Goal: Information Seeking & Learning: Learn about a topic

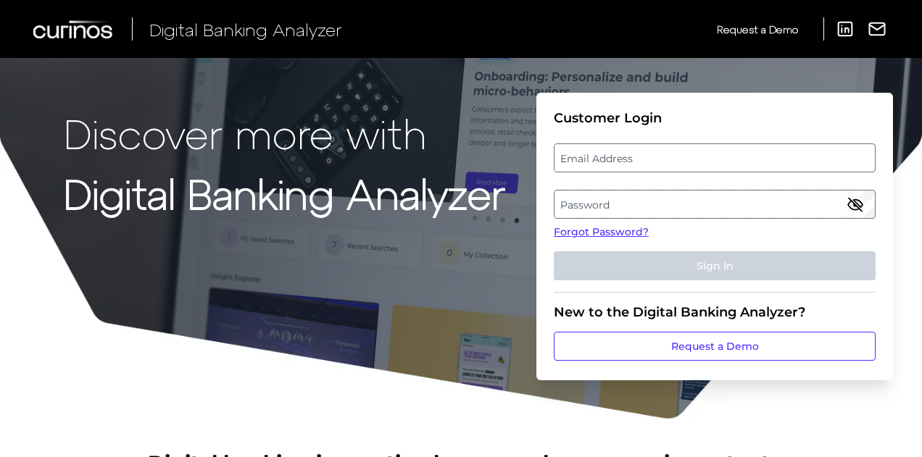
click at [587, 152] on label "Email Address" at bounding box center [714, 158] width 320 height 26
click at [587, 152] on input "email" at bounding box center [715, 157] width 322 height 29
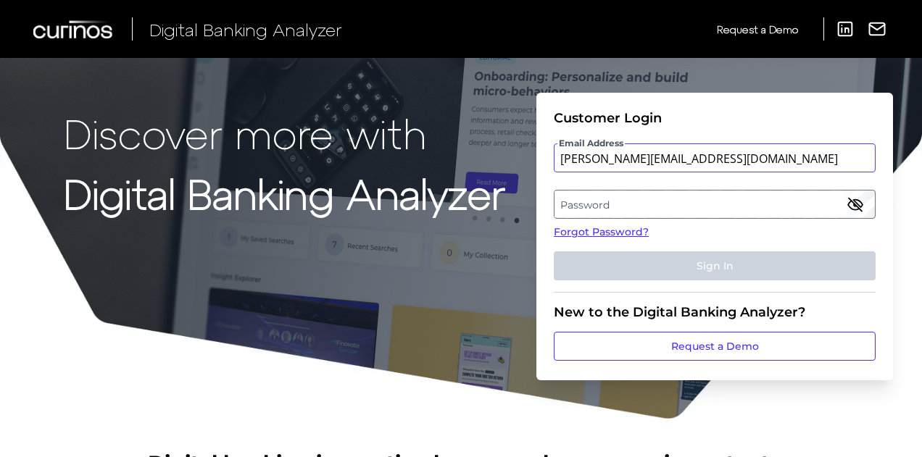
type input "rupal.jain3@aexp.com"
click at [608, 205] on label "Password" at bounding box center [714, 204] width 320 height 26
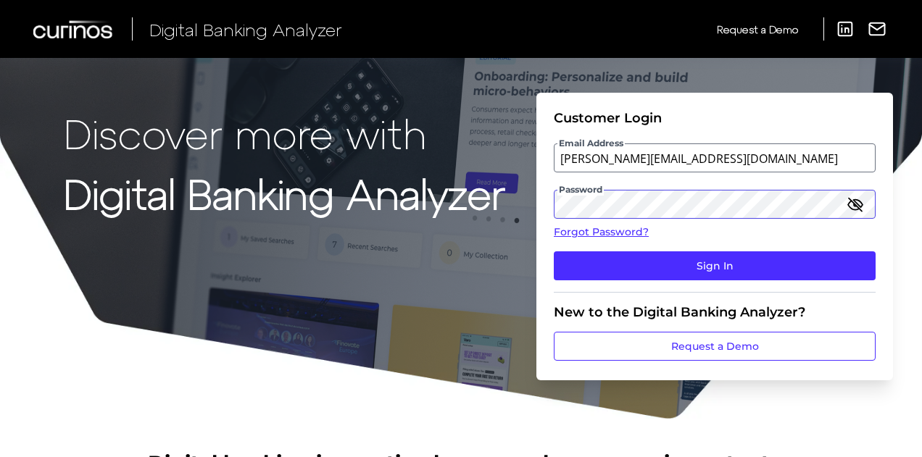
click at [554, 251] on button "Sign In" at bounding box center [715, 265] width 322 height 29
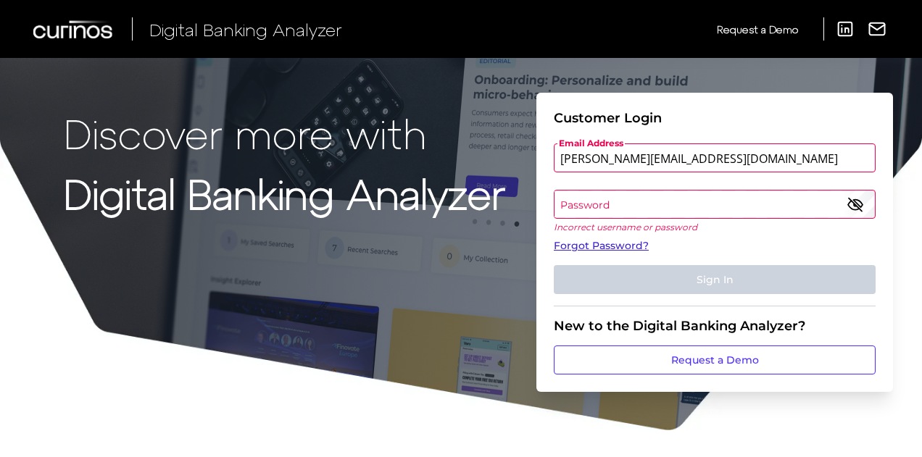
click at [623, 241] on link "Forgot Password?" at bounding box center [715, 245] width 322 height 15
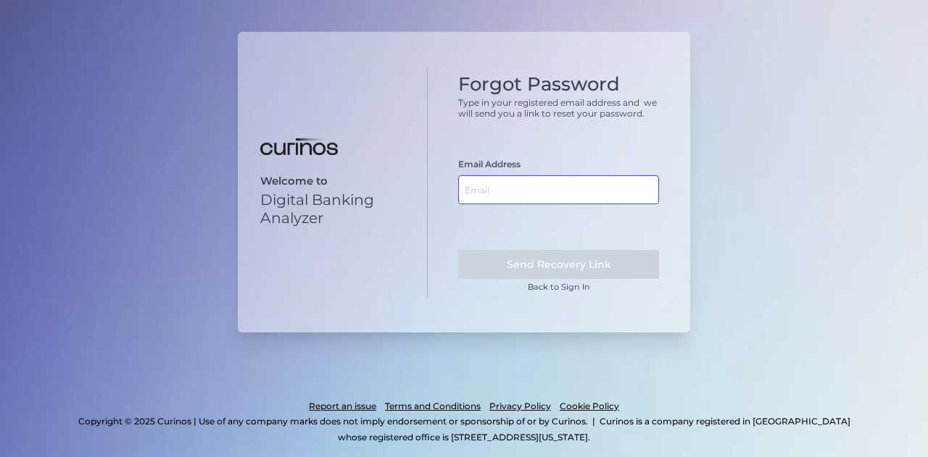
click at [487, 189] on input "text" at bounding box center [558, 189] width 201 height 29
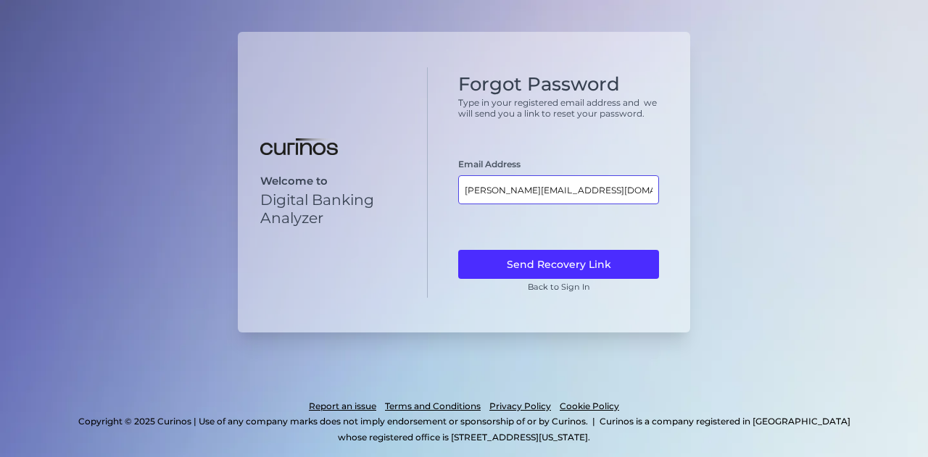
type input "rupal.jain3@aexp.com"
click at [458, 250] on button "Send Recovery Link" at bounding box center [558, 264] width 201 height 29
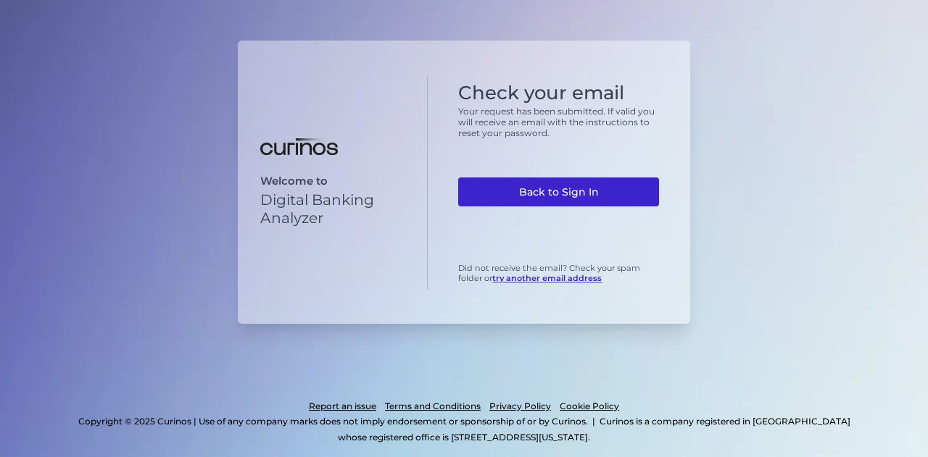
click at [510, 185] on link "Back to Sign In" at bounding box center [558, 192] width 201 height 29
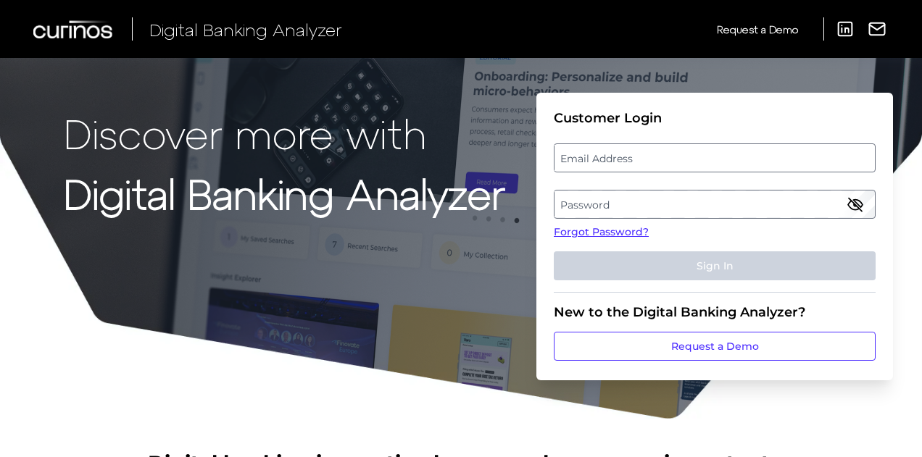
click at [612, 159] on label "Email Address" at bounding box center [714, 158] width 320 height 26
click at [612, 159] on input "email" at bounding box center [715, 157] width 322 height 29
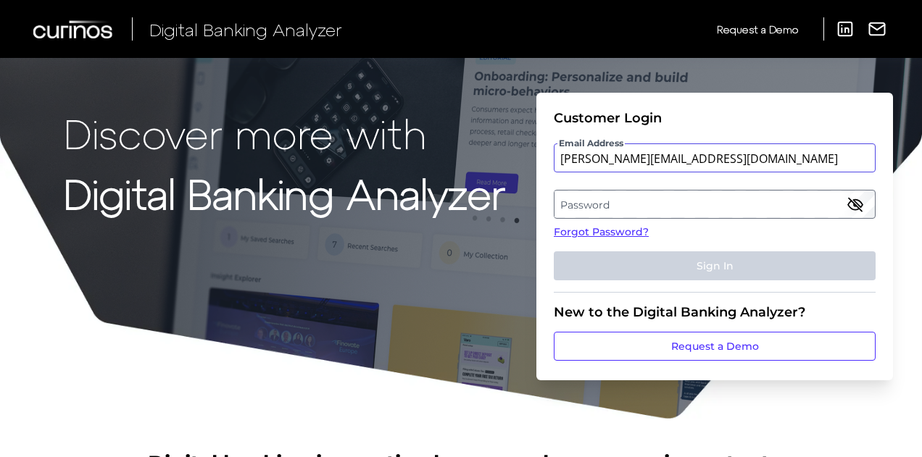
type input "rupal.jain3@aexp.com"
click at [596, 205] on label "Password" at bounding box center [714, 204] width 320 height 26
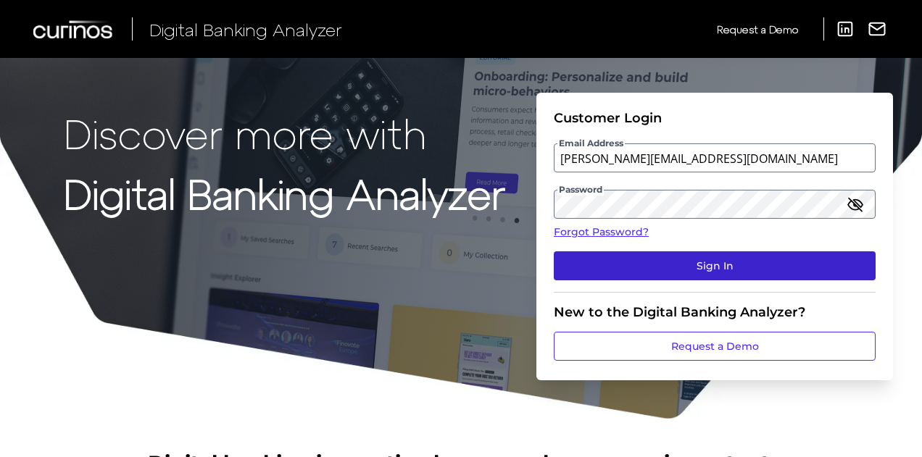
click at [655, 260] on button "Sign In" at bounding box center [715, 265] width 322 height 29
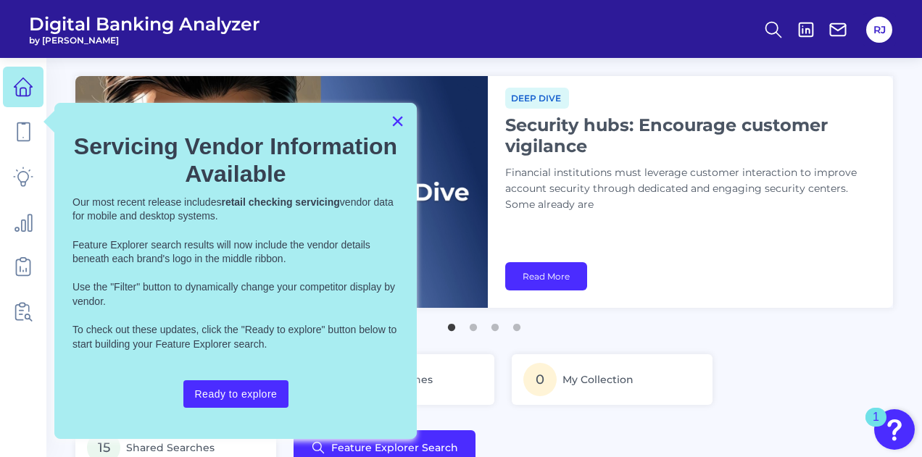
click at [395, 117] on button "×" at bounding box center [398, 120] width 14 height 23
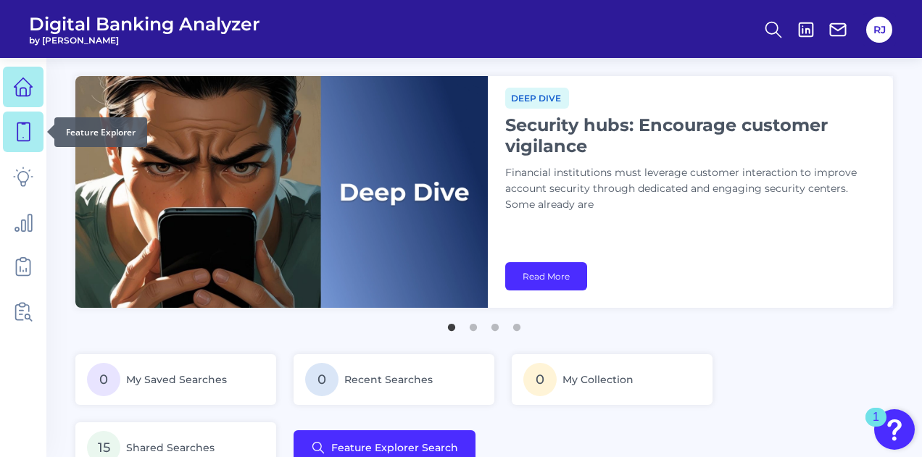
click at [17, 133] on icon at bounding box center [23, 132] width 20 height 20
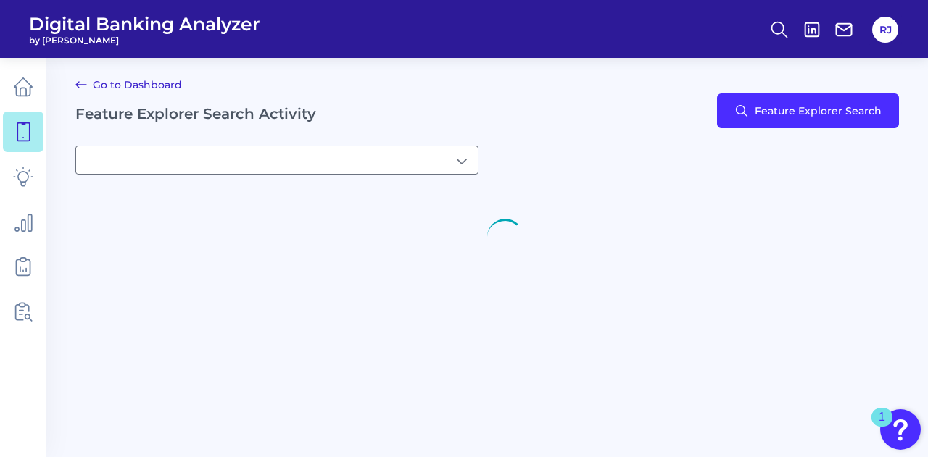
type input "[object Object]My Saved Searches"
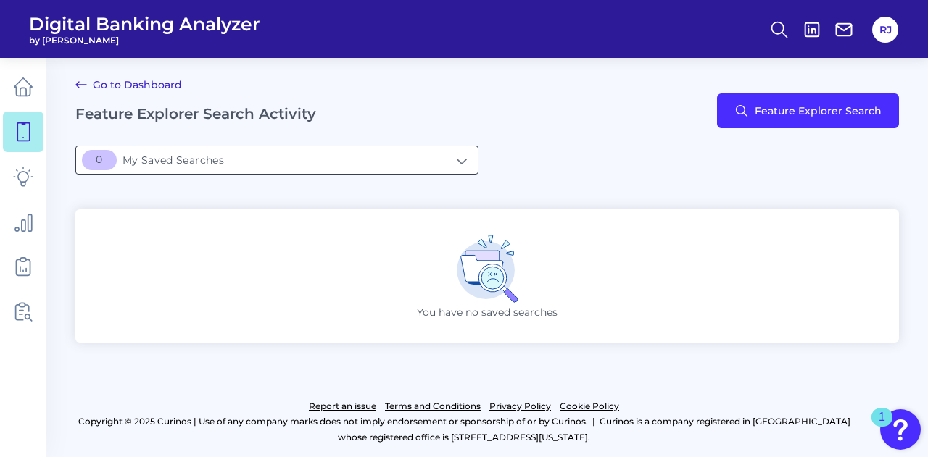
click at [227, 157] on input "[object Object]My Saved Searches" at bounding box center [276, 160] width 401 height 28
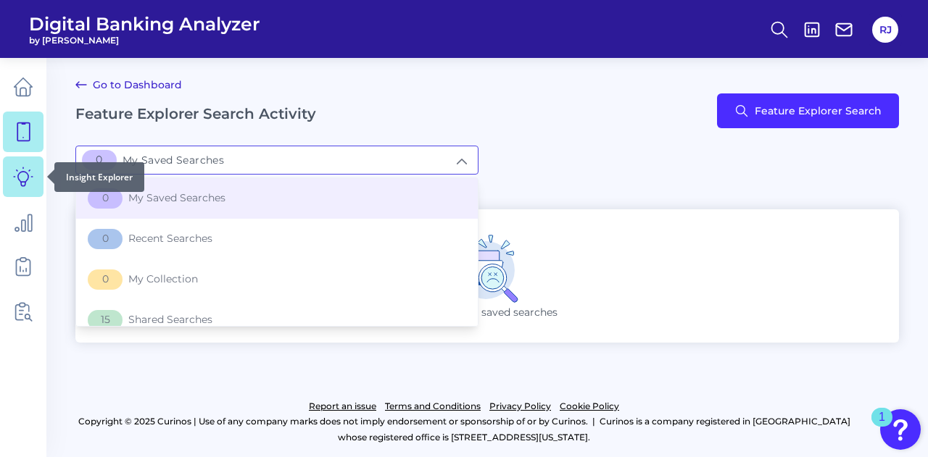
click at [9, 189] on link at bounding box center [23, 177] width 41 height 41
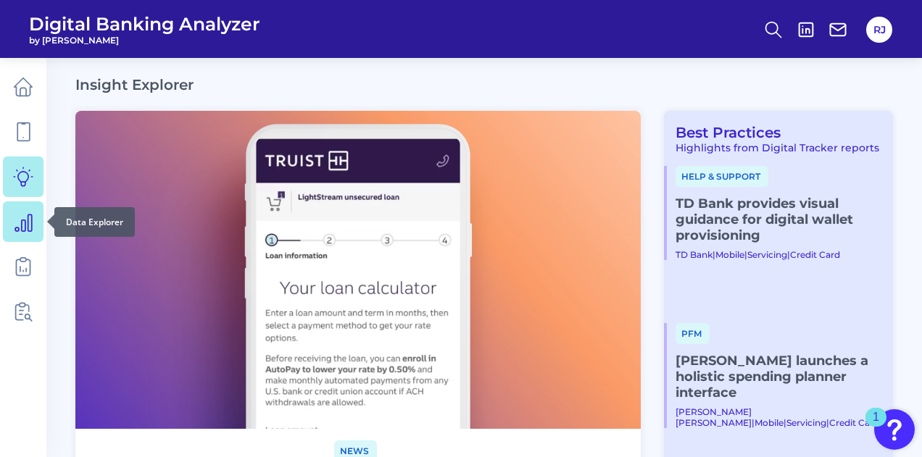
click at [19, 231] on icon at bounding box center [23, 222] width 20 height 20
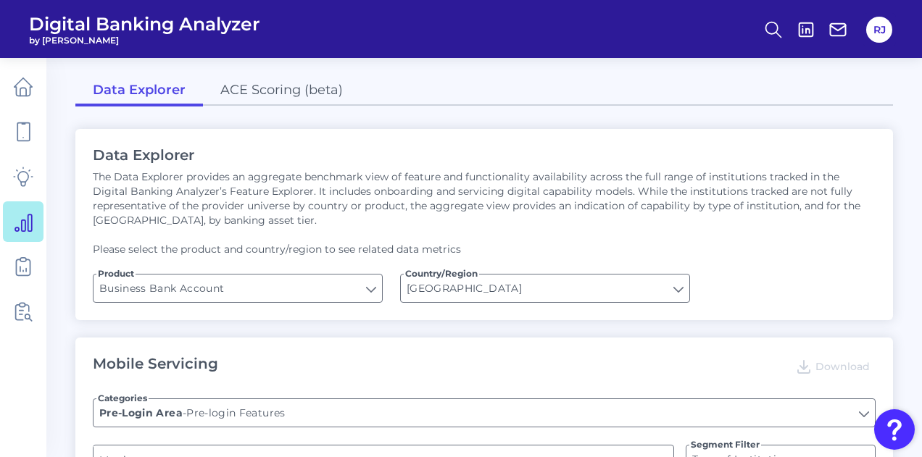
type input "Upon opening the app are users immediately prompted to use Touch/Face ID to log…"
type input "Does it offer third-party single sign on?"
type input "Can you apply for the PRODUCT as a new to brand customer on ANY digital channel?"
click at [230, 291] on input "Business Bank Account" at bounding box center [237, 289] width 288 height 28
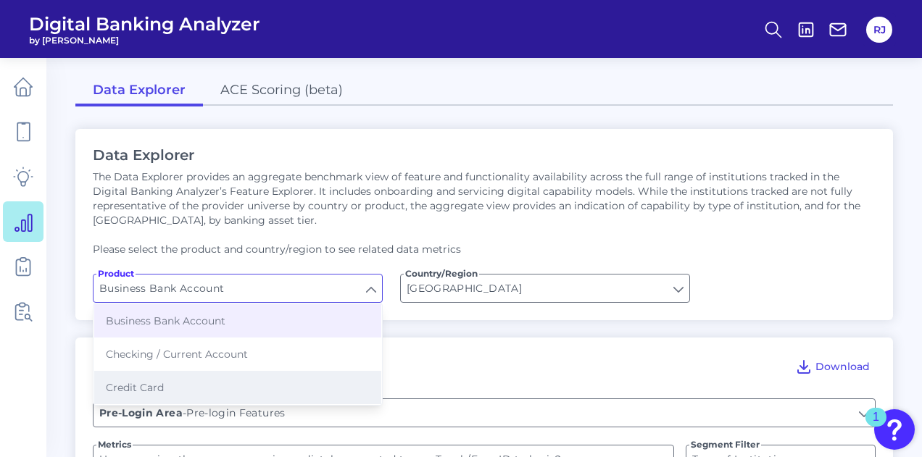
click at [210, 383] on button "Credit Card" at bounding box center [237, 387] width 287 height 33
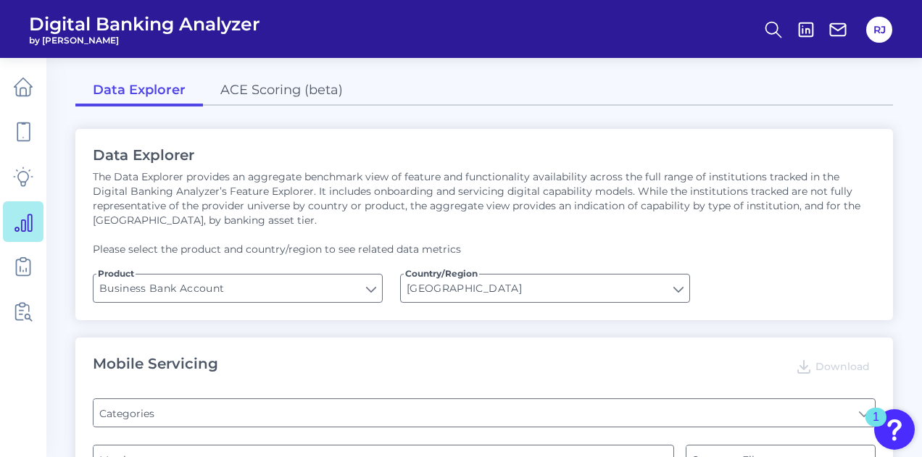
type input "Credit Card"
type input "Type of Institution"
type input "Pre-login Features"
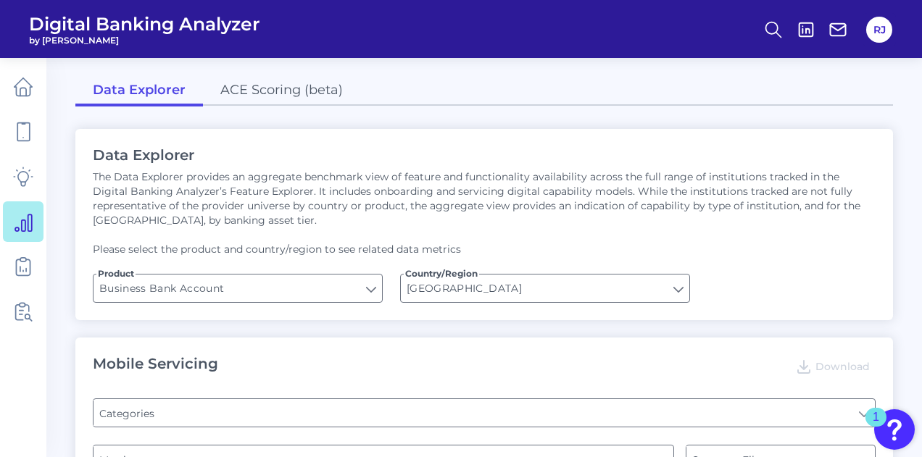
type input "Channel"
type input "Website Location Finder"
type input "Does the app have a Hamburger menu pre-login?"
type input "Is there a branch finder?"
type input "Can you apply for the PRODUCT as a new to brand customer on ANY digital channel?"
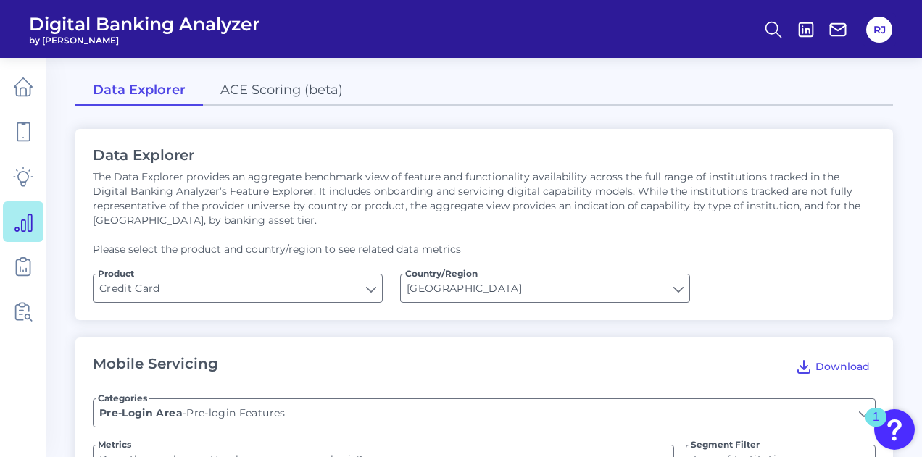
scroll to position [217, 0]
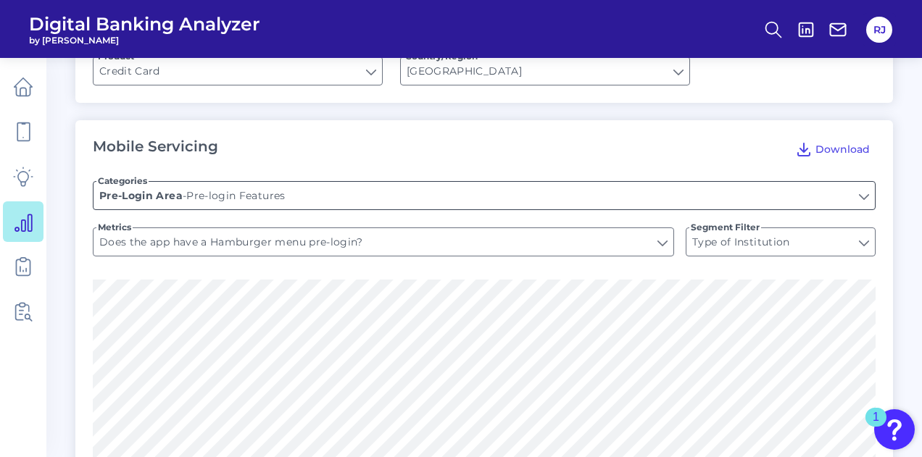
click at [225, 201] on input "Pre-login Features" at bounding box center [483, 196] width 781 height 28
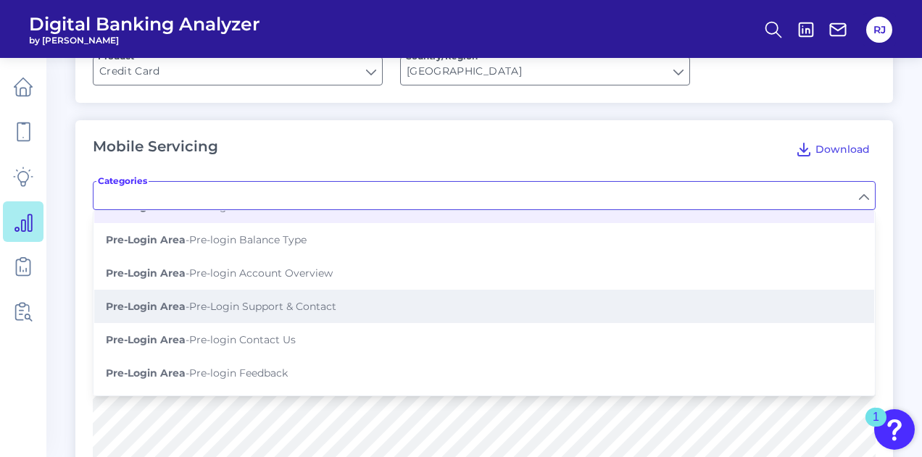
scroll to position [0, 0]
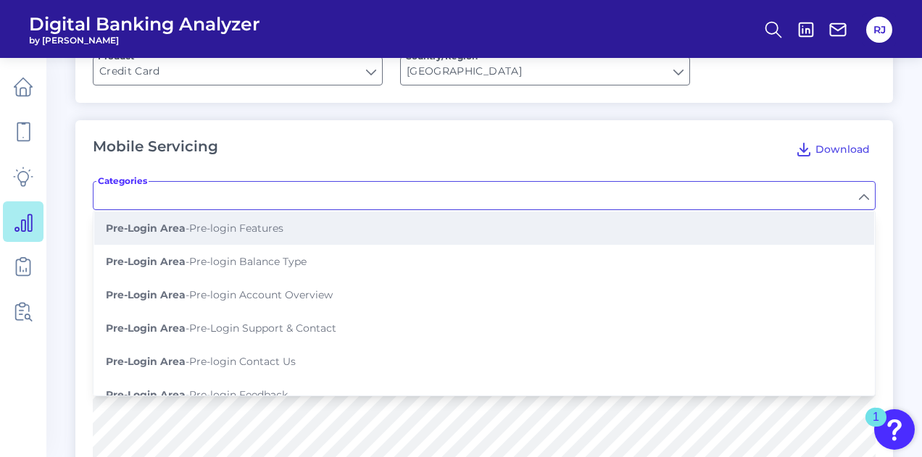
click at [233, 228] on span "Pre-Login Area - Pre-login Features" at bounding box center [195, 228] width 178 height 13
type input "Pre-login Features"
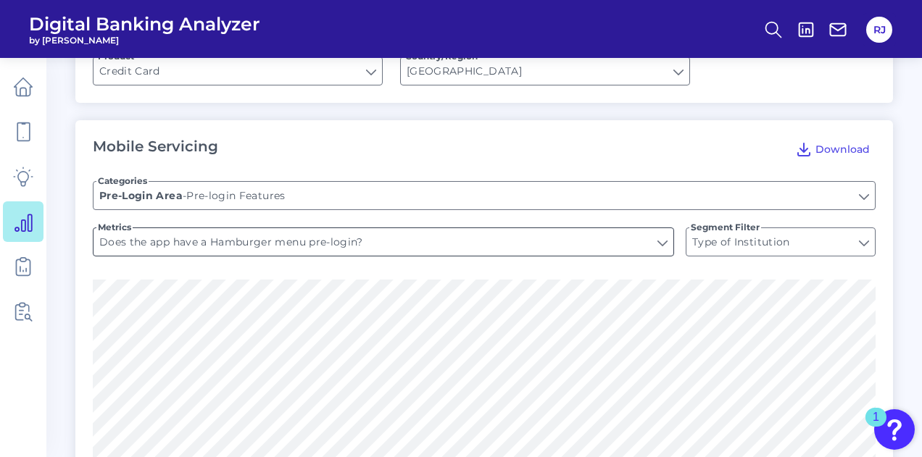
click at [222, 248] on input "Does the app have a Hamburger menu pre-login?" at bounding box center [383, 242] width 580 height 28
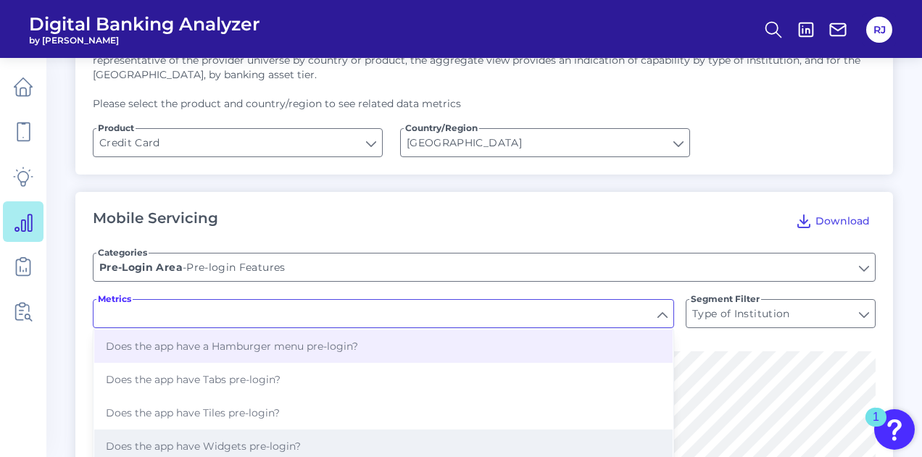
scroll to position [145, 0]
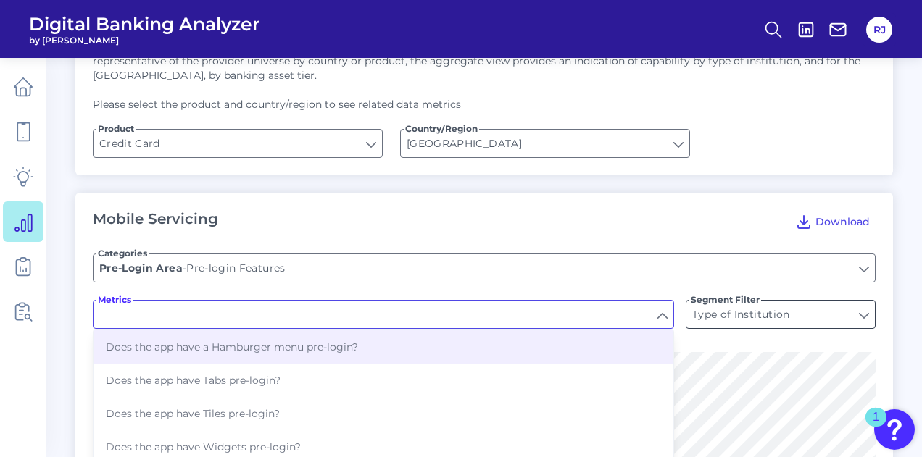
click at [716, 324] on input "Type of Institution" at bounding box center [780, 315] width 188 height 28
type input "Does the app have a Hamburger menu pre-login?"
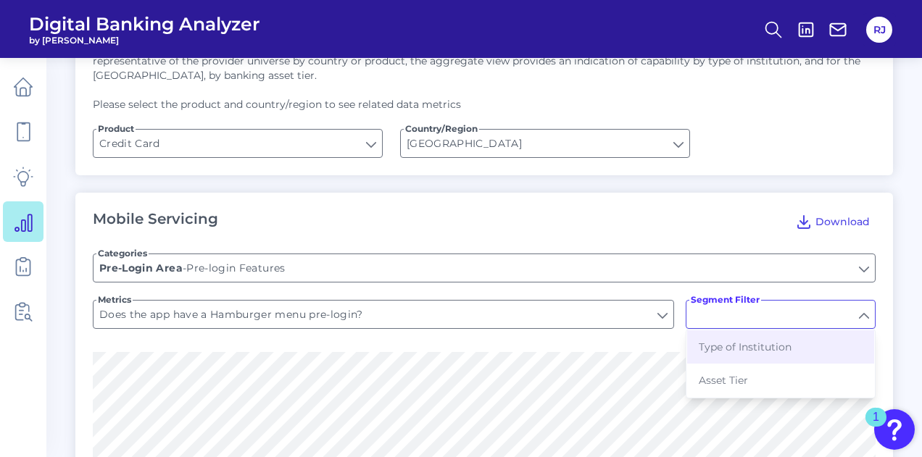
click at [716, 324] on input "Segment Filter" at bounding box center [780, 315] width 188 height 28
type input "Type of Institution"
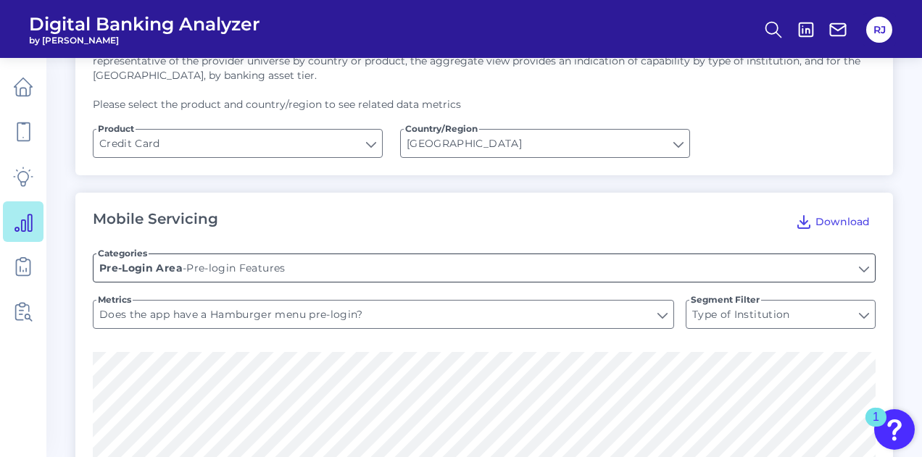
click at [414, 264] on input "Pre-login Features" at bounding box center [483, 268] width 781 height 28
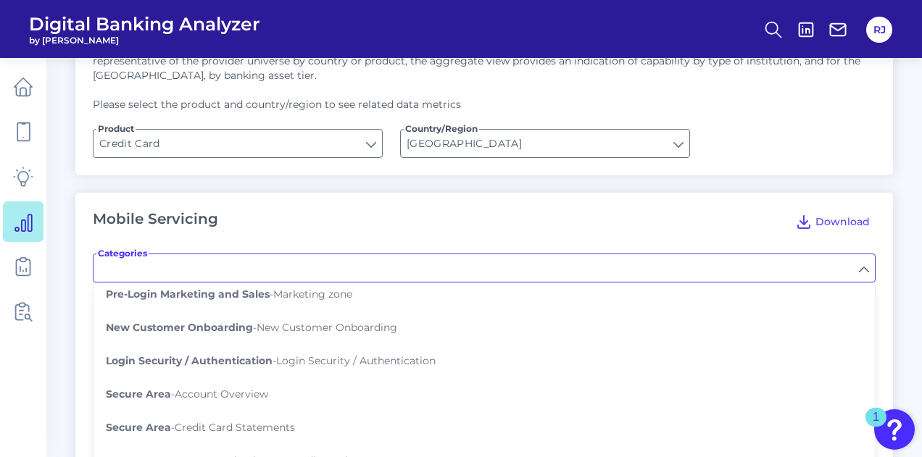
scroll to position [225, 0]
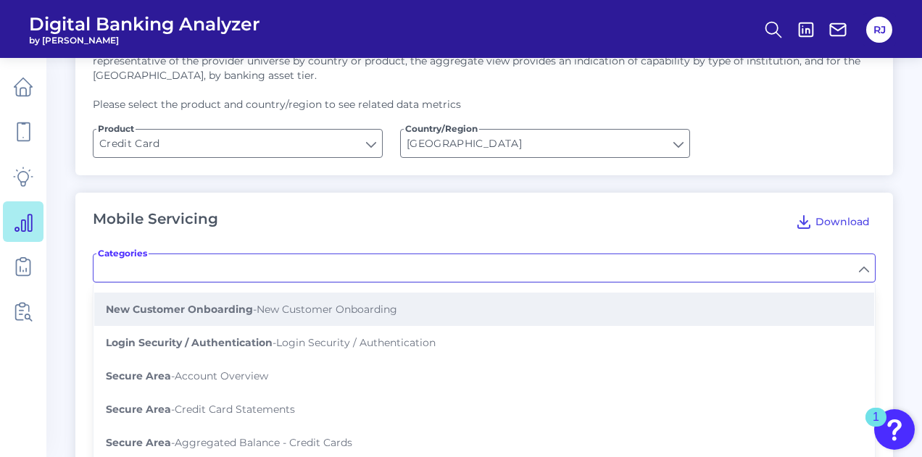
click at [237, 316] on button "New Customer Onboarding - New Customer Onboarding" at bounding box center [484, 309] width 780 height 33
type input "New Customer Onboarding"
type input "As a brand new customer, can you apply for a Credit Card through the app?"
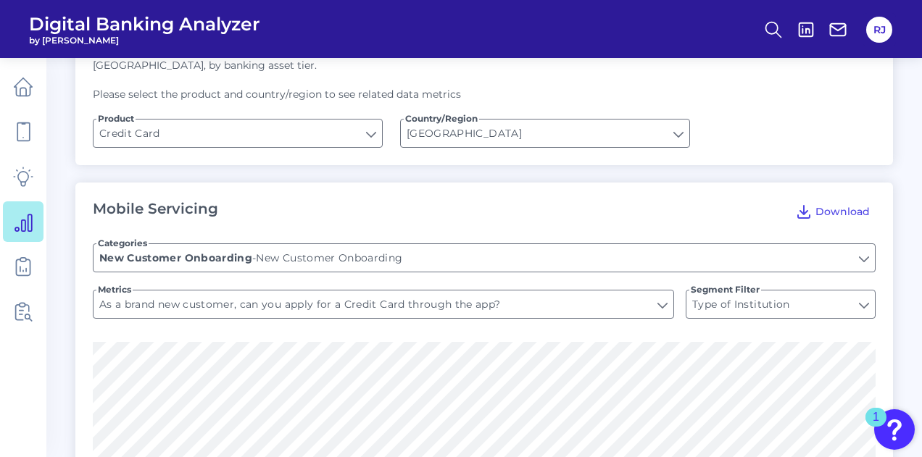
scroll to position [217, 0]
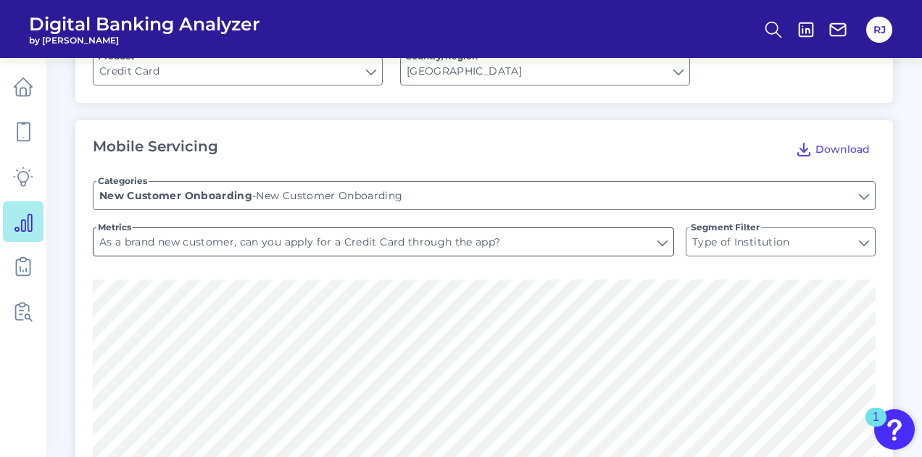
click at [257, 248] on input "As a brand new customer, can you apply for a Credit Card through the app?" at bounding box center [383, 242] width 580 height 28
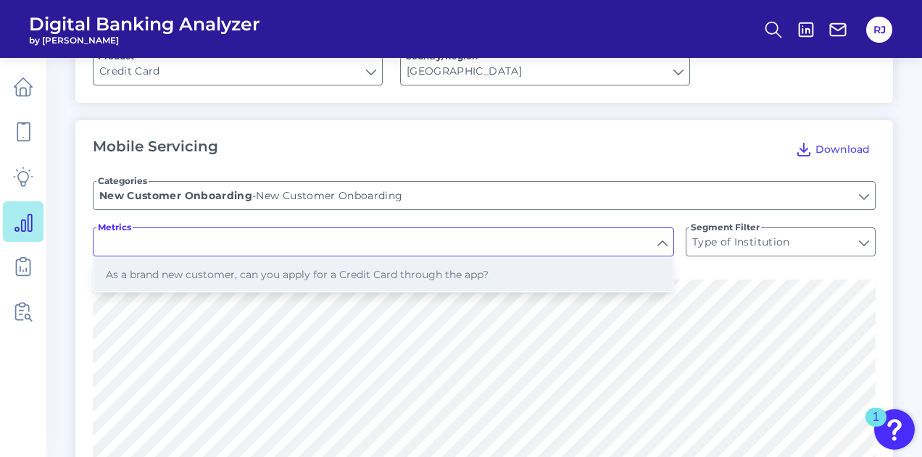
click at [251, 280] on button "As a brand new customer, can you apply for a Credit Card through the app?" at bounding box center [383, 274] width 578 height 33
type input "As a brand new customer, can you apply for a Credit Card through the app?"
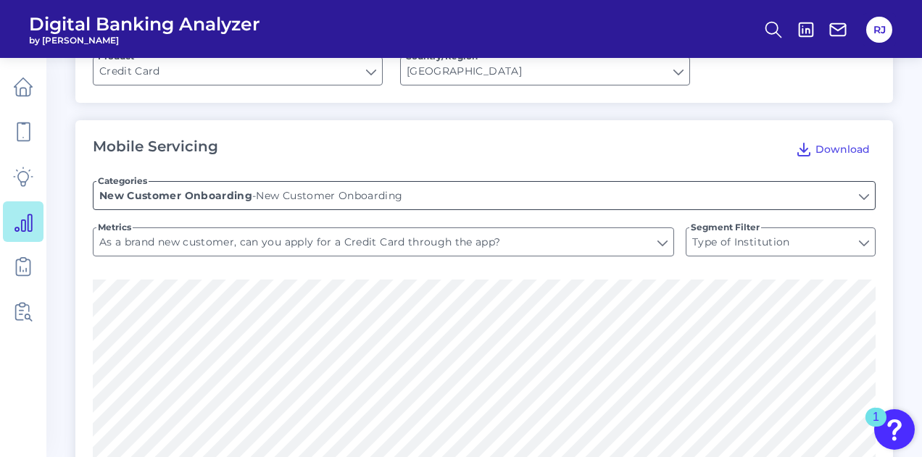
click at [267, 198] on input "New Customer Onboarding" at bounding box center [483, 196] width 781 height 28
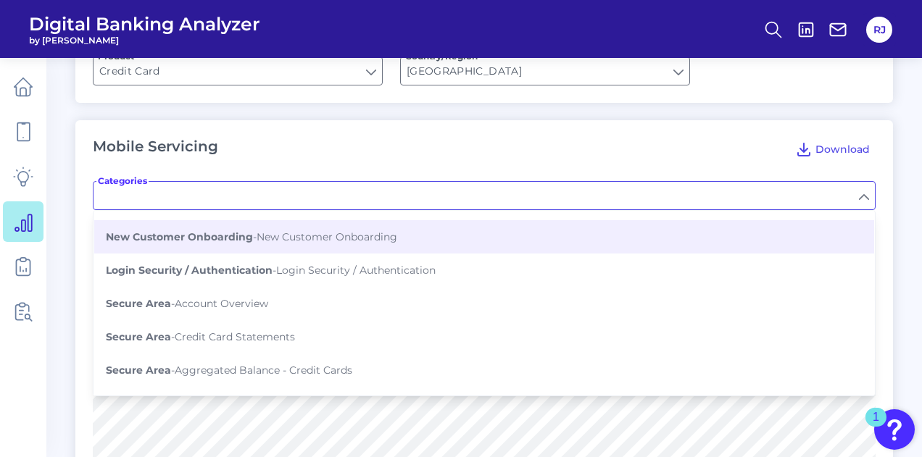
scroll to position [300, 0]
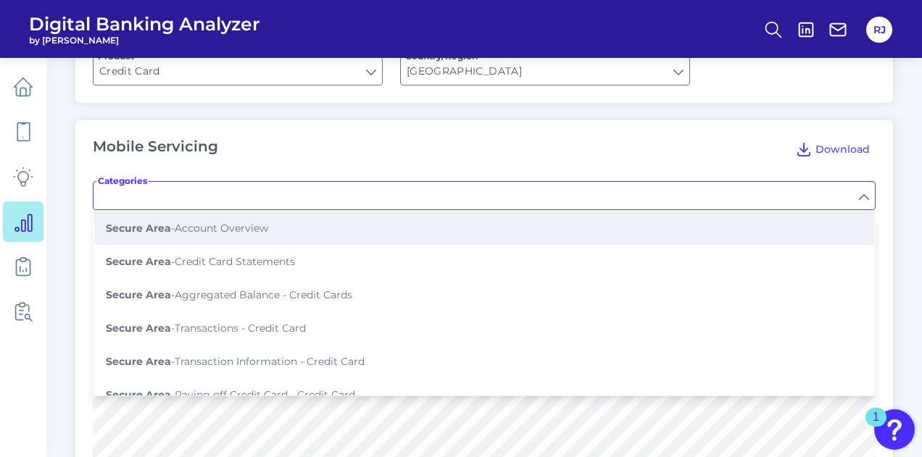
click at [214, 232] on span "Secure Area - Account Overview" at bounding box center [187, 228] width 162 height 13
type input "Account Overview"
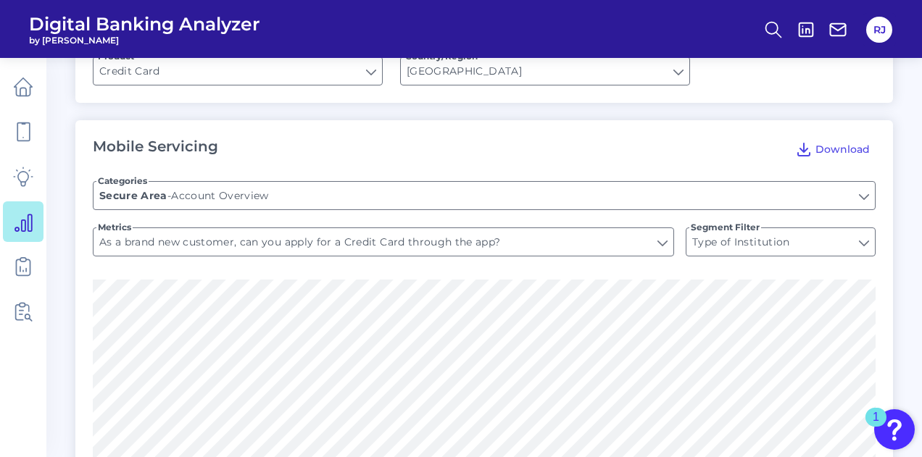
type input "Can you view your Credit Card account balance on the account overview page?"
click at [214, 246] on input "Can you view your Credit Card account balance on the account overview page?" at bounding box center [383, 242] width 580 height 28
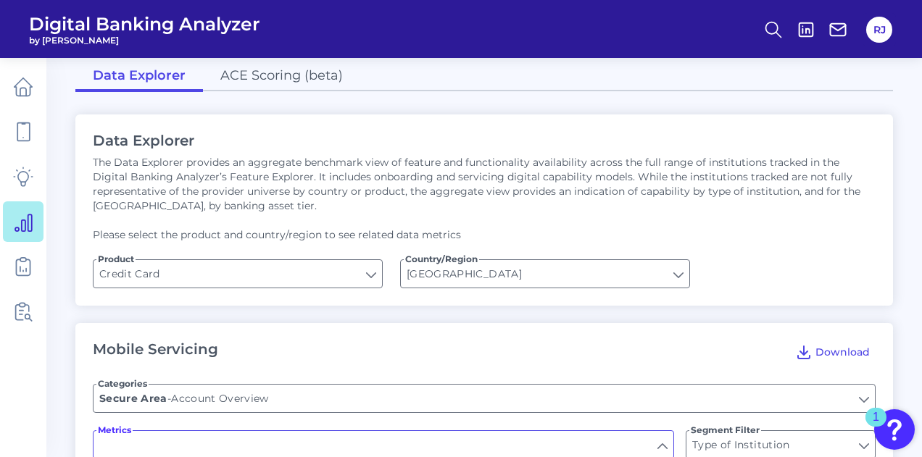
scroll to position [0, 0]
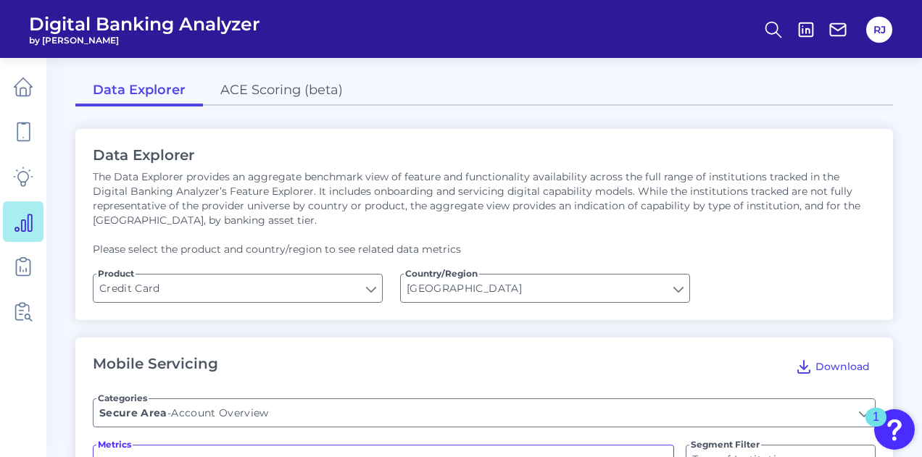
type input "Can you view your Credit Card account balance on the account overview page?"
click at [270, 97] on link "ACE Scoring (beta)" at bounding box center [281, 91] width 157 height 30
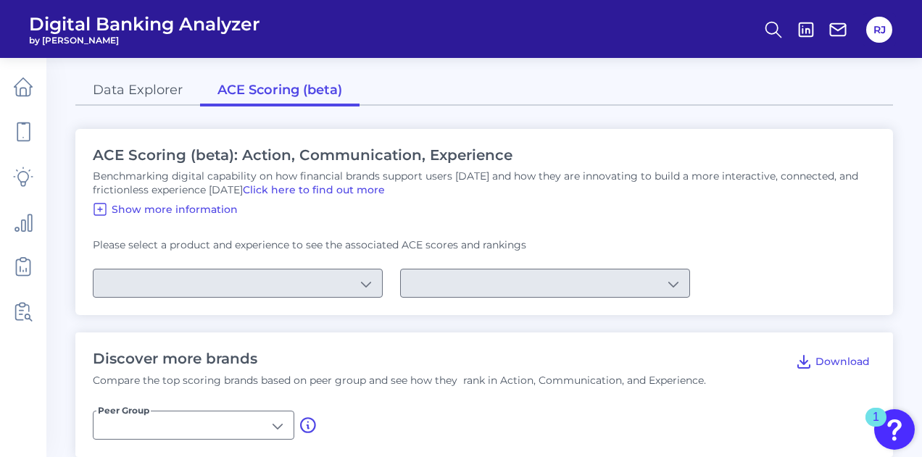
type input "U.S. Brands"
type input "Checking / Current Account"
type input "Mobile Servicing"
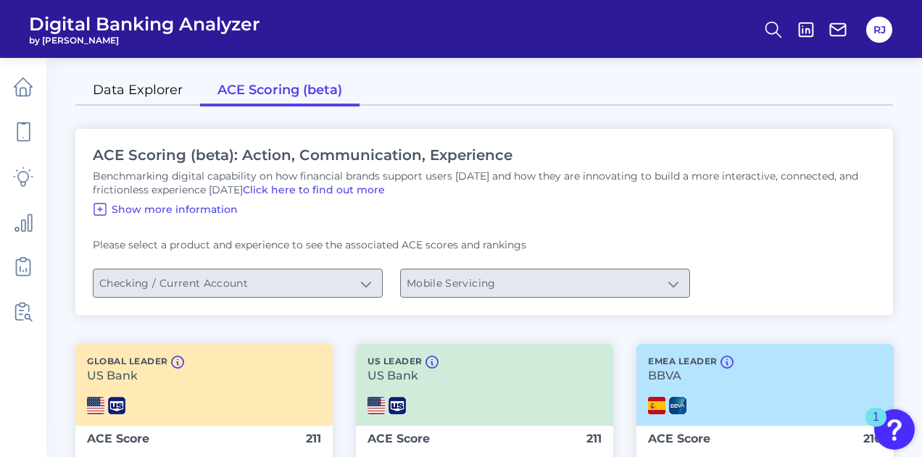
click at [153, 92] on link "Data Explorer" at bounding box center [137, 91] width 125 height 30
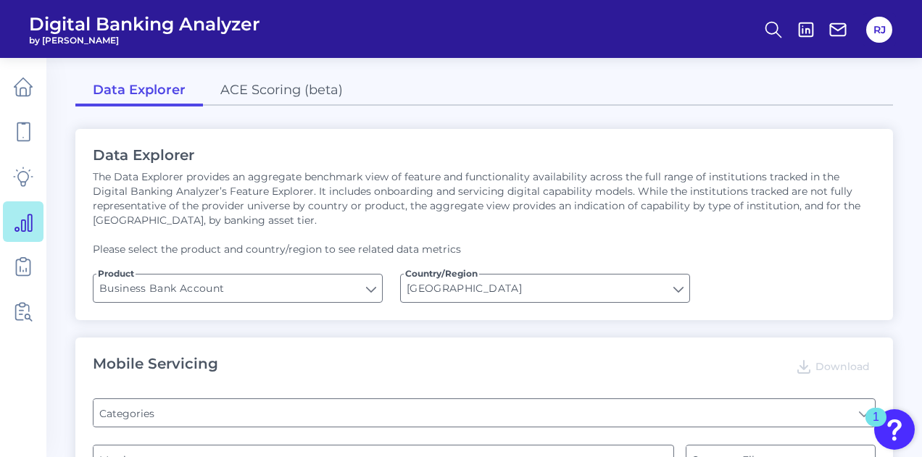
type input "Type of Institution"
type input "Login"
type input "Type of Institution"
type input "Channel"
type input "Type of Institution"
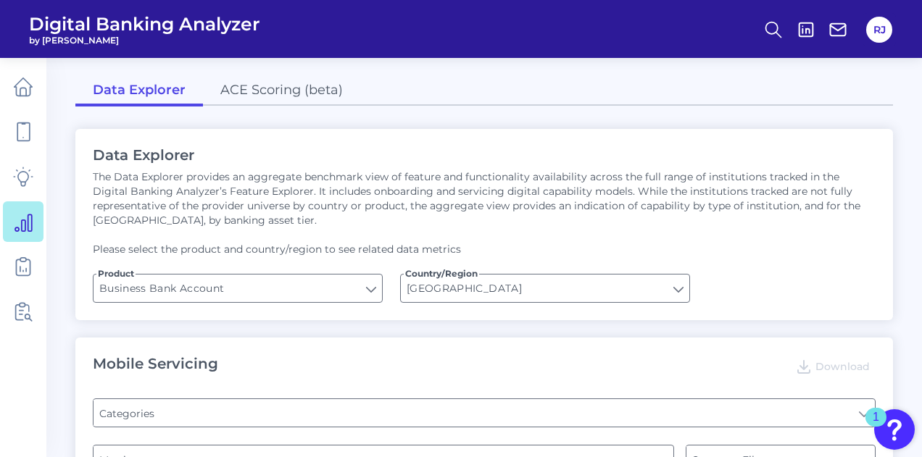
type input "Pre-login Features"
type input "Does it offer third-party single sign on?"
type input "Can you apply for the PRODUCT as a new to brand customer on ANY digital channel?"
type input "Upon opening the app are users immediately prompted to use Touch/Face ID to log…"
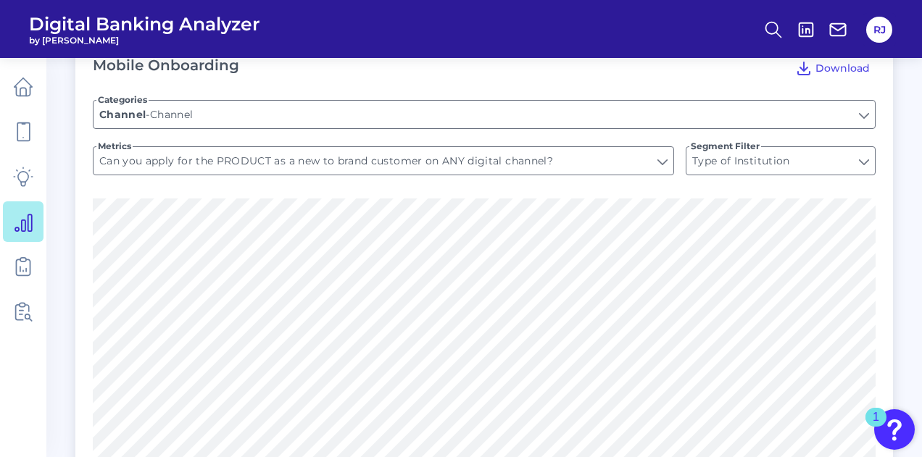
scroll to position [1812, 0]
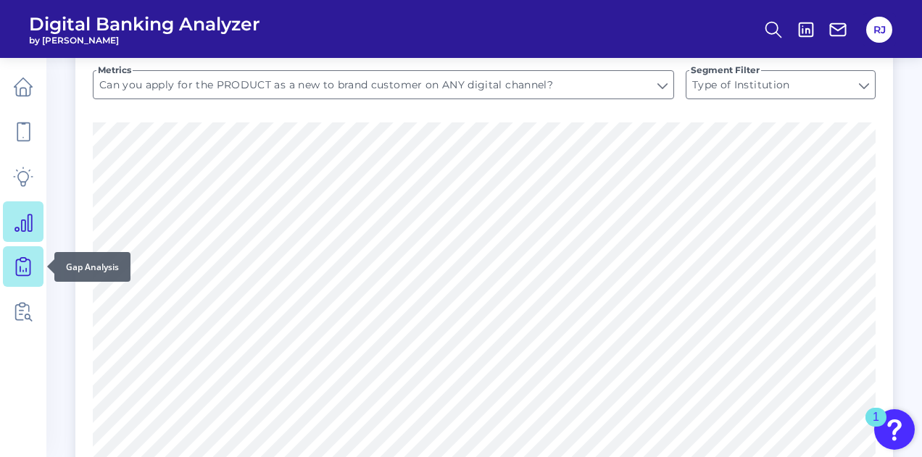
click at [17, 260] on icon at bounding box center [23, 267] width 20 height 20
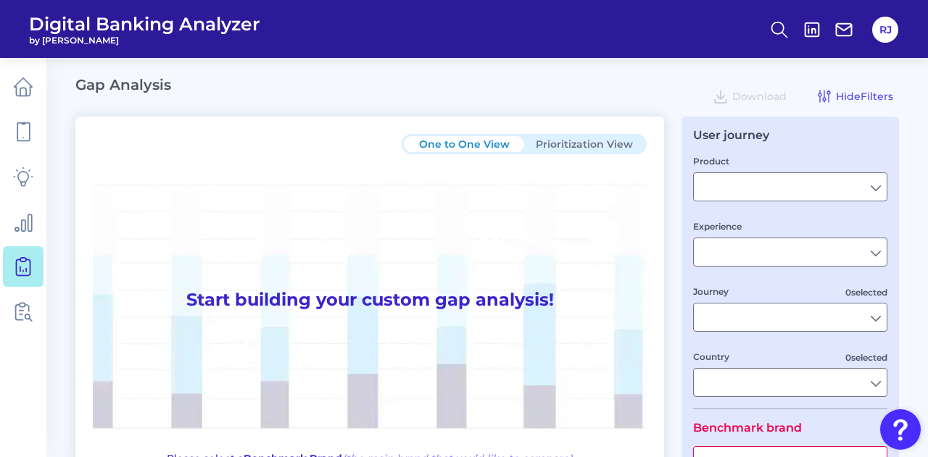
type input "Business Bank Account"
type input "Mobile Servicing"
type input "Pre-Login Area, Secure Area, Move Money, Card Management, User Permissions & En…"
type input "[GEOGRAPHIC_DATA]"
type input "American Express"
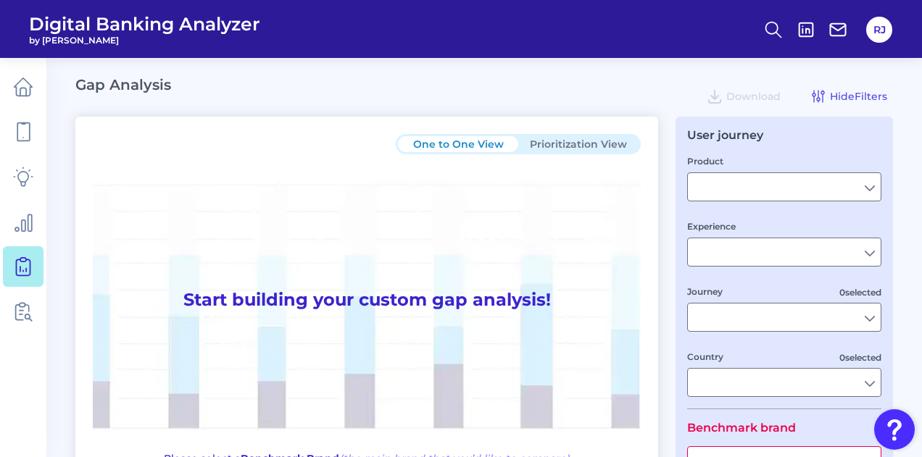
type input "All Select individual brands"
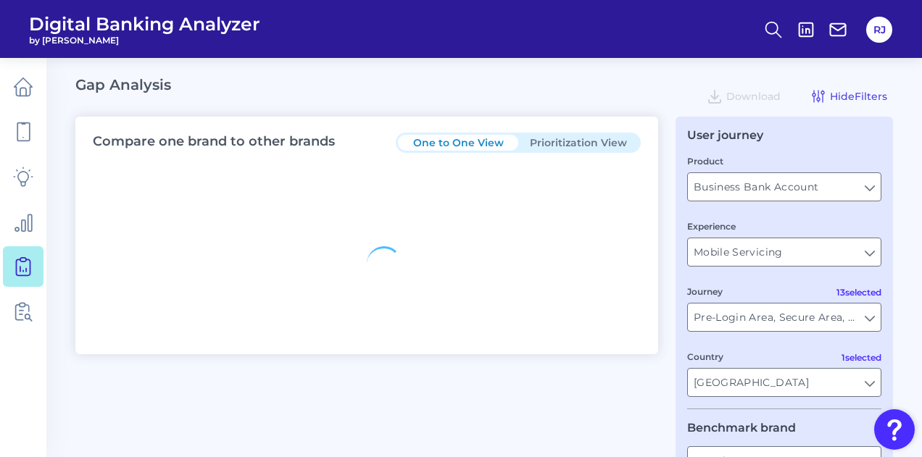
type input "All Journeys"
type input "All Countries"
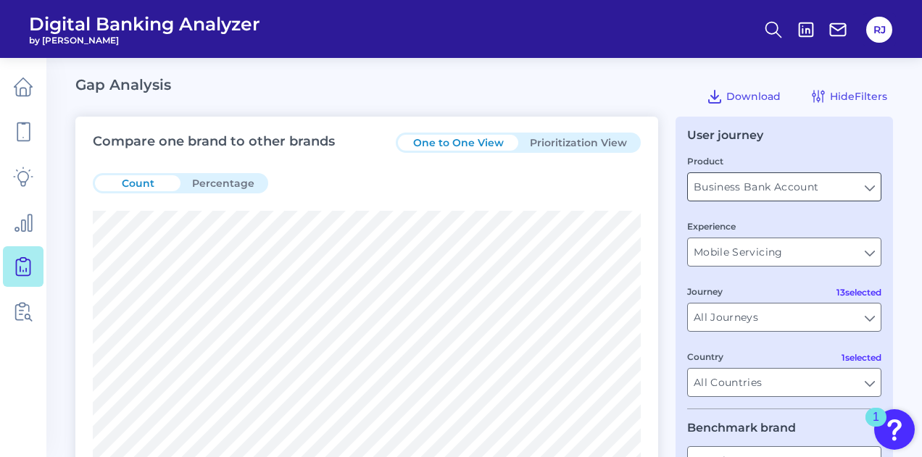
click at [772, 186] on input "Business Bank Account" at bounding box center [784, 187] width 193 height 28
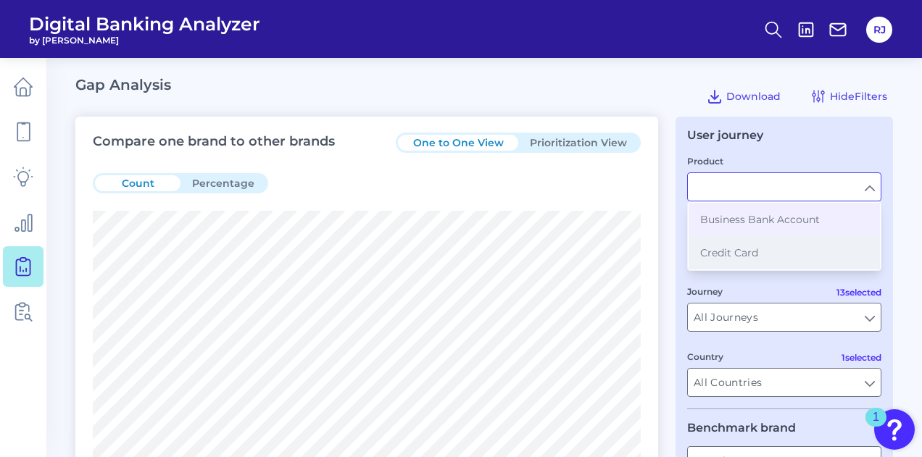
click at [742, 252] on span "Credit Card" at bounding box center [729, 252] width 58 height 13
type input "Credit Card"
type input "[GEOGRAPHIC_DATA]"
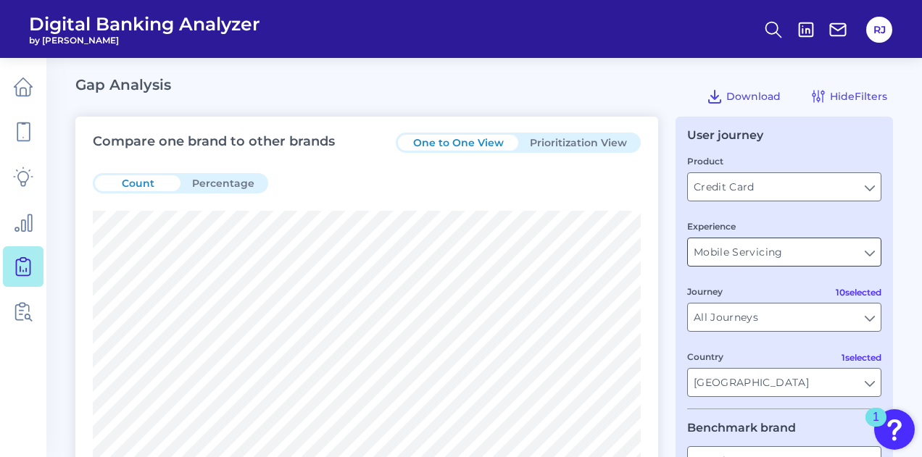
click at [738, 254] on input "Mobile Servicing" at bounding box center [784, 252] width 193 height 28
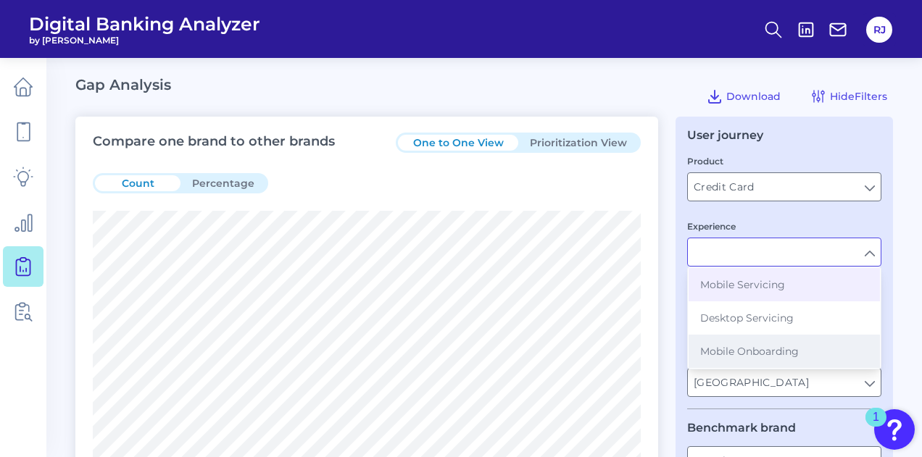
click at [732, 345] on span "Mobile Onboarding" at bounding box center [749, 351] width 99 height 13
type input "Mobile Onboarding"
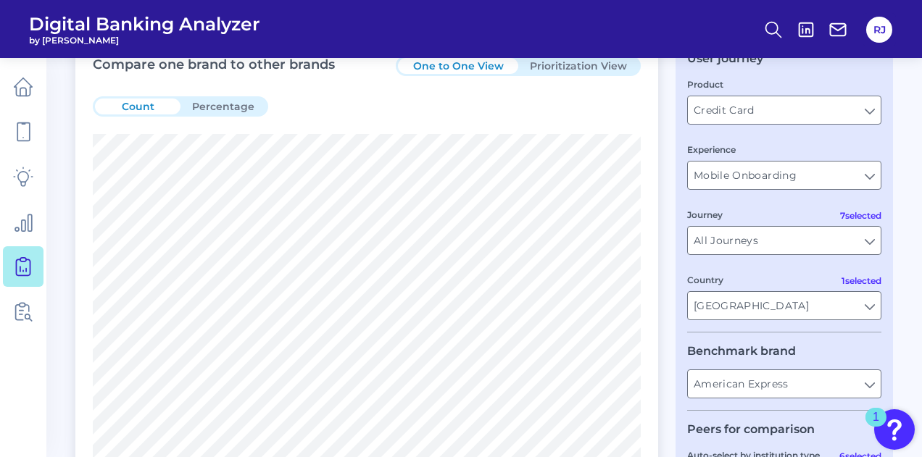
scroll to position [144, 0]
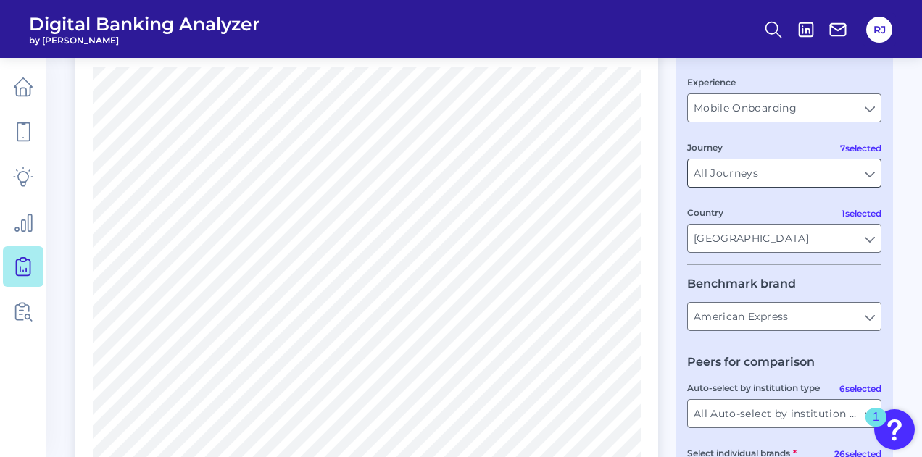
click at [723, 178] on input "All Journeys" at bounding box center [784, 173] width 193 height 28
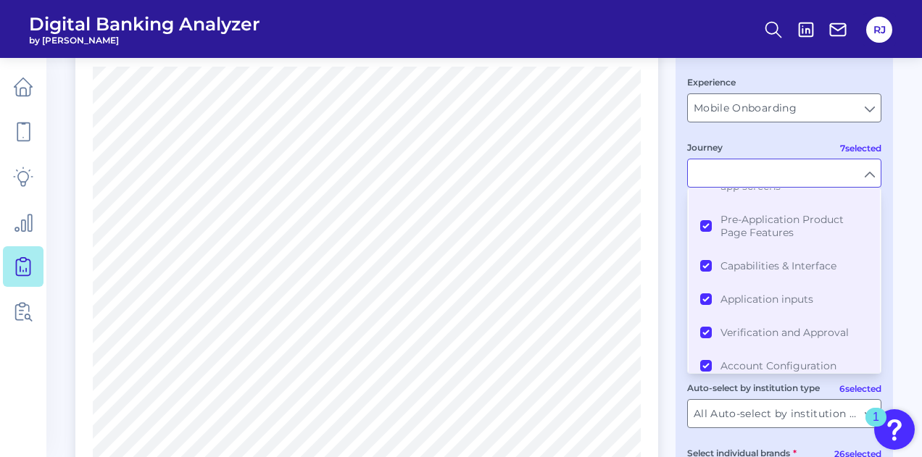
scroll to position [122, 0]
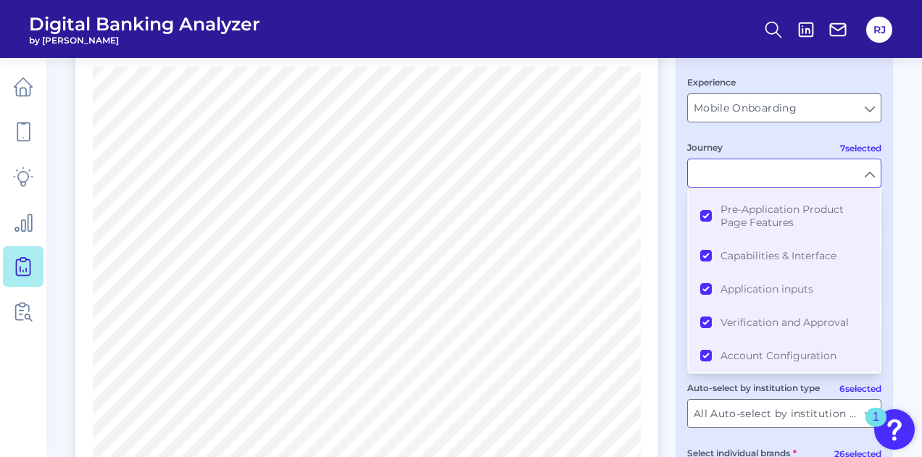
type input "All Journeys"
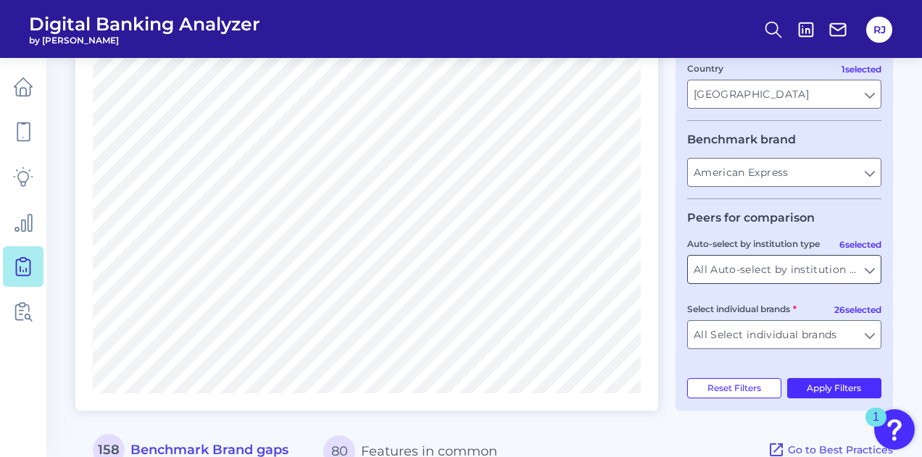
scroll to position [361, 0]
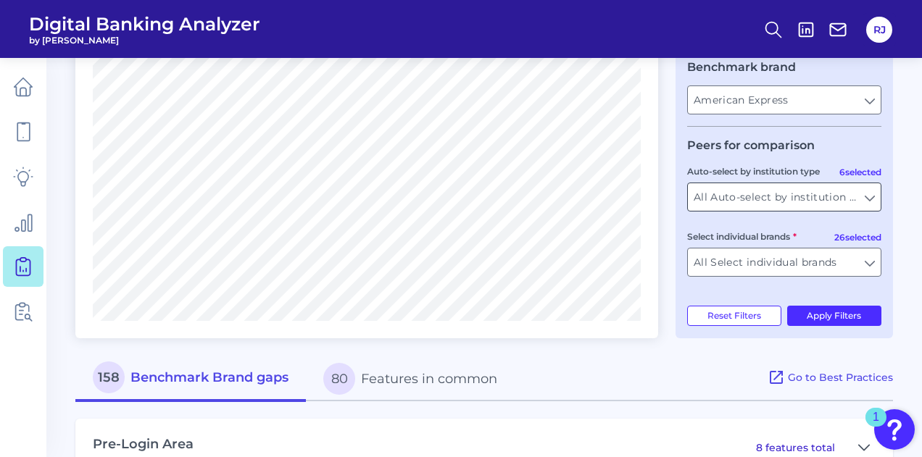
click at [751, 199] on input "All Auto-select by institution types" at bounding box center [784, 197] width 193 height 28
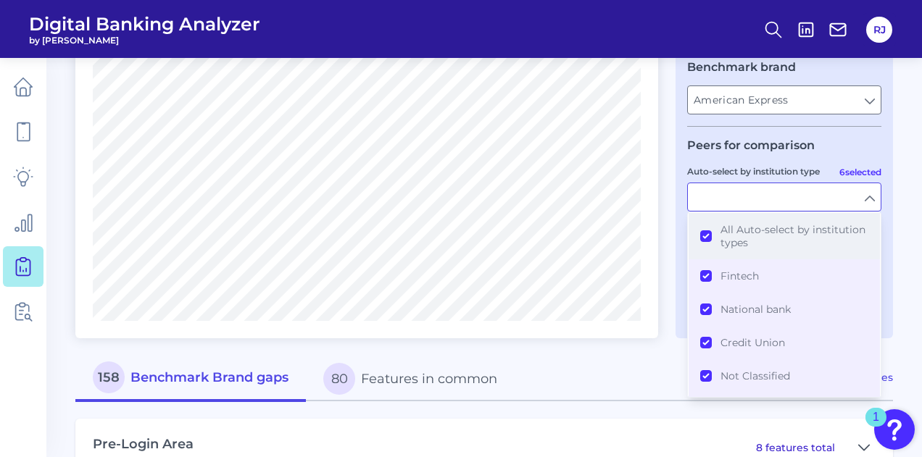
click at [706, 236] on button "All Auto-select by institution types" at bounding box center [783, 236] width 191 height 46
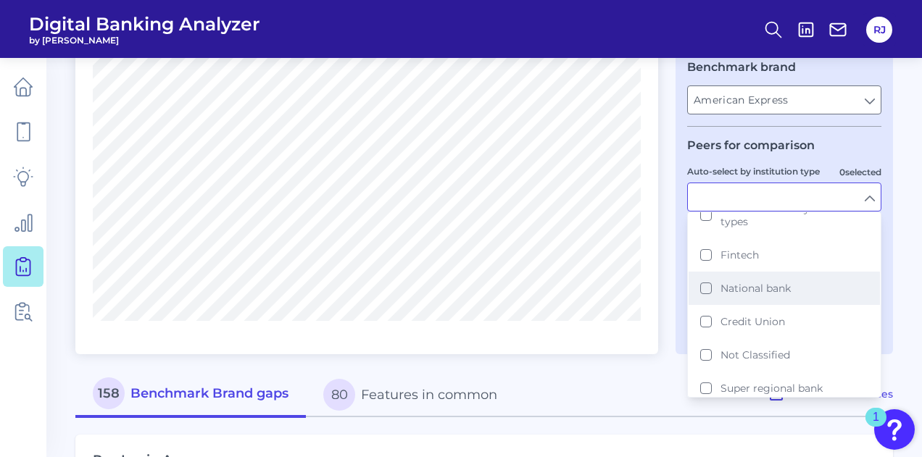
scroll to position [0, 0]
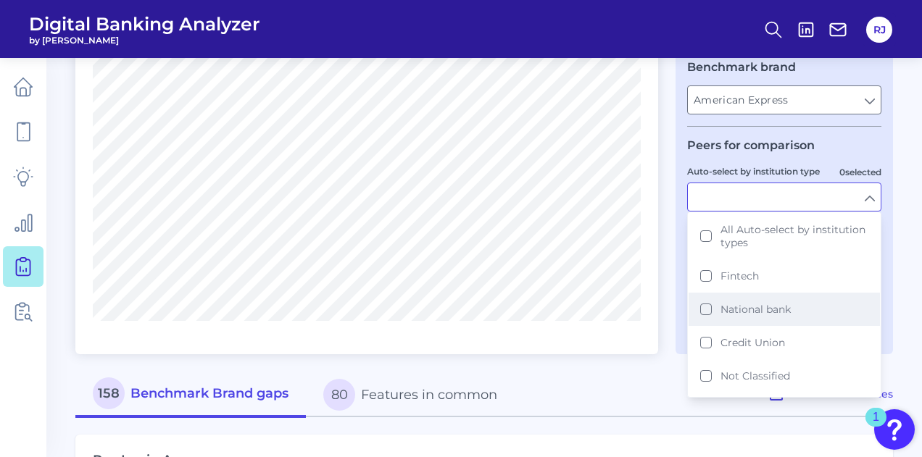
click at [704, 311] on button "National bank" at bounding box center [783, 309] width 191 height 33
type input "Bank of America, Bank of America (Secured Card), Barclays, Capital One, Citi, D…"
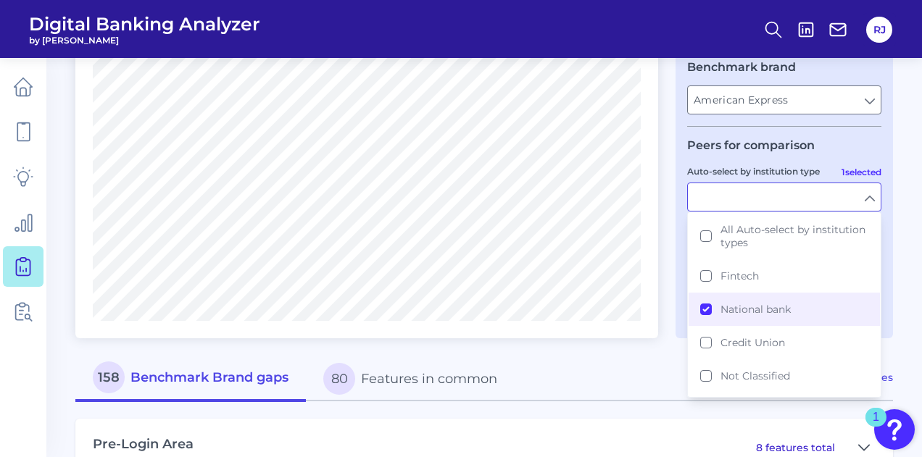
type input "National bank"
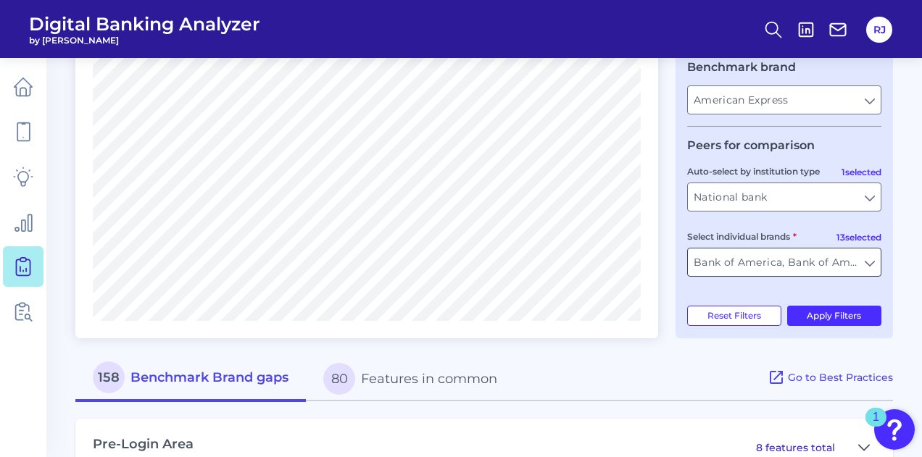
click at [795, 258] on input "Bank of America, Bank of America (Secured Card), Barclays, Capital One, Citi, D…" at bounding box center [784, 263] width 193 height 28
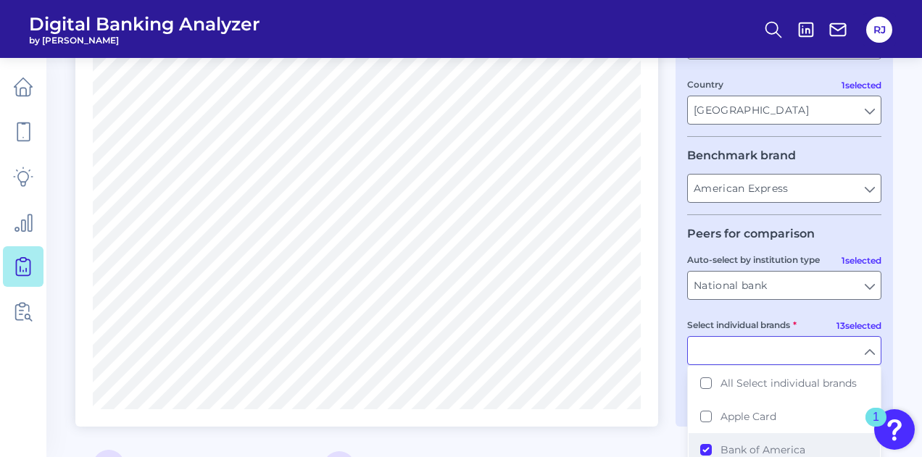
scroll to position [433, 0]
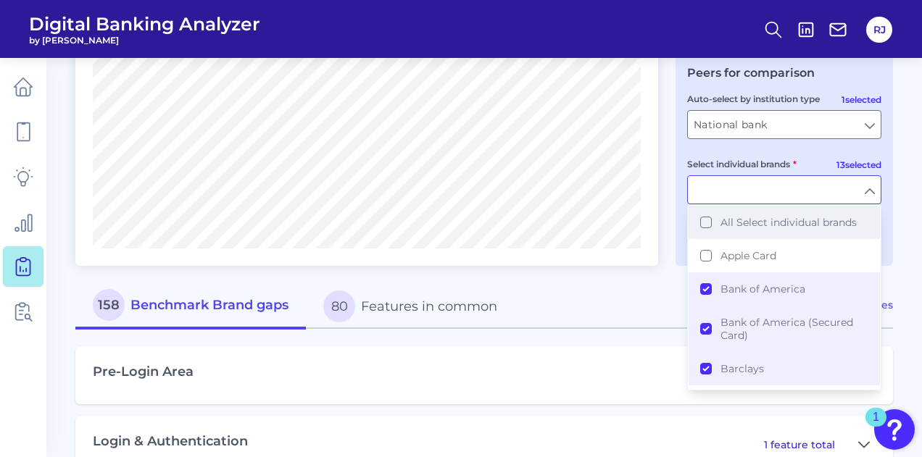
click at [706, 224] on button "All Select individual brands" at bounding box center [783, 222] width 191 height 33
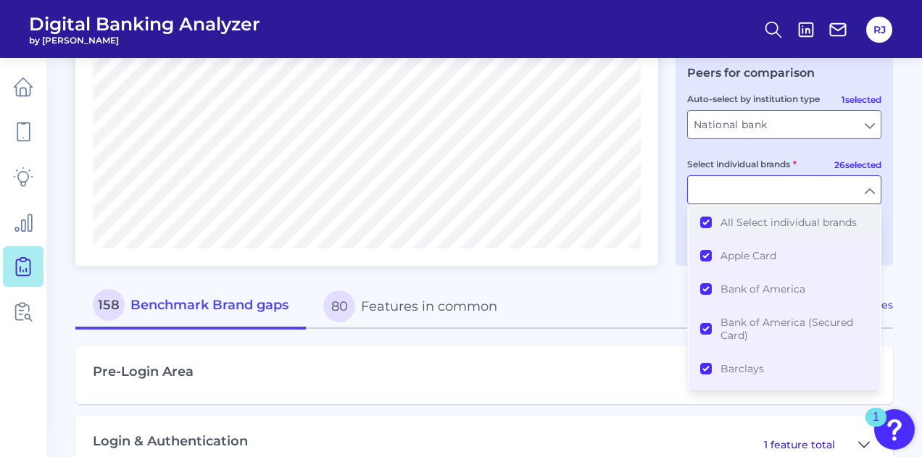
click at [706, 224] on button "All Select individual brands" at bounding box center [783, 222] width 191 height 33
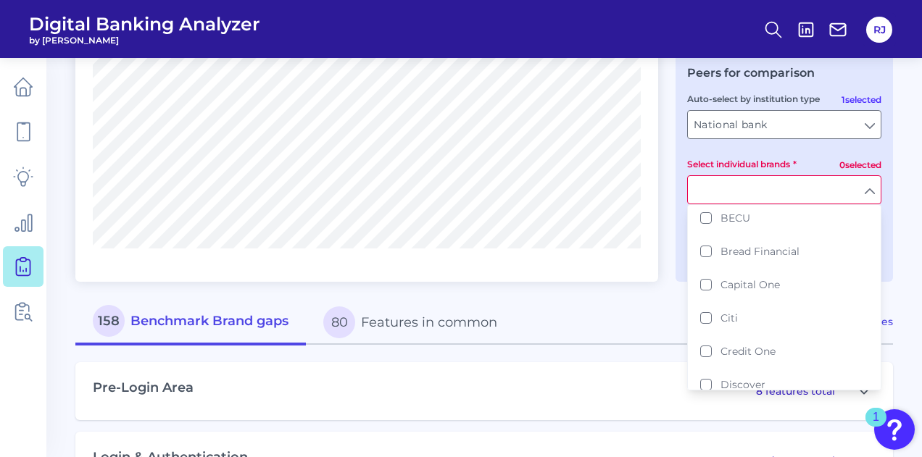
scroll to position [225, 0]
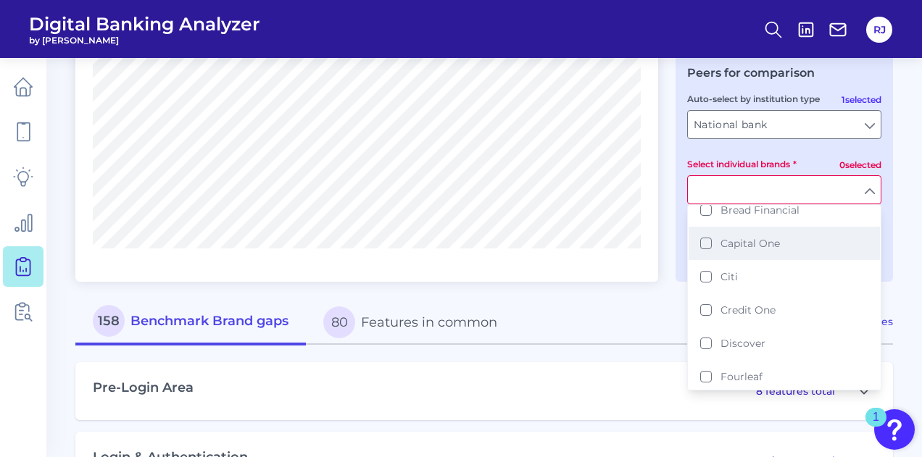
click at [709, 248] on button "Capital One" at bounding box center [783, 243] width 191 height 33
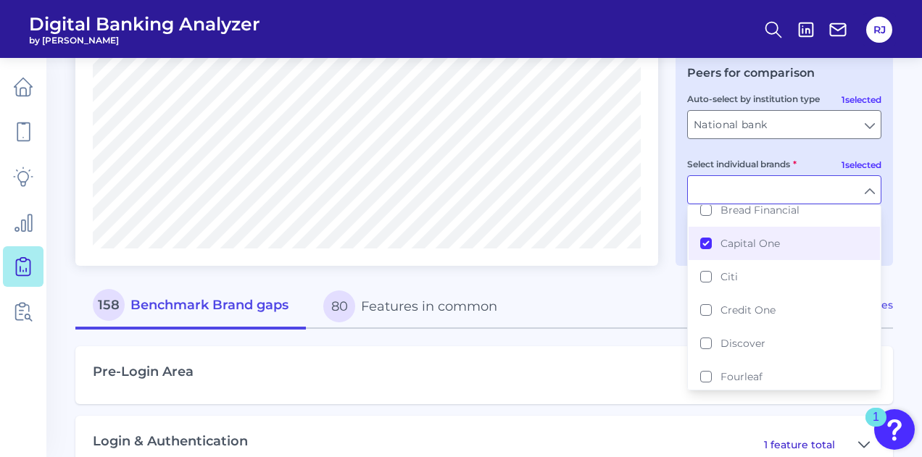
click at [901, 231] on main "Gap Analysis Download Hide Filters Compare one brand to other brands One to One…" at bounding box center [461, 414] width 922 height 1694
type input "Capital One"
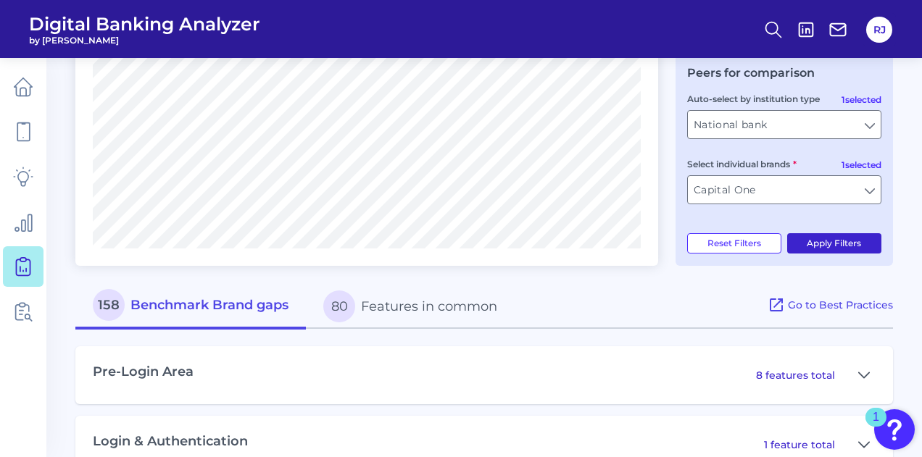
click at [819, 243] on button "Apply Filters" at bounding box center [834, 243] width 95 height 20
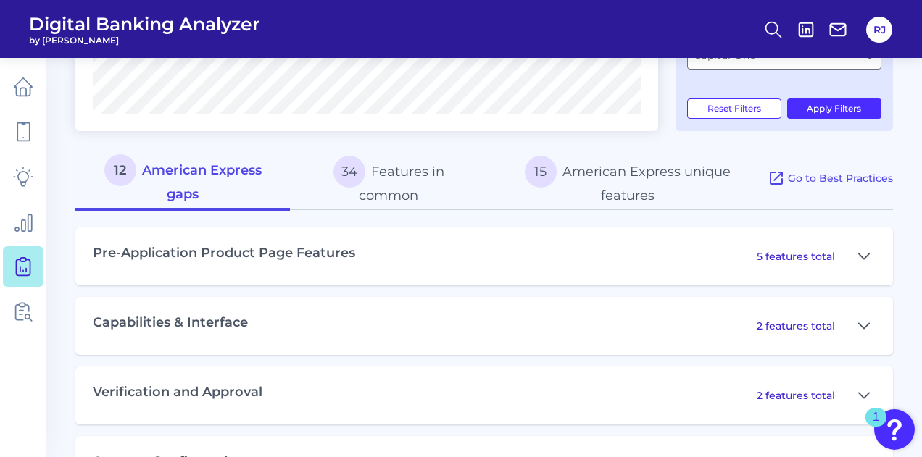
scroll to position [626, 0]
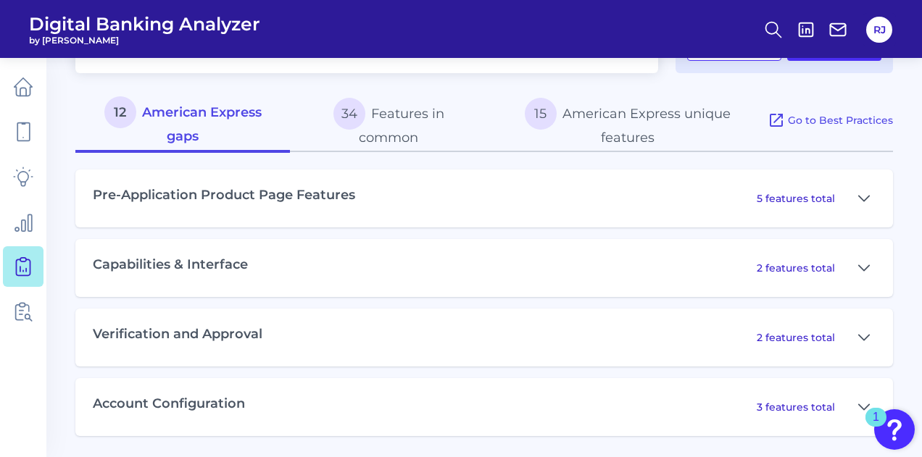
click at [329, 186] on div "Pre-Application Product Page Features 5 features total" at bounding box center [483, 199] width 817 height 58
click at [330, 199] on h3 "Pre-Application Product Page Features" at bounding box center [224, 196] width 262 height 16
click at [865, 201] on icon at bounding box center [864, 198] width 12 height 17
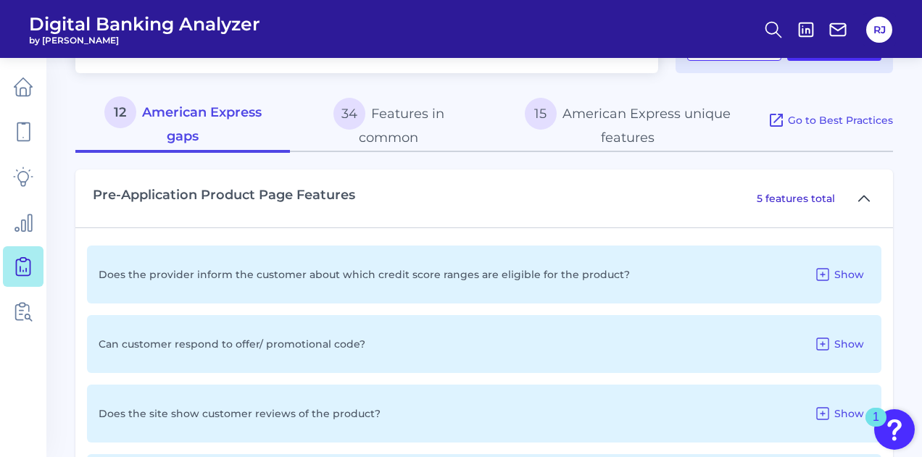
click at [868, 201] on icon at bounding box center [864, 198] width 12 height 17
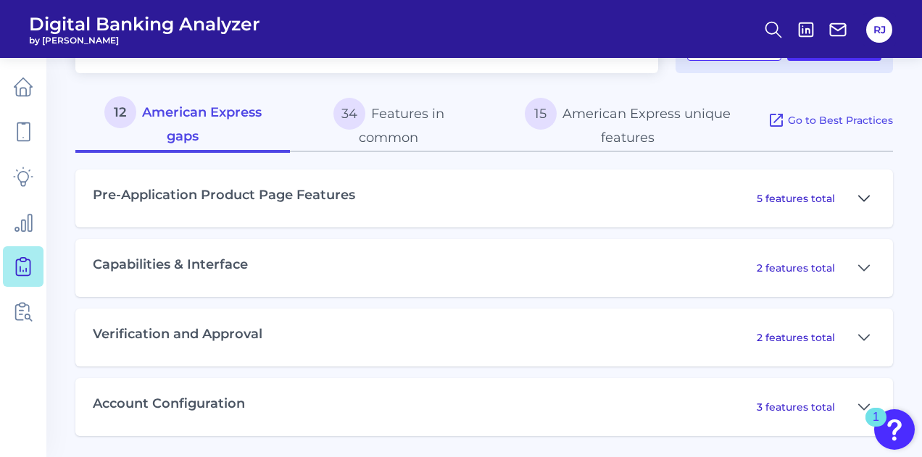
click at [859, 200] on icon at bounding box center [864, 198] width 12 height 17
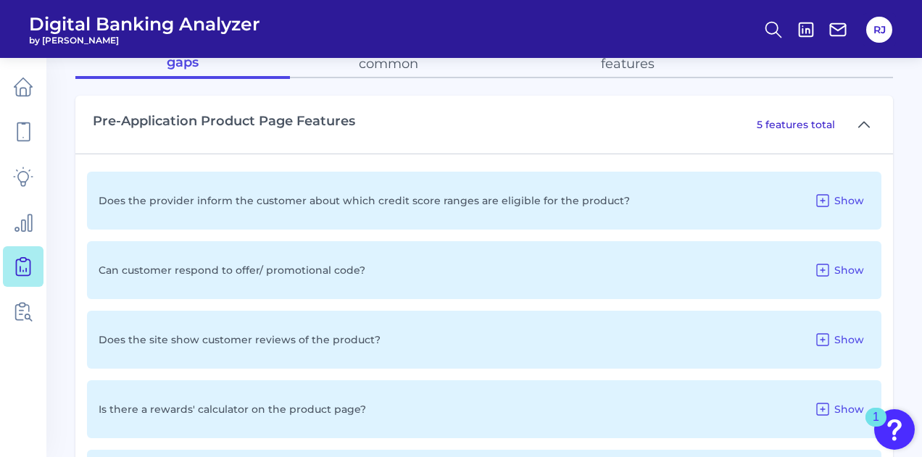
scroll to position [772, 0]
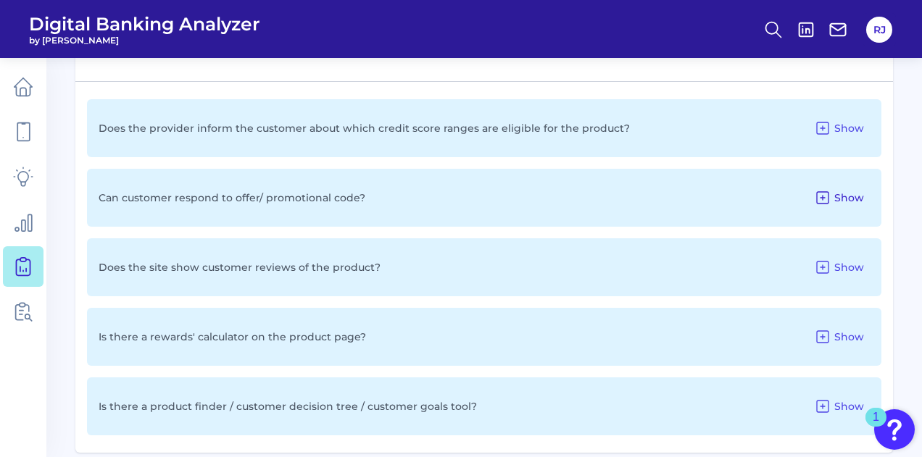
click at [826, 202] on icon at bounding box center [823, 198] width 12 height 12
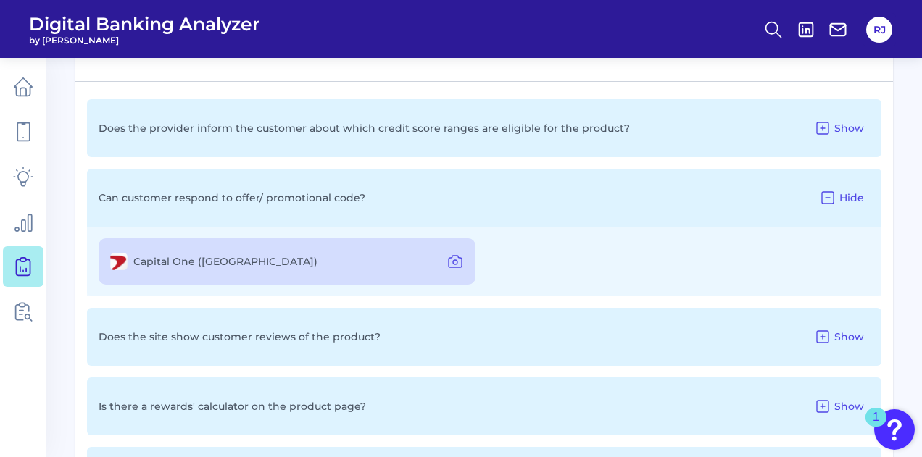
click at [826, 202] on icon at bounding box center [828, 198] width 12 height 12
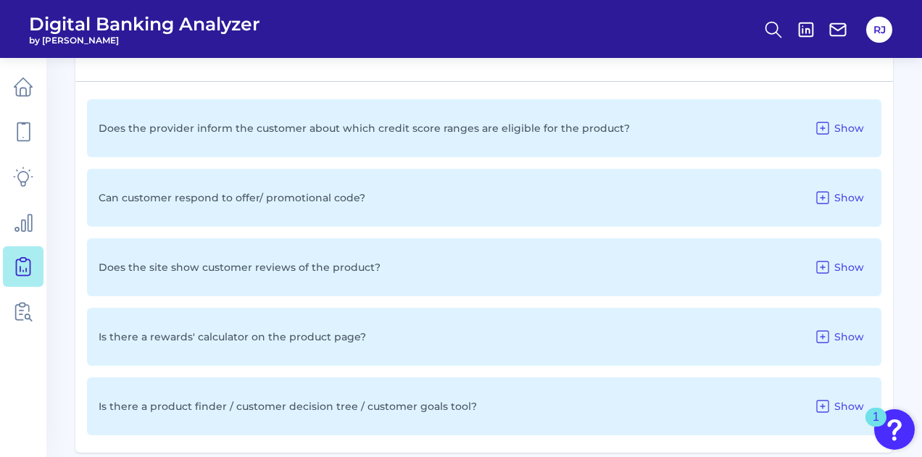
scroll to position [844, 0]
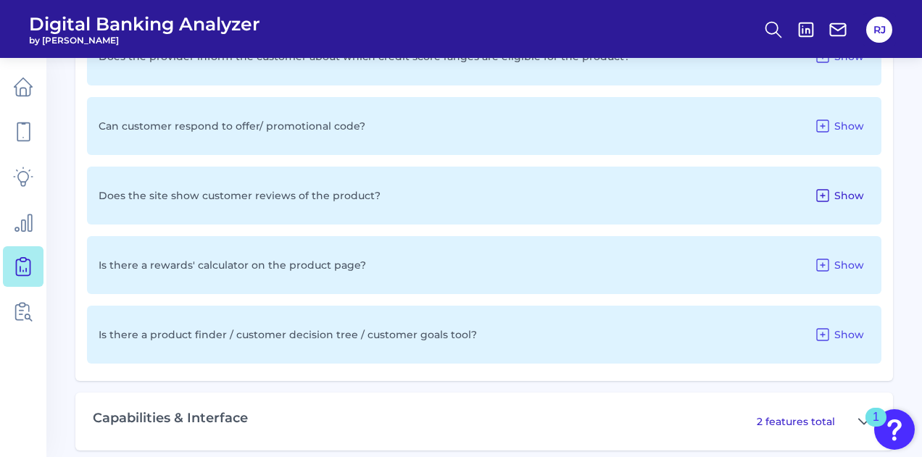
click at [849, 194] on span "Show" at bounding box center [849, 195] width 30 height 13
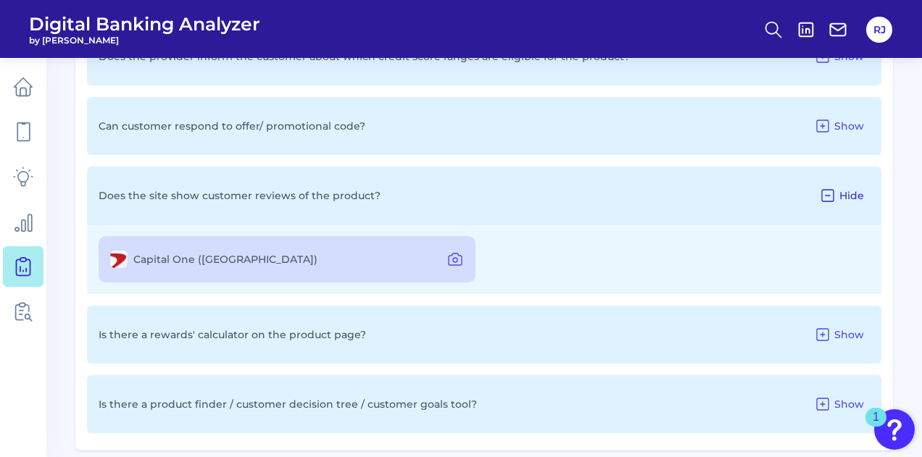
click at [825, 193] on icon at bounding box center [827, 195] width 17 height 17
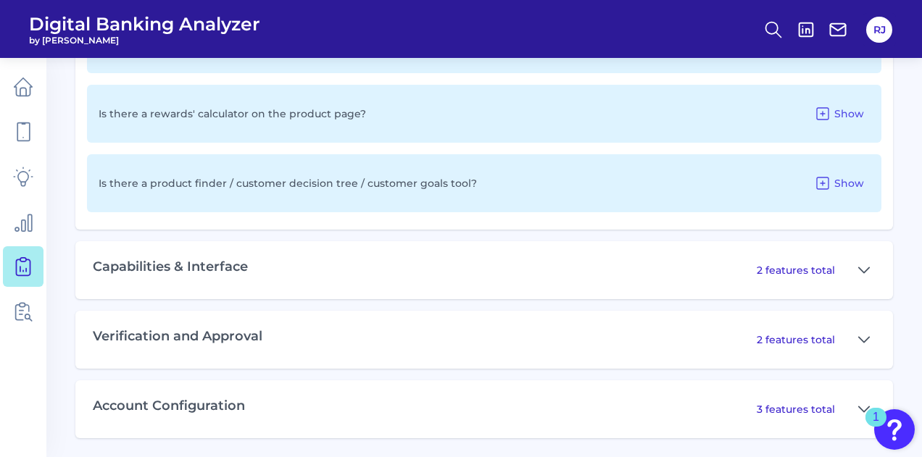
scroll to position [999, 0]
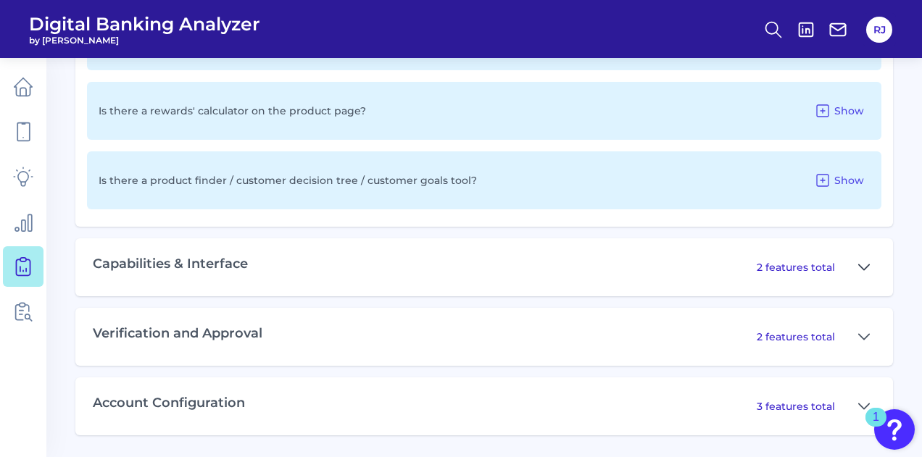
click at [857, 264] on button at bounding box center [863, 267] width 23 height 23
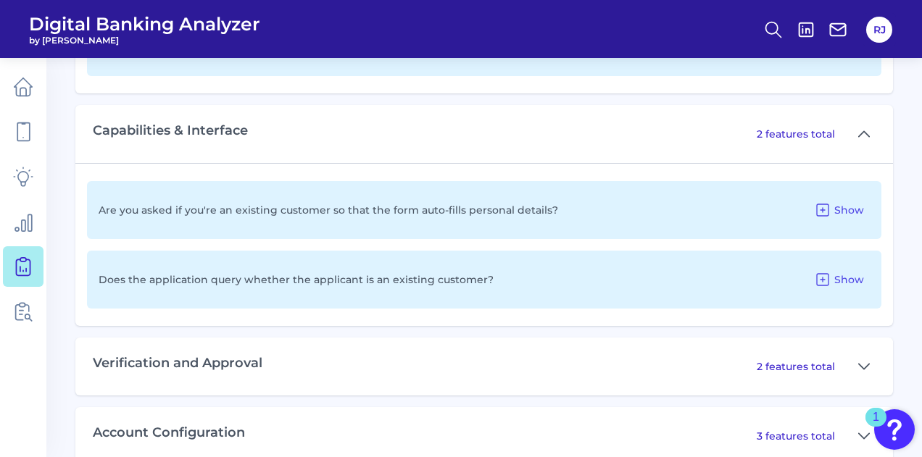
scroll to position [1143, 0]
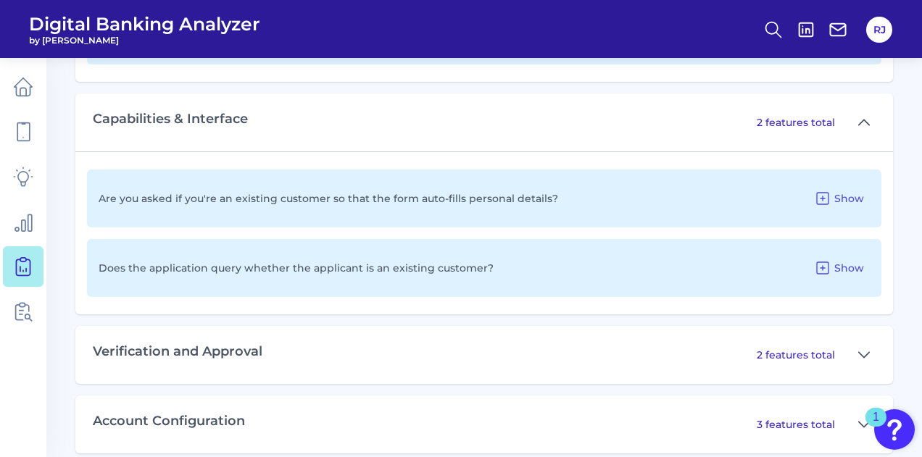
drag, startPoint x: 316, startPoint y: 269, endPoint x: 432, endPoint y: 268, distance: 115.9
click at [432, 267] on p "Does the application query whether the applicant is an existing customer?" at bounding box center [296, 268] width 395 height 13
click at [407, 294] on div "Does the application query whether the applicant is an existing customer? Show" at bounding box center [484, 268] width 794 height 58
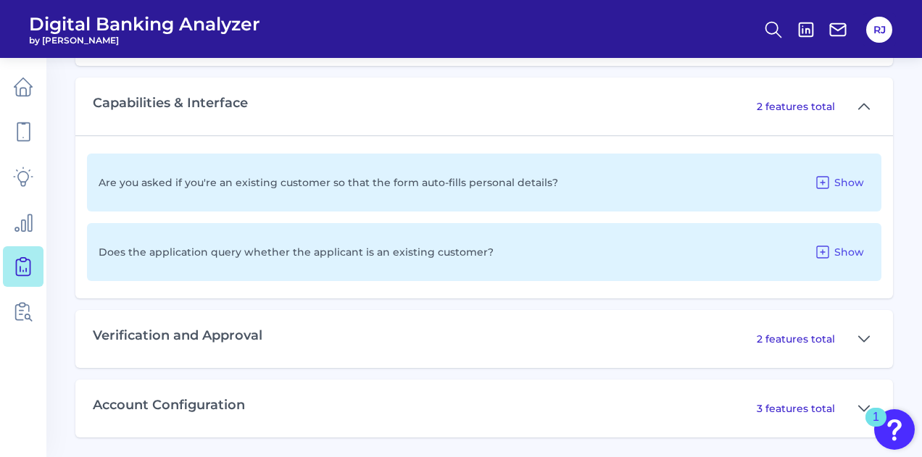
scroll to position [1161, 0]
click at [862, 339] on icon at bounding box center [864, 337] width 12 height 17
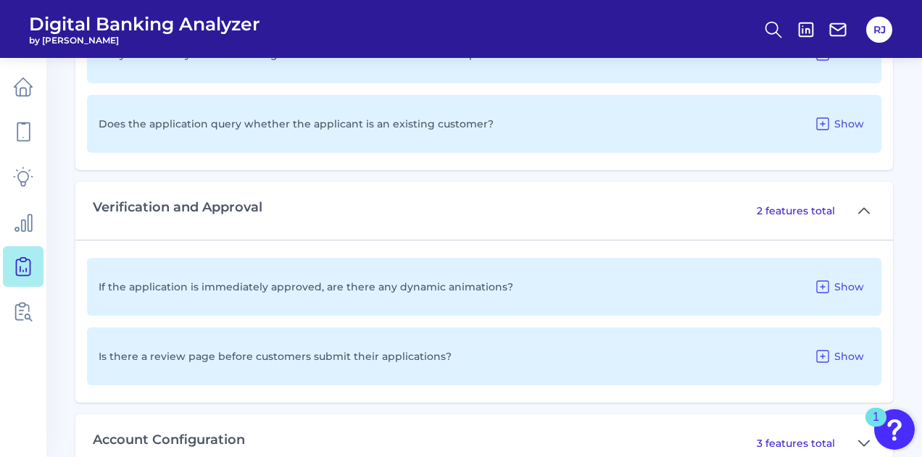
scroll to position [1306, 0]
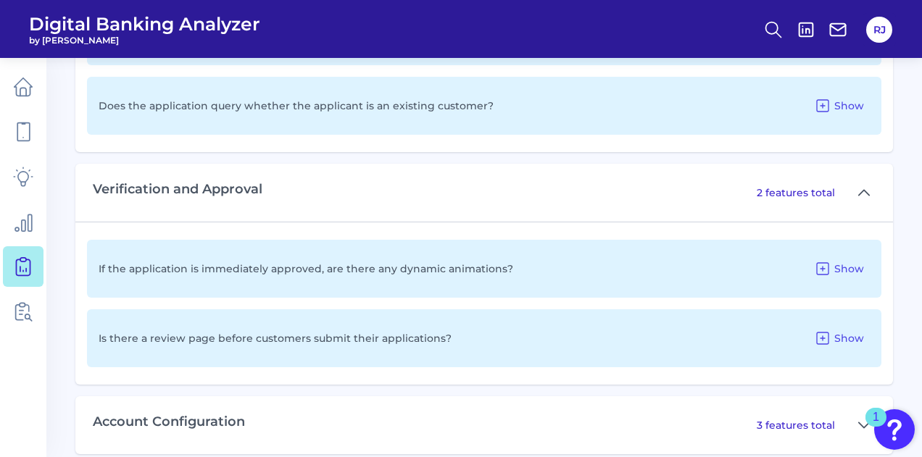
drag, startPoint x: 130, startPoint y: 264, endPoint x: 520, endPoint y: 278, distance: 390.1
click at [520, 278] on div "If the application is immediately approved, are there any dynamic animations? S…" at bounding box center [484, 269] width 794 height 58
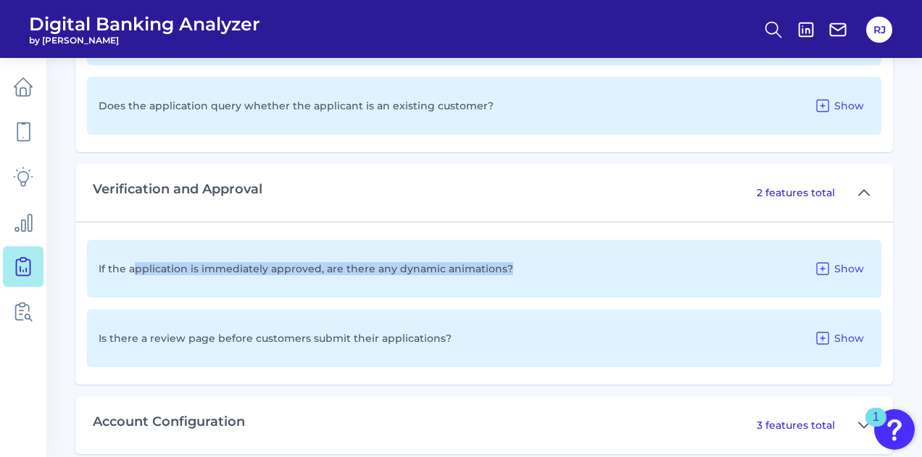
click at [483, 279] on div "If the application is immediately approved, are there any dynamic animations? S…" at bounding box center [484, 269] width 794 height 58
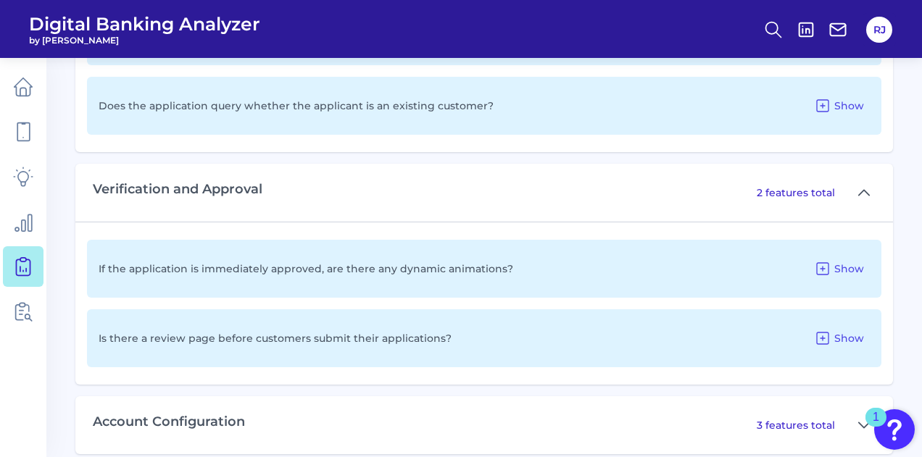
drag, startPoint x: 104, startPoint y: 335, endPoint x: 457, endPoint y: 336, distance: 353.6
click at [457, 336] on div "Is there a review page before customers submit their applications? Show" at bounding box center [484, 338] width 794 height 58
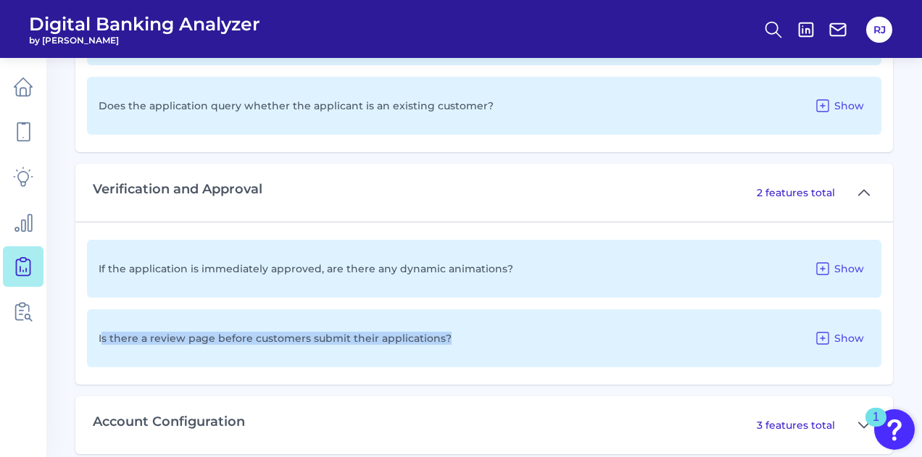
click at [449, 344] on div "Is there a review page before customers submit their applications? Show" at bounding box center [484, 338] width 794 height 58
click at [226, 362] on div "Is there a review page before customers submit their applications? Show" at bounding box center [484, 338] width 794 height 58
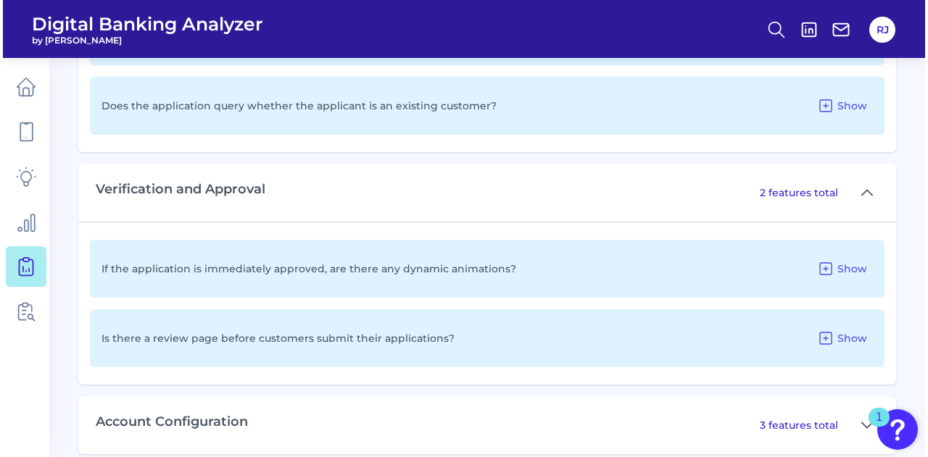
scroll to position [1324, 0]
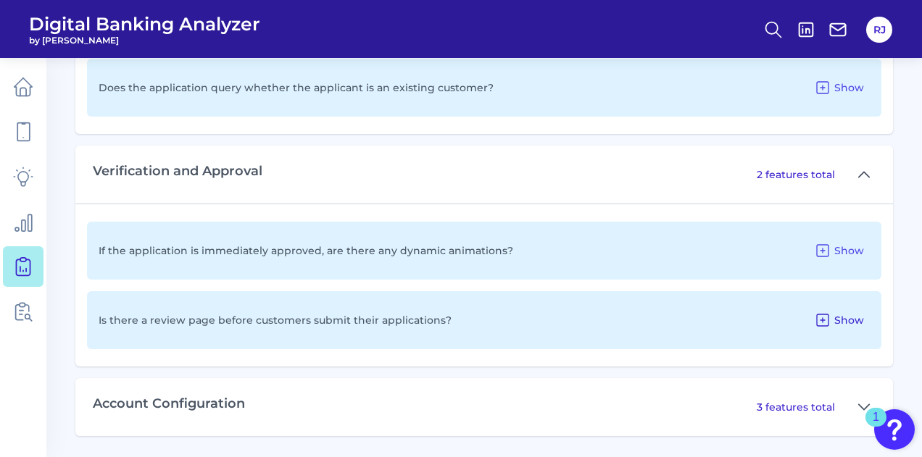
click at [826, 317] on icon at bounding box center [822, 320] width 17 height 17
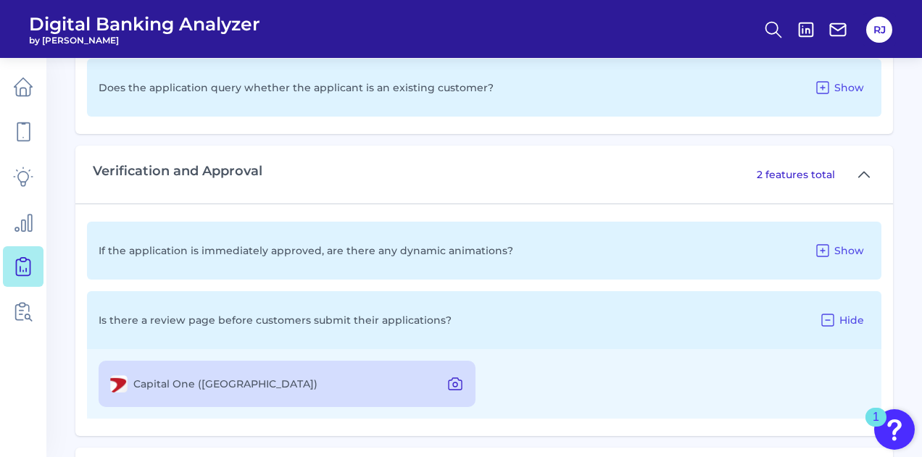
click at [460, 388] on icon at bounding box center [454, 383] width 17 height 17
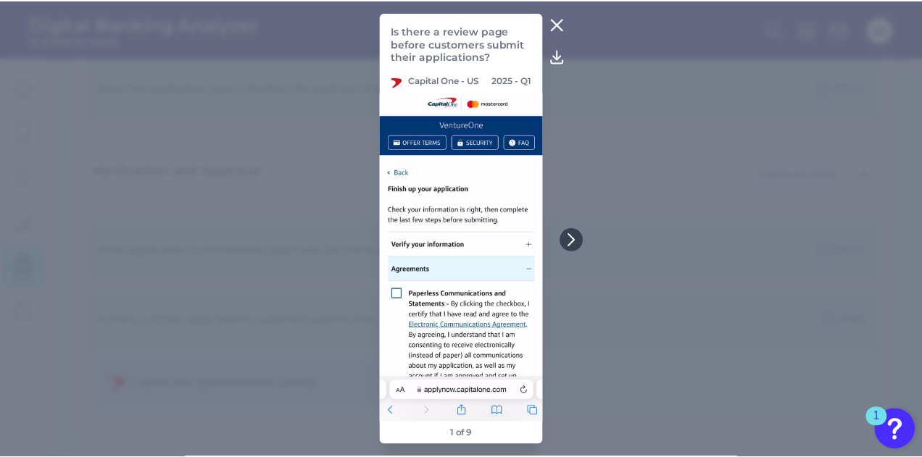
scroll to position [8, 0]
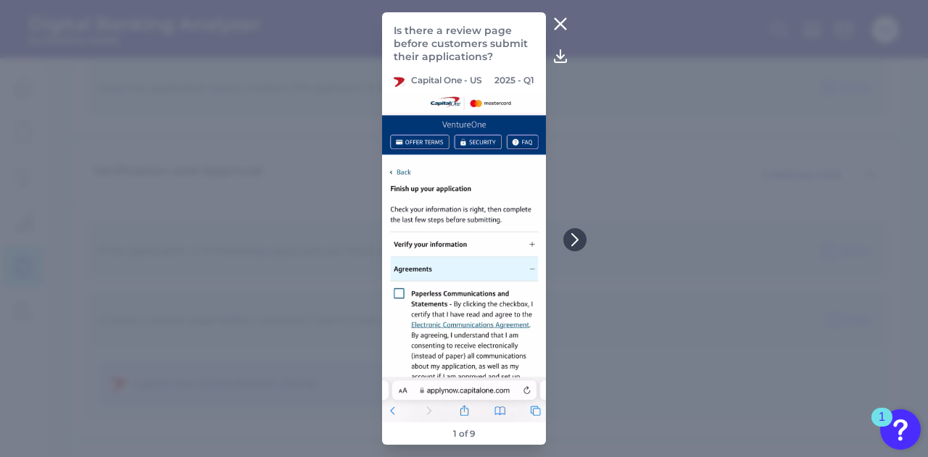
click at [560, 17] on icon at bounding box center [559, 23] width 17 height 17
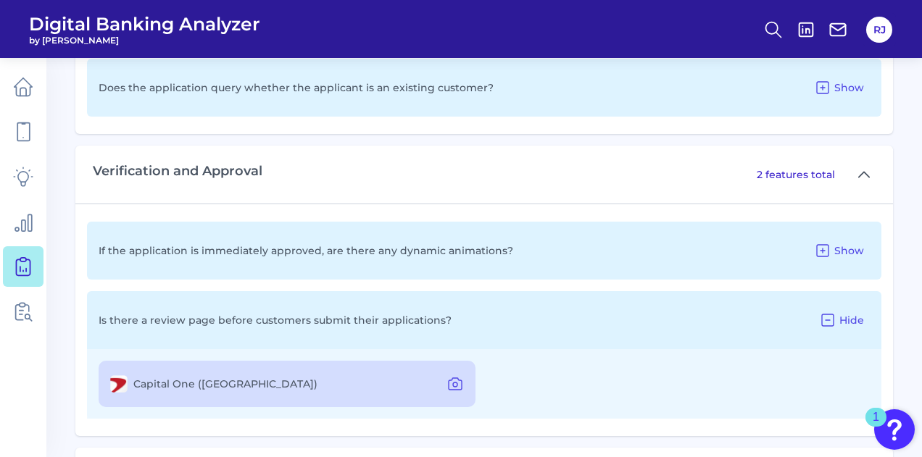
scroll to position [1393, 0]
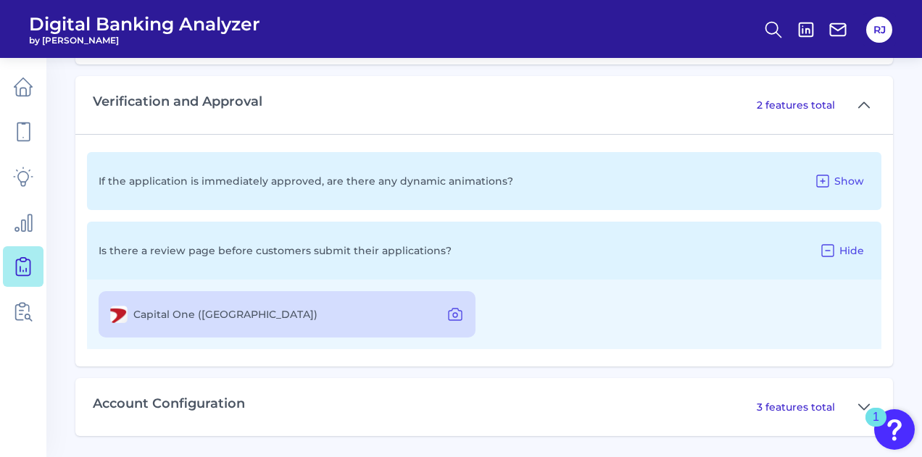
click at [774, 404] on p "3 features total" at bounding box center [796, 407] width 78 height 13
click at [865, 403] on icon at bounding box center [864, 407] width 12 height 17
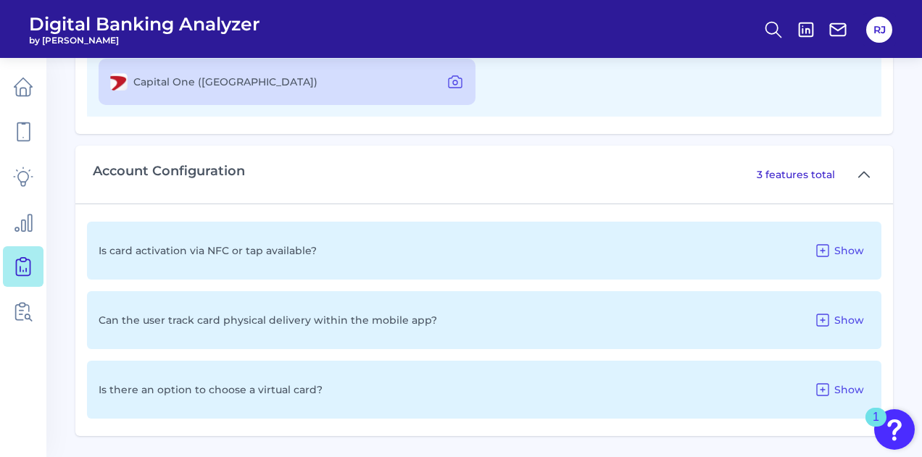
scroll to position [1627, 0]
click at [848, 247] on span "Show" at bounding box center [849, 249] width 30 height 13
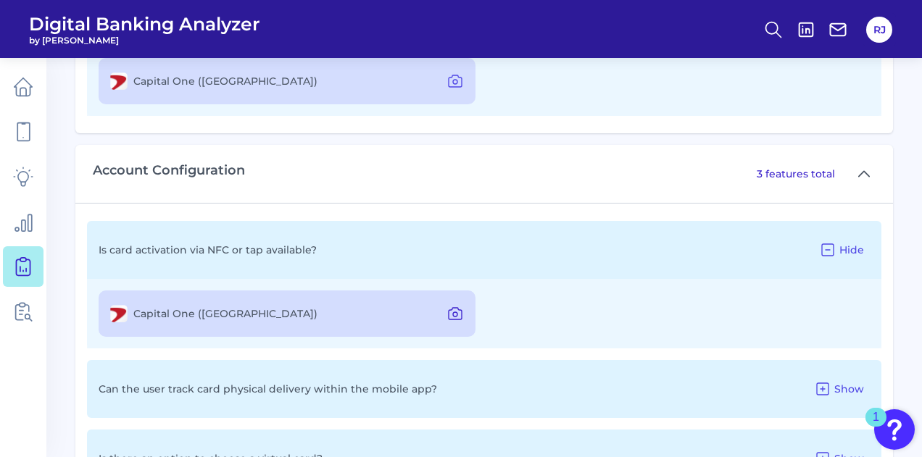
click at [455, 314] on icon at bounding box center [454, 313] width 17 height 17
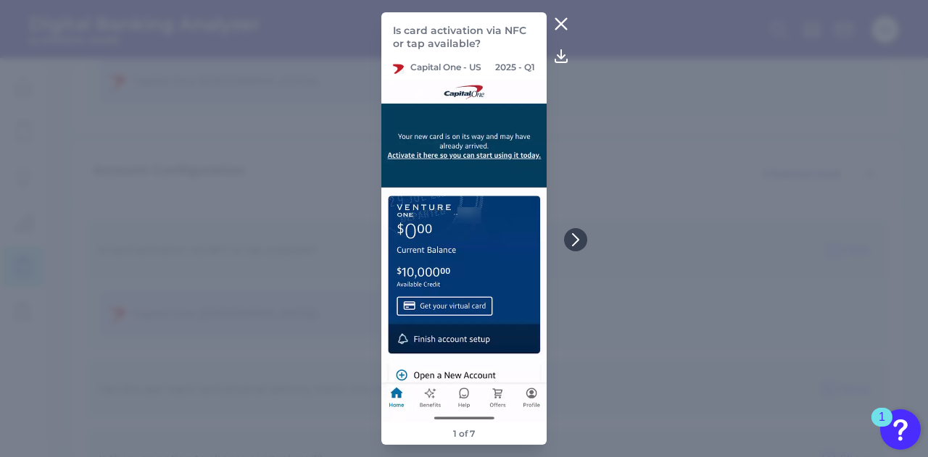
click at [557, 25] on icon at bounding box center [560, 23] width 17 height 17
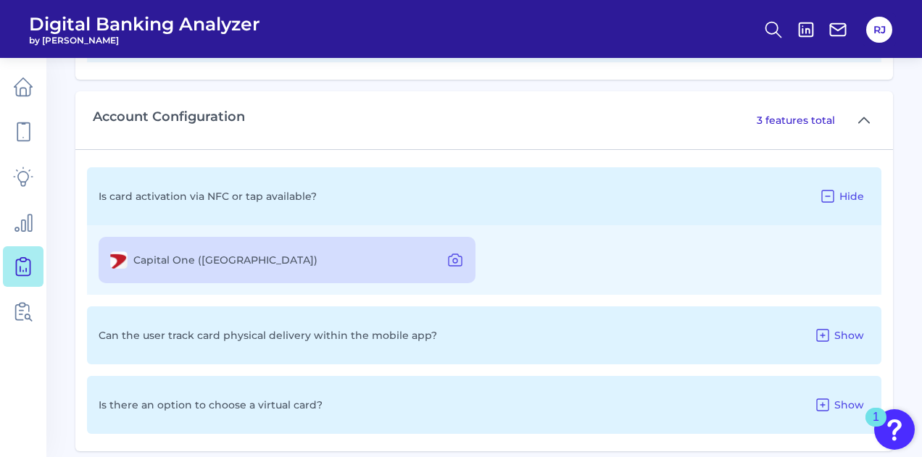
scroll to position [1696, 0]
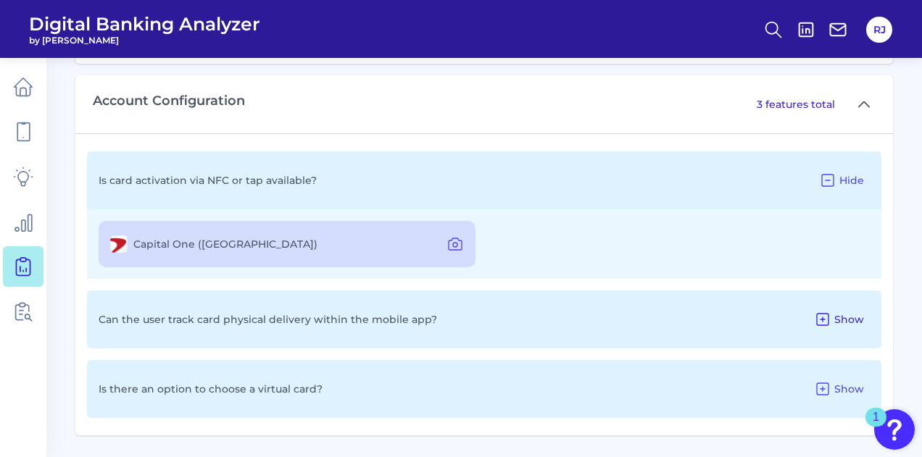
click at [852, 324] on span "Show" at bounding box center [849, 319] width 30 height 13
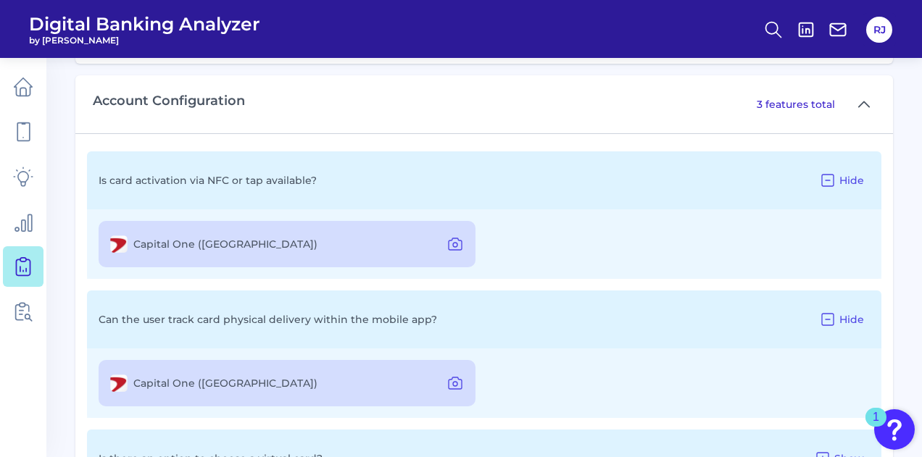
click at [852, 324] on span "Hide" at bounding box center [851, 319] width 25 height 13
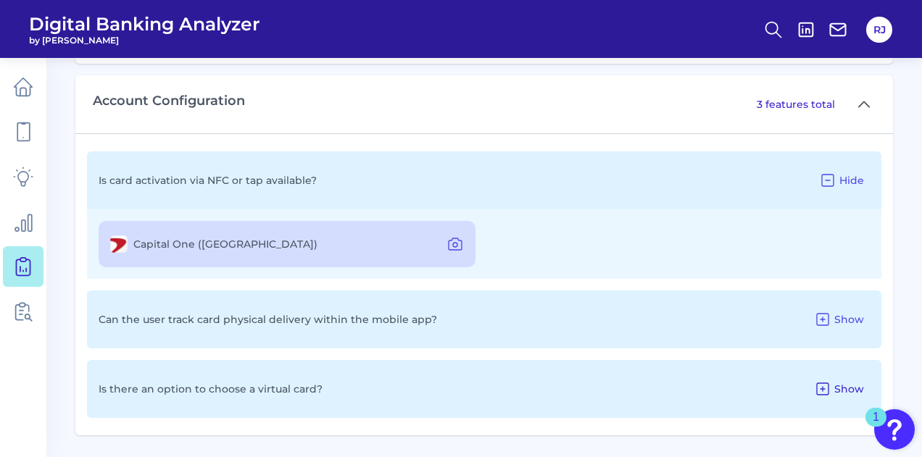
click at [836, 389] on span "Show" at bounding box center [849, 389] width 30 height 13
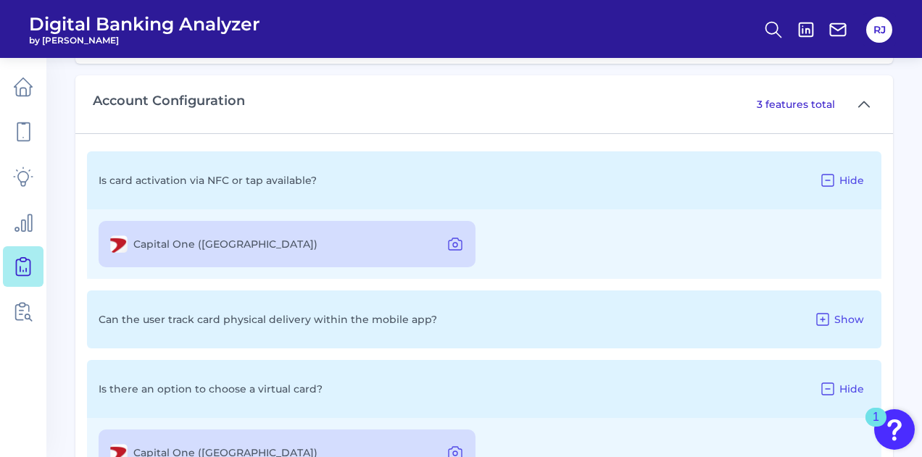
scroll to position [1766, 0]
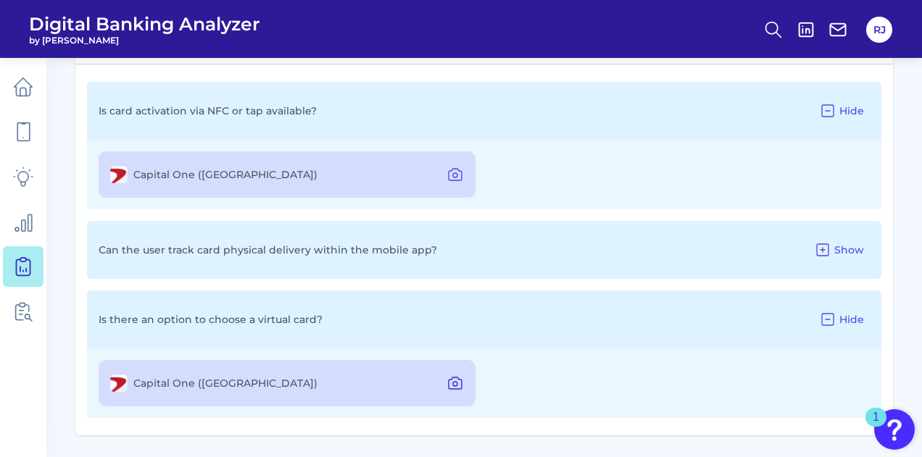
click at [459, 381] on icon at bounding box center [454, 383] width 17 height 17
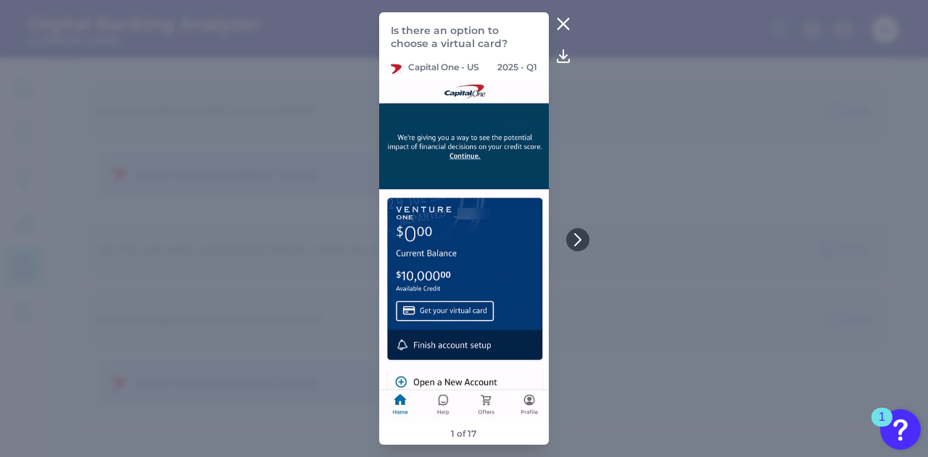
click at [564, 20] on icon at bounding box center [562, 23] width 17 height 17
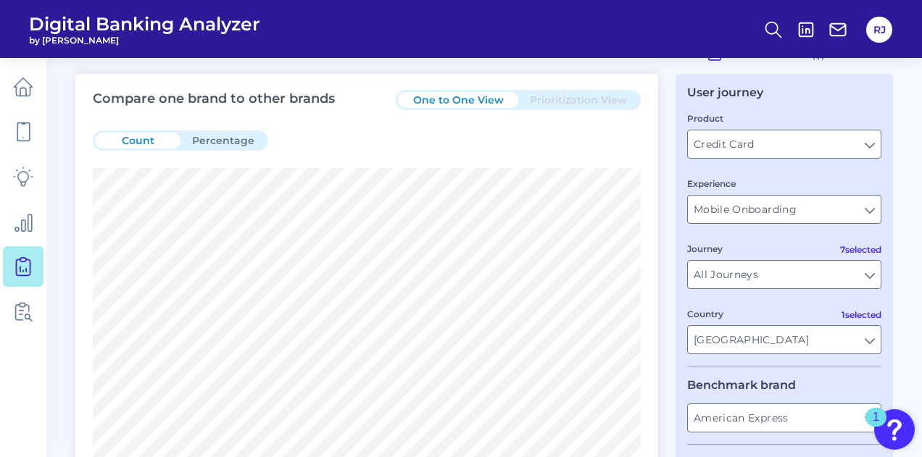
scroll to position [0, 0]
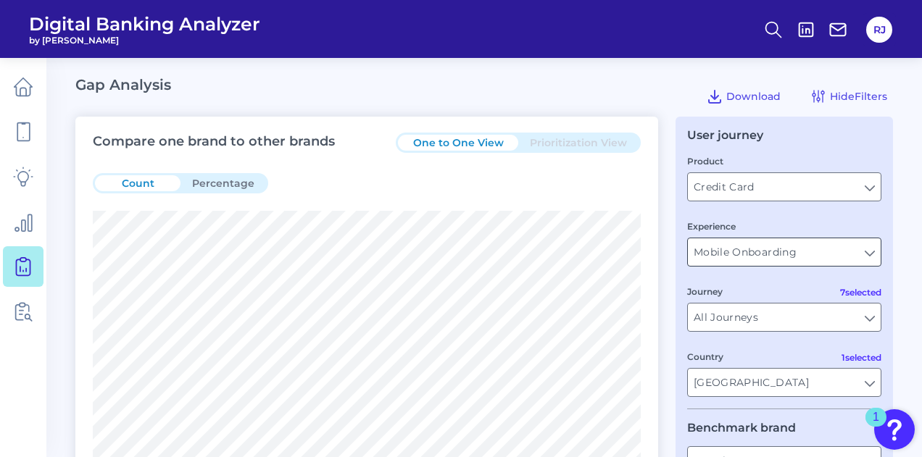
click at [720, 256] on input "Mobile Onboarding" at bounding box center [784, 252] width 193 height 28
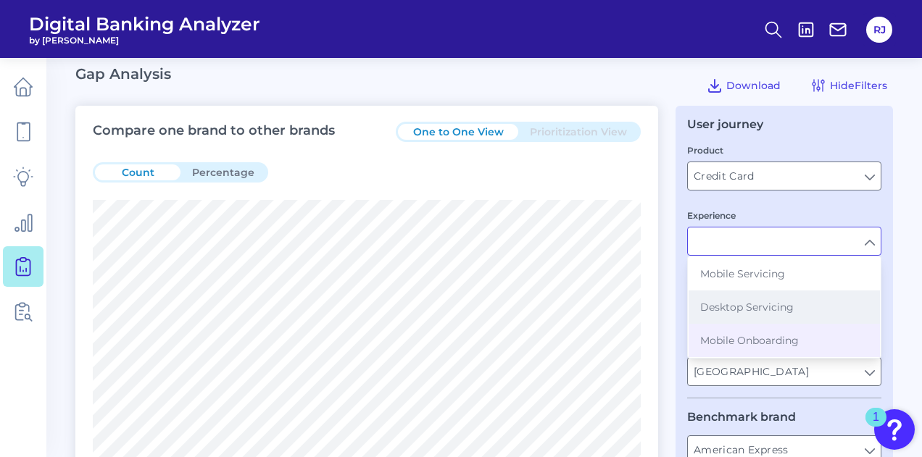
scroll to position [144, 0]
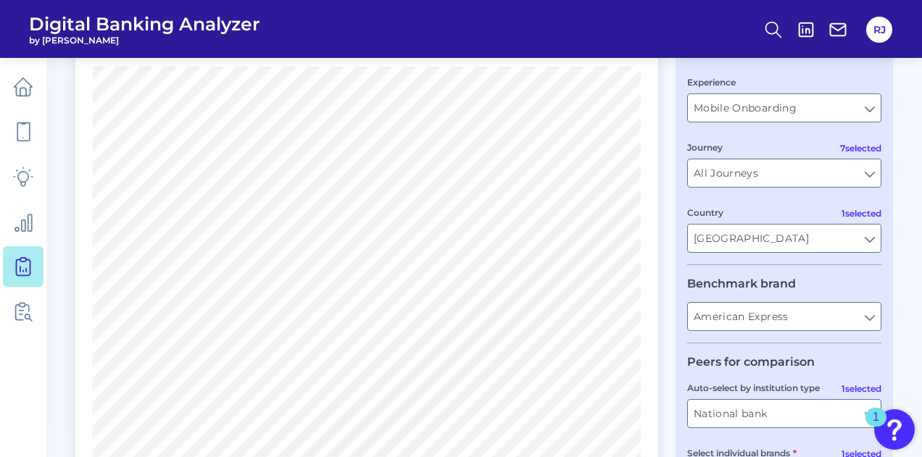
type input "Mobile Onboarding"
click at [735, 179] on input "All Journeys" at bounding box center [784, 173] width 193 height 28
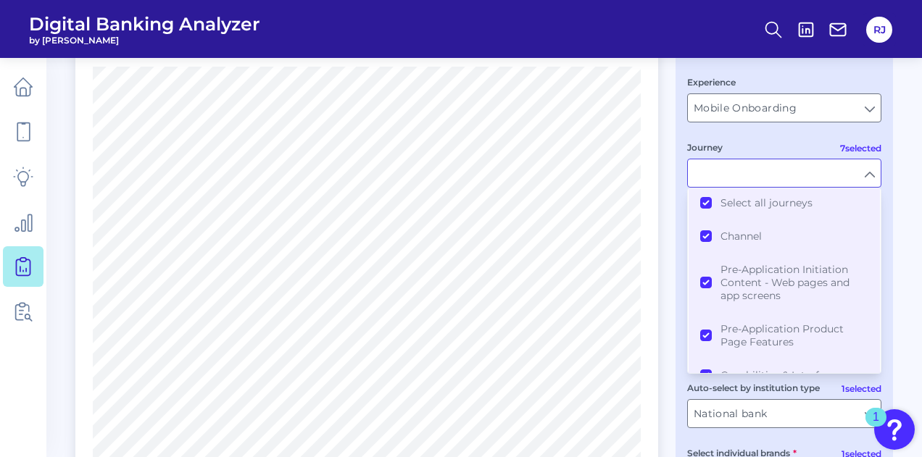
scroll to position [0, 0]
type input "All Journeys"
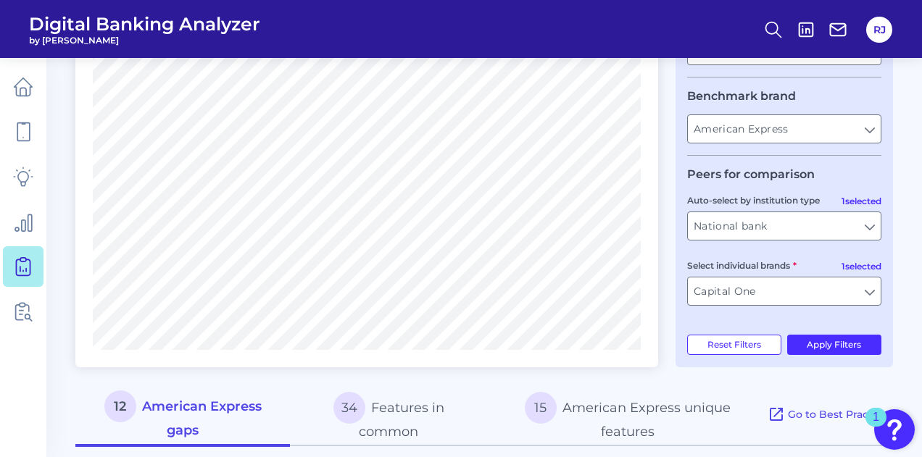
scroll to position [362, 0]
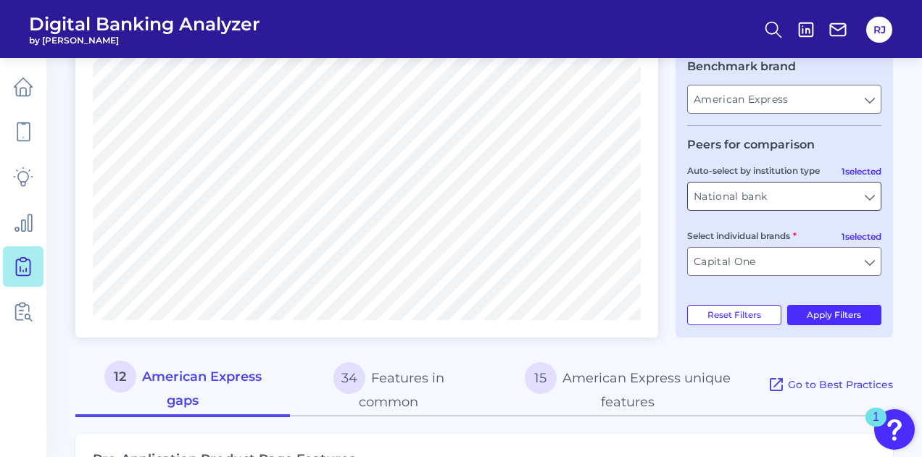
click at [748, 199] on input "National bank" at bounding box center [784, 197] width 193 height 28
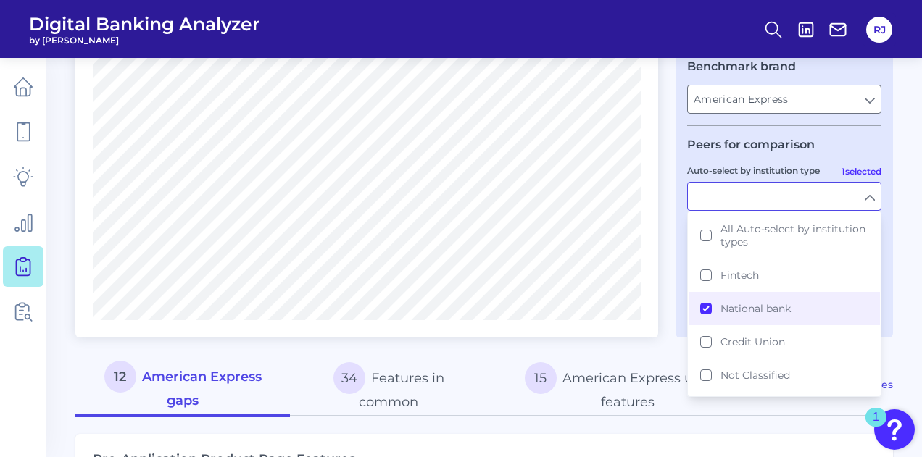
type input "National bank"
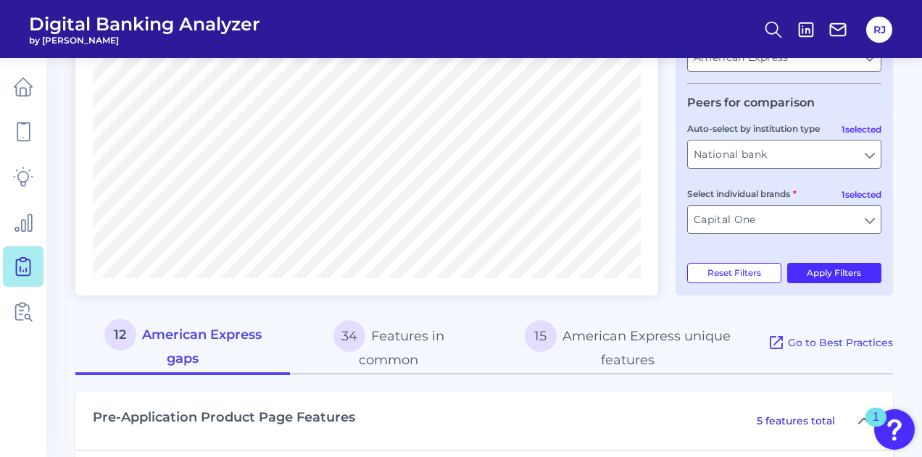
scroll to position [391, 0]
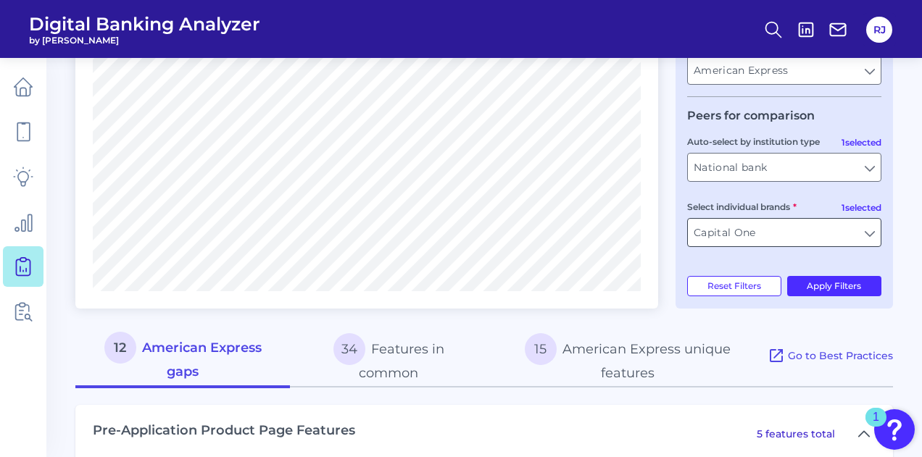
click at [787, 235] on input "Capital One" at bounding box center [784, 233] width 193 height 28
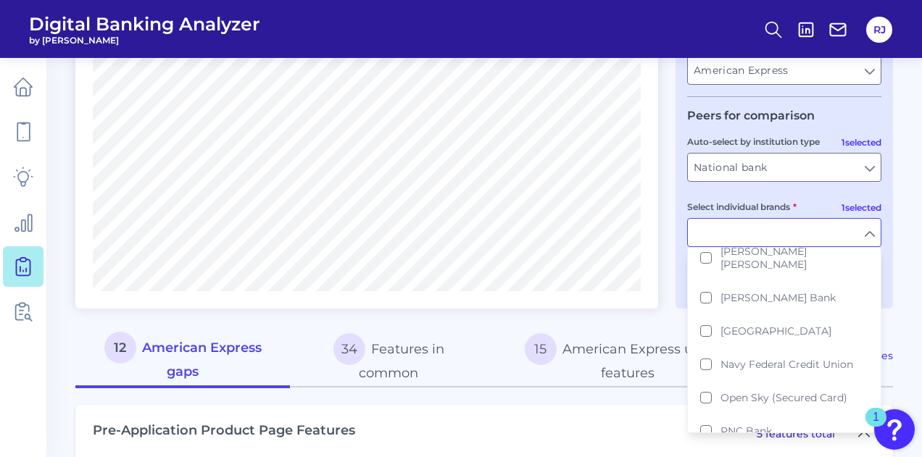
scroll to position [451, 0]
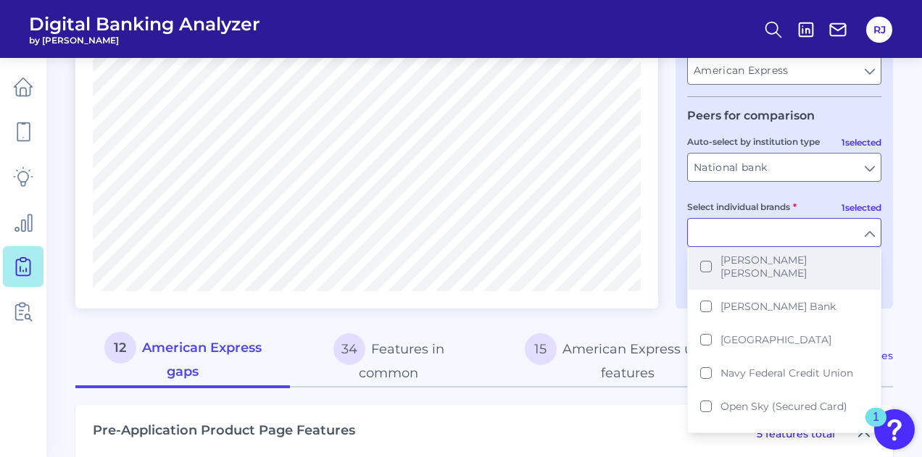
click at [708, 264] on button "[PERSON_NAME] [PERSON_NAME]" at bounding box center [783, 266] width 191 height 46
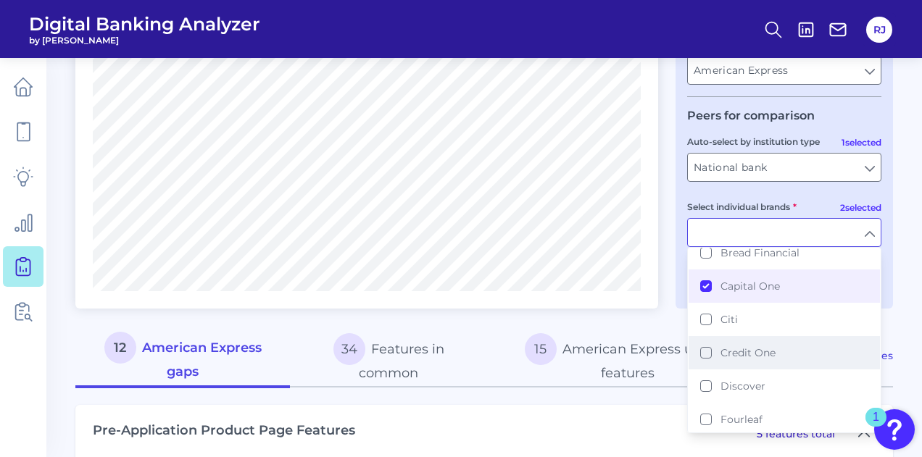
scroll to position [150, 0]
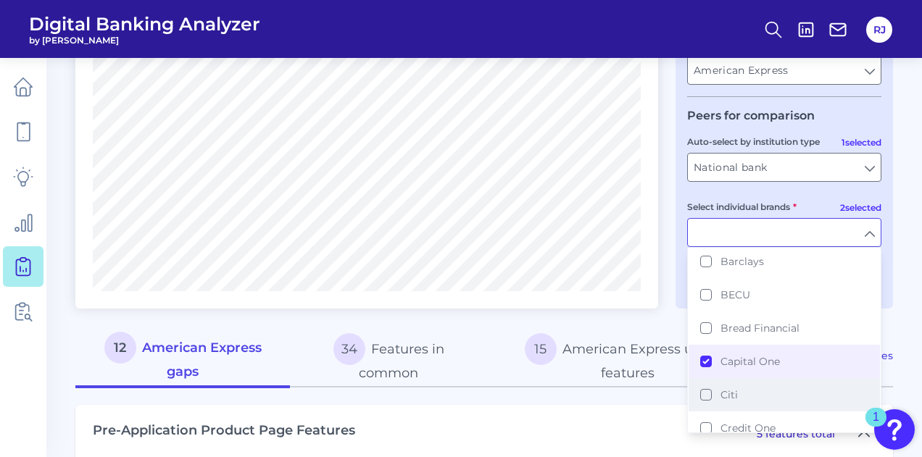
click at [706, 392] on button "Citi" at bounding box center [783, 394] width 191 height 33
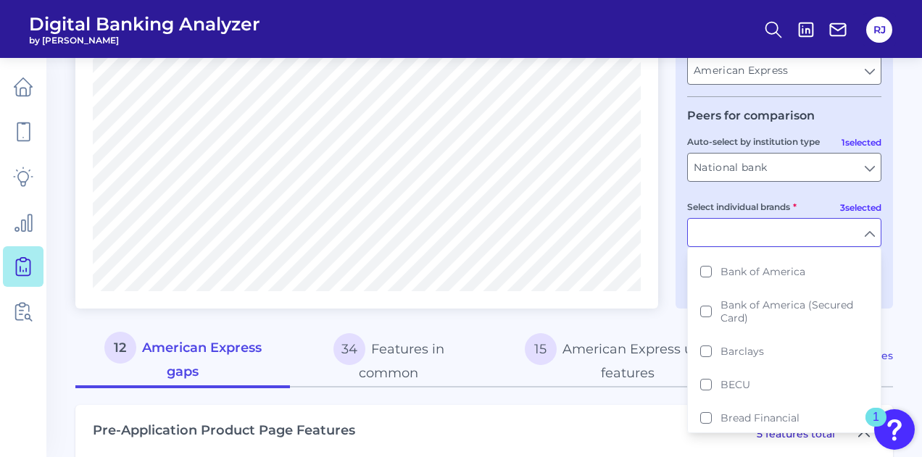
scroll to position [0, 0]
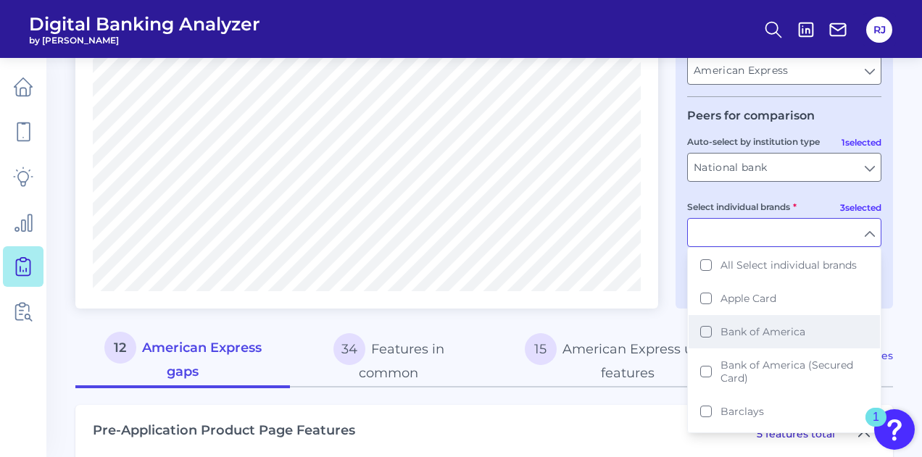
click at [710, 336] on button "Bank of America" at bounding box center [783, 331] width 191 height 33
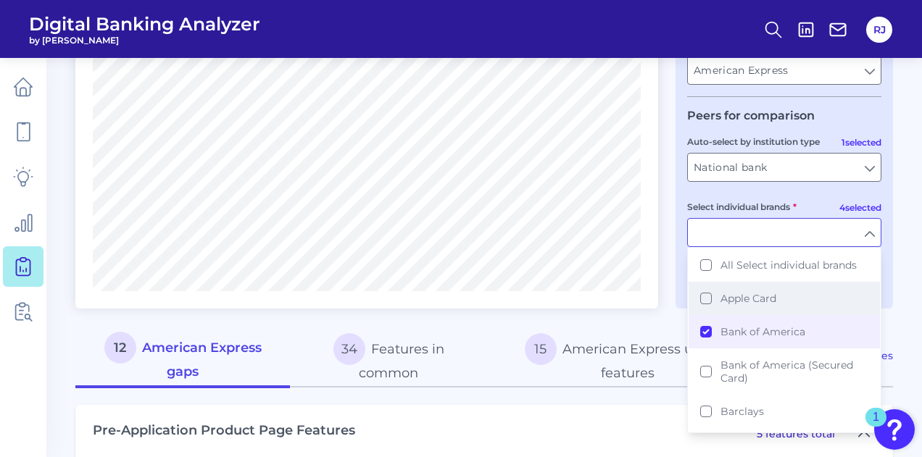
click at [703, 299] on button "Apple Card" at bounding box center [783, 298] width 191 height 33
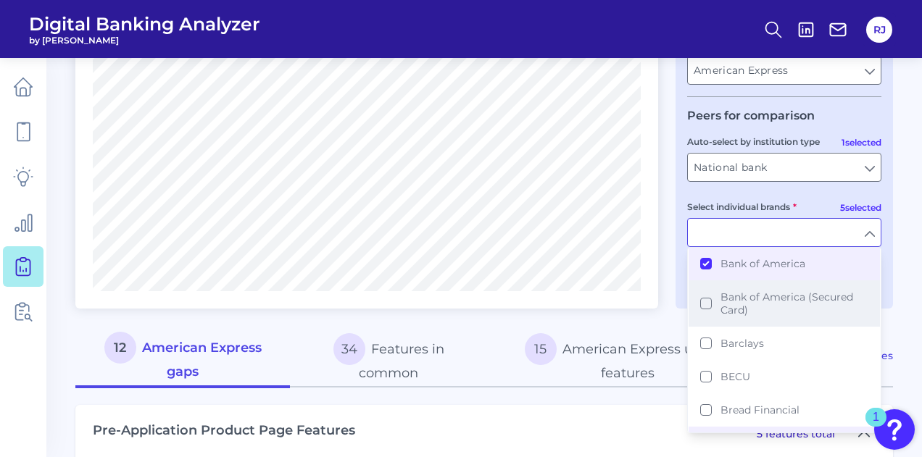
scroll to position [225, 0]
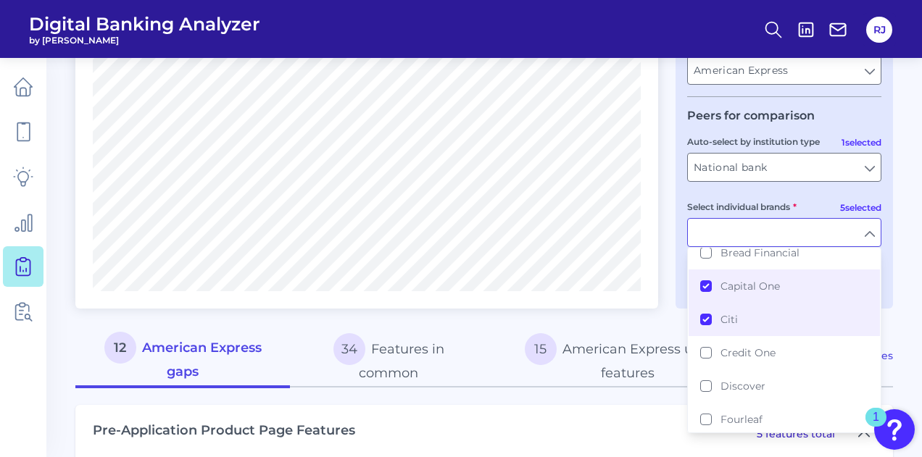
type input "Capital One, JP Morgan Chase, Citi, Bank of America, Apple Card"
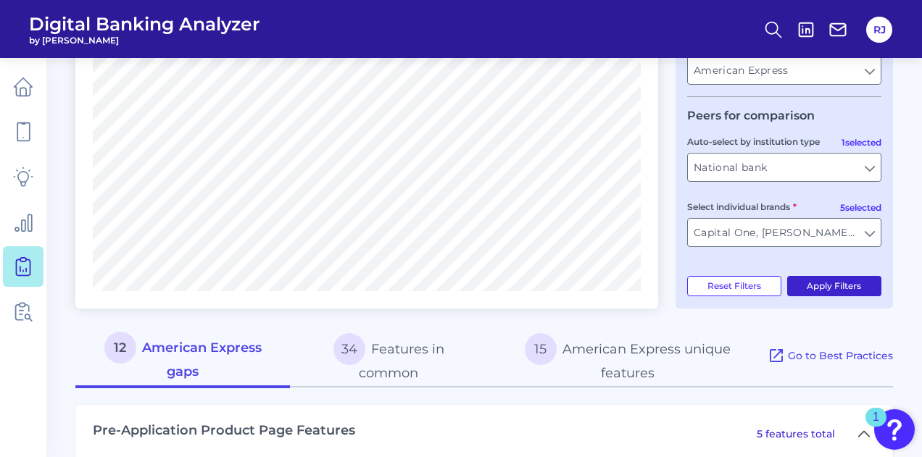
click at [839, 291] on button "Apply Filters" at bounding box center [834, 286] width 95 height 20
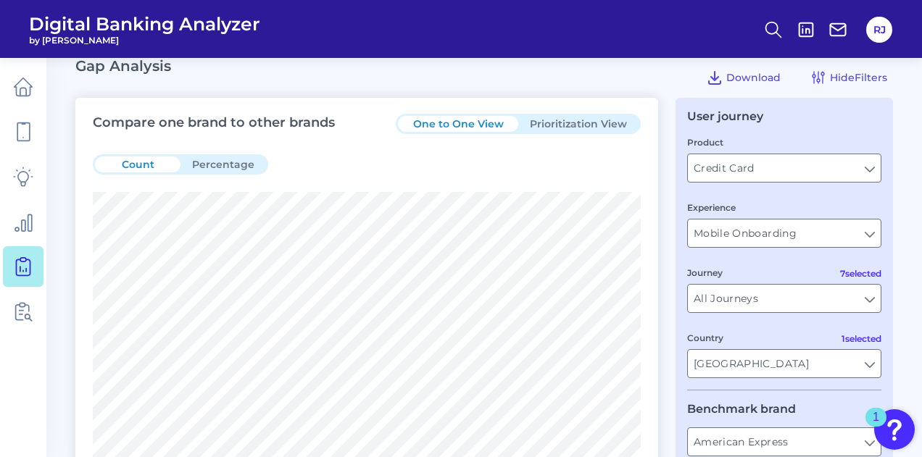
scroll to position [0, 0]
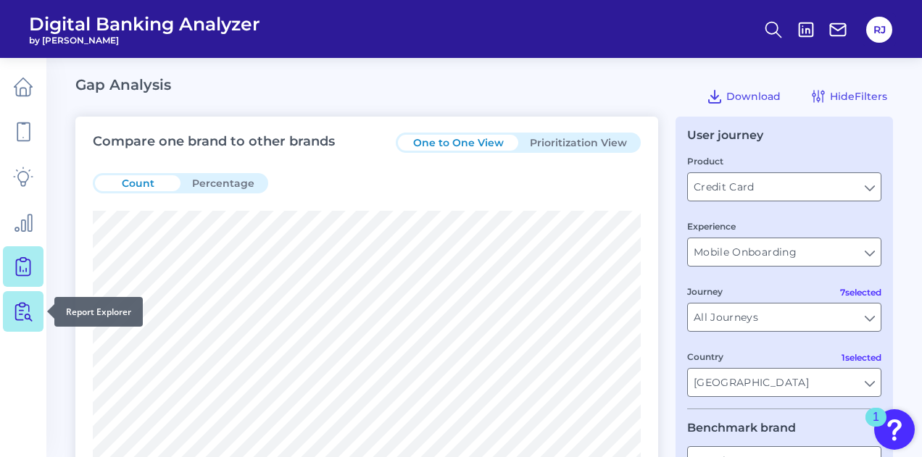
click at [30, 309] on icon at bounding box center [23, 311] width 20 height 20
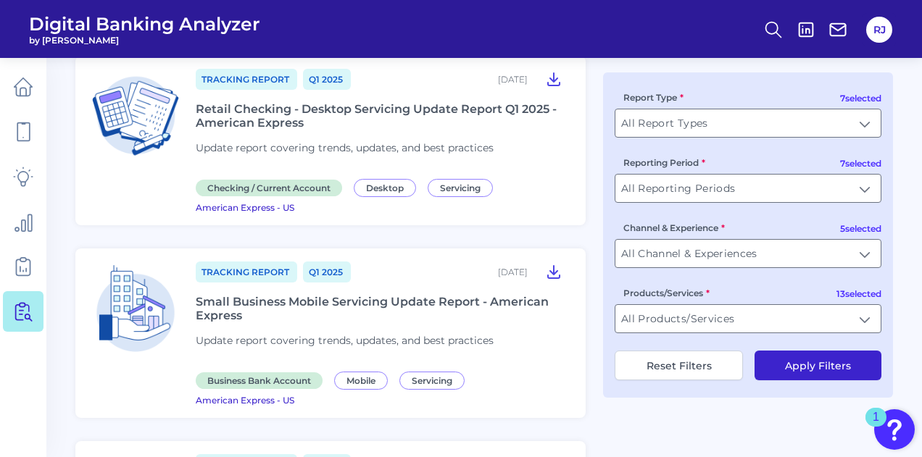
scroll to position [1239, 0]
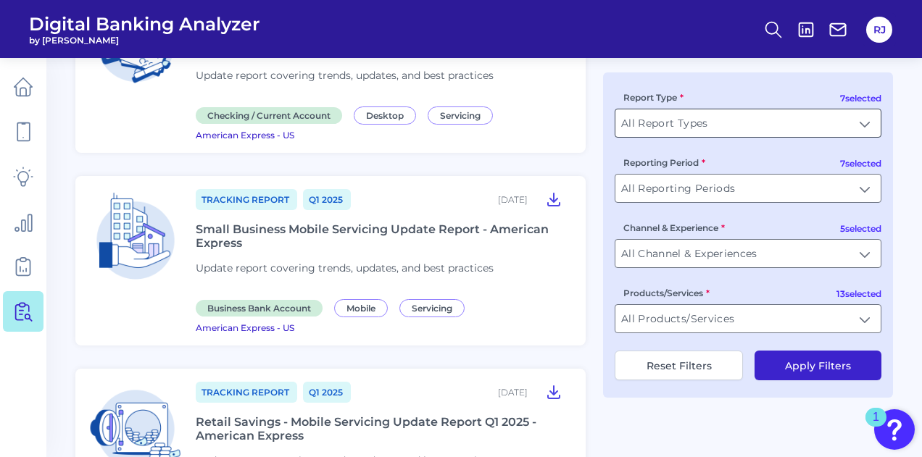
click at [655, 130] on input "All Report Types" at bounding box center [747, 123] width 265 height 28
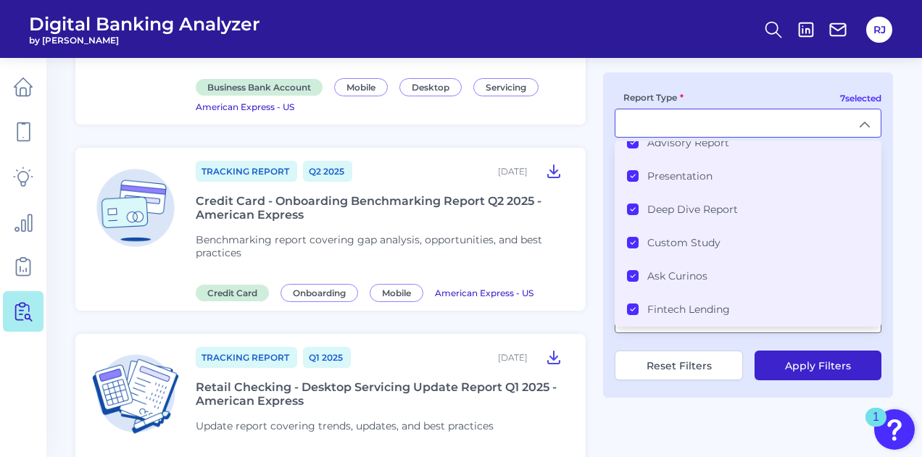
scroll to position [875, 0]
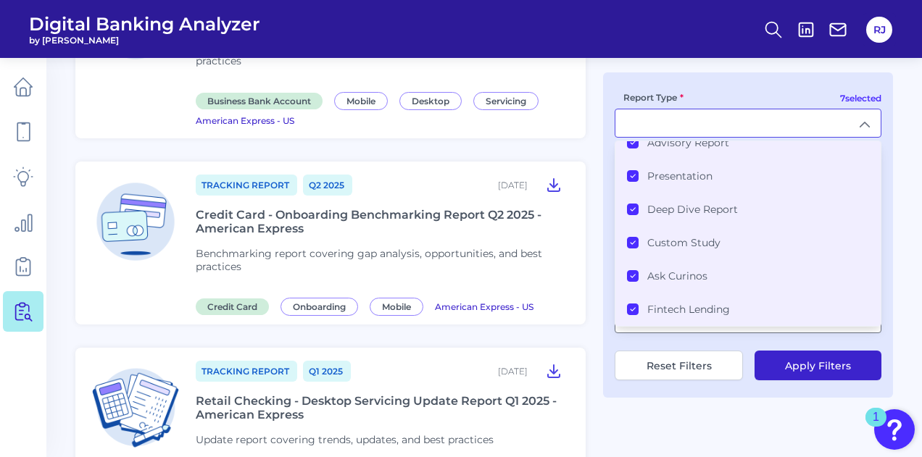
type input "All Report Types"
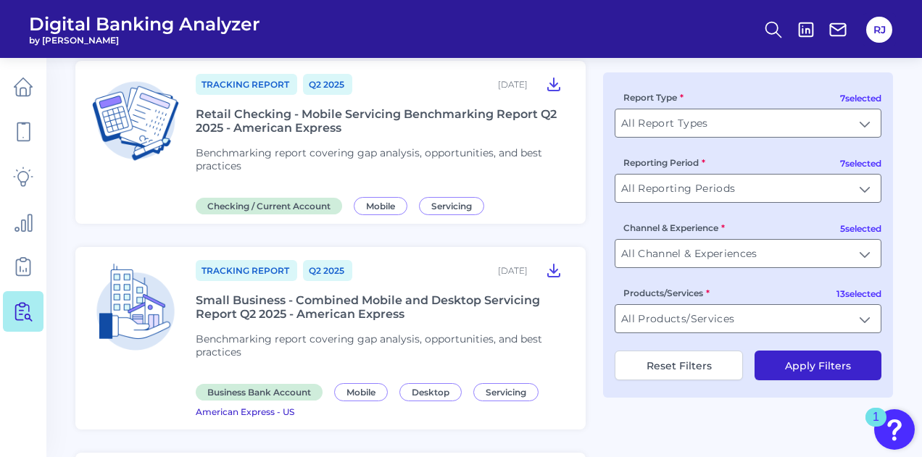
scroll to position [291, 0]
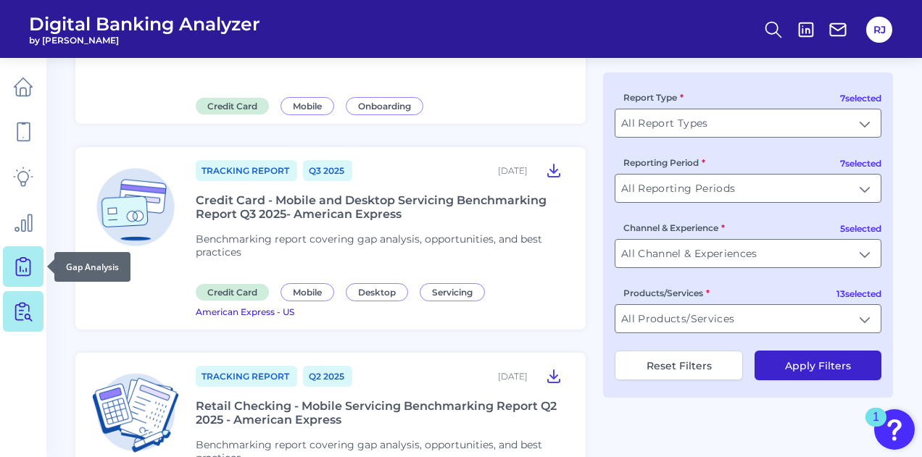
click at [30, 262] on icon at bounding box center [23, 267] width 14 height 16
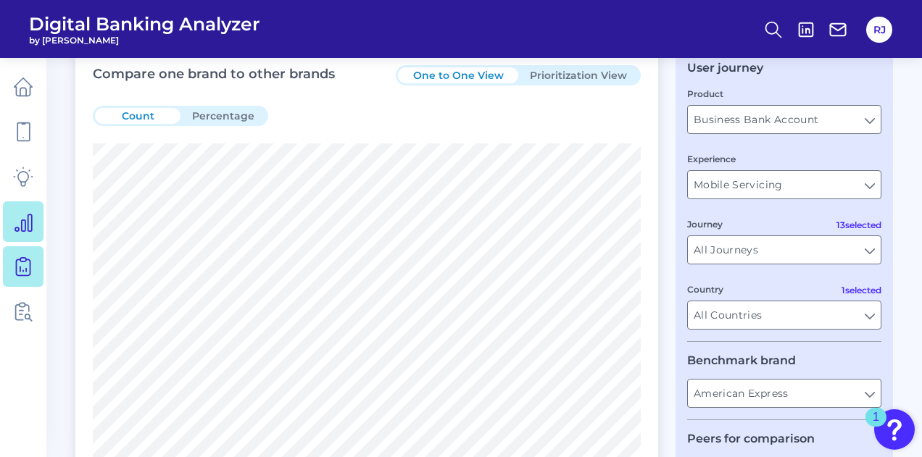
scroll to position [288, 0]
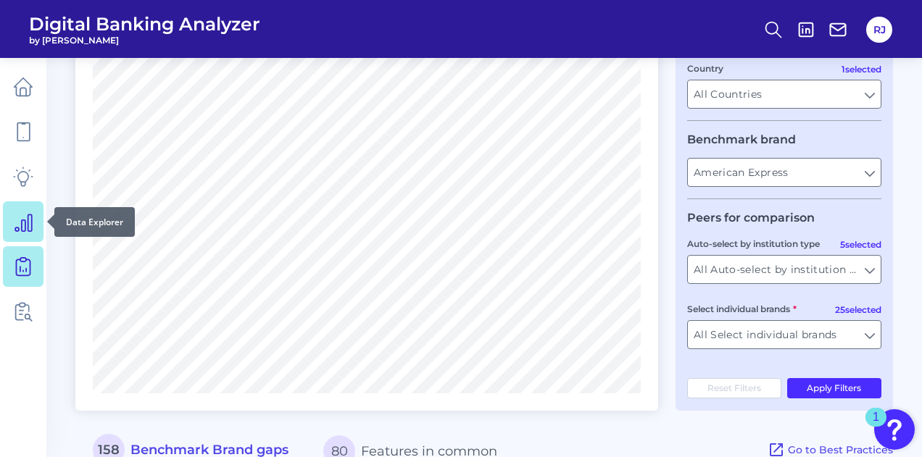
click at [32, 228] on icon at bounding box center [23, 222] width 20 height 20
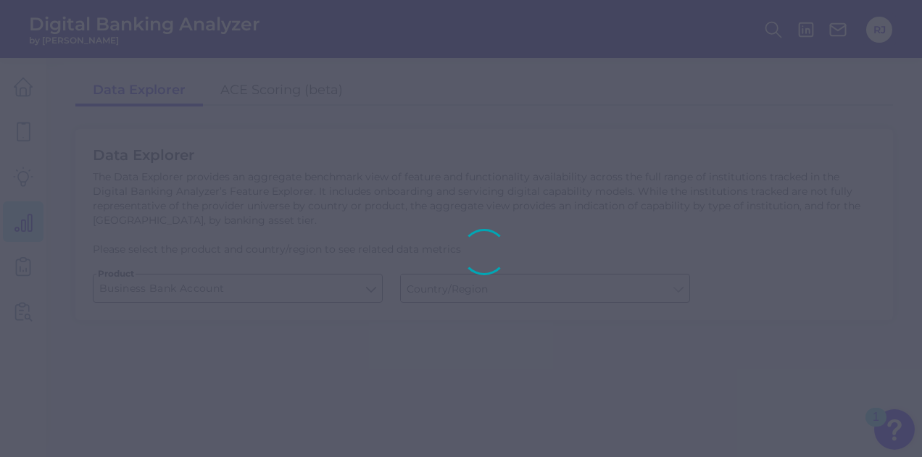
type input "[GEOGRAPHIC_DATA]"
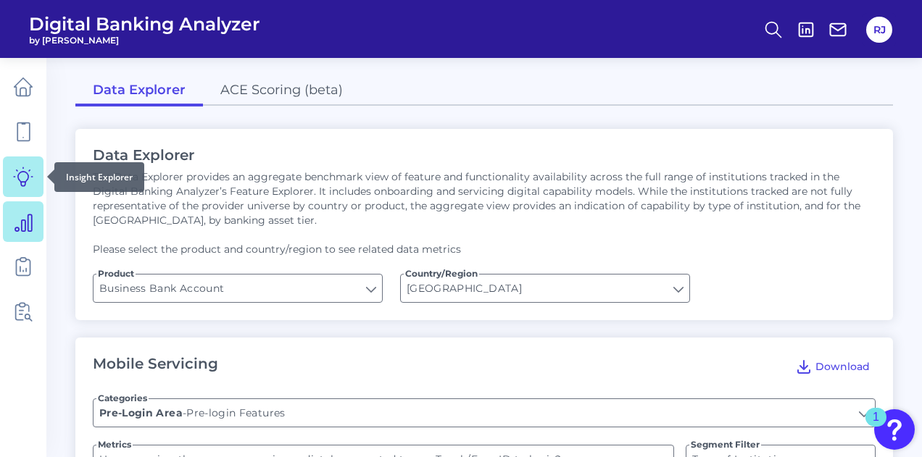
click at [26, 191] on link at bounding box center [23, 177] width 41 height 41
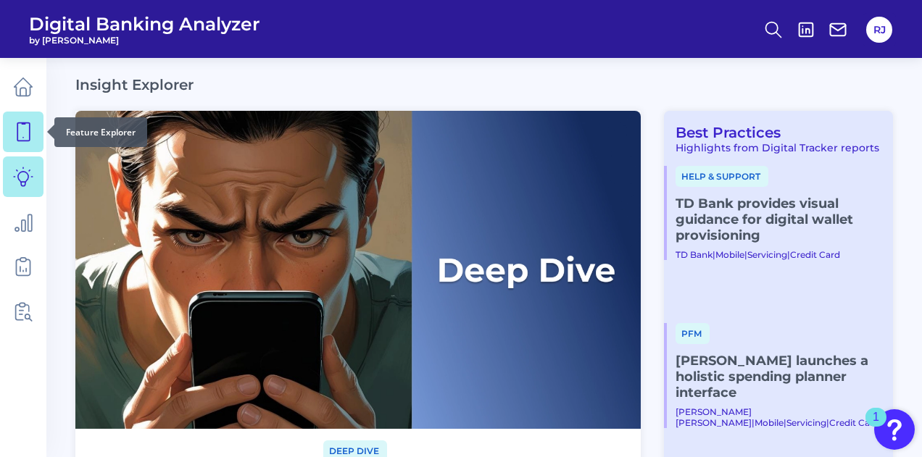
click at [31, 128] on icon at bounding box center [23, 132] width 20 height 20
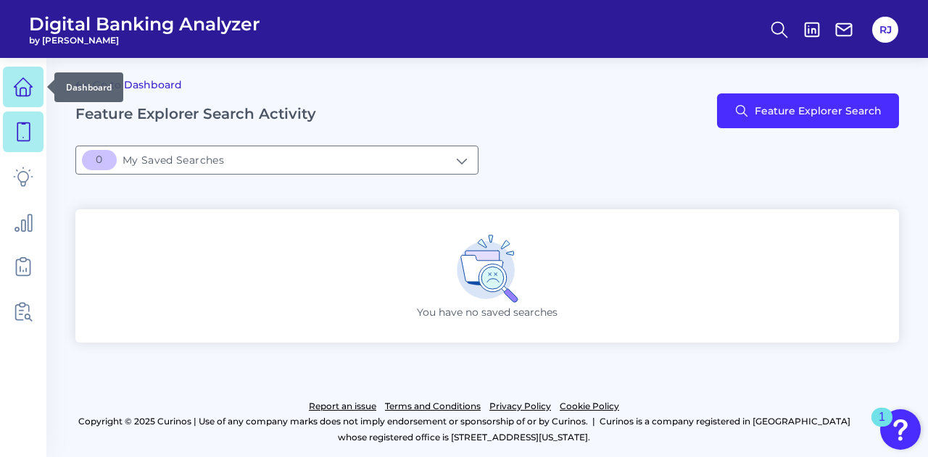
click at [14, 99] on link at bounding box center [23, 87] width 41 height 41
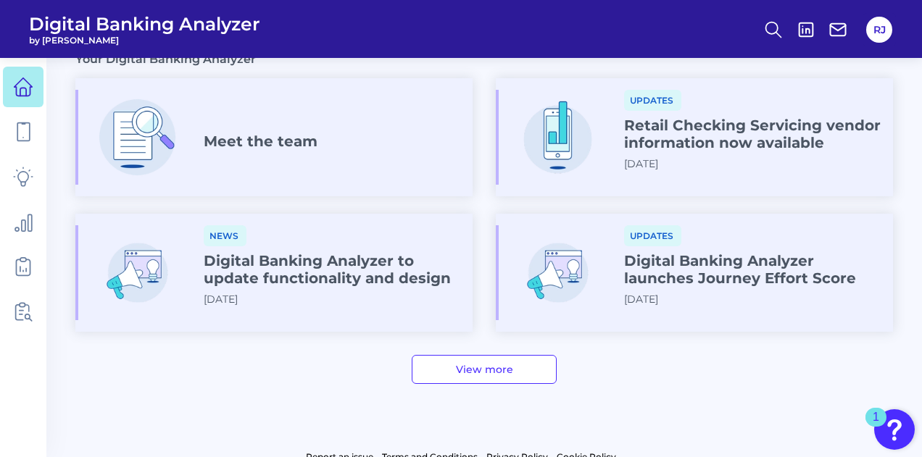
scroll to position [830, 0]
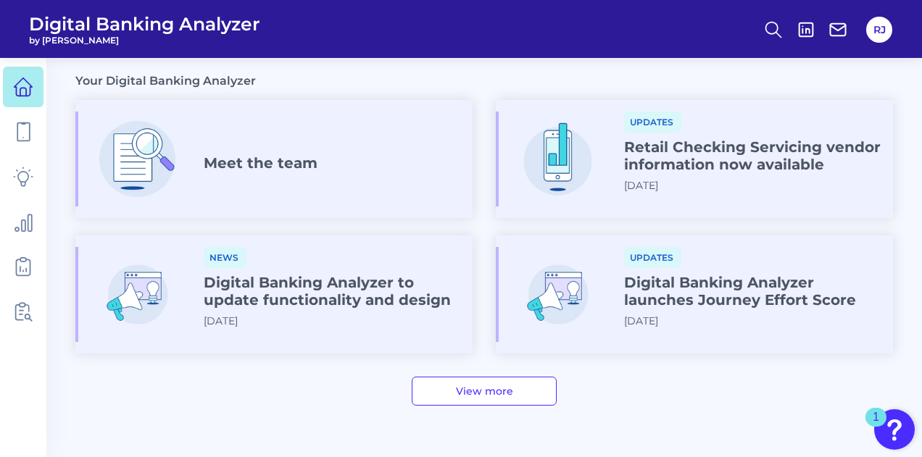
click at [238, 320] on span "2025-03-06" at bounding box center [221, 320] width 34 height 13
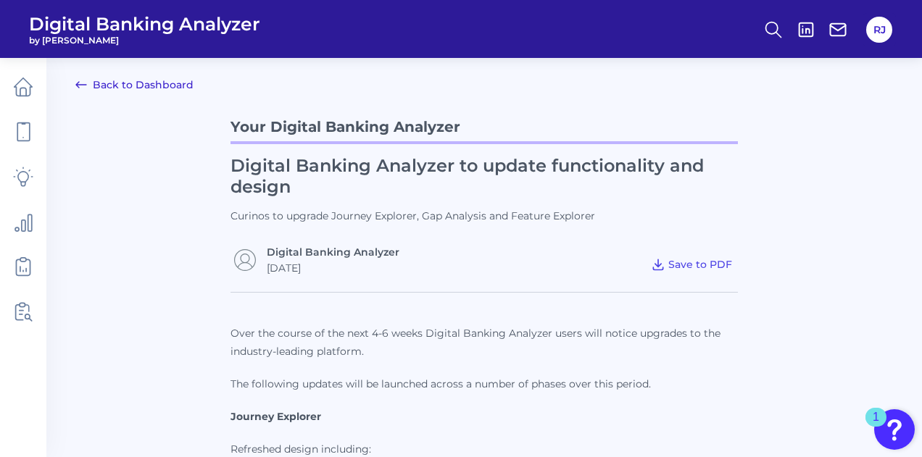
click at [103, 76] on link "Back to Dashboard" at bounding box center [134, 84] width 118 height 17
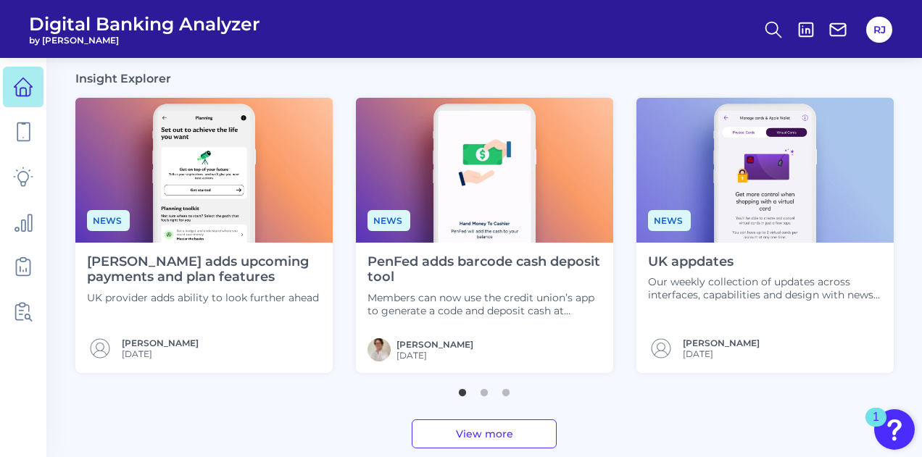
scroll to position [509, 0]
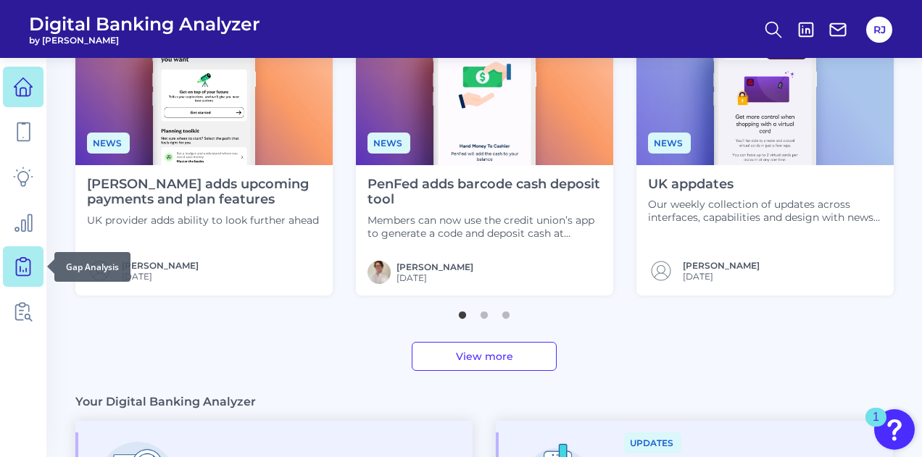
click at [28, 259] on icon at bounding box center [23, 267] width 20 height 20
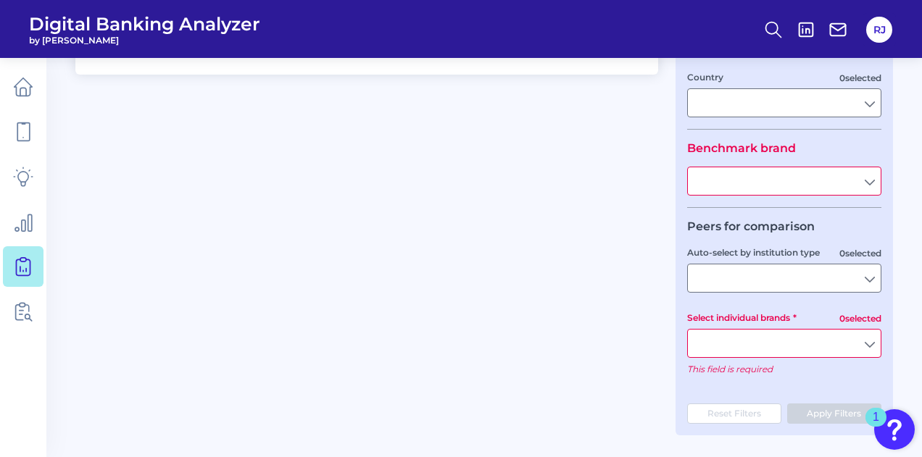
type input "Business Bank Account"
type input "Mobile Servicing"
type input "Pre-Login Area, Secure Area, Move Money, Card Management, User Permissions & En…"
type input "[GEOGRAPHIC_DATA]"
type input "American Express"
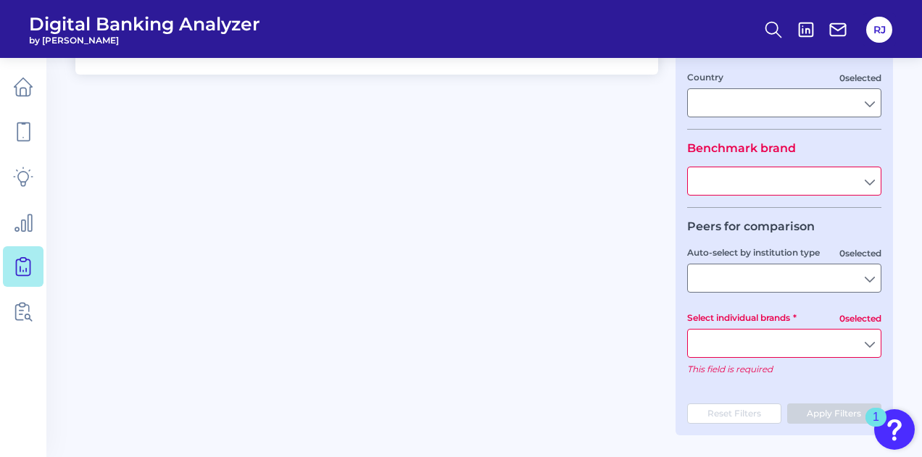
type input "All Select individual brands"
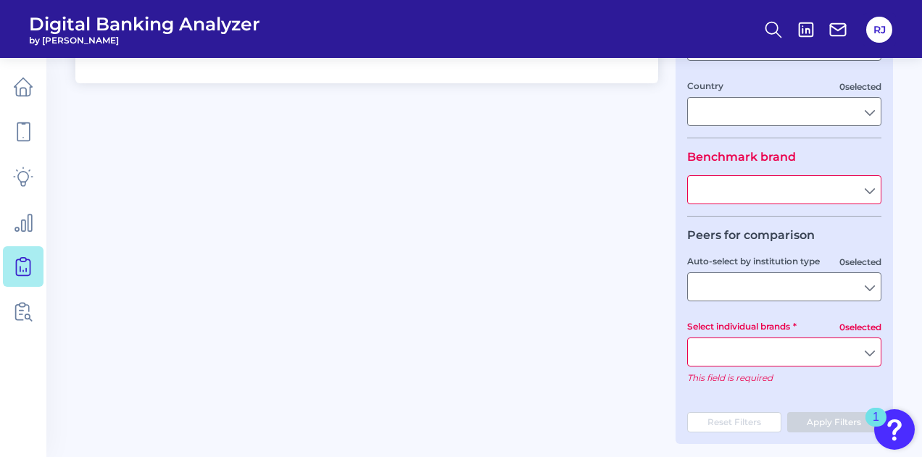
type input "All Journeys"
type input "All Countries"
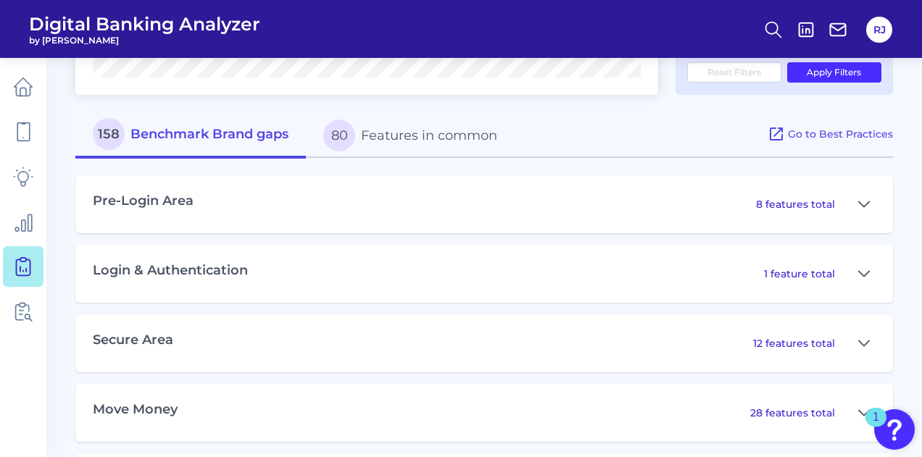
scroll to position [625, 0]
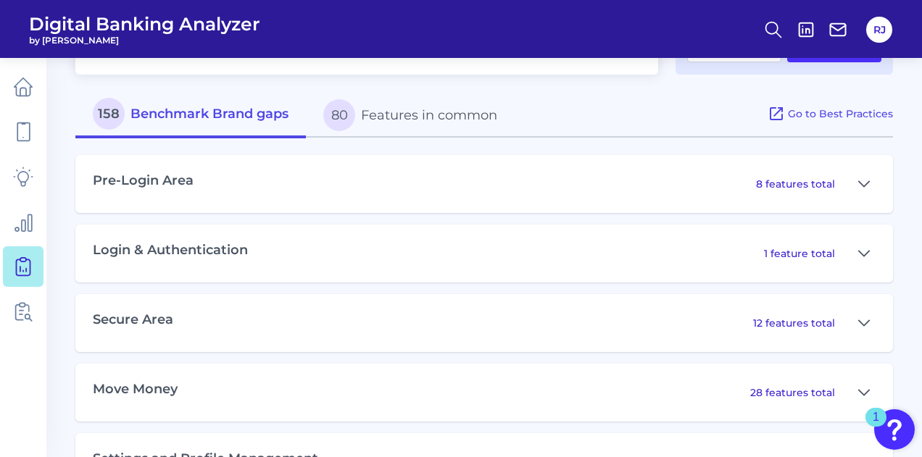
click at [793, 185] on p "8 features total" at bounding box center [795, 184] width 79 height 13
click at [861, 185] on icon at bounding box center [864, 183] width 12 height 17
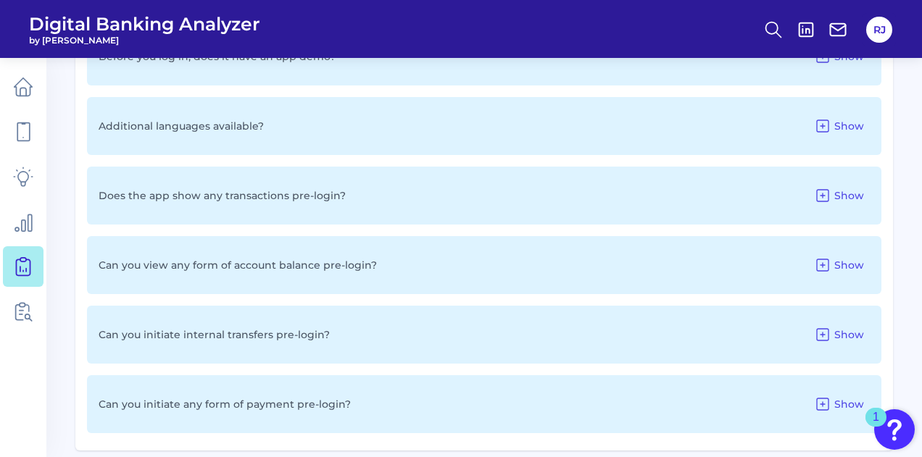
scroll to position [1060, 0]
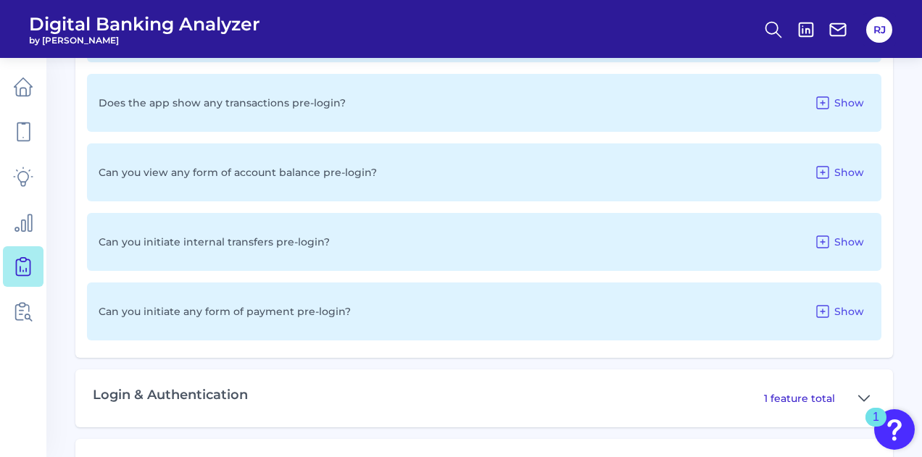
drag, startPoint x: 211, startPoint y: 170, endPoint x: 405, endPoint y: 185, distance: 194.7
click at [405, 185] on div "Can you view any form of account balance pre-login? Show" at bounding box center [484, 172] width 794 height 58
click at [328, 362] on div "Pre-Login Area 8 features total Is there live chat in pre-login? Show Is there …" at bounding box center [483, 447] width 817 height 1491
drag, startPoint x: 135, startPoint y: 239, endPoint x: 361, endPoint y: 262, distance: 227.2
click at [361, 261] on div "Can you initiate internal transfers pre-login? Show" at bounding box center [484, 242] width 794 height 58
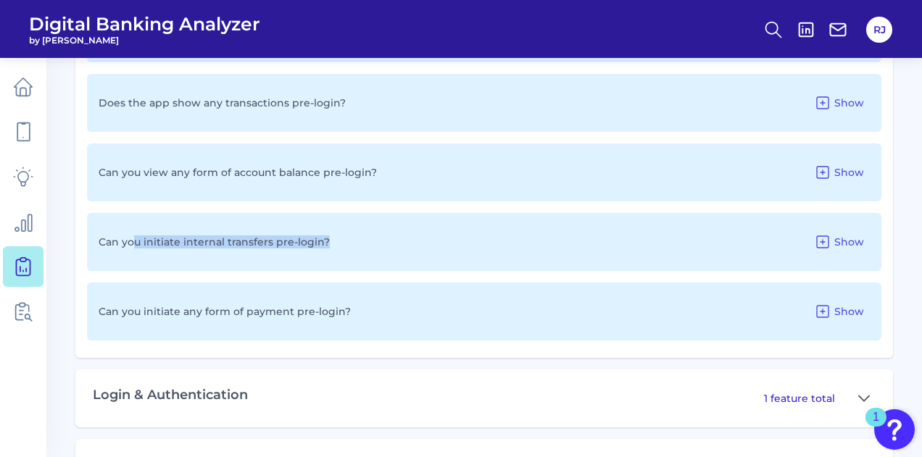
drag, startPoint x: 172, startPoint y: 305, endPoint x: 414, endPoint y: 328, distance: 243.1
click at [414, 328] on div "Can you initiate any form of payment pre-login? Show" at bounding box center [484, 312] width 794 height 58
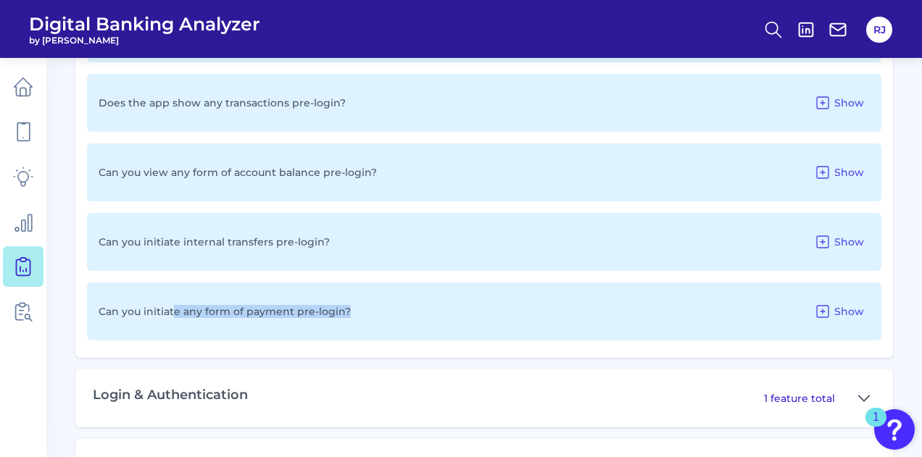
click at [352, 367] on div "Pre-Login Area 8 features total Is there live chat in pre-login? Show Is there …" at bounding box center [483, 447] width 817 height 1491
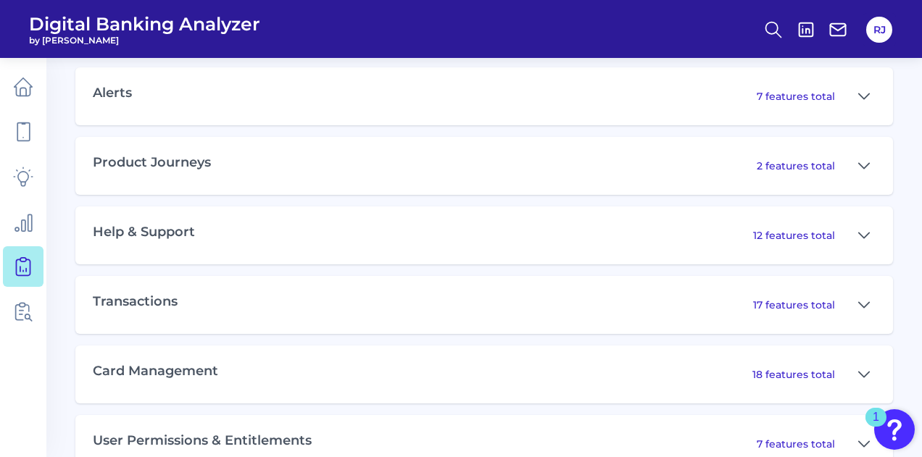
scroll to position [1783, 0]
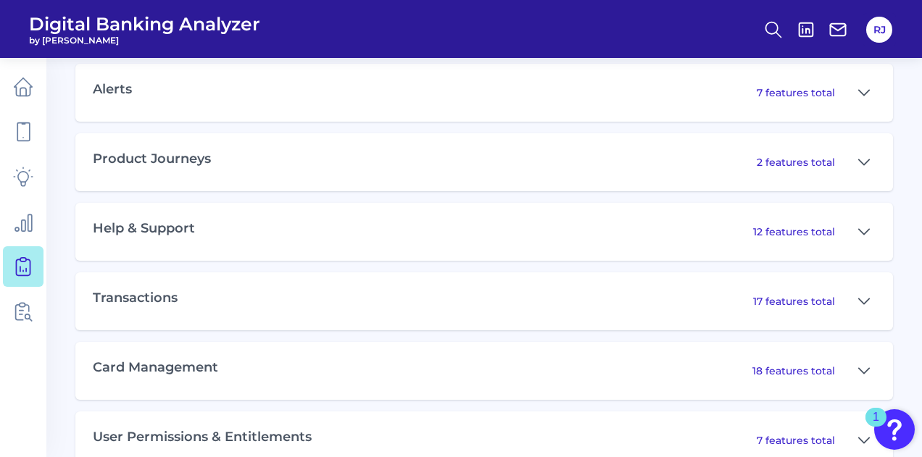
click at [199, 158] on h3 "Product Journeys" at bounding box center [152, 159] width 118 height 16
click at [789, 166] on p "2 features total" at bounding box center [796, 162] width 78 height 13
click at [804, 159] on p "2 features total" at bounding box center [796, 162] width 78 height 13
click at [862, 161] on icon at bounding box center [864, 162] width 12 height 17
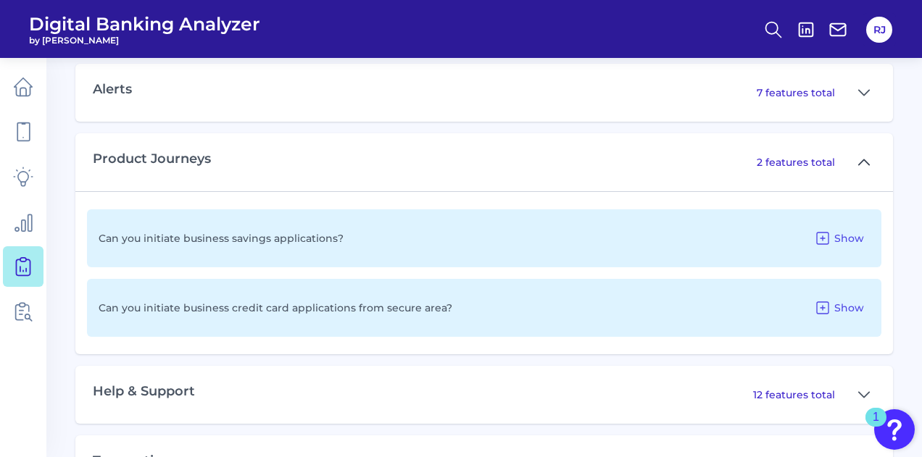
click at [863, 161] on icon at bounding box center [864, 162] width 12 height 17
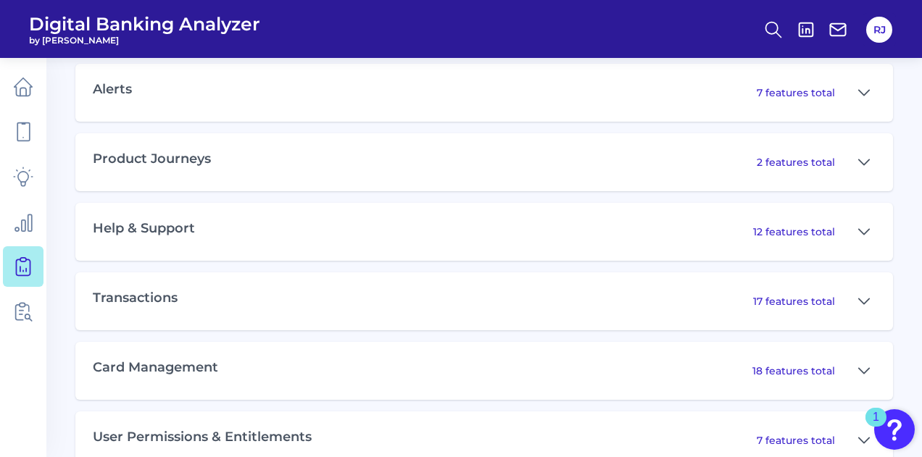
scroll to position [1817, 0]
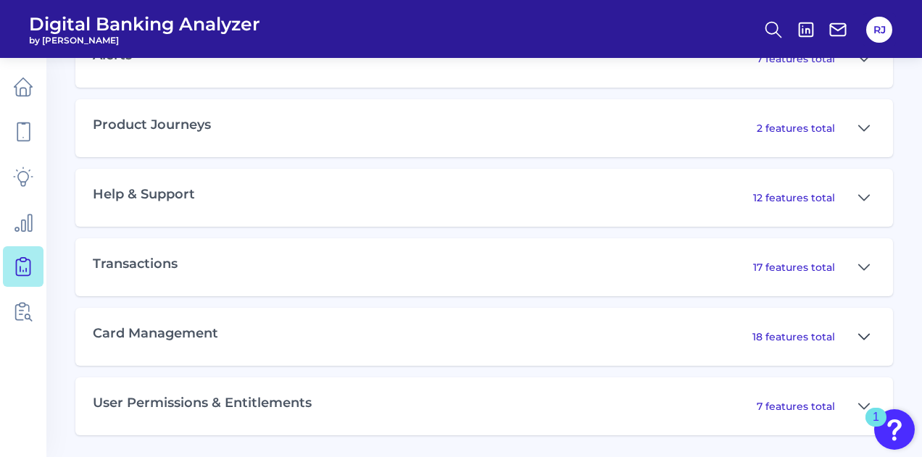
click at [862, 333] on icon at bounding box center [864, 336] width 12 height 17
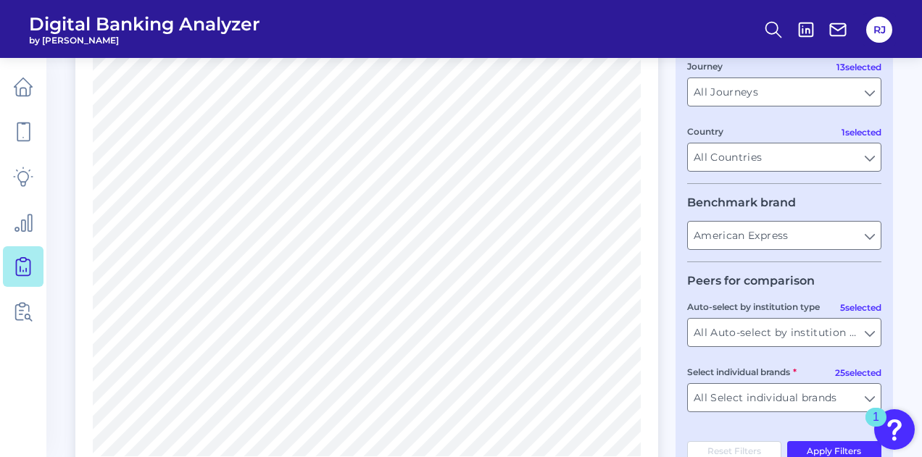
scroll to position [513, 0]
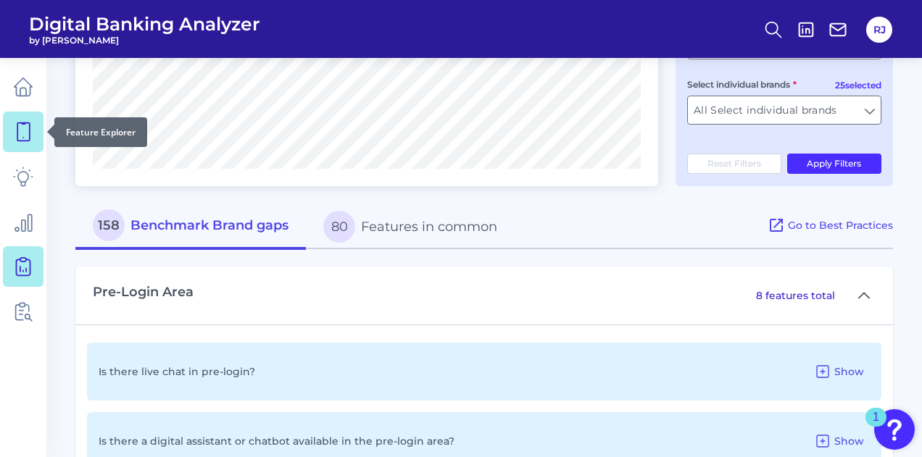
click at [30, 133] on icon at bounding box center [23, 132] width 12 height 18
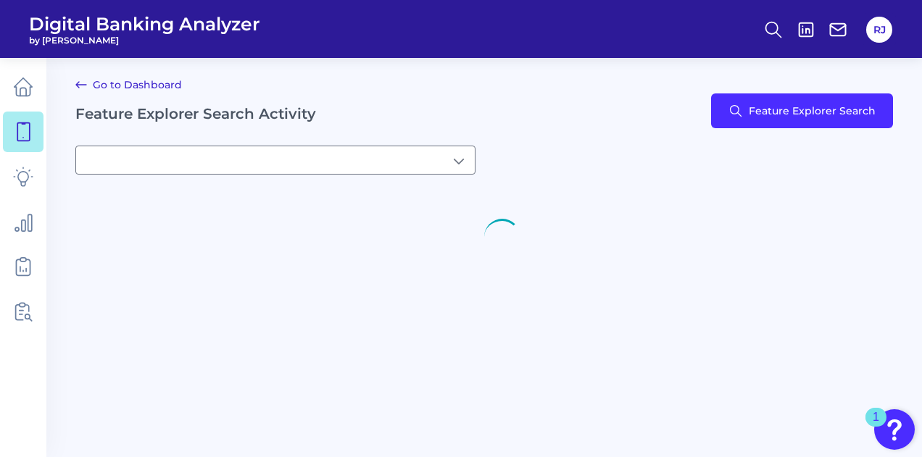
type input "[object Object]My Saved Searches"
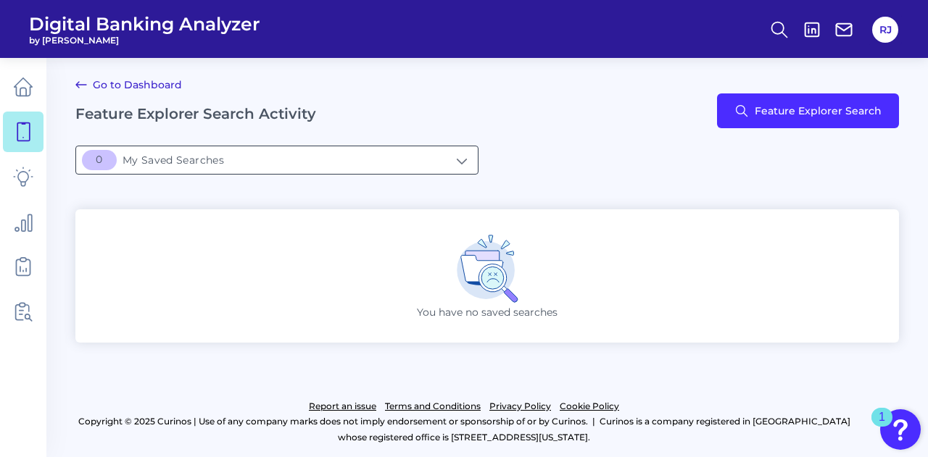
click at [217, 166] on input "[object Object]My Saved Searches" at bounding box center [276, 160] width 401 height 28
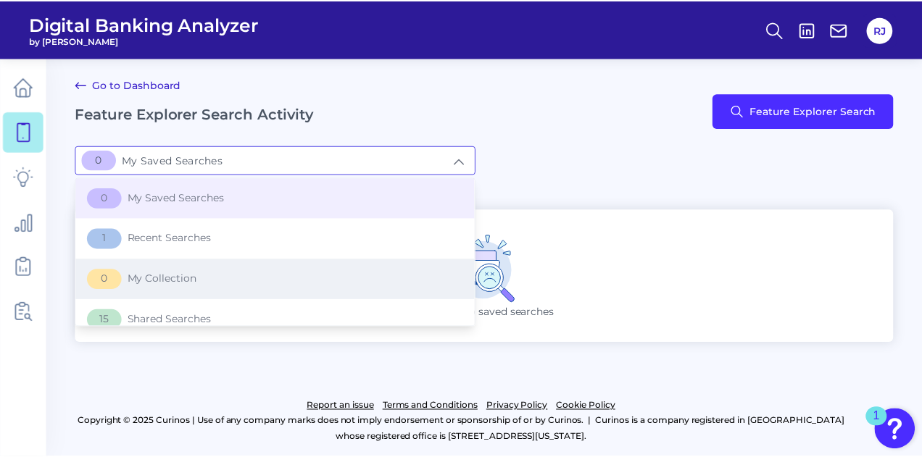
scroll to position [14, 0]
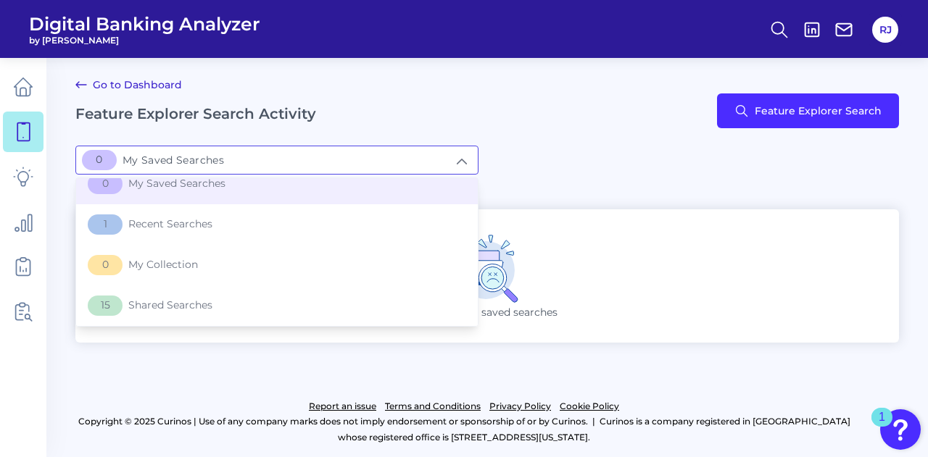
click at [279, 95] on div "Go to Dashboard Feature Explorer Search Activity" at bounding box center [195, 111] width 241 height 70
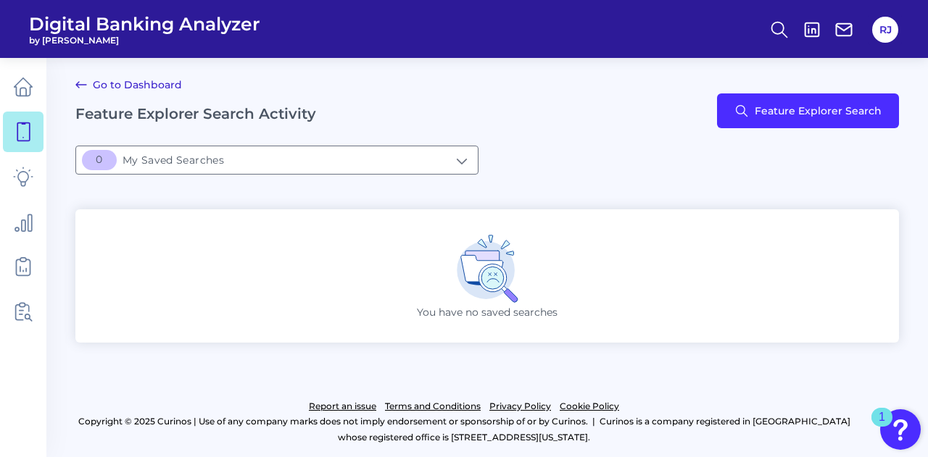
click at [436, 246] on div "You have no saved searches" at bounding box center [486, 275] width 823 height 133
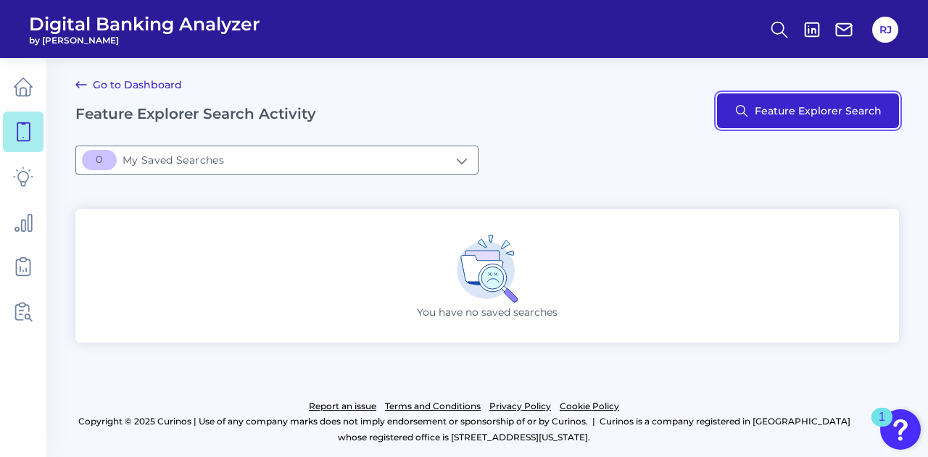
click at [757, 114] on button "Feature Explorer Search" at bounding box center [808, 110] width 182 height 35
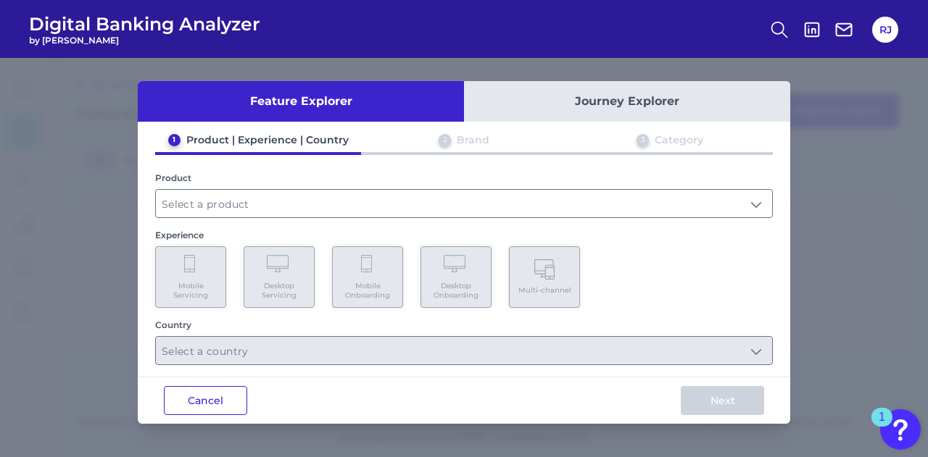
click at [238, 392] on button "Cancel" at bounding box center [205, 400] width 83 height 29
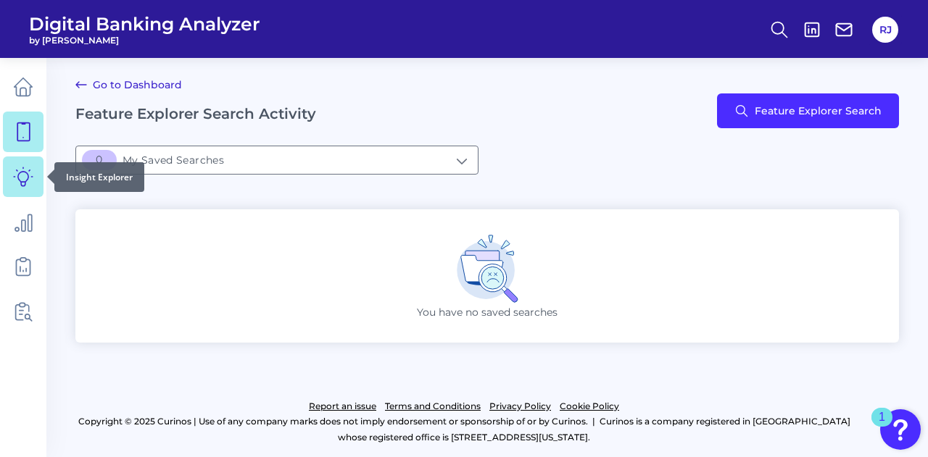
click at [17, 191] on link at bounding box center [23, 177] width 41 height 41
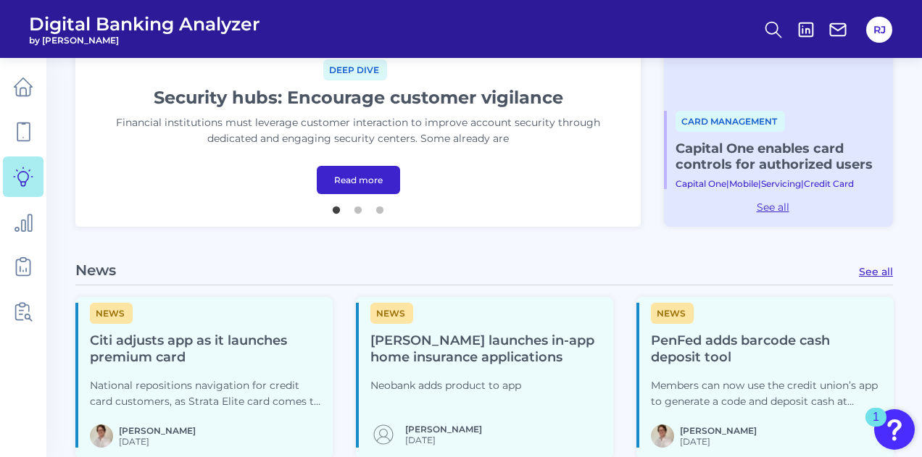
scroll to position [383, 0]
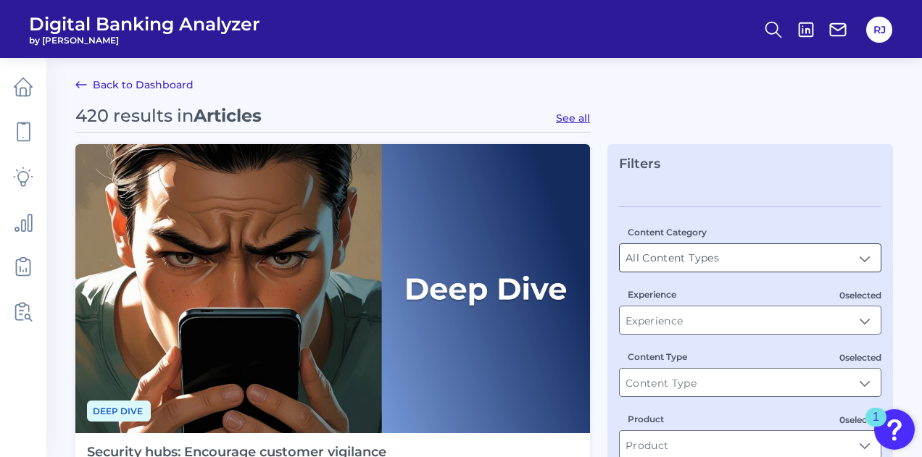
click at [696, 255] on input "All Content Types" at bounding box center [750, 258] width 261 height 28
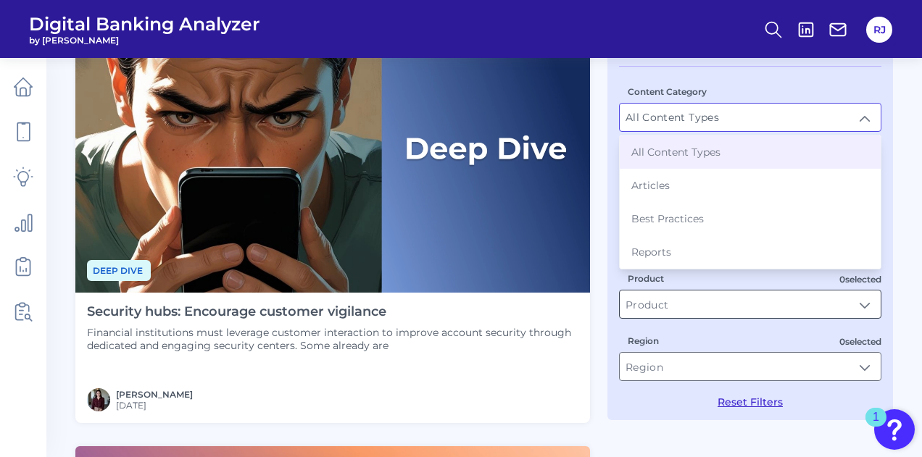
scroll to position [145, 0]
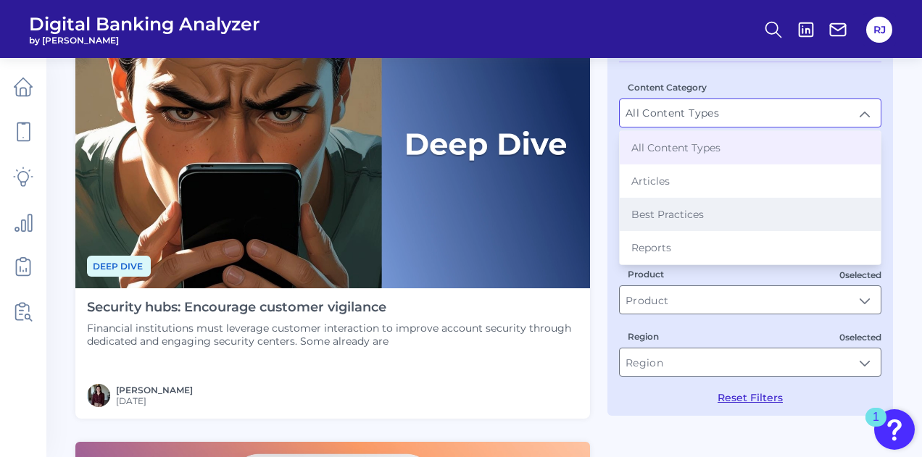
click at [660, 220] on li "Best Practices" at bounding box center [750, 214] width 261 height 33
type input "Best Practices"
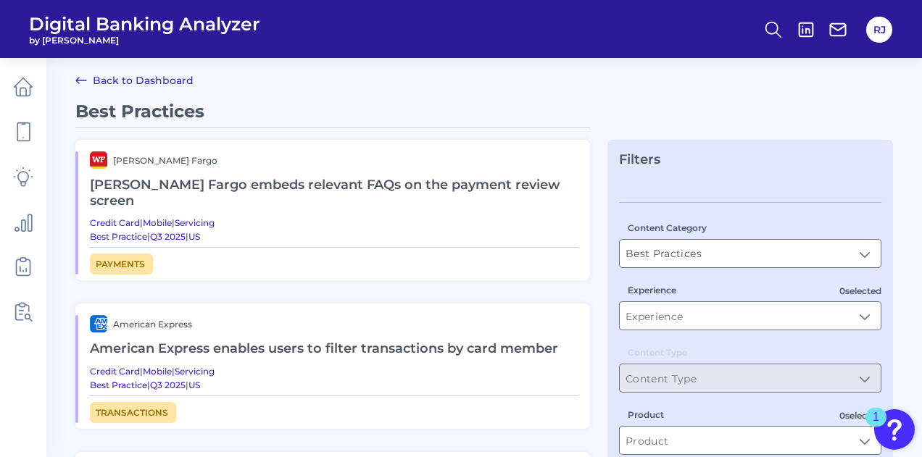
scroll to position [0, 0]
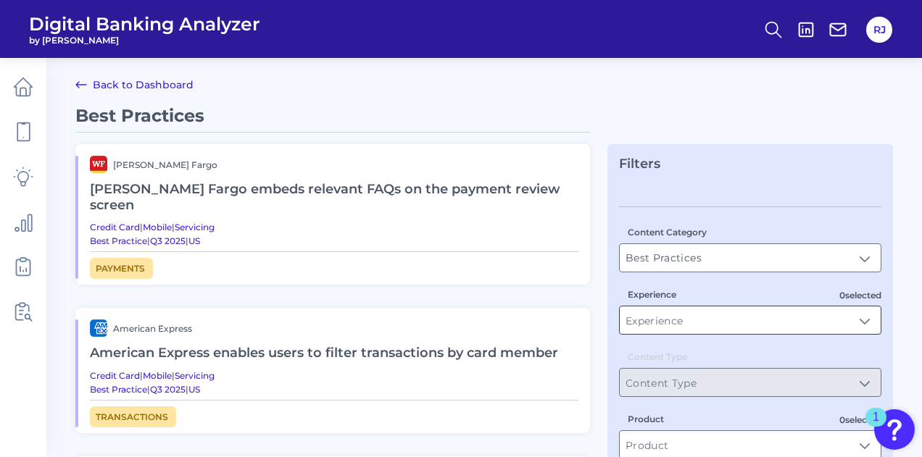
click at [699, 325] on input "Experience" at bounding box center [750, 321] width 261 height 28
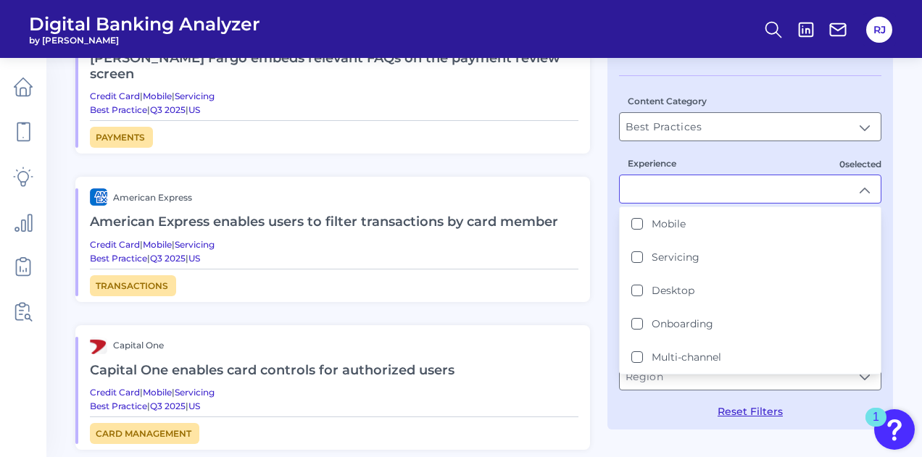
scroll to position [145, 0]
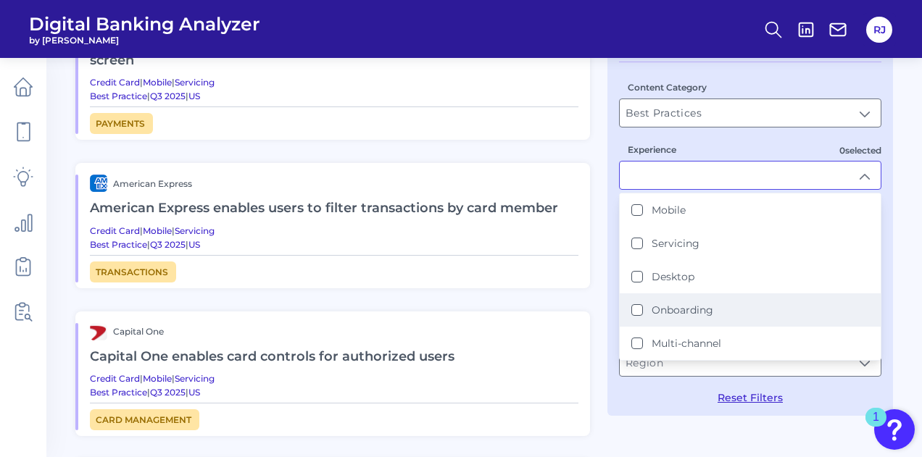
click at [635, 310] on button "Onboarding" at bounding box center [637, 310] width 12 height 12
type input "Onboarding"
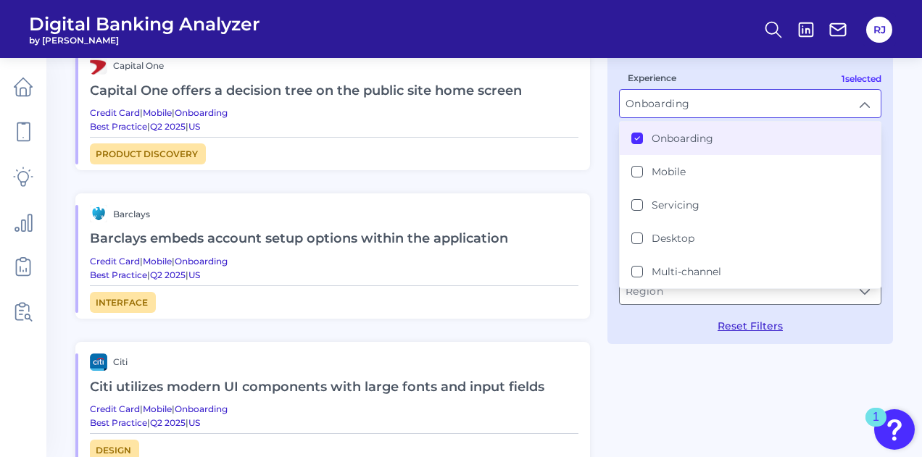
scroll to position [291, 0]
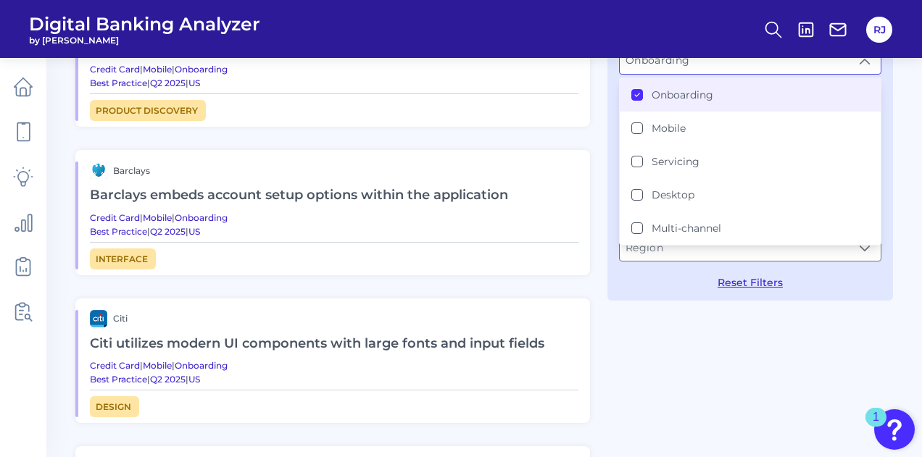
click at [896, 117] on main "Back to Dashboard Best Practices US Bank U.S. Bank encourages bundling with an …" at bounding box center [461, 460] width 922 height 1503
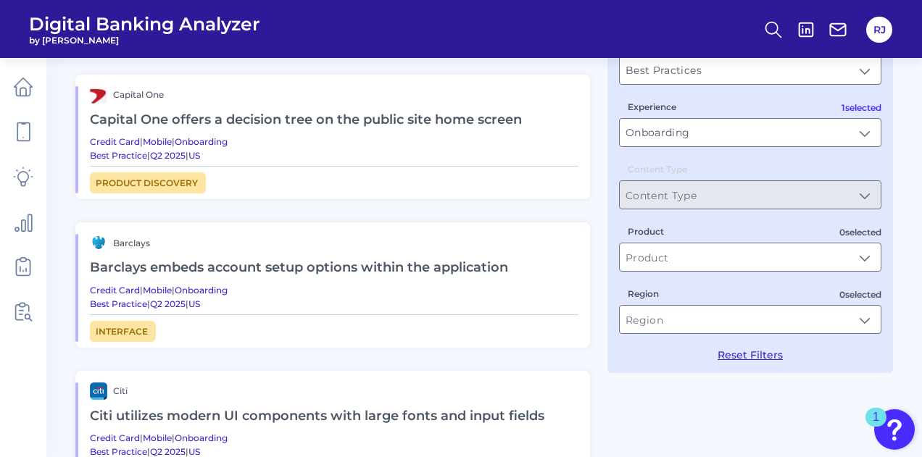
scroll to position [145, 0]
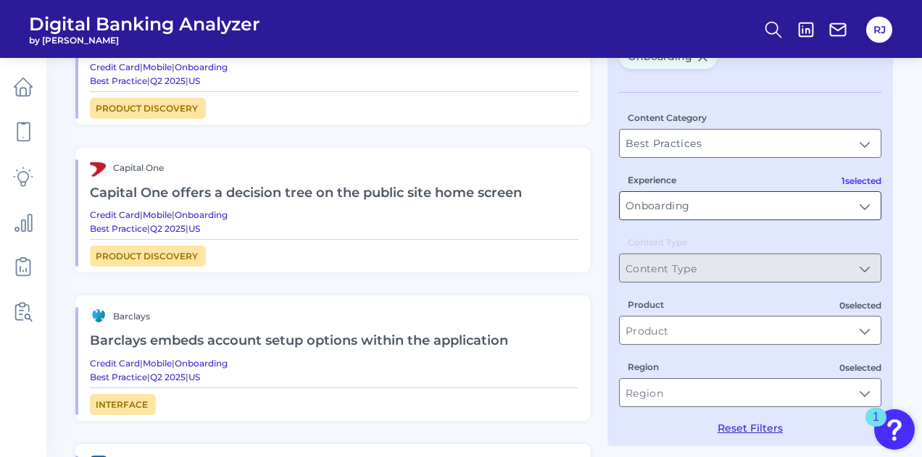
click at [693, 206] on input "Onboarding" at bounding box center [750, 206] width 261 height 28
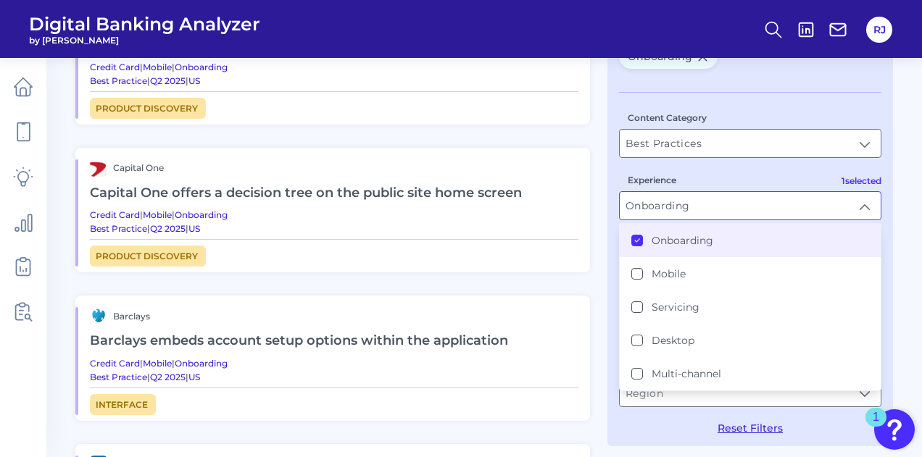
click at [693, 205] on input "Onboarding" at bounding box center [750, 206] width 261 height 28
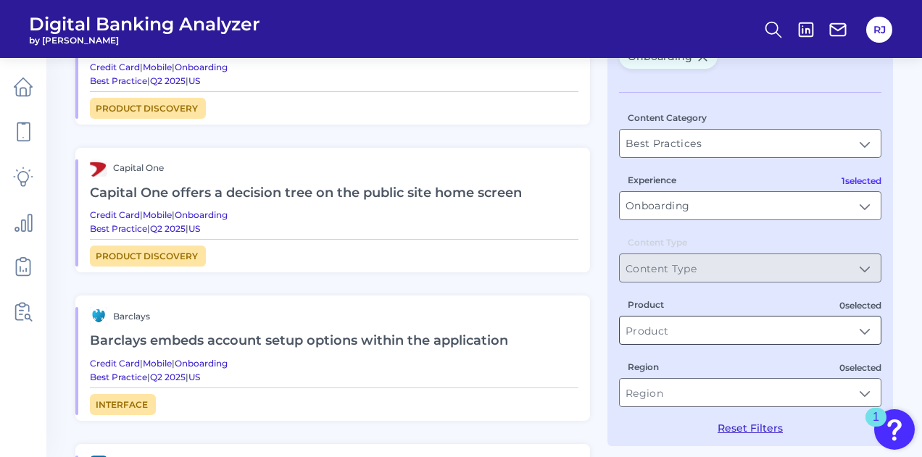
click at [667, 330] on input "Product" at bounding box center [750, 331] width 261 height 28
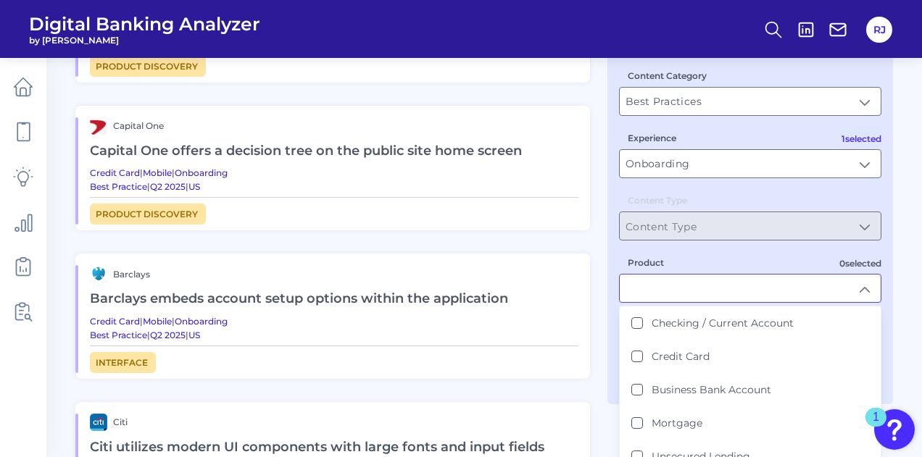
scroll to position [218, 0]
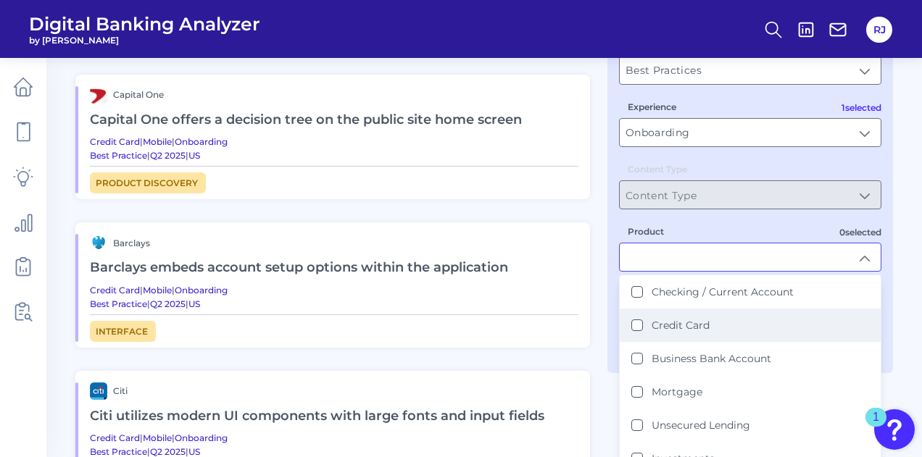
click at [641, 328] on Card "Credit Card" at bounding box center [637, 326] width 12 height 12
type input "Credit Card"
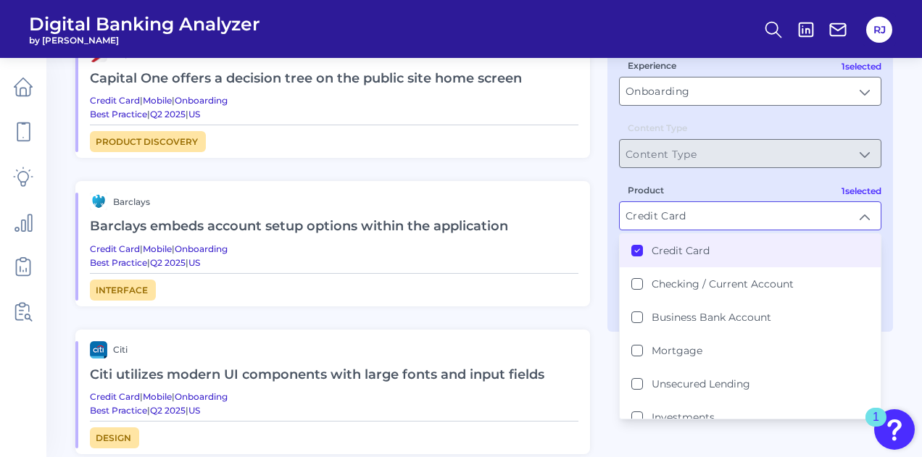
scroll to position [291, 0]
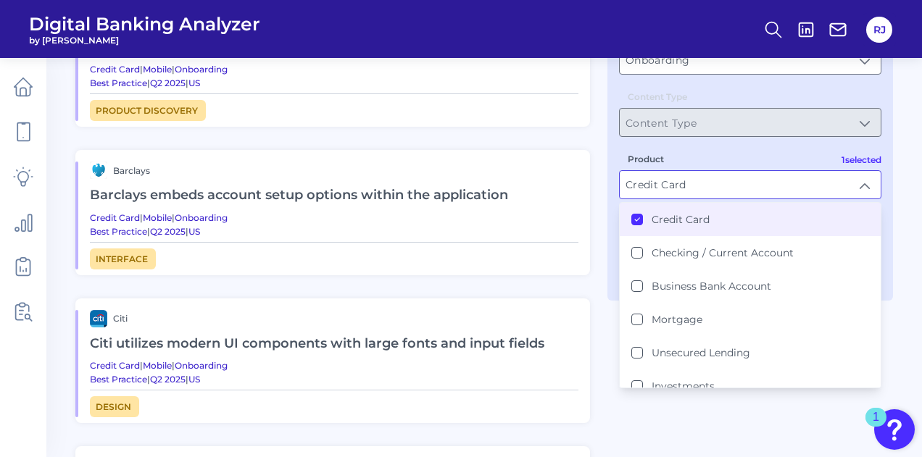
click at [893, 164] on main "Back to Dashboard Best Practices US Bank U.S. Bank encourages bundling with an …" at bounding box center [461, 460] width 922 height 1503
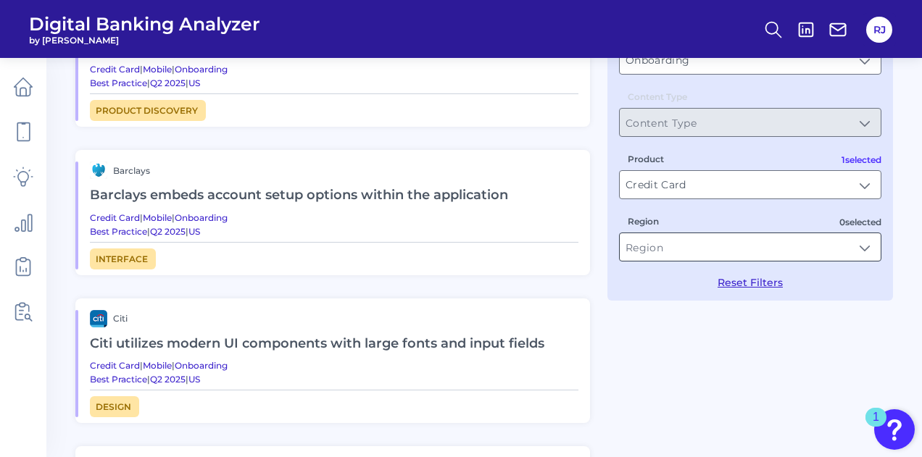
click at [696, 258] on input "Region" at bounding box center [750, 247] width 261 height 28
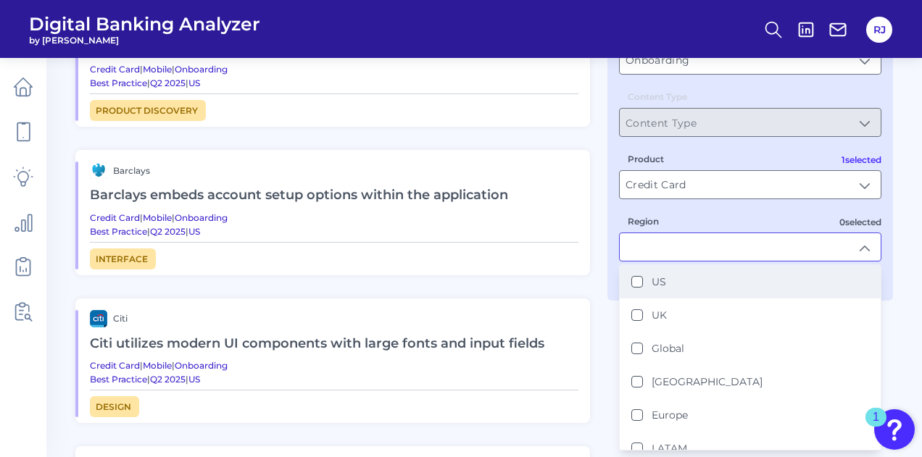
click at [636, 282] on button "US" at bounding box center [637, 282] width 12 height 12
type input "US"
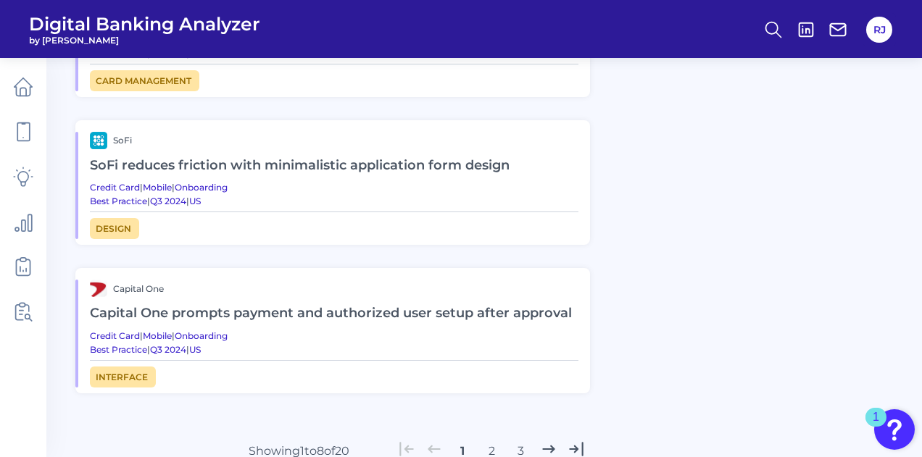
scroll to position [945, 0]
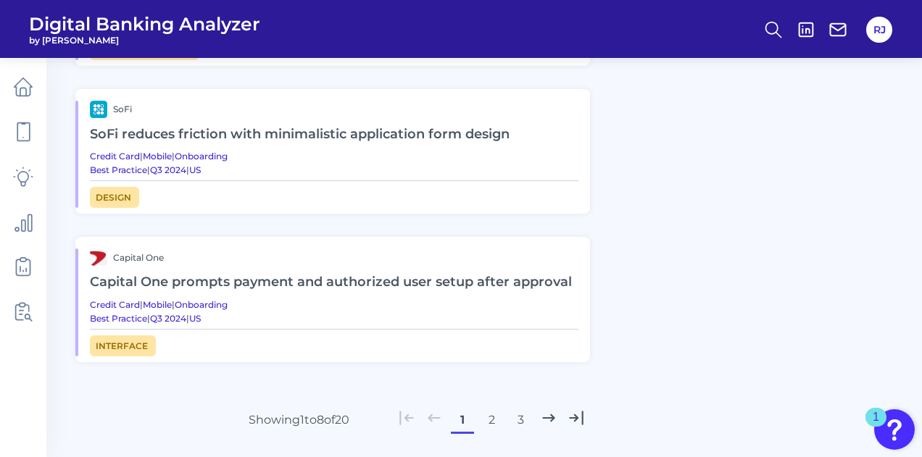
click at [215, 352] on div "Interface" at bounding box center [334, 343] width 488 height 28
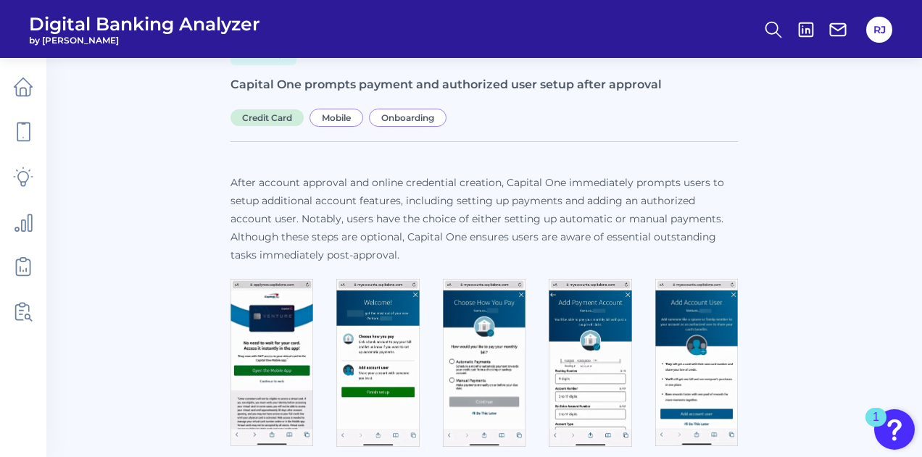
scroll to position [216, 0]
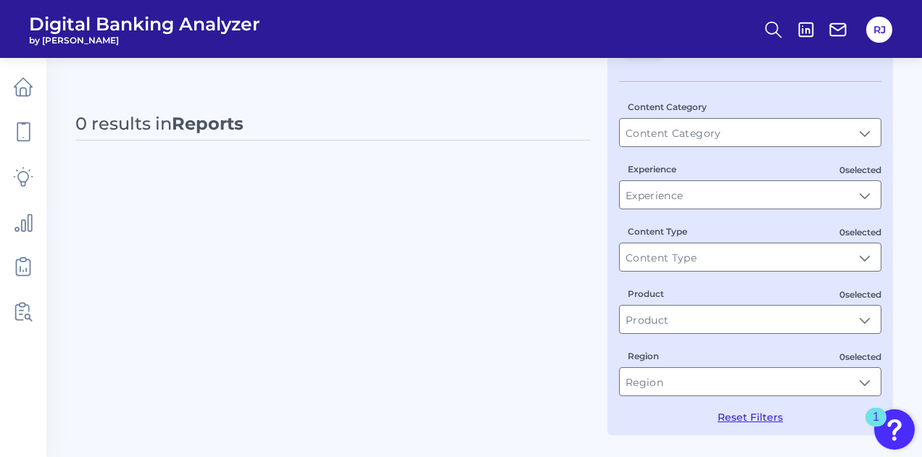
type input "All Content Types"
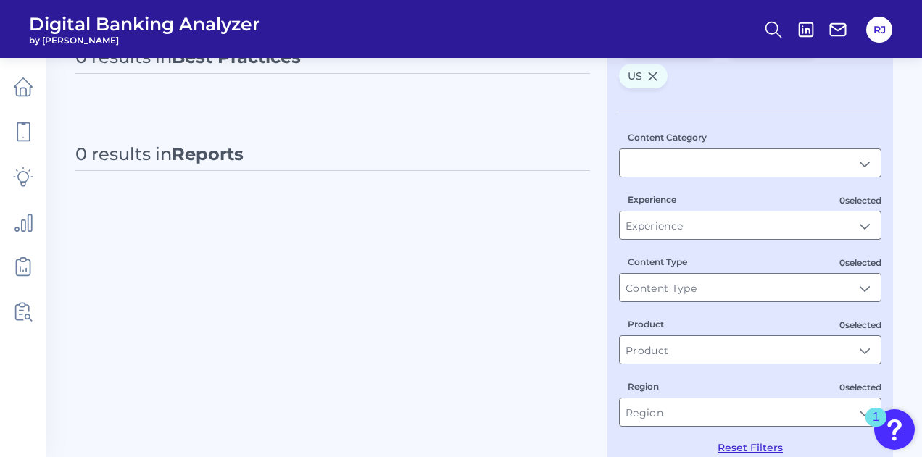
type input "Onboarding"
type input "Credit Card"
type input "US"
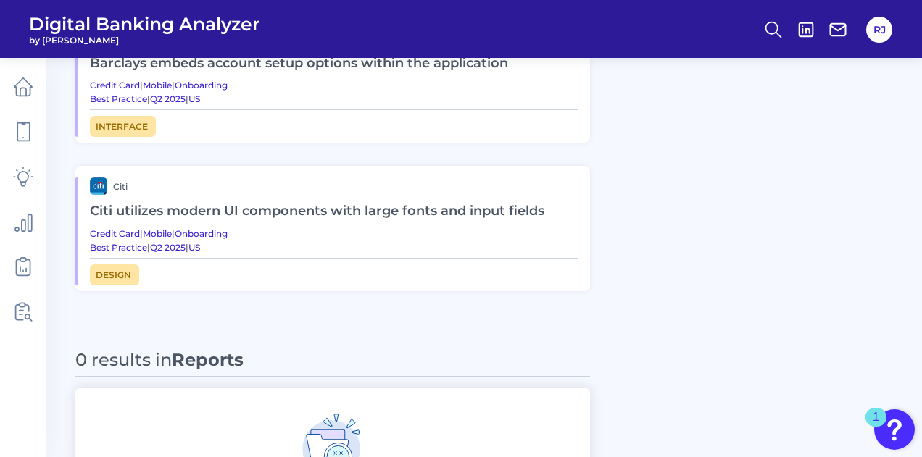
scroll to position [2051, 0]
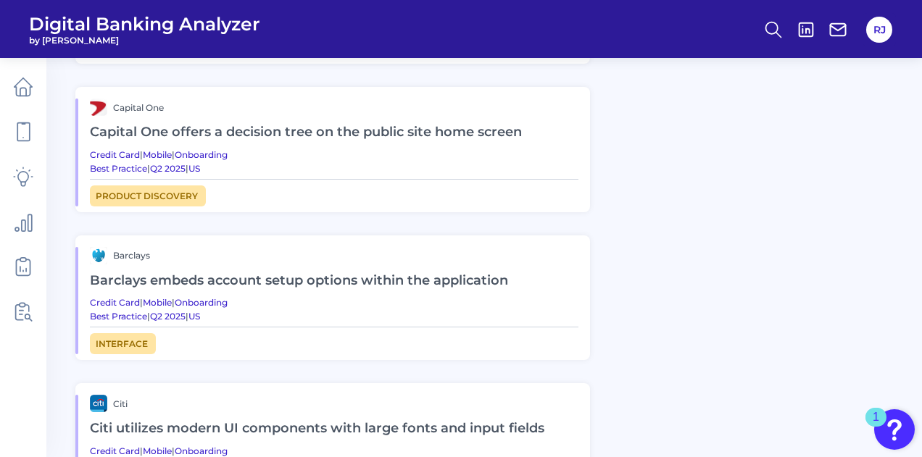
click at [135, 131] on h2 "Capital One offers a decision tree on the public site home screen" at bounding box center [334, 132] width 488 height 33
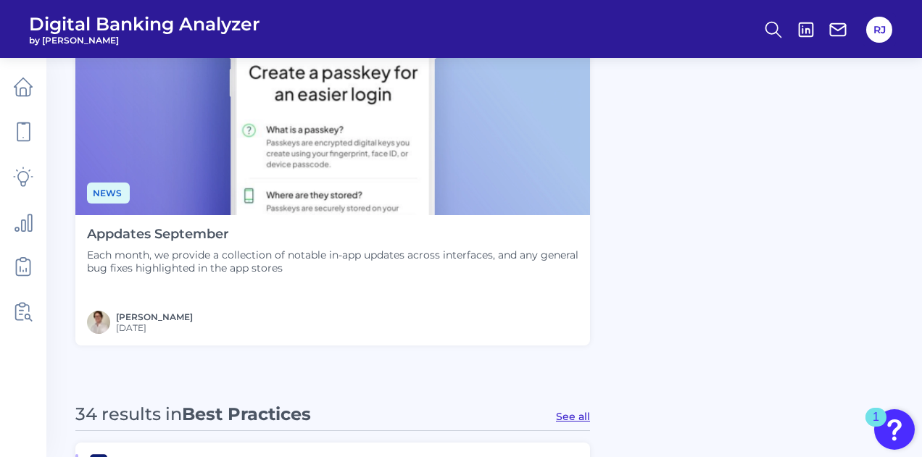
type input "Onboarding"
type input "Credit Card"
type input "US"
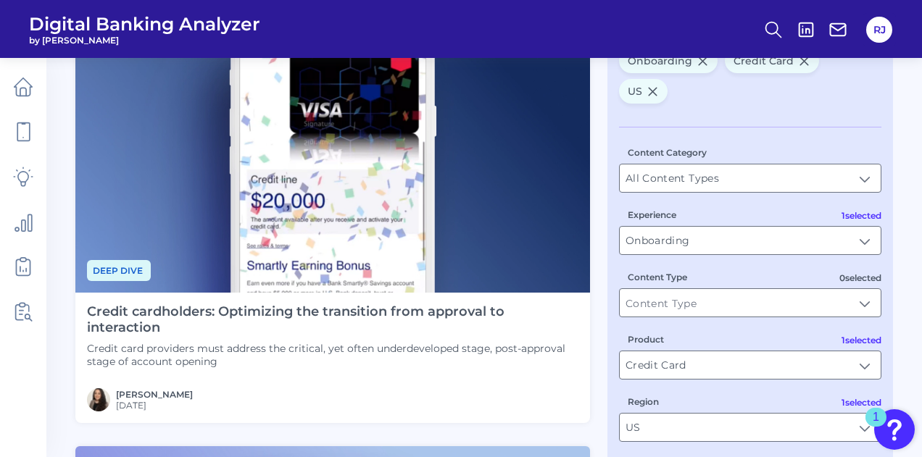
scroll to position [145, 0]
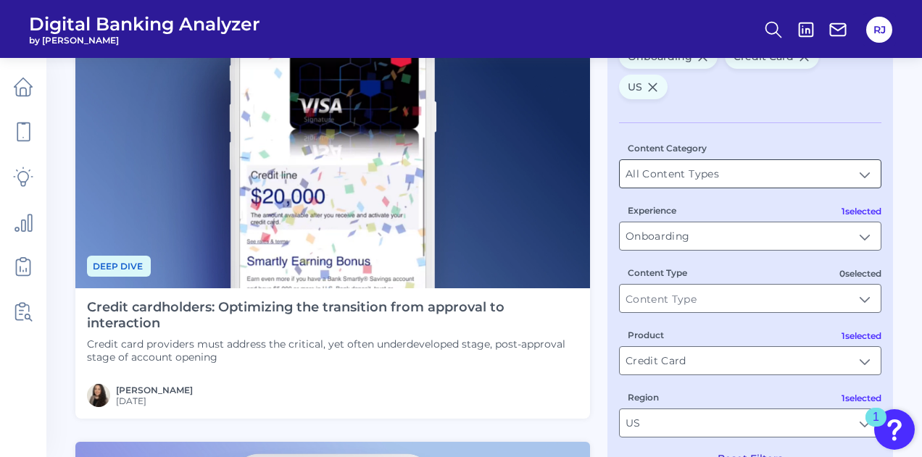
click at [652, 160] on input "All Content Types" at bounding box center [750, 174] width 261 height 28
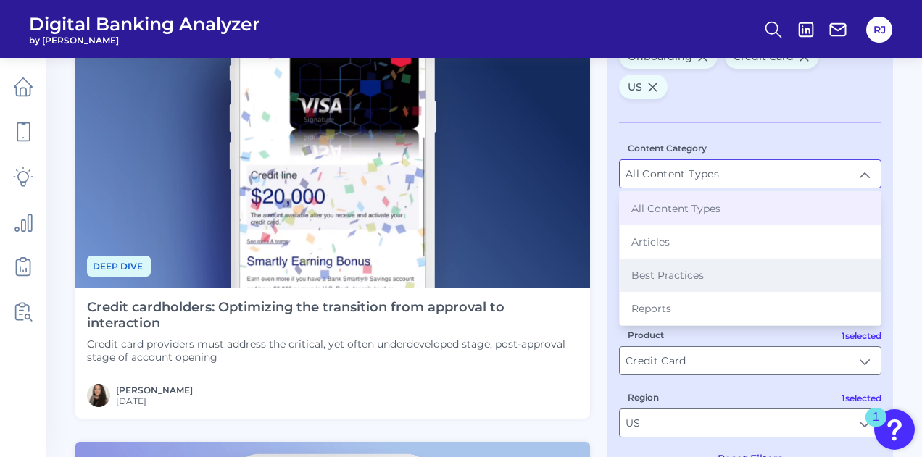
click at [662, 259] on li "Best Practices" at bounding box center [750, 275] width 261 height 33
type input "Best Practices"
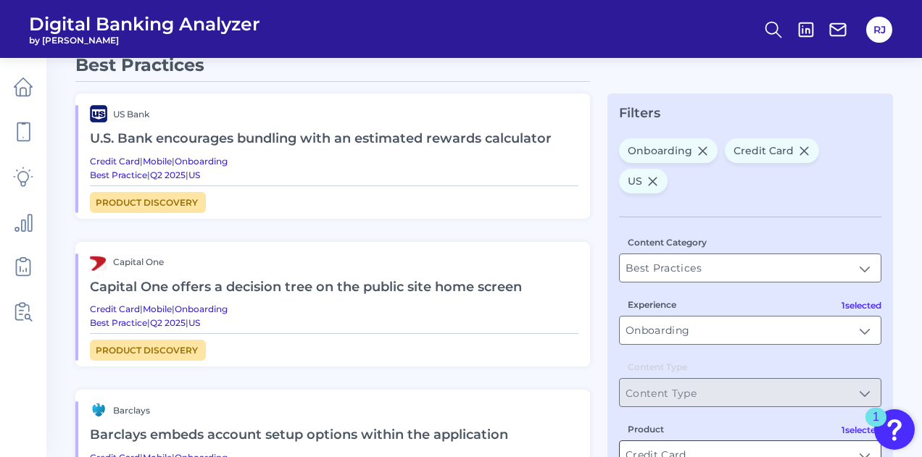
scroll to position [72, 0]
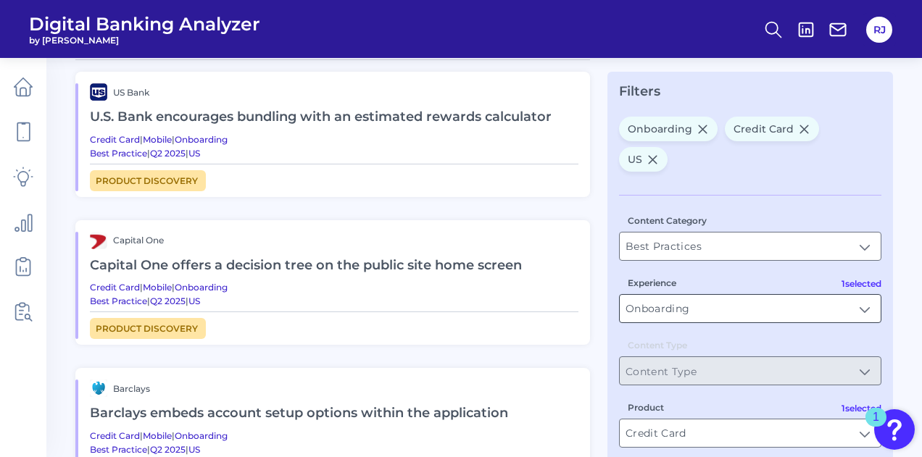
click at [687, 295] on input "Onboarding" at bounding box center [750, 309] width 261 height 28
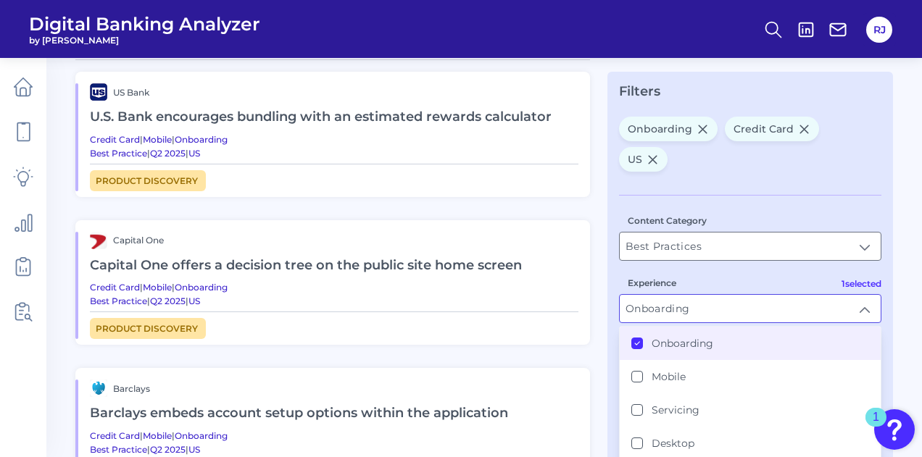
click at [687, 295] on input "Onboarding" at bounding box center [750, 309] width 261 height 28
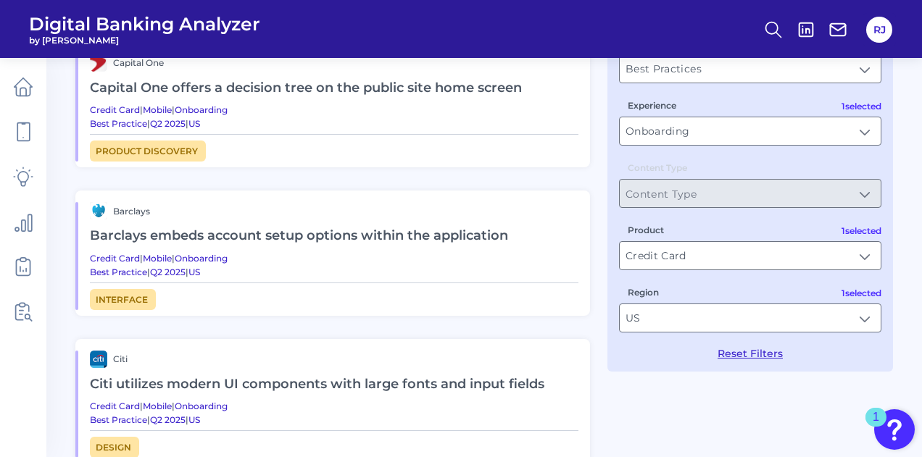
scroll to position [291, 0]
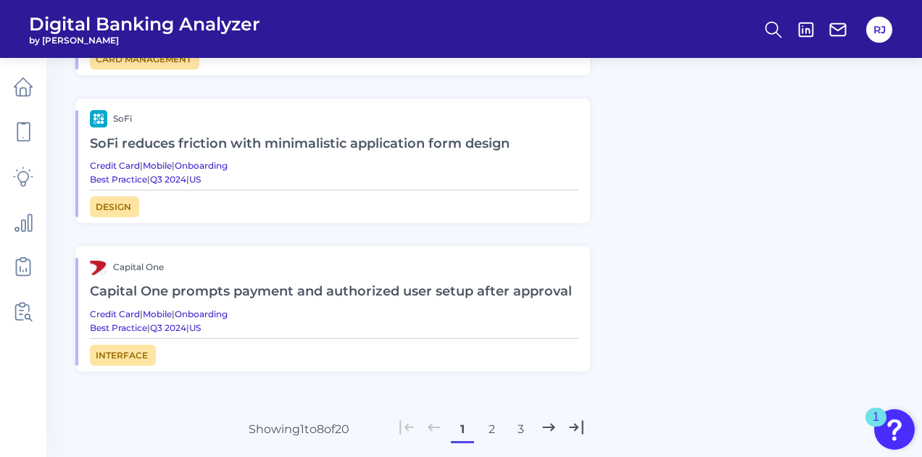
scroll to position [1017, 0]
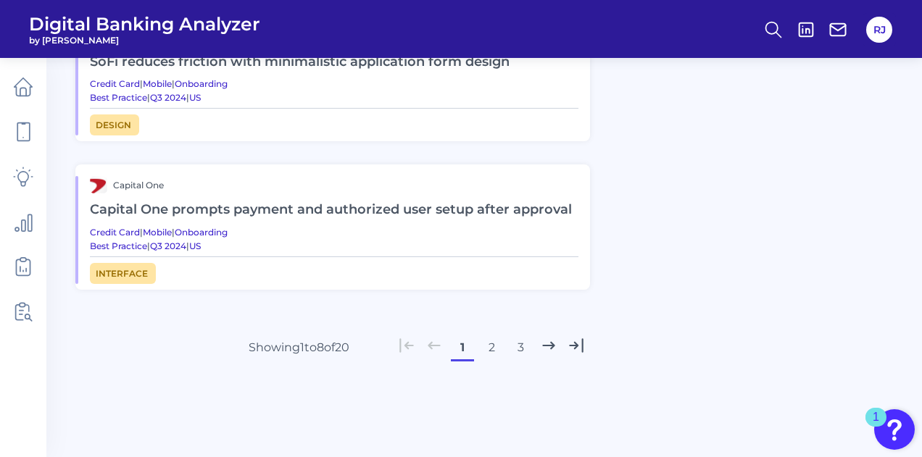
click at [301, 203] on h2 "Capital One prompts payment and authorized user setup after approval" at bounding box center [334, 209] width 488 height 33
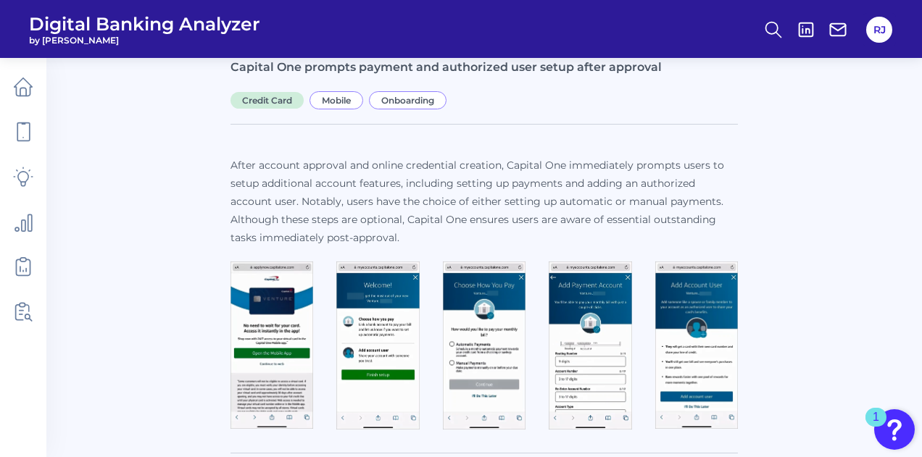
scroll to position [128, 0]
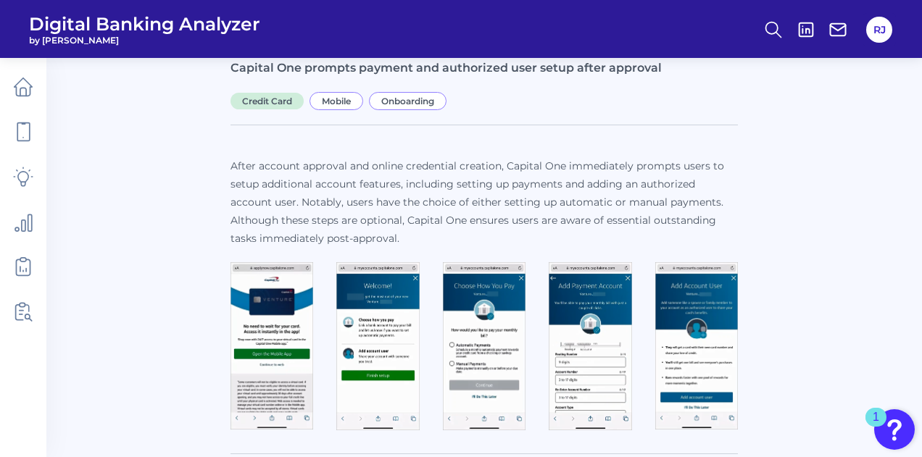
click at [199, 217] on main "Go to Search Best Practice Interface December 16, 2024 Capital One prompts paym…" at bounding box center [461, 209] width 922 height 674
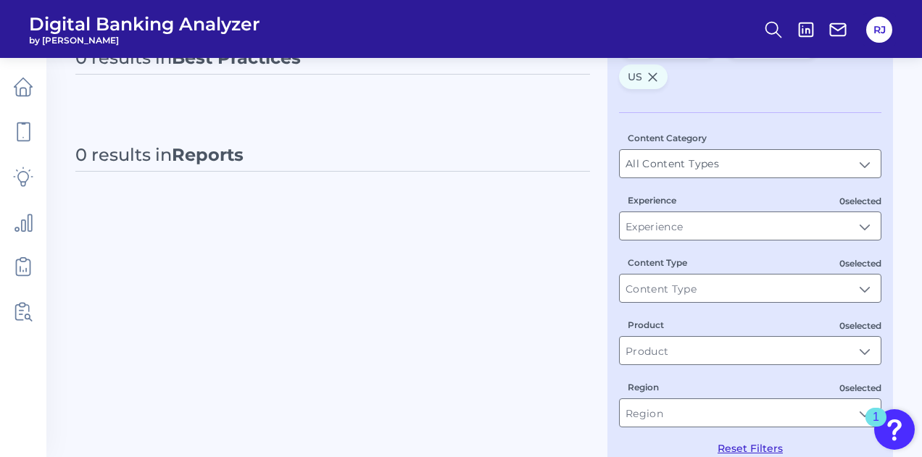
type input "Onboarding"
type input "Credit Card"
type input "US"
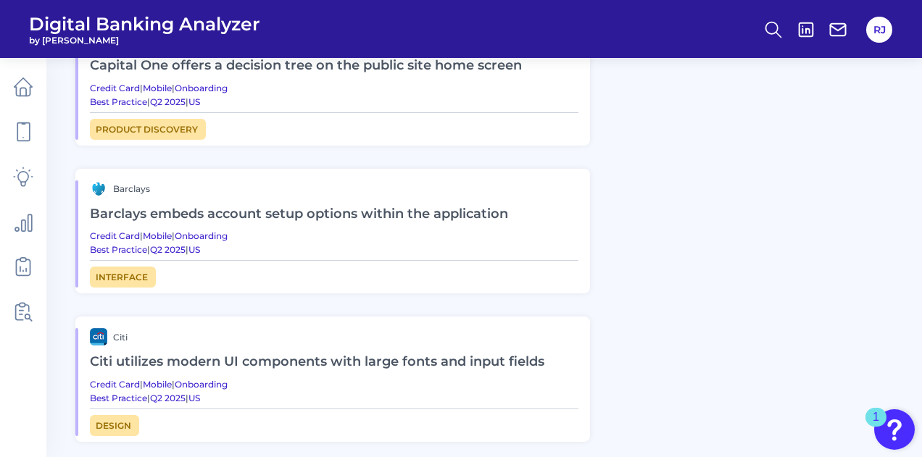
scroll to position [2122, 0]
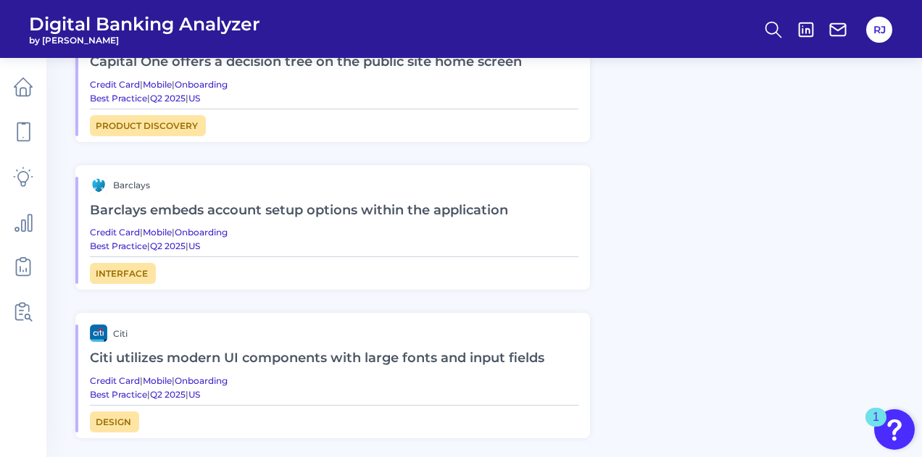
click at [179, 209] on h2 "Barclays embeds account setup options within the application" at bounding box center [334, 210] width 488 height 33
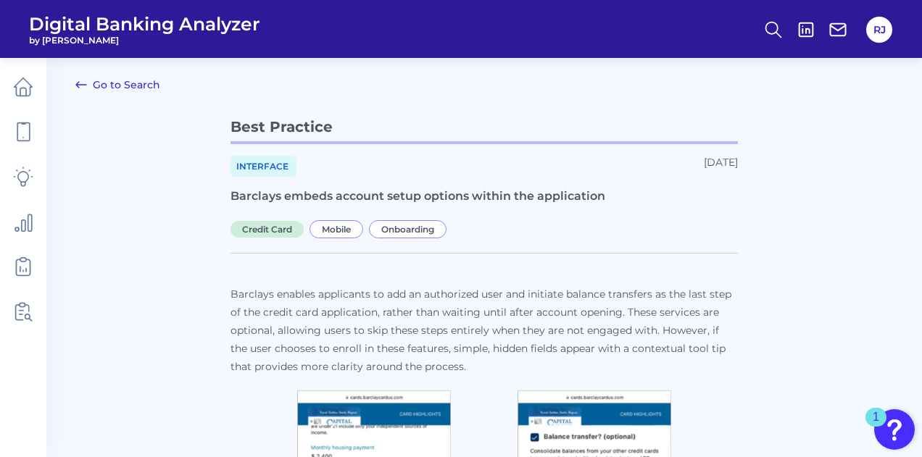
click at [91, 82] on link "Go to Search" at bounding box center [117, 84] width 85 height 17
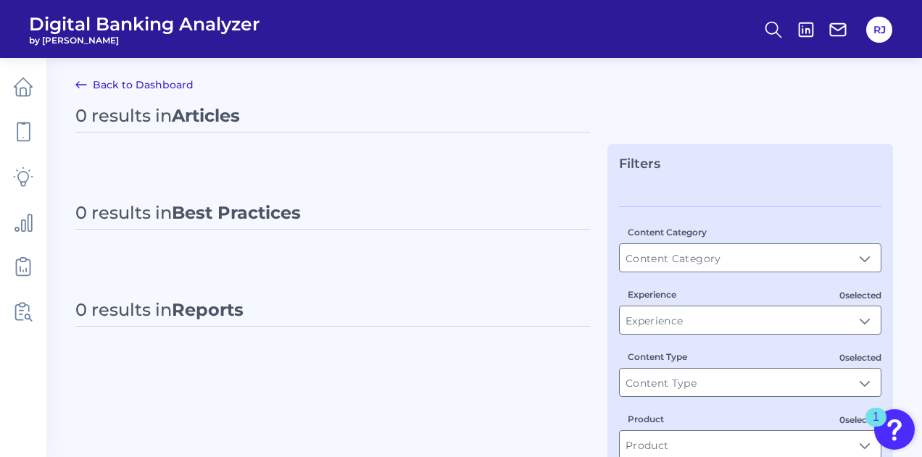
type input "All Content Types"
type input "Onboarding"
type input "Credit Card"
type input "US"
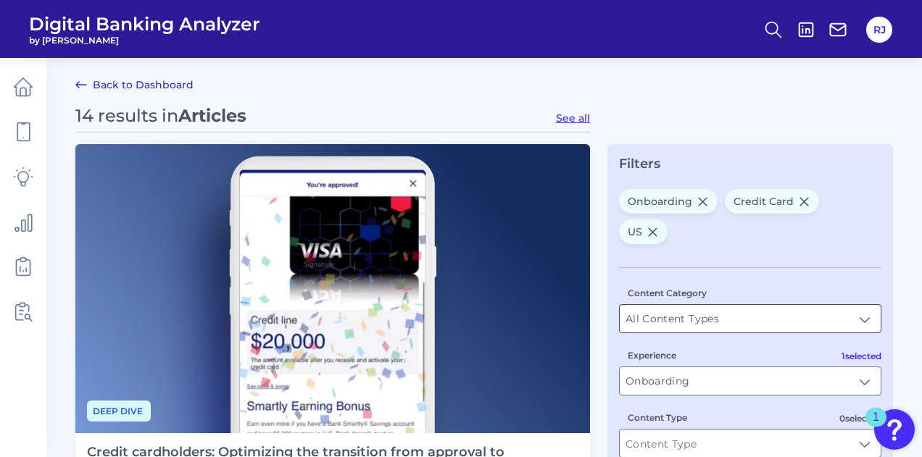
click at [728, 305] on input "All Content Types" at bounding box center [750, 319] width 261 height 28
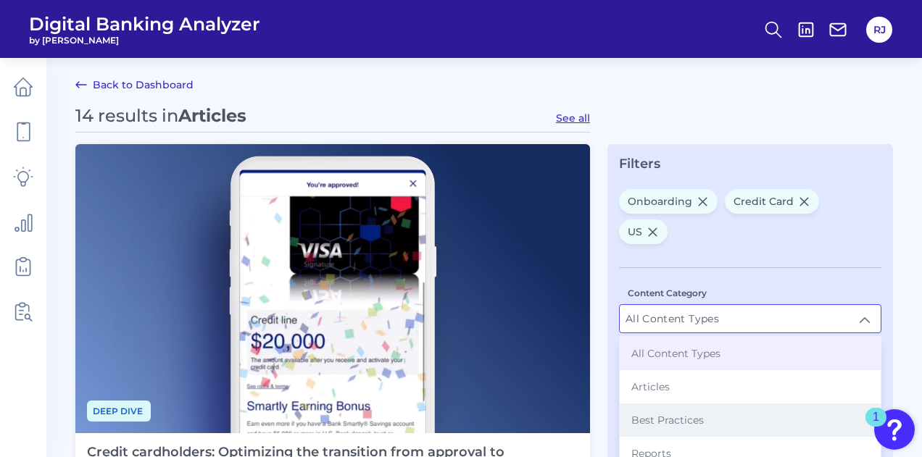
click at [661, 414] on span "Best Practices" at bounding box center [667, 420] width 72 height 13
type input "Best Practices"
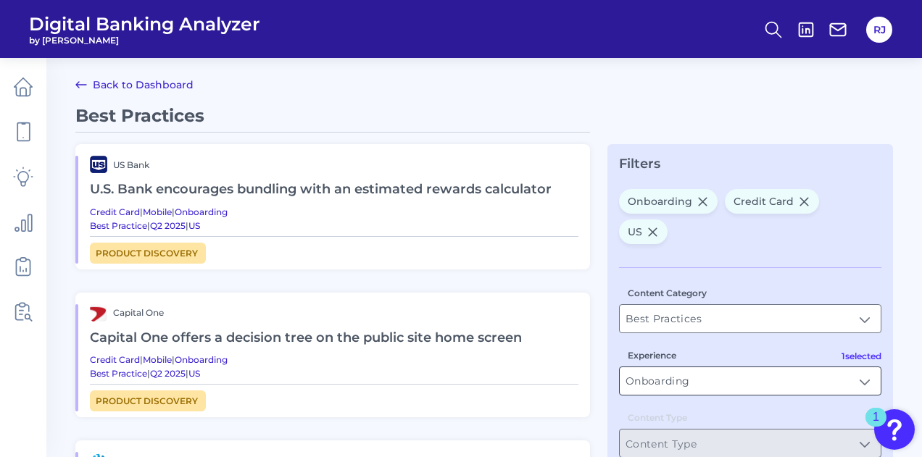
click at [721, 367] on input "Onboarding" at bounding box center [750, 381] width 261 height 28
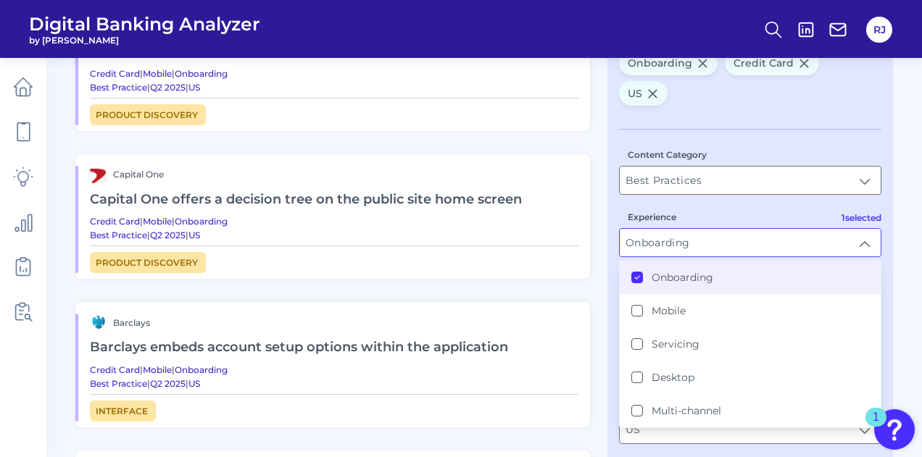
scroll to position [145, 0]
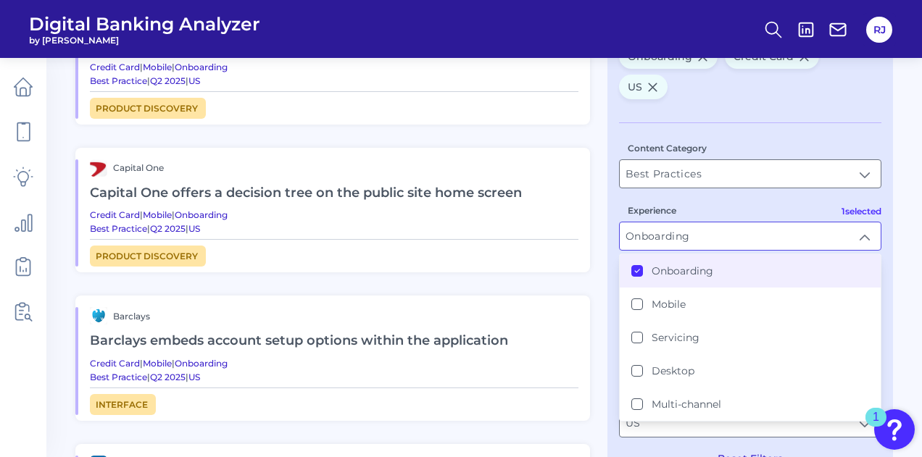
click at [635, 267] on icon at bounding box center [636, 270] width 7 height 7
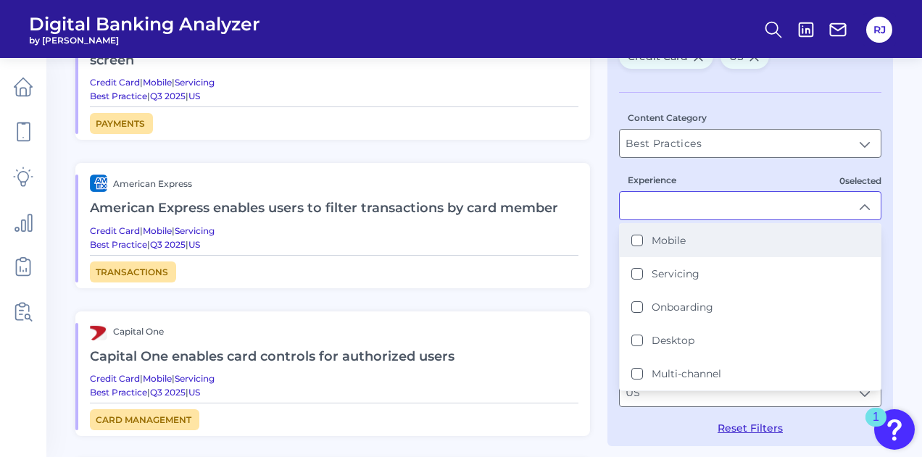
click at [638, 241] on button "Mobile" at bounding box center [637, 241] width 12 height 12
type input "Mobile"
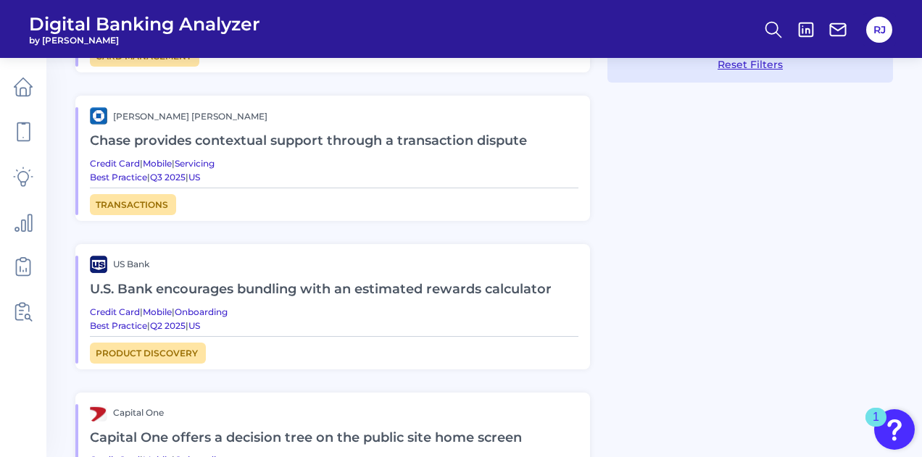
scroll to position [72, 0]
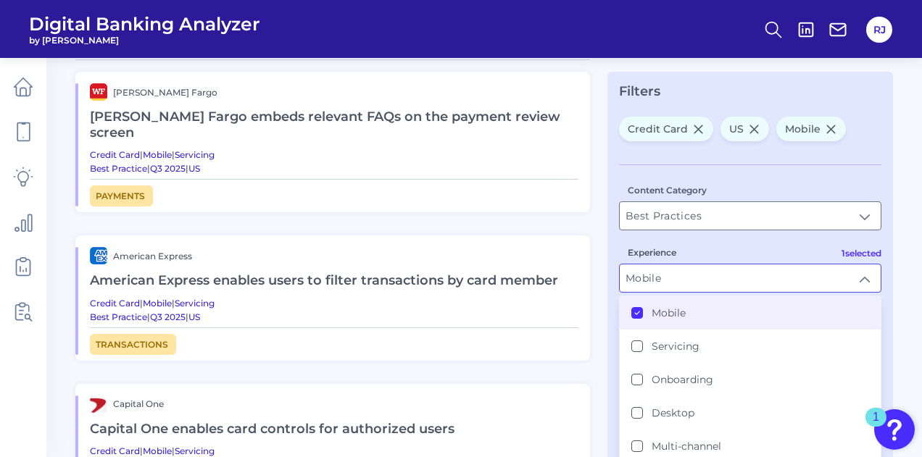
click at [638, 314] on icon at bounding box center [636, 312] width 7 height 7
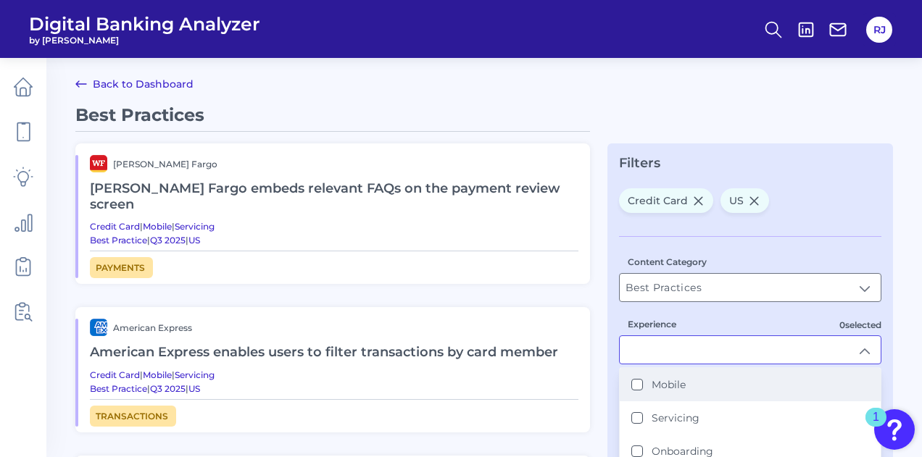
scroll to position [145, 0]
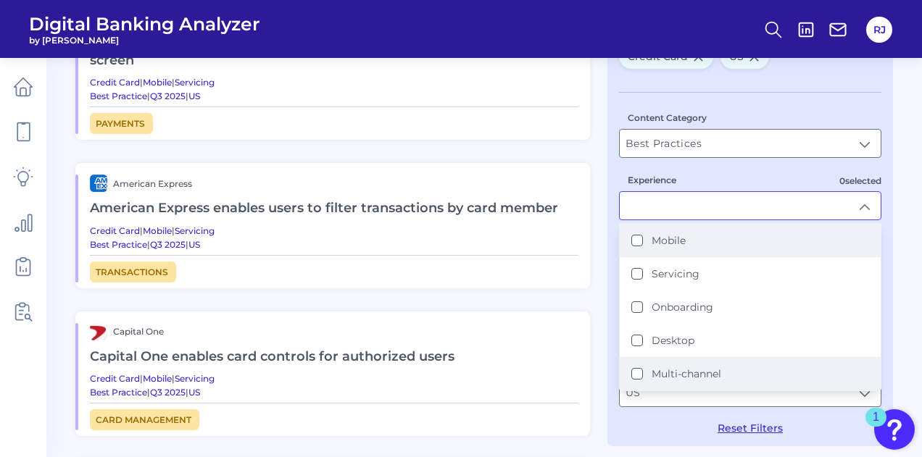
click at [640, 378] on button "Multi-channel" at bounding box center [637, 374] width 12 height 12
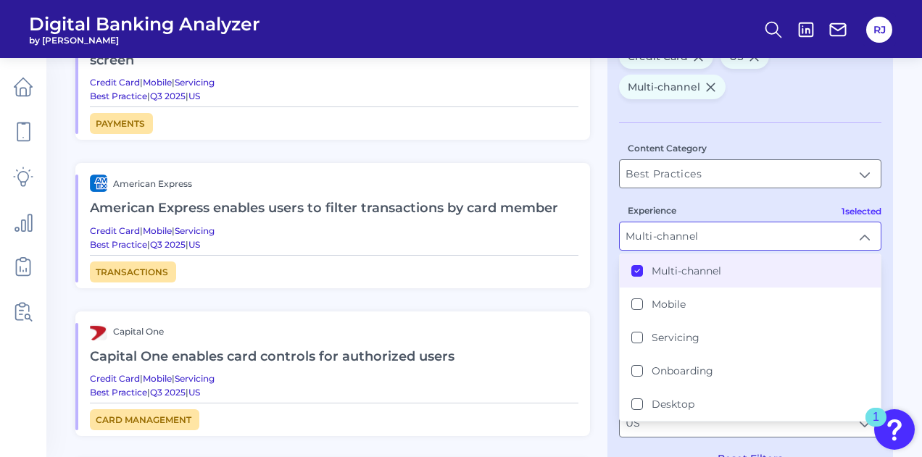
type input "Multi-channel"
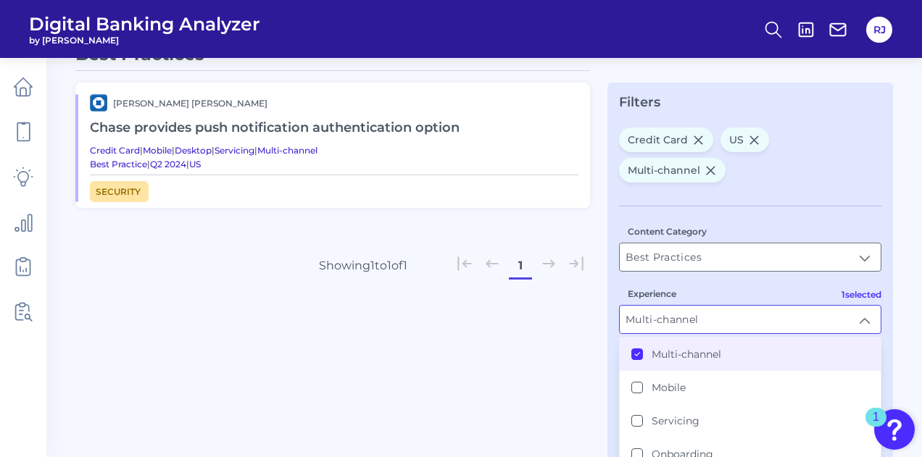
scroll to position [72, 0]
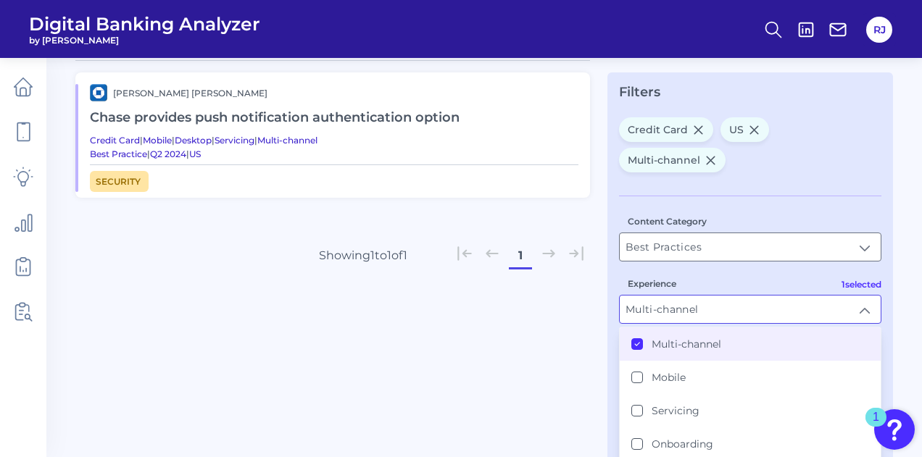
click at [639, 347] on icon at bounding box center [636, 344] width 7 height 7
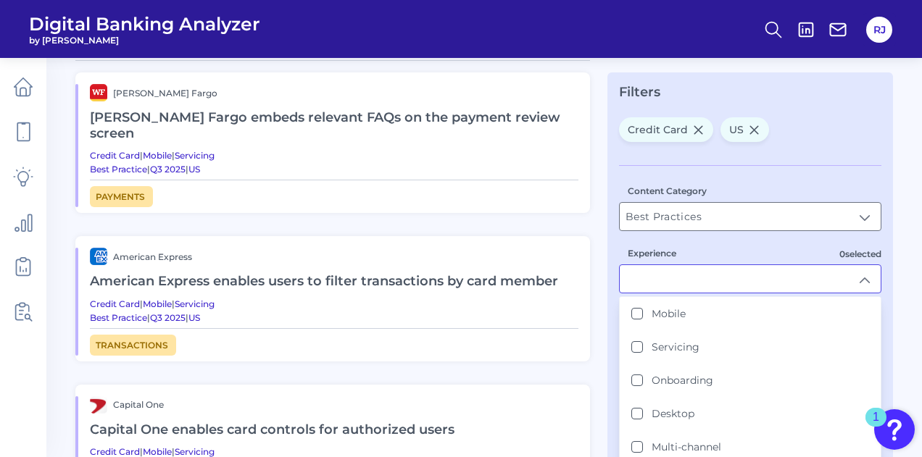
scroll to position [146, 0]
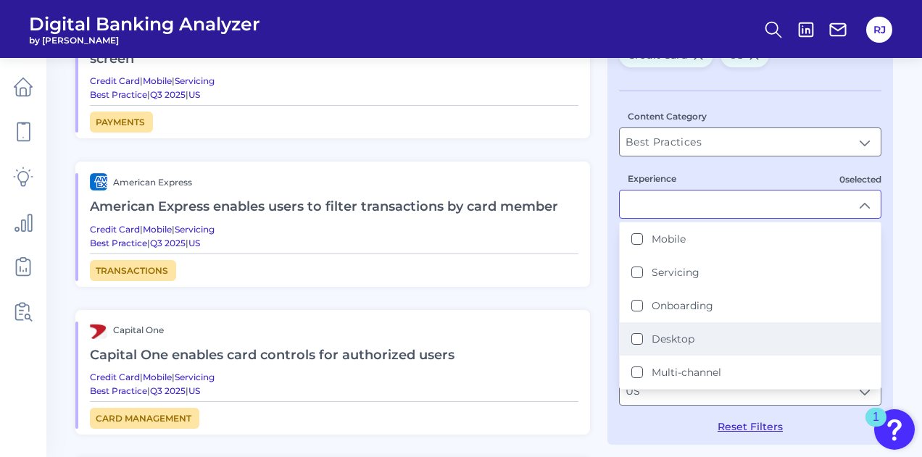
click at [636, 337] on button "Desktop" at bounding box center [637, 339] width 12 height 12
type input "Desktop"
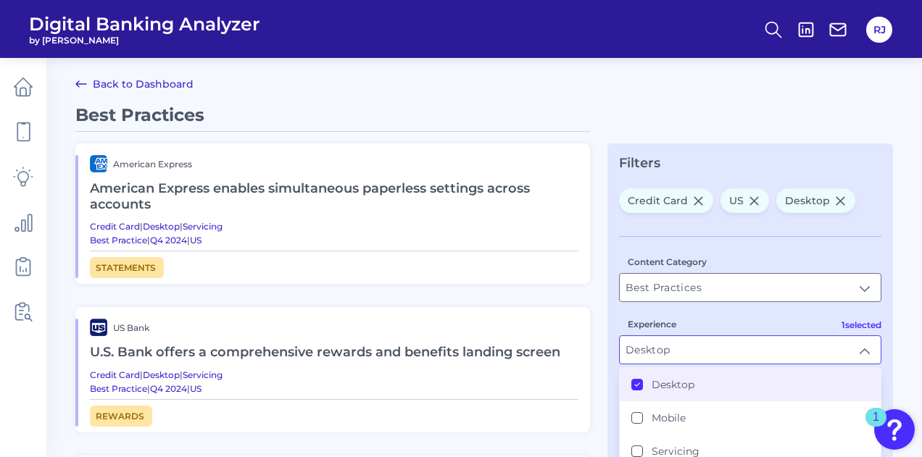
click at [633, 384] on icon at bounding box center [636, 384] width 7 height 7
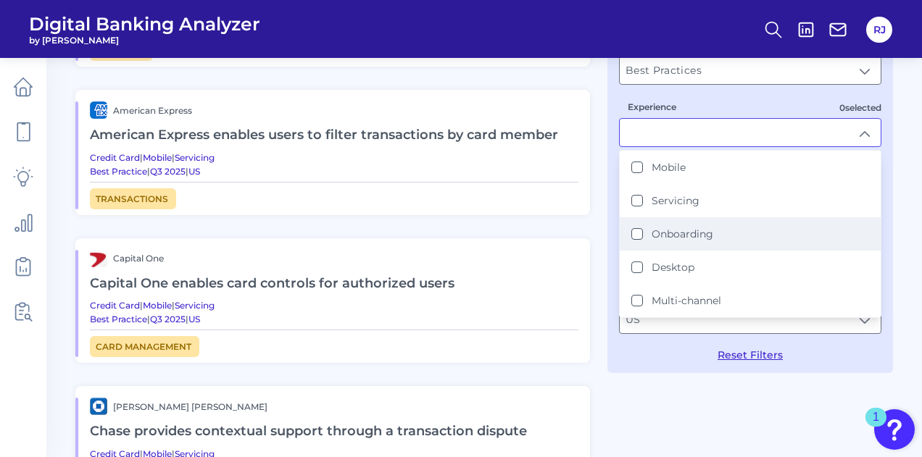
click at [633, 237] on button "Onboarding" at bounding box center [637, 234] width 12 height 12
type input "Onboarding"
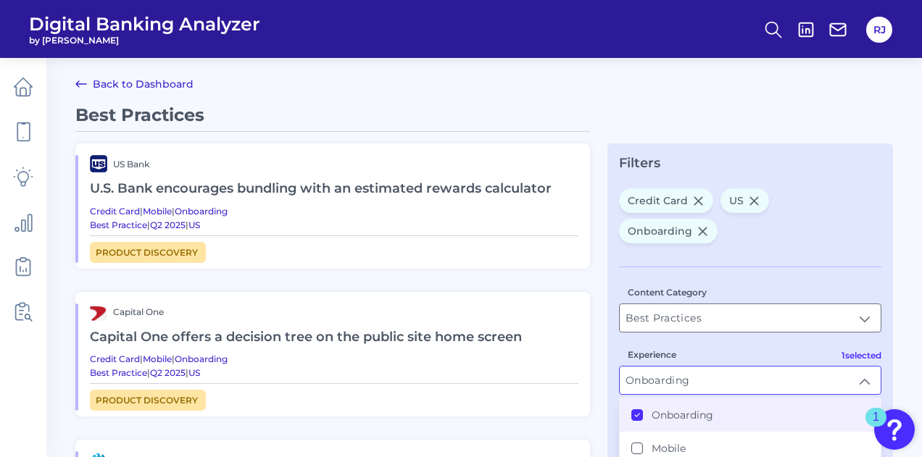
click at [284, 116] on div "Best Practices" at bounding box center [332, 118] width 514 height 28
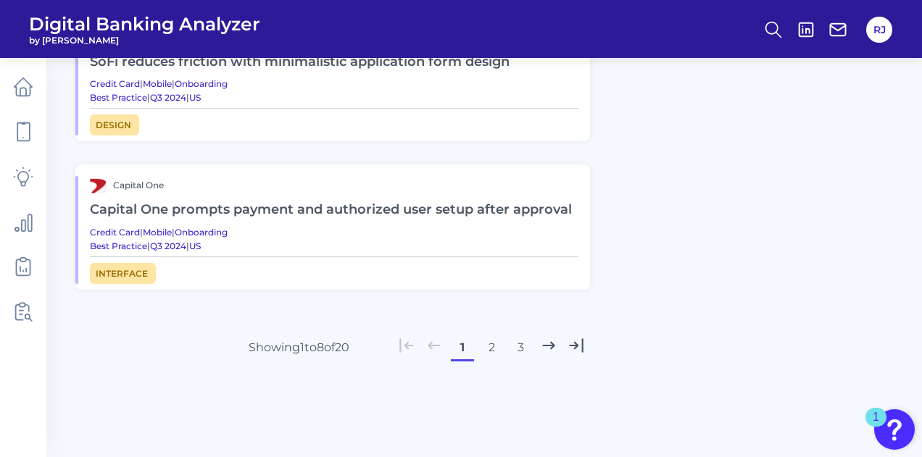
scroll to position [945, 0]
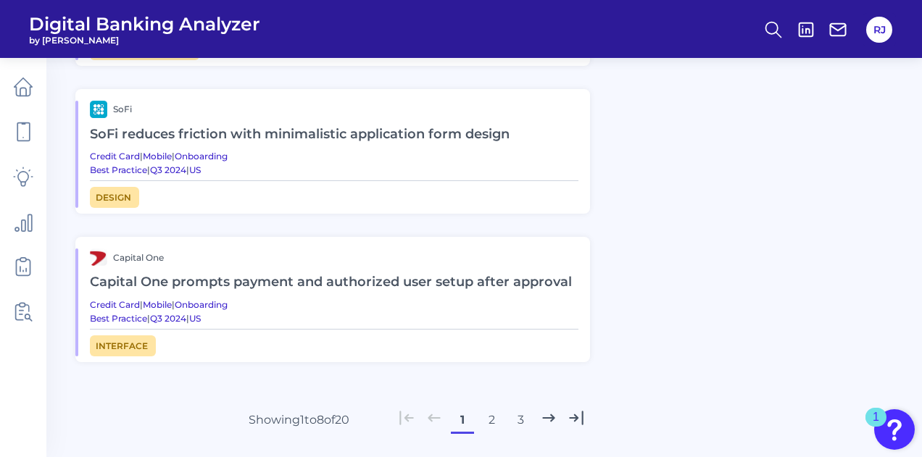
click at [207, 131] on h2 "SoFi reduces friction with minimalistic application form design" at bounding box center [334, 134] width 488 height 33
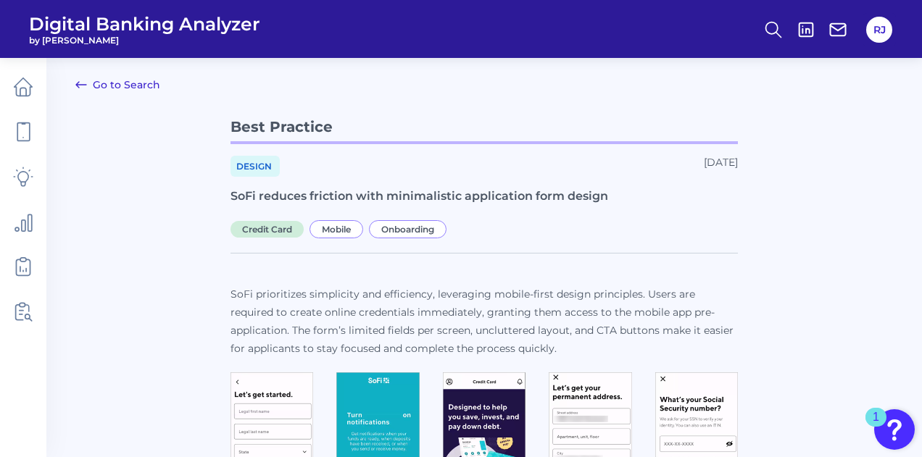
click at [106, 86] on link "Go to Search" at bounding box center [117, 84] width 85 height 17
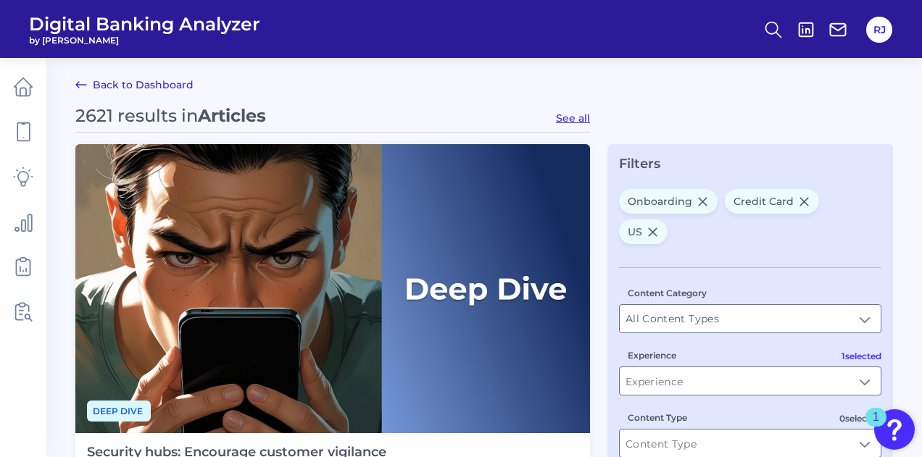
type input "Onboarding"
type input "Credit Card"
type input "US"
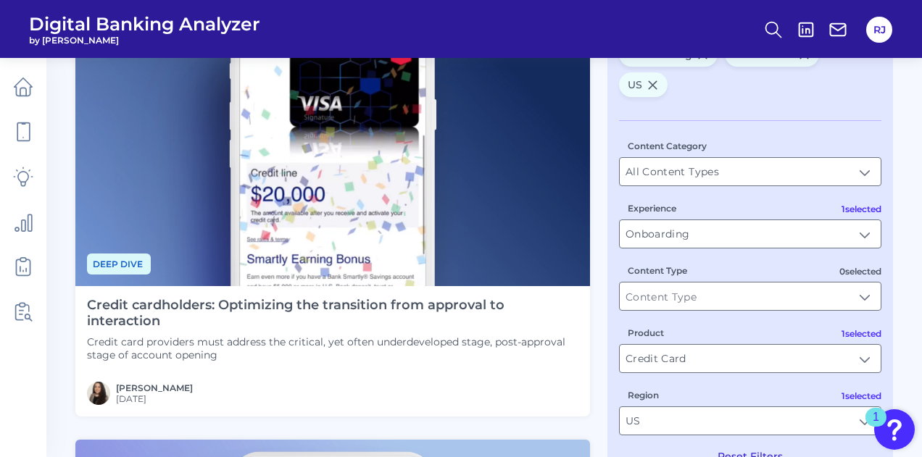
scroll to position [145, 0]
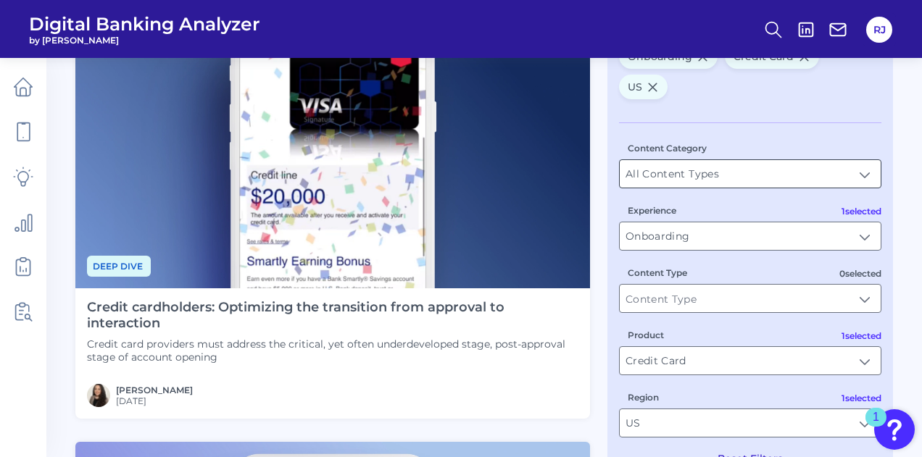
click at [683, 160] on input "All Content Types" at bounding box center [750, 174] width 261 height 28
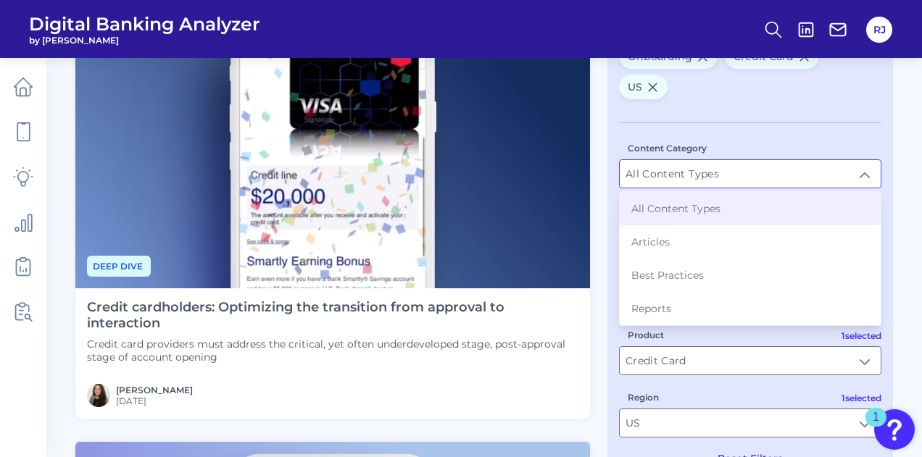
click at [668, 202] on span "All Content Types" at bounding box center [675, 208] width 89 height 13
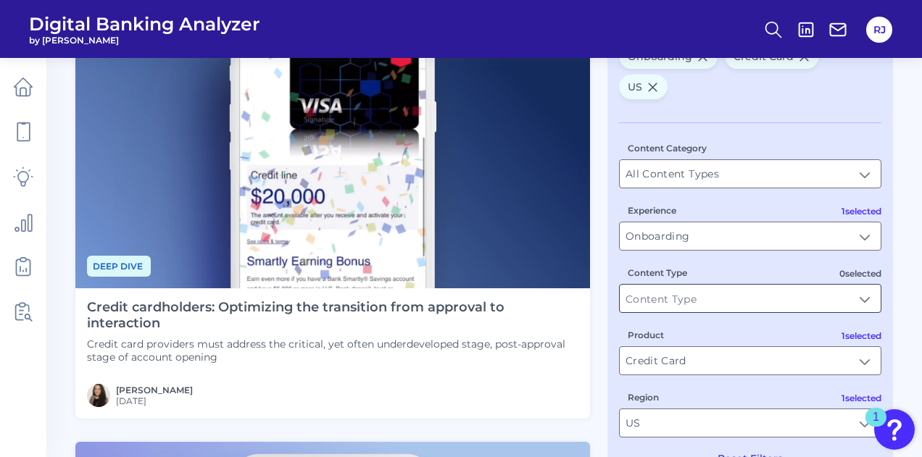
click at [677, 285] on input "Content Type" at bounding box center [750, 299] width 261 height 28
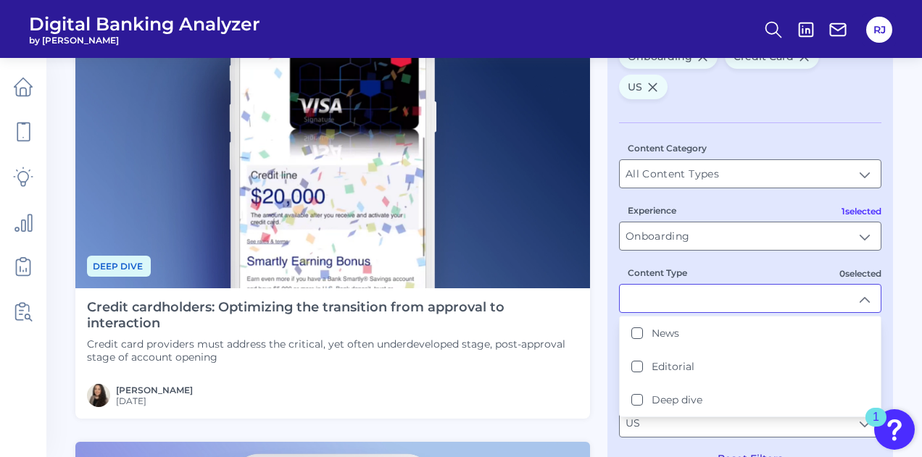
click at [677, 285] on input "Content Type" at bounding box center [750, 299] width 261 height 28
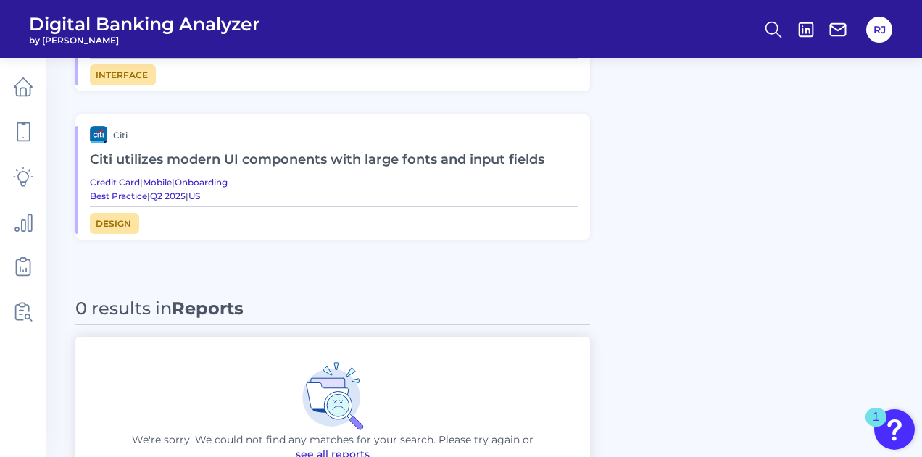
scroll to position [2248, 0]
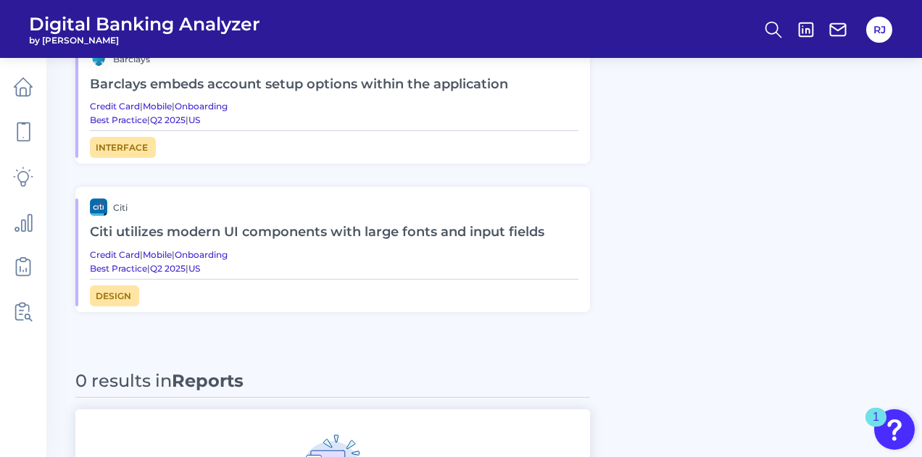
click at [283, 235] on h2 "Citi utilizes modern UI components with large fonts and input fields" at bounding box center [334, 232] width 488 height 33
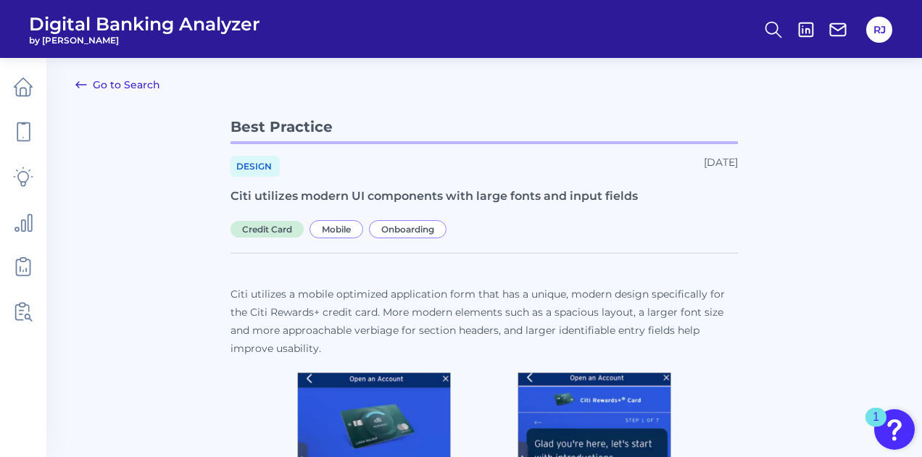
drag, startPoint x: 437, startPoint y: 293, endPoint x: 713, endPoint y: 304, distance: 276.3
click at [713, 304] on p "Citi utilizes a mobile optimized application form that has a unique, modern des…" at bounding box center [483, 322] width 507 height 72
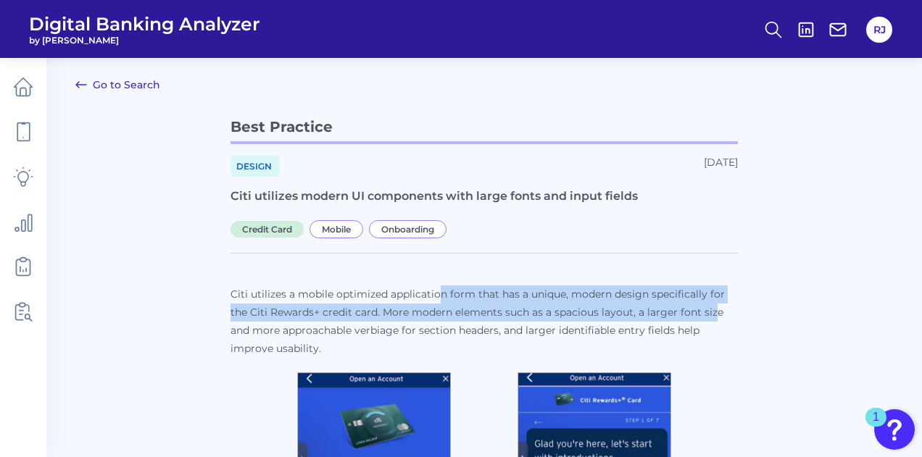
click at [408, 314] on p "Citi utilizes a mobile optimized application form that has a unique, modern des…" at bounding box center [483, 322] width 507 height 72
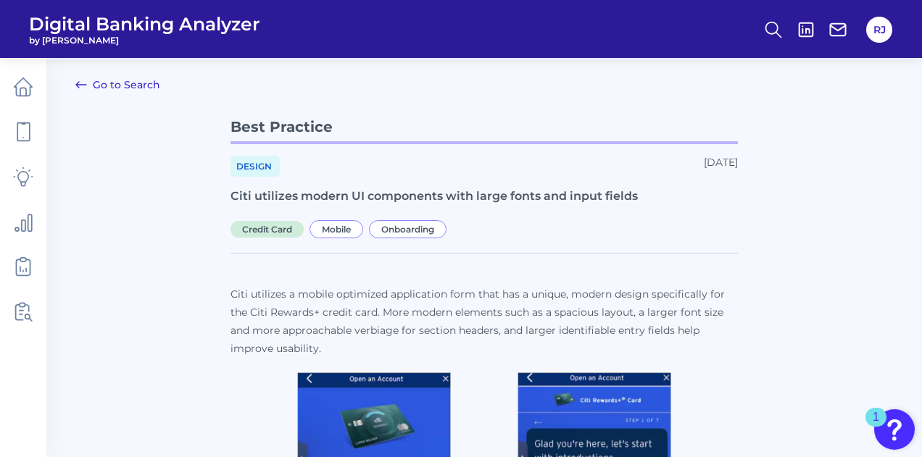
drag, startPoint x: 435, startPoint y: 312, endPoint x: 713, endPoint y: 319, distance: 278.3
click at [713, 319] on p "Citi utilizes a mobile optimized application form that has a unique, modern des…" at bounding box center [483, 322] width 507 height 72
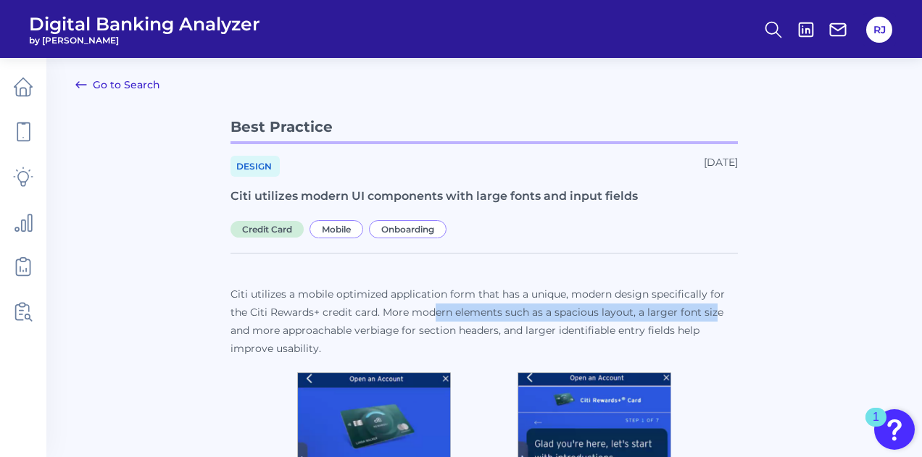
drag, startPoint x: 312, startPoint y: 333, endPoint x: 665, endPoint y: 332, distance: 352.9
click at [665, 332] on p "Citi utilizes a mobile optimized application form that has a unique, modern des…" at bounding box center [483, 322] width 507 height 72
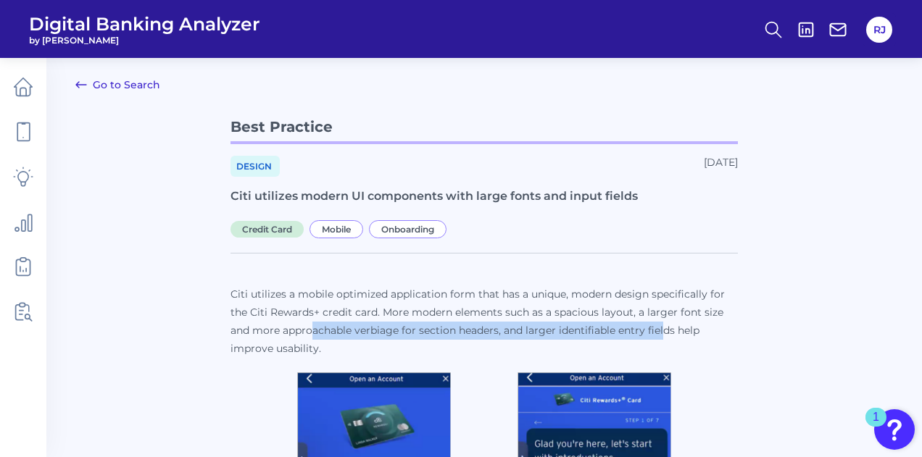
click at [471, 336] on p "Citi utilizes a mobile optimized application form that has a unique, modern des…" at bounding box center [483, 322] width 507 height 72
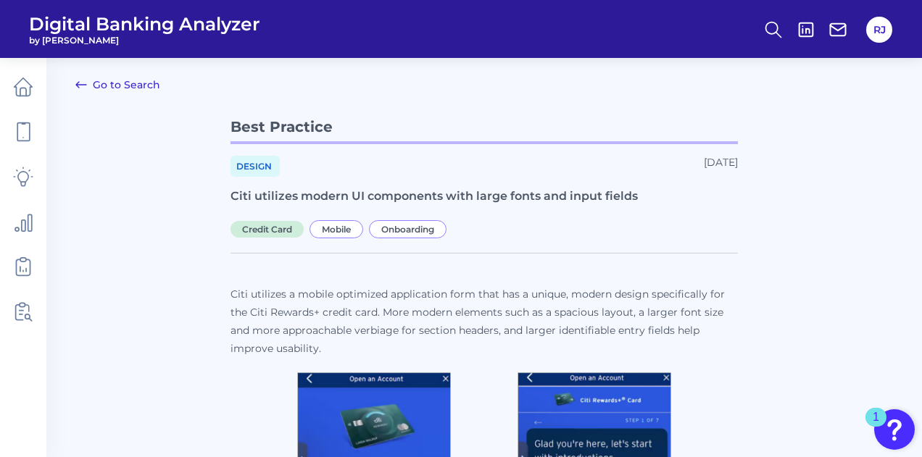
drag, startPoint x: 275, startPoint y: 348, endPoint x: 401, endPoint y: 367, distance: 126.9
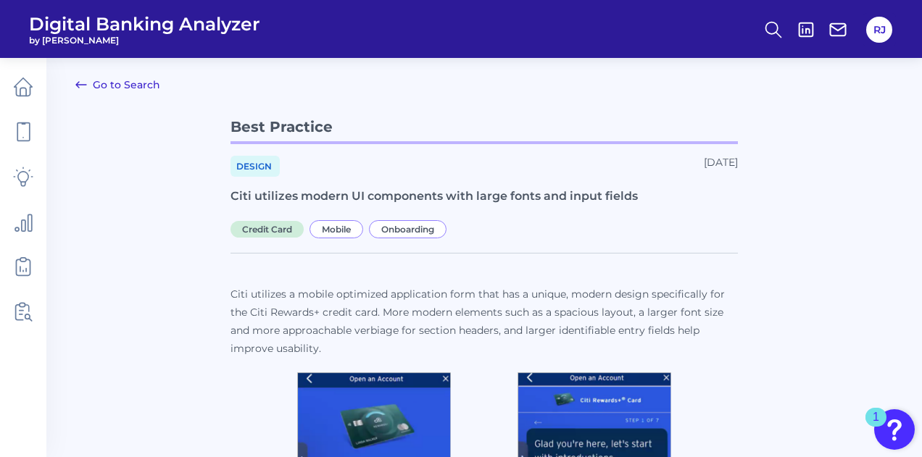
click at [131, 86] on link "Go to Search" at bounding box center [117, 84] width 85 height 17
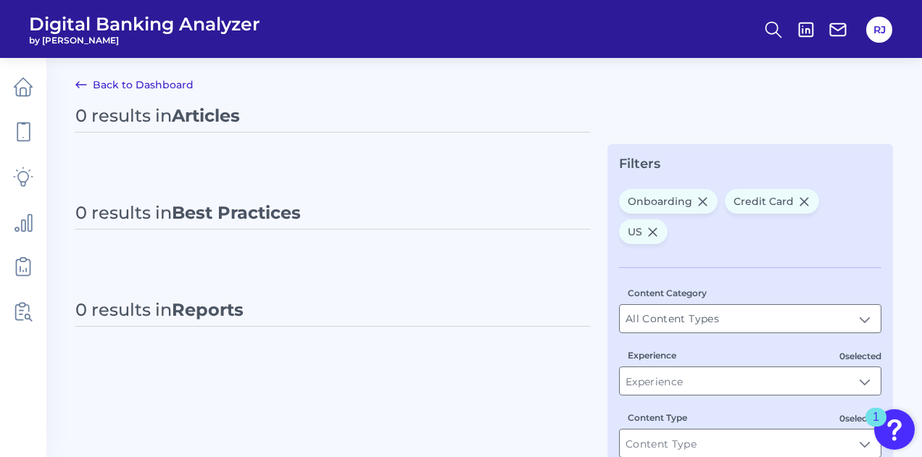
type input "Onboarding"
type input "Credit Card"
type input "US"
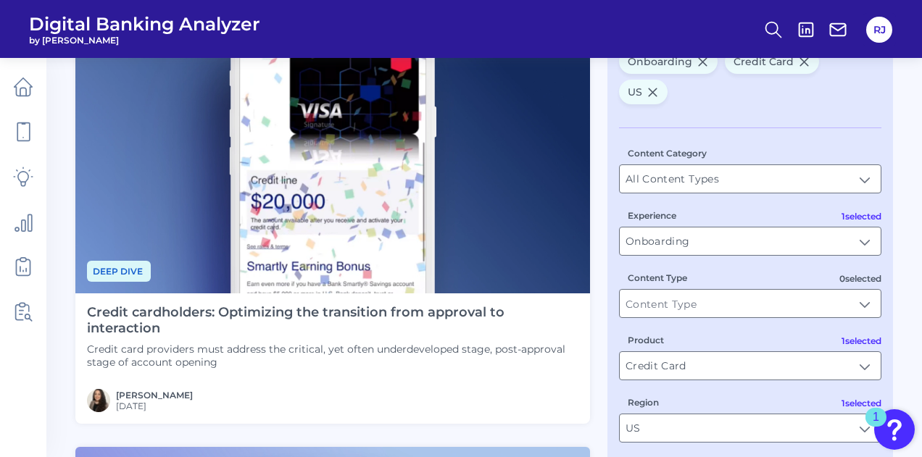
scroll to position [217, 0]
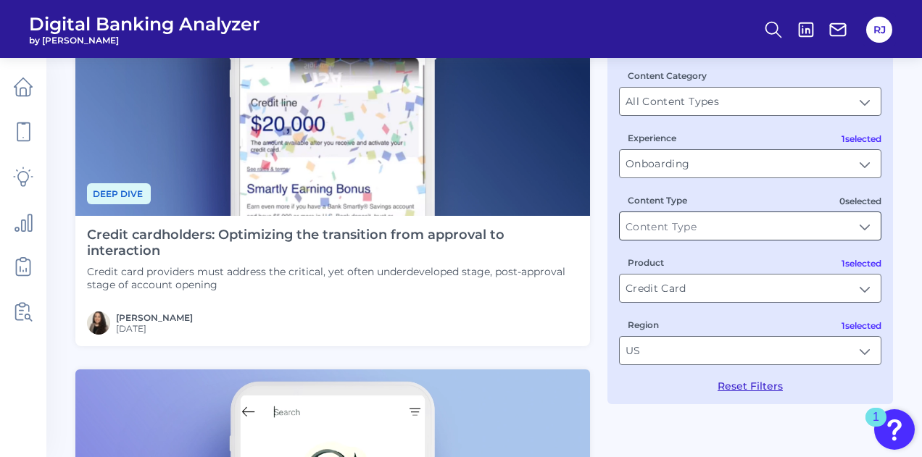
click at [658, 212] on input "Content Type" at bounding box center [750, 226] width 261 height 28
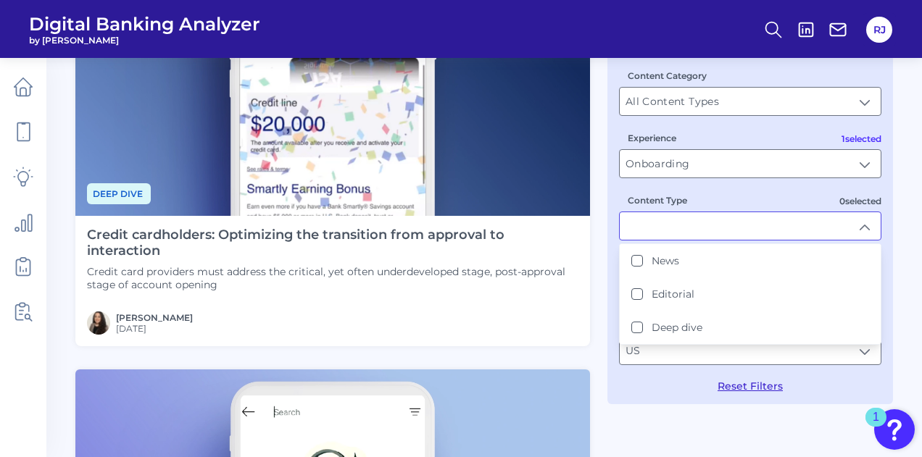
click at [672, 212] on input "Content Type" at bounding box center [750, 226] width 261 height 28
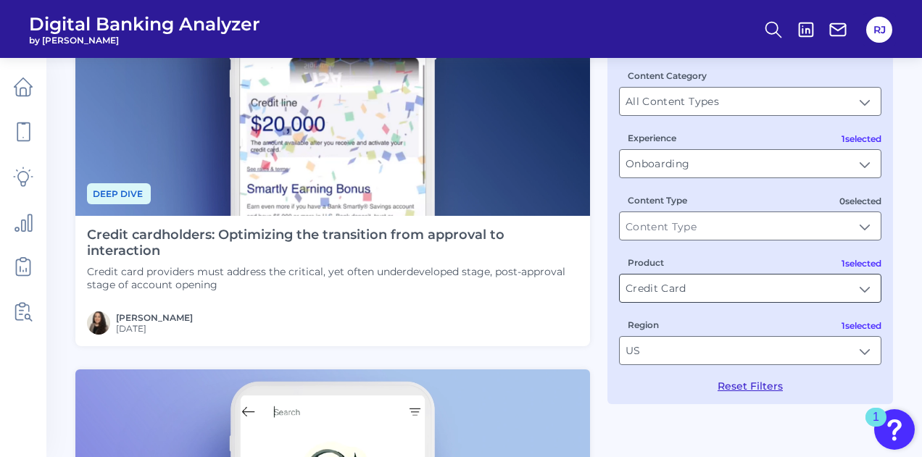
click at [672, 275] on input "Credit Card" at bounding box center [750, 289] width 261 height 28
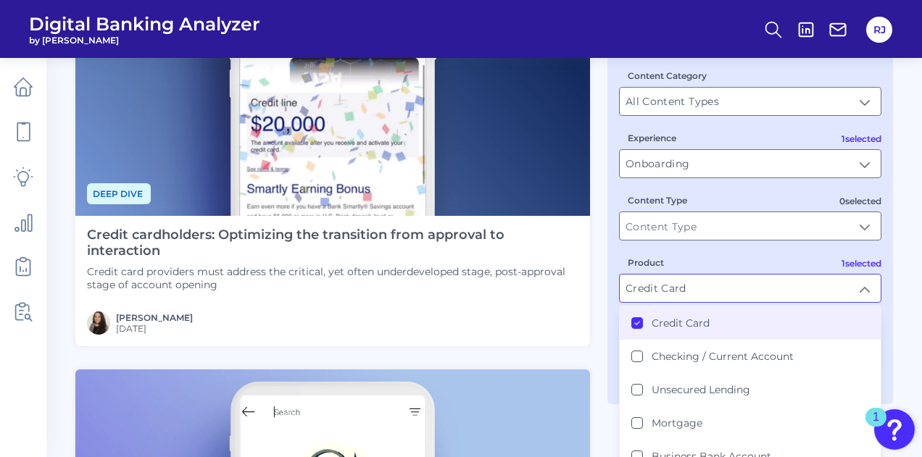
click at [672, 275] on input "Credit Card" at bounding box center [750, 289] width 261 height 28
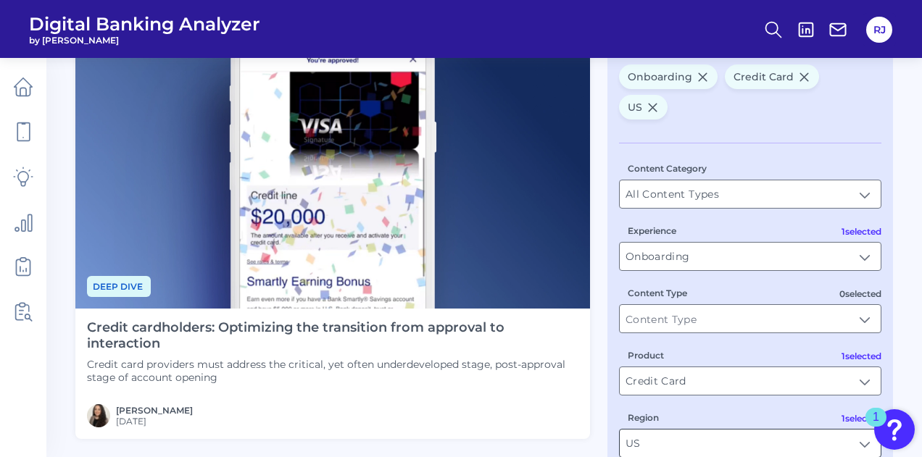
scroll to position [72, 0]
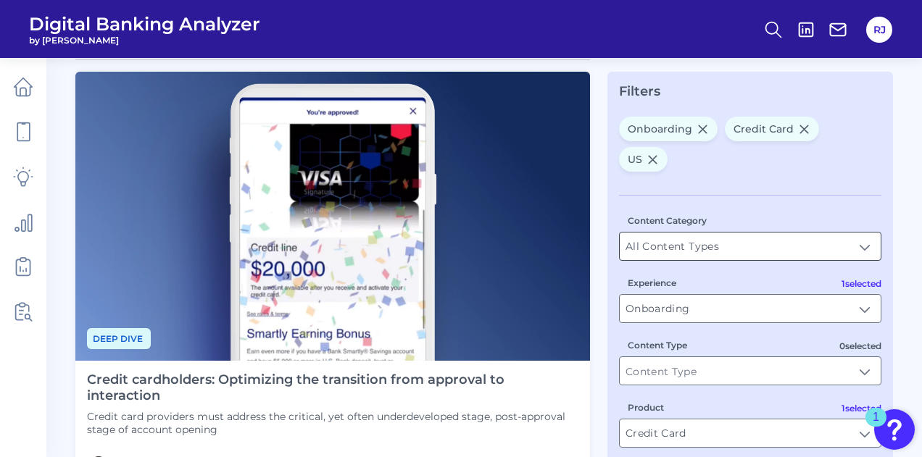
click at [646, 233] on input "All Content Types" at bounding box center [750, 247] width 261 height 28
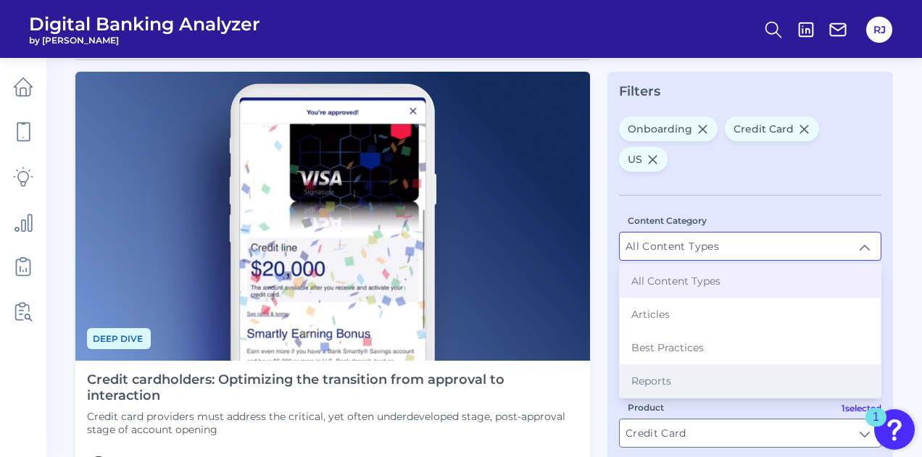
click at [652, 375] on span "Reports" at bounding box center [651, 381] width 40 height 13
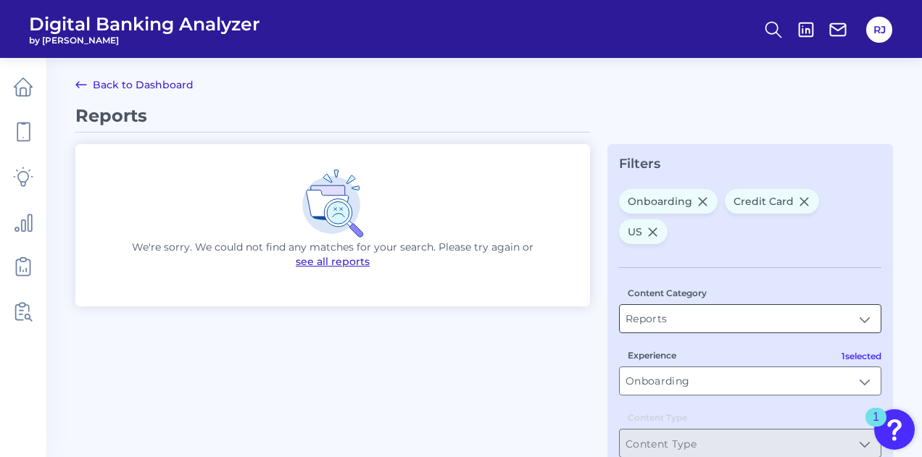
click at [687, 305] on input "Reports" at bounding box center [750, 319] width 261 height 28
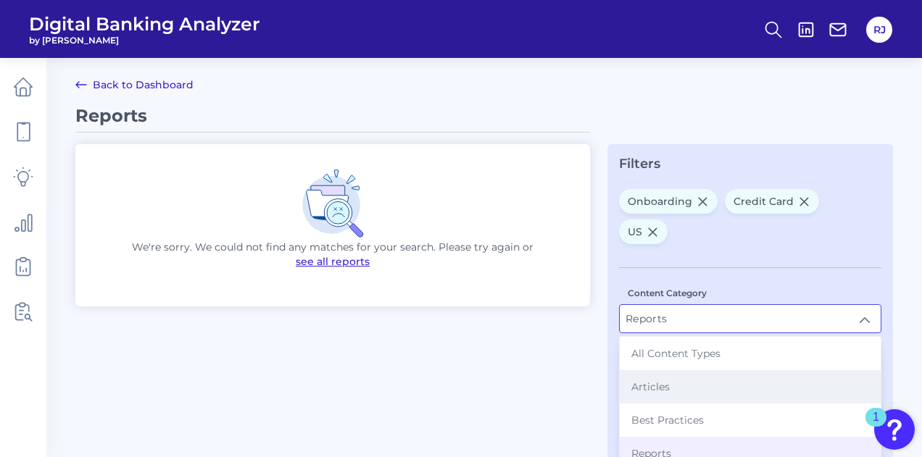
click at [657, 380] on span "Articles" at bounding box center [650, 386] width 38 height 13
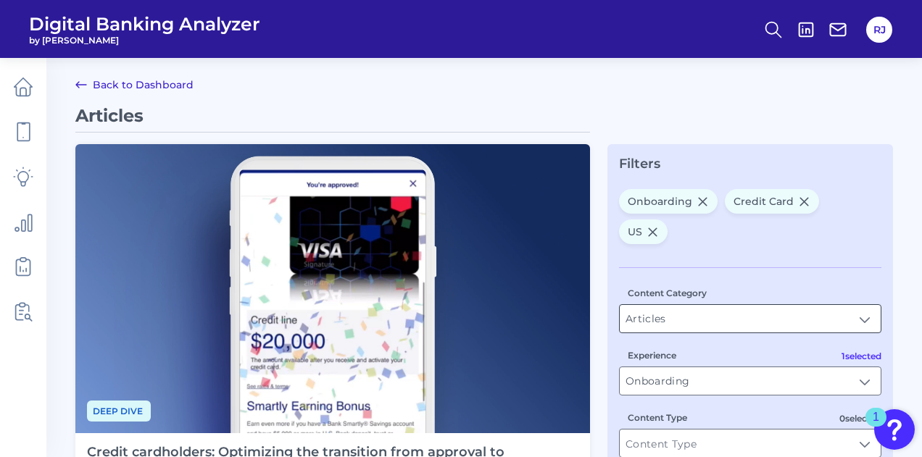
click at [644, 305] on input "Articles" at bounding box center [750, 319] width 261 height 28
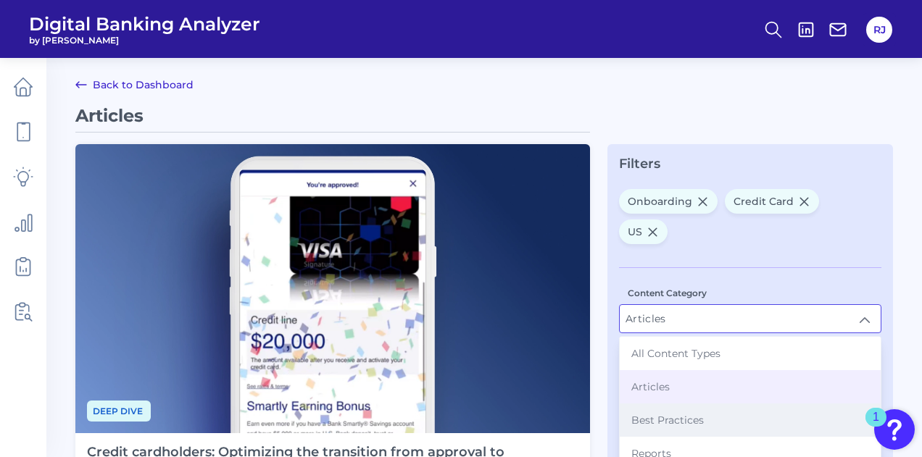
click at [652, 414] on span "Best Practices" at bounding box center [667, 420] width 72 height 13
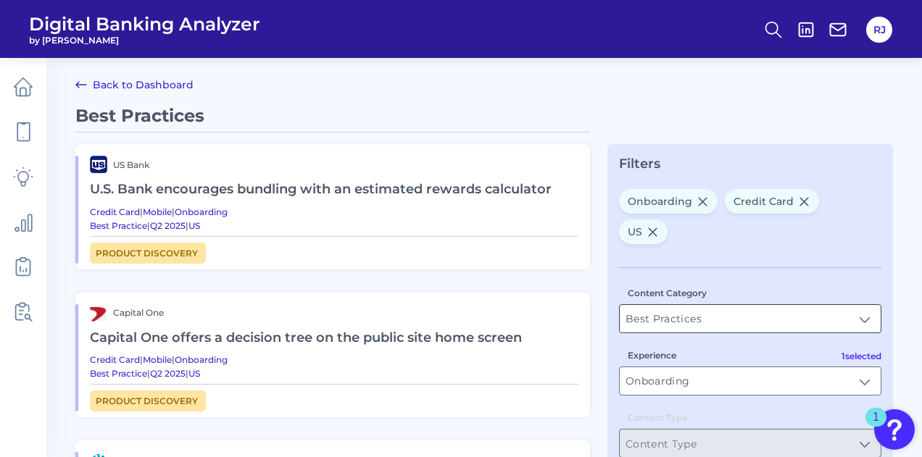
click at [643, 305] on input "Best Practices" at bounding box center [750, 319] width 261 height 28
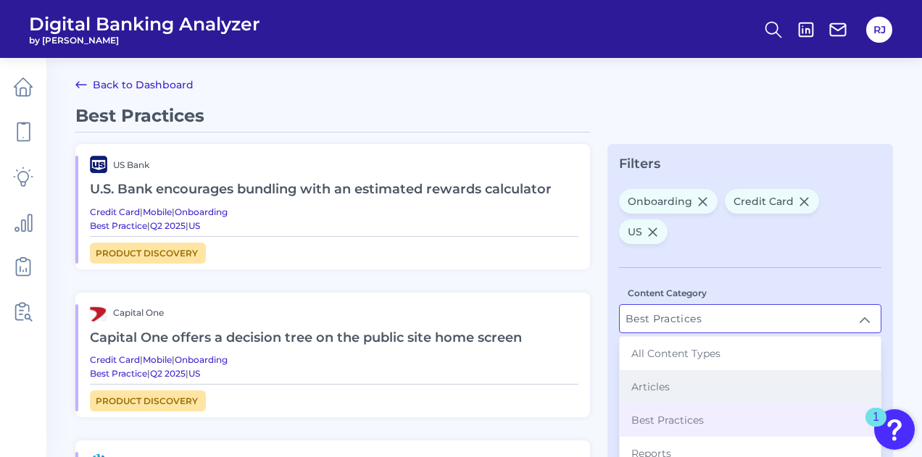
click at [657, 380] on span "Articles" at bounding box center [650, 386] width 38 height 13
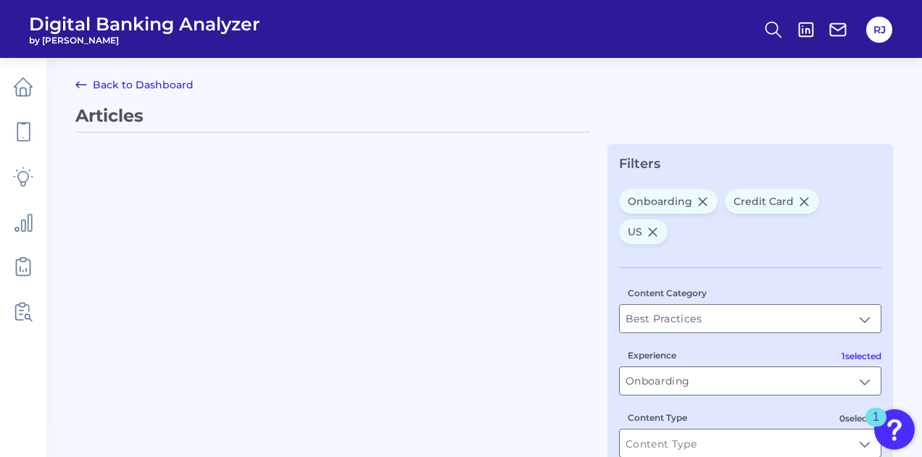
type input "Articles"
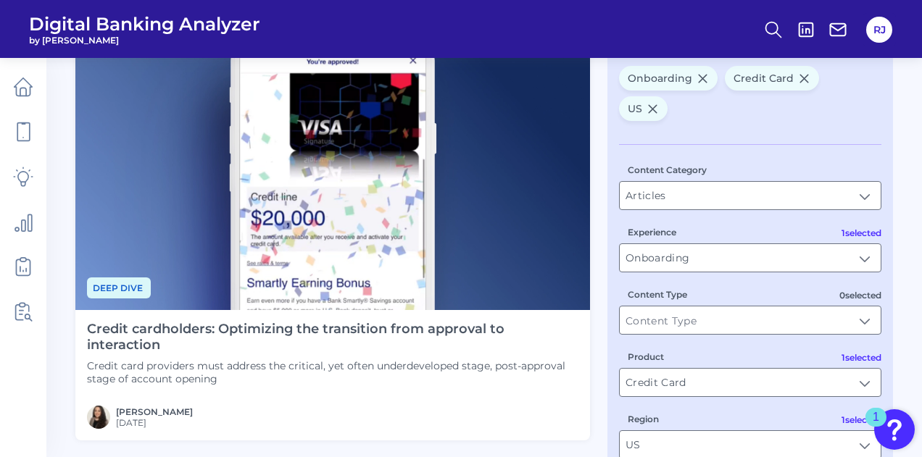
scroll to position [145, 0]
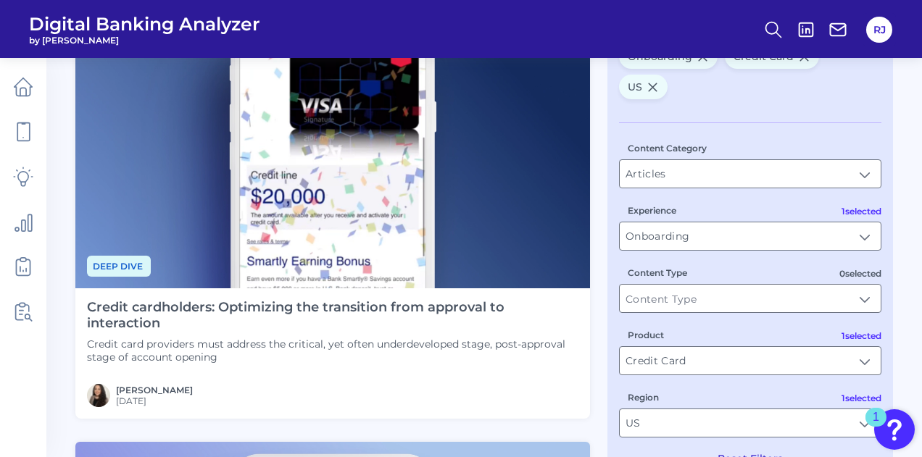
click at [188, 341] on p "Credit card providers must address the critical, yet often underdeveloped stage…" at bounding box center [332, 351] width 491 height 26
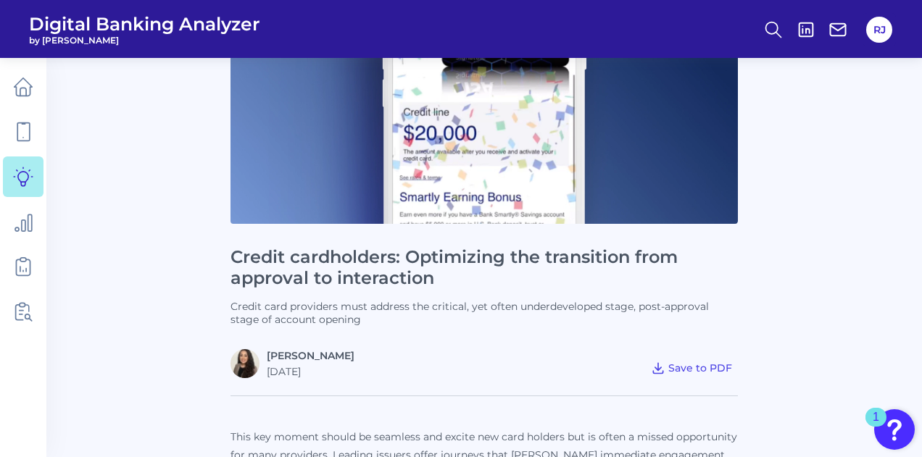
scroll to position [362, 0]
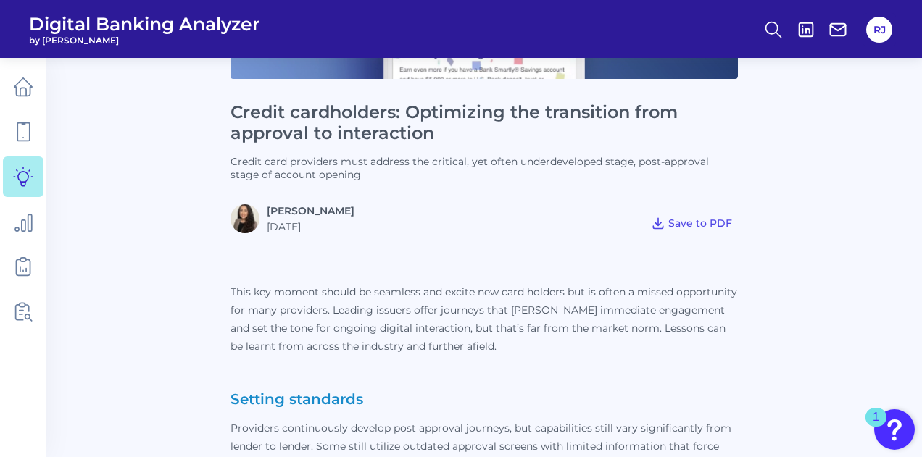
drag, startPoint x: 275, startPoint y: 313, endPoint x: 519, endPoint y: 317, distance: 243.5
click at [519, 317] on p "This key moment should be seamless and excite new card holders but is often a m…" at bounding box center [483, 319] width 507 height 72
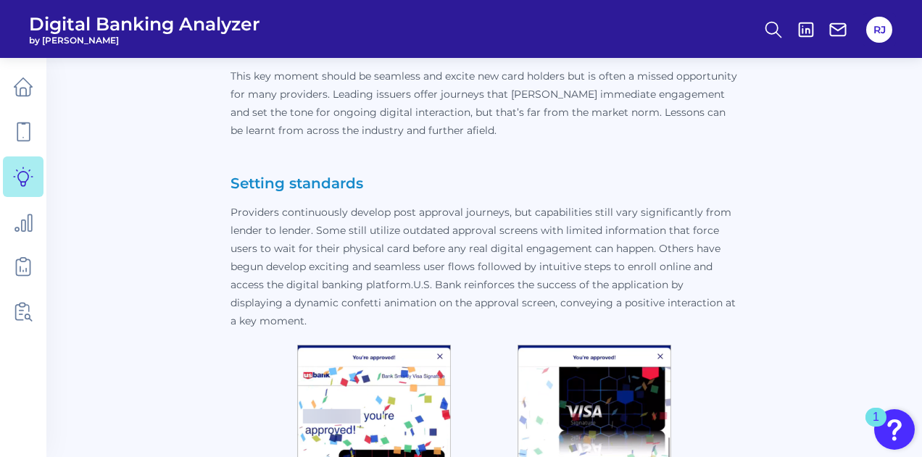
scroll to position [652, 0]
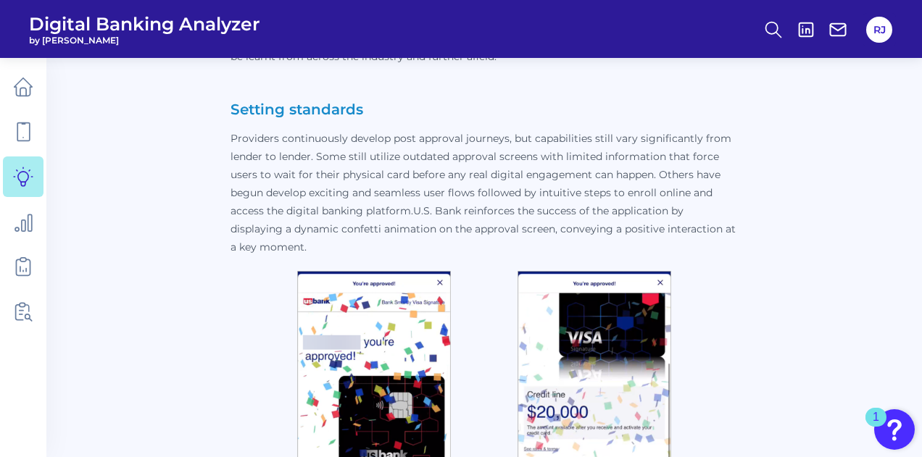
drag, startPoint x: 361, startPoint y: 157, endPoint x: 530, endPoint y: 156, distance: 169.6
click at [530, 156] on p "This key moment should be seamless and excite new card holders but is often a m…" at bounding box center [483, 124] width 507 height 263
drag, startPoint x: 330, startPoint y: 220, endPoint x: 425, endPoint y: 215, distance: 94.3
click at [425, 215] on p "This key moment should be seamless and excite new card holders but is often a m…" at bounding box center [483, 124] width 507 height 263
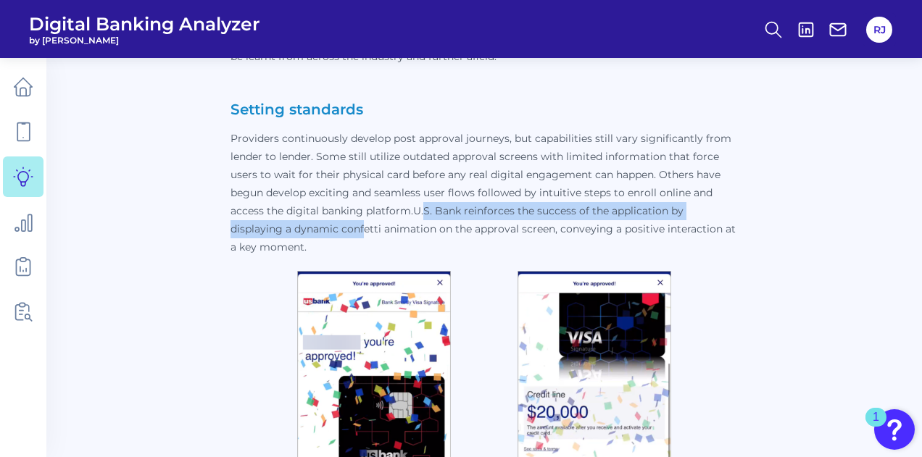
click at [425, 215] on p "This key moment should be seamless and excite new card holders but is often a m…" at bounding box center [483, 124] width 507 height 263
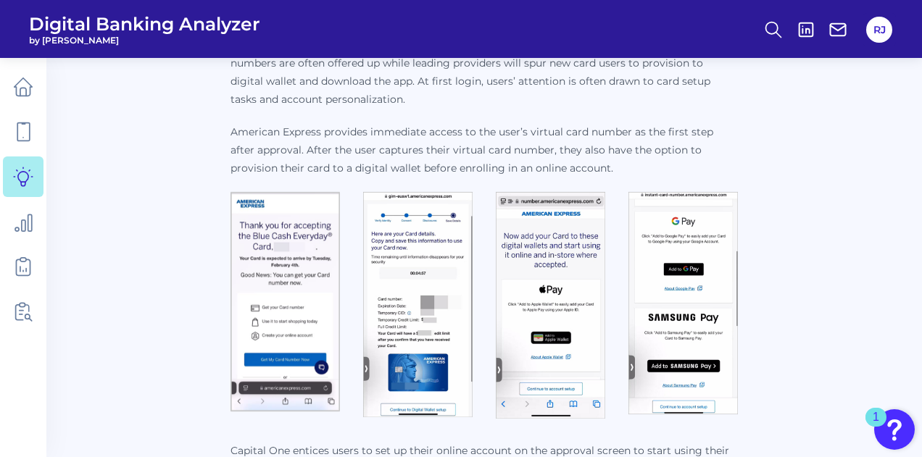
scroll to position [2537, 0]
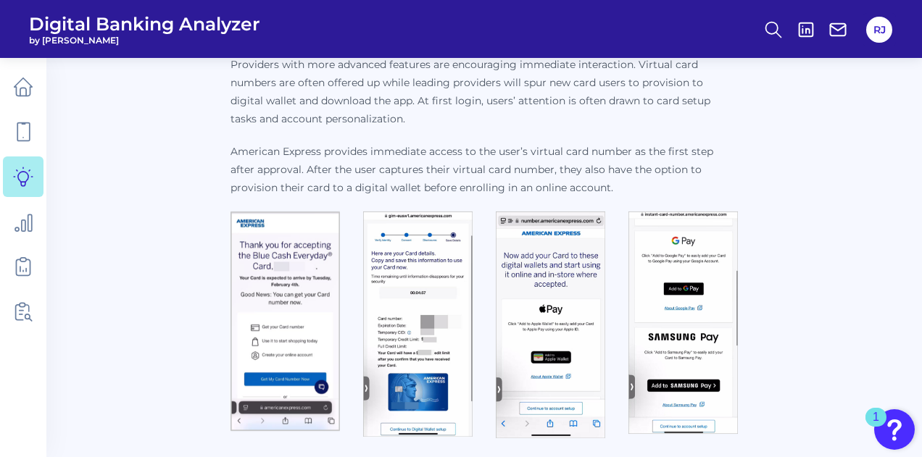
drag, startPoint x: 438, startPoint y: 186, endPoint x: 568, endPoint y: 186, distance: 130.4
click at [568, 186] on p "American Express provides immediate access to the user’s virtual card number as…" at bounding box center [483, 170] width 507 height 54
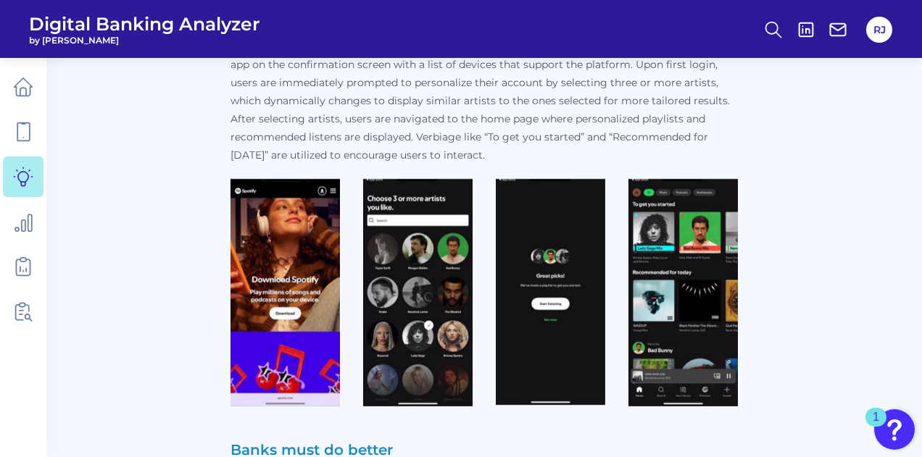
scroll to position [4857, 0]
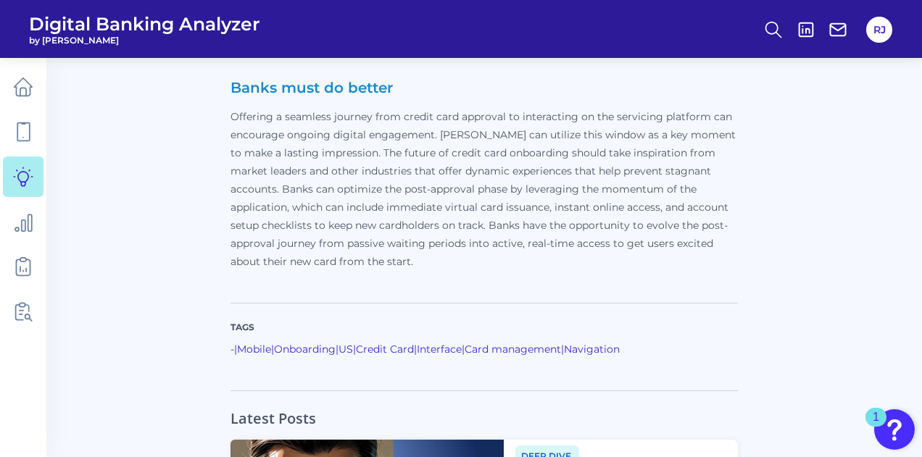
drag, startPoint x: 486, startPoint y: 116, endPoint x: 728, endPoint y: 122, distance: 242.8
click at [712, 126] on p "Offering a seamless journey from credit card approval to interacting on the ser…" at bounding box center [483, 189] width 507 height 163
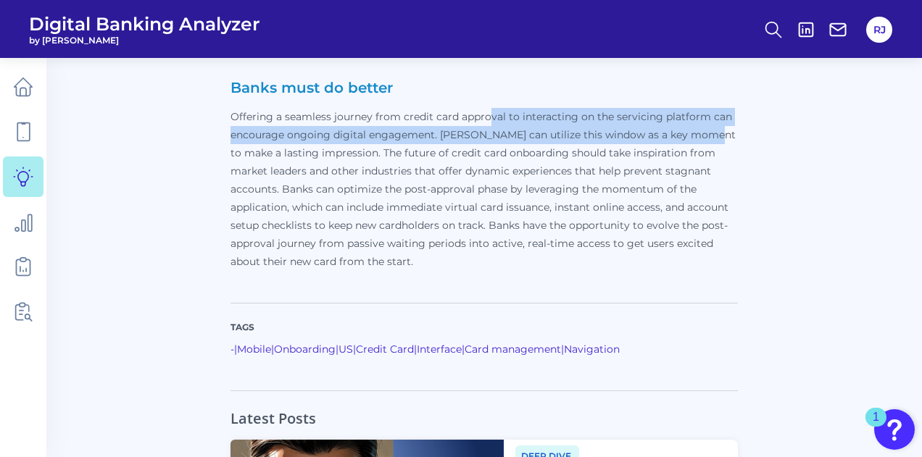
click at [296, 159] on p "Offering a seamless journey from credit card approval to interacting on the ser…" at bounding box center [483, 189] width 507 height 163
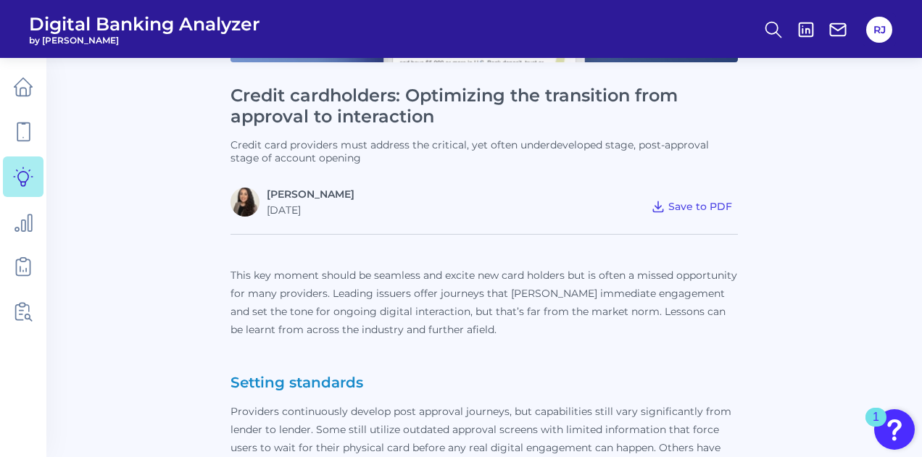
scroll to position [0, 0]
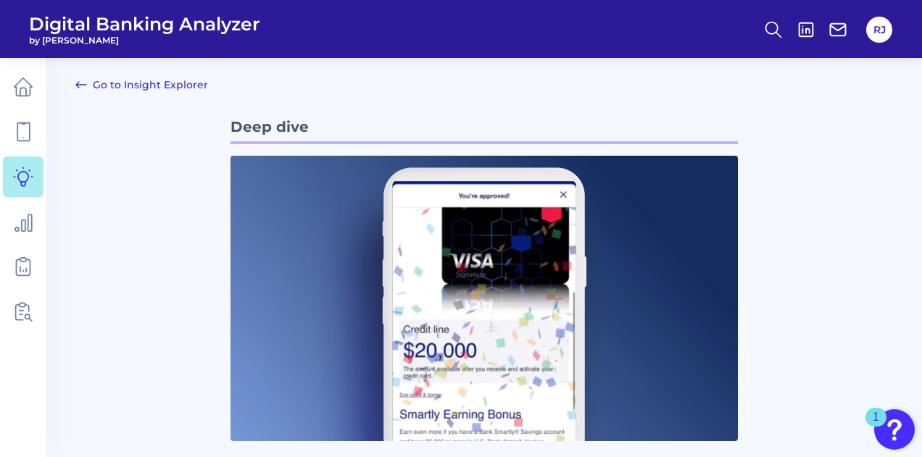
click at [80, 86] on icon at bounding box center [80, 84] width 17 height 17
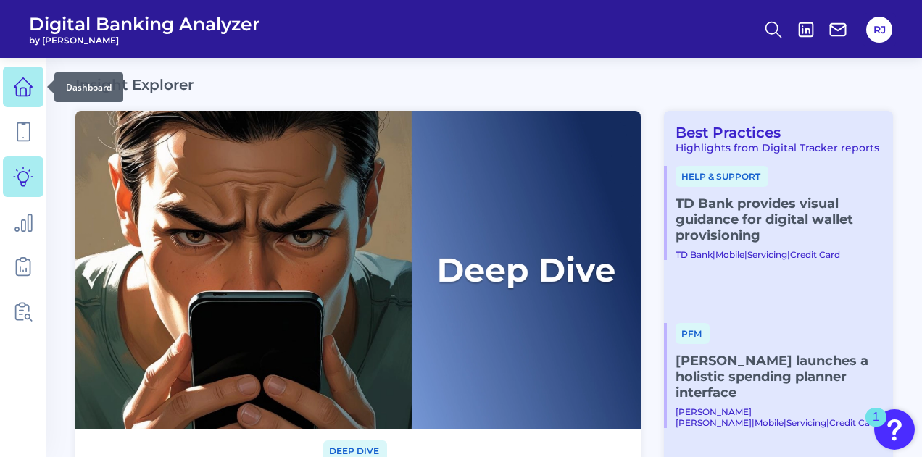
click at [17, 86] on icon at bounding box center [23, 87] width 20 height 20
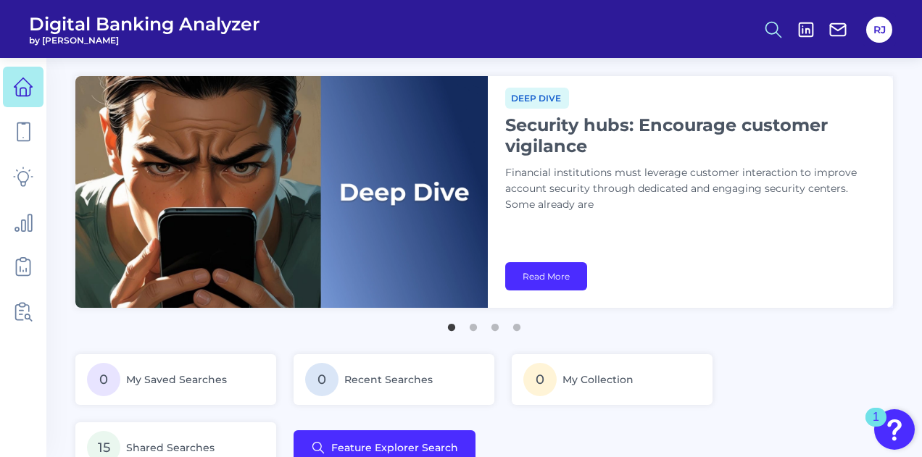
click at [765, 23] on icon at bounding box center [773, 30] width 20 height 20
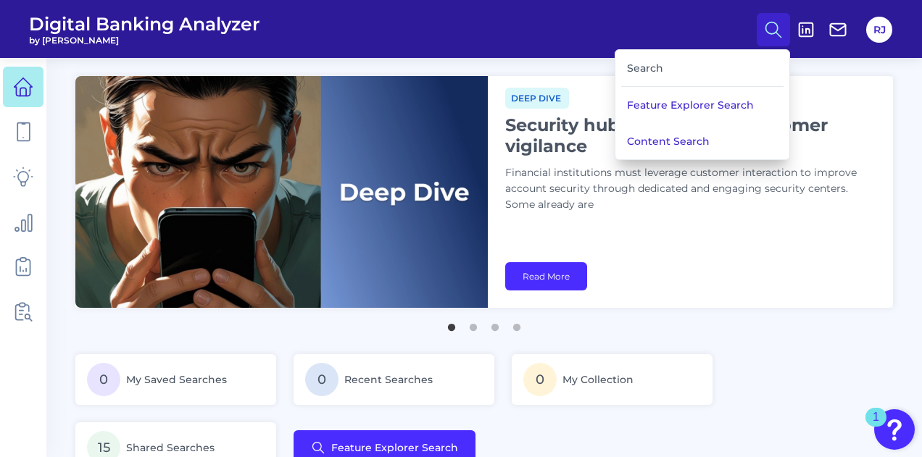
click at [664, 65] on div "Search" at bounding box center [702, 68] width 162 height 37
click at [642, 66] on div "Search" at bounding box center [702, 68] width 162 height 37
click at [645, 138] on button "Content Search" at bounding box center [702, 141] width 174 height 36
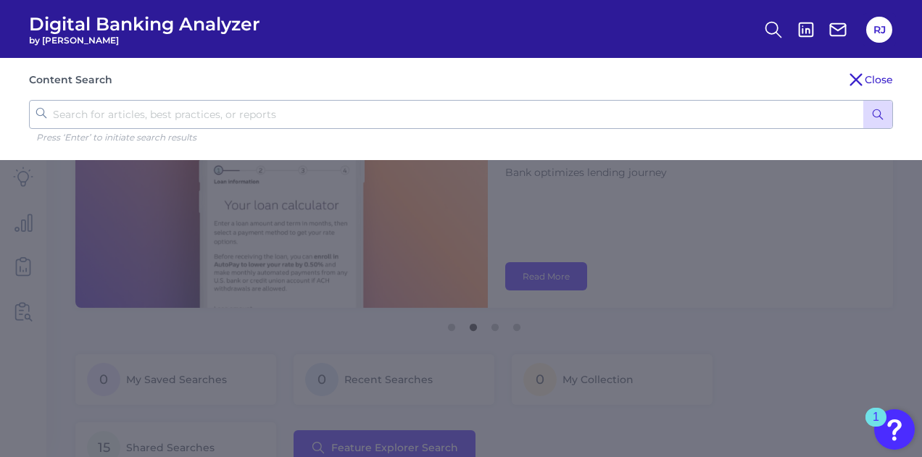
drag, startPoint x: 575, startPoint y: 104, endPoint x: 565, endPoint y: 113, distance: 13.4
click at [562, 114] on input "text" at bounding box center [461, 114] width 864 height 29
type input "supplementary card"
click button "submit" at bounding box center [877, 115] width 29 height 28
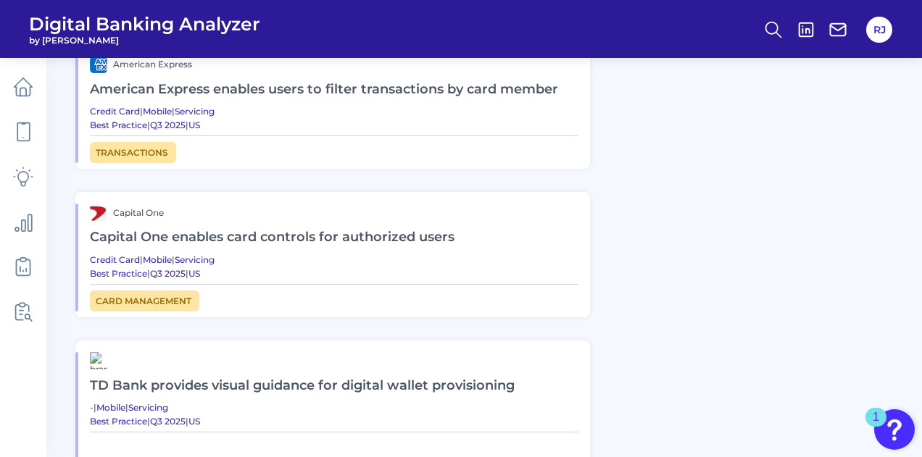
scroll to position [2183, 0]
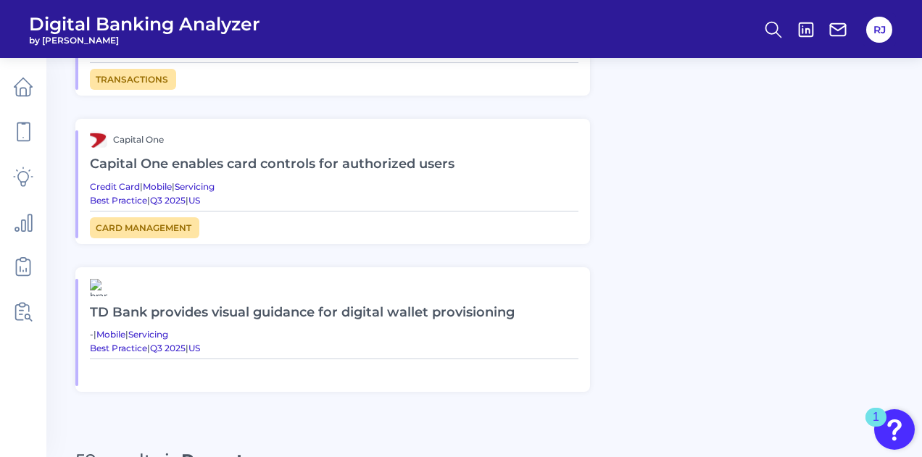
click at [270, 148] on h2 "Capital One enables card controls for authorized users" at bounding box center [334, 164] width 488 height 33
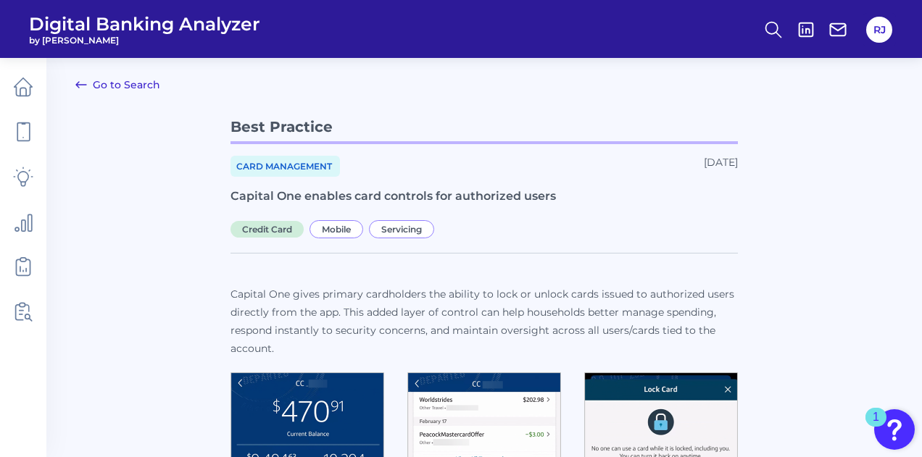
click at [112, 79] on link "Go to Search" at bounding box center [117, 84] width 85 height 17
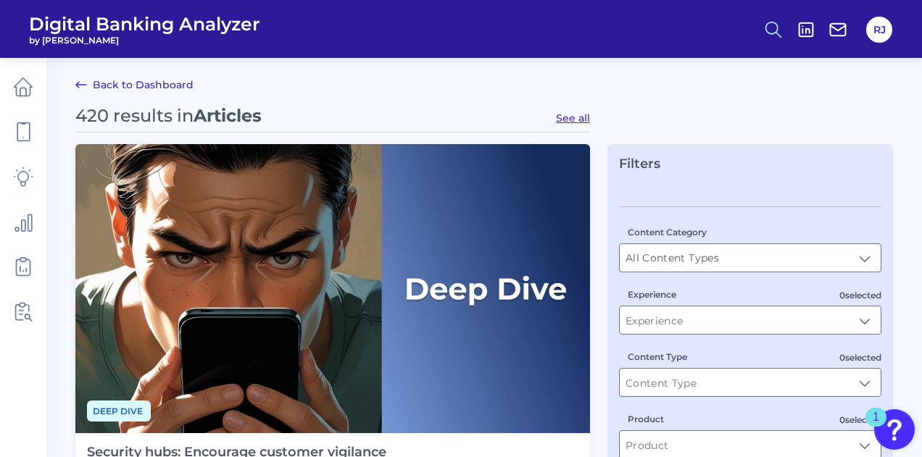
click at [768, 33] on circle at bounding box center [772, 28] width 12 height 12
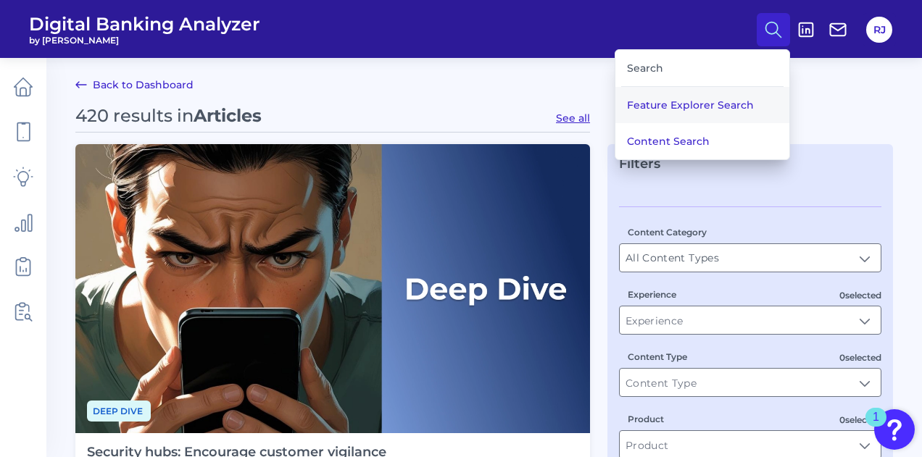
click at [677, 107] on button "Feature Explorer Search" at bounding box center [702, 105] width 174 height 36
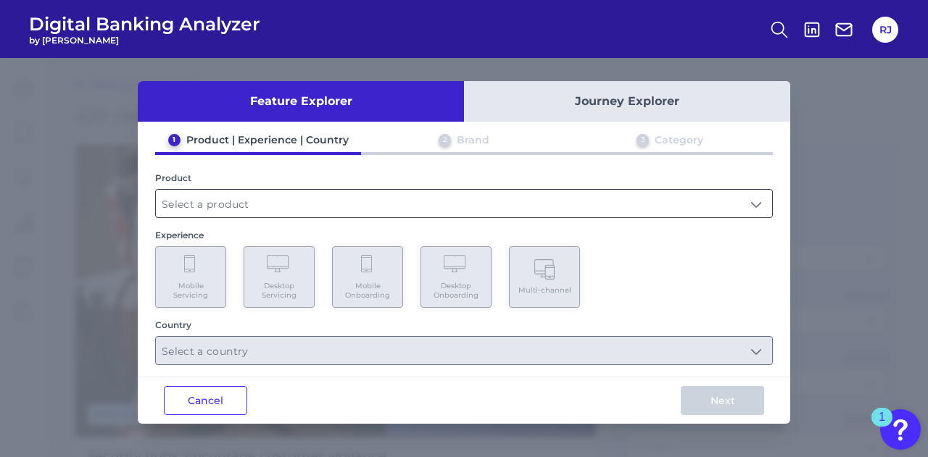
click at [259, 211] on input "text" at bounding box center [464, 204] width 616 height 28
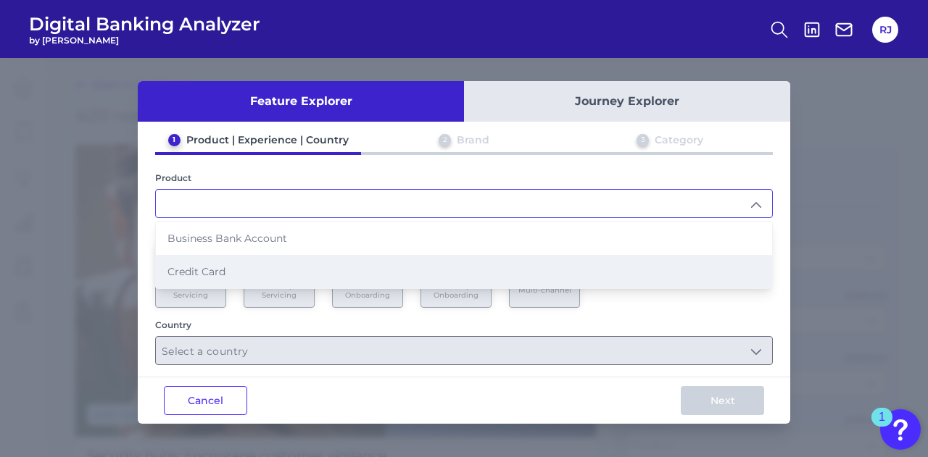
click at [230, 267] on li "Credit Card" at bounding box center [464, 271] width 616 height 33
type input "Credit Card"
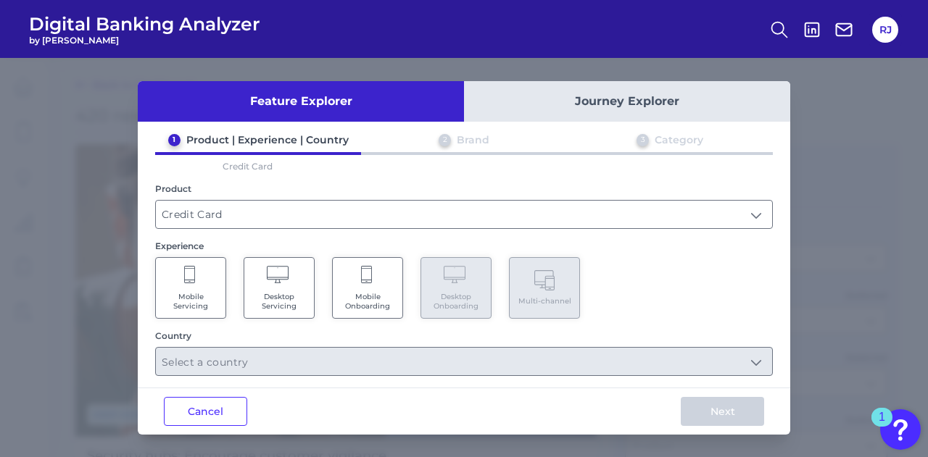
click at [364, 299] on span "Mobile Onboarding" at bounding box center [367, 301] width 55 height 19
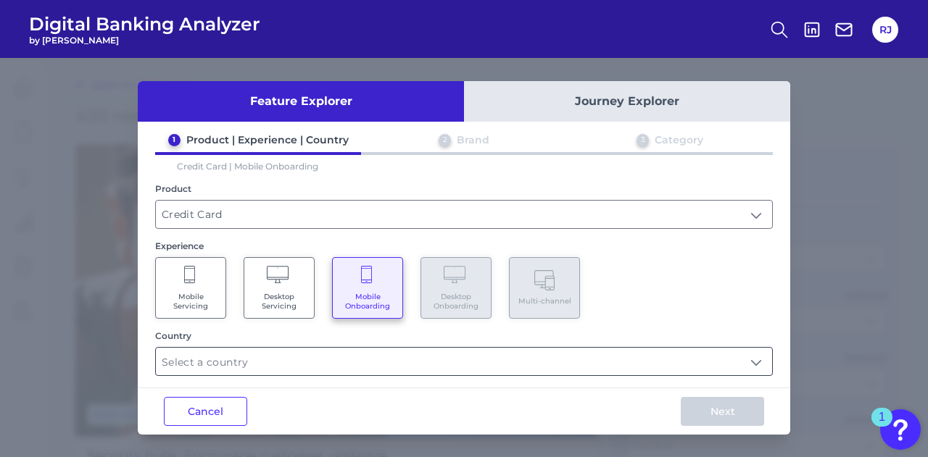
click at [233, 361] on input "text" at bounding box center [464, 362] width 616 height 28
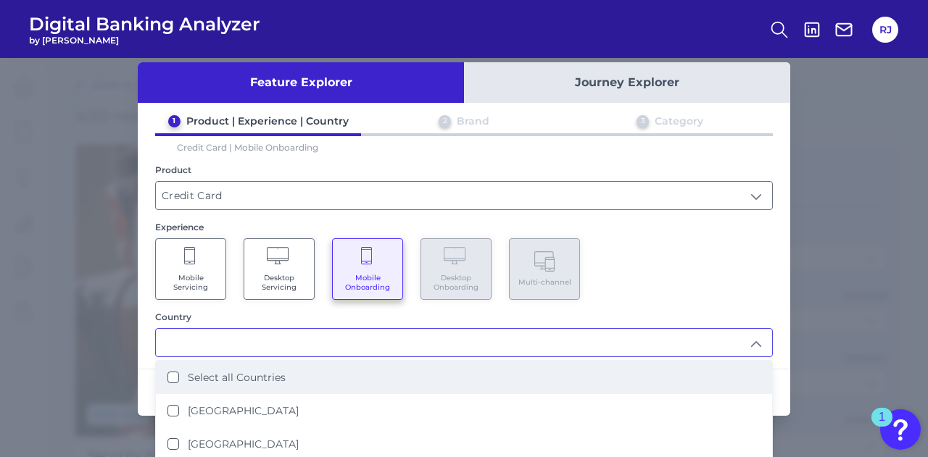
scroll to position [22, 0]
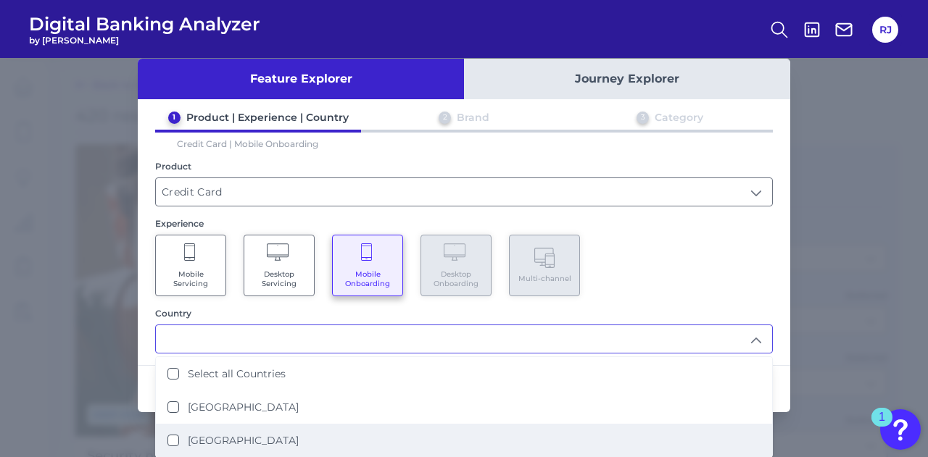
click at [170, 441] on States "[GEOGRAPHIC_DATA]" at bounding box center [173, 441] width 12 height 12
type input "[GEOGRAPHIC_DATA]"
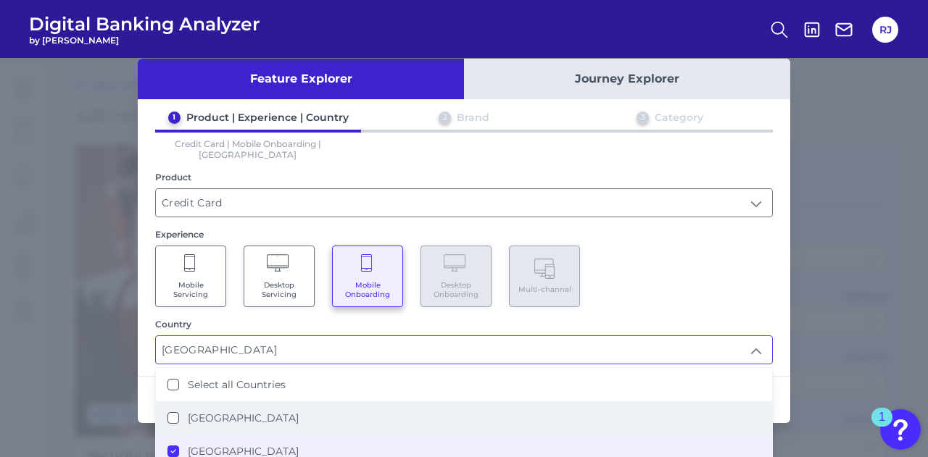
scroll to position [1, 0]
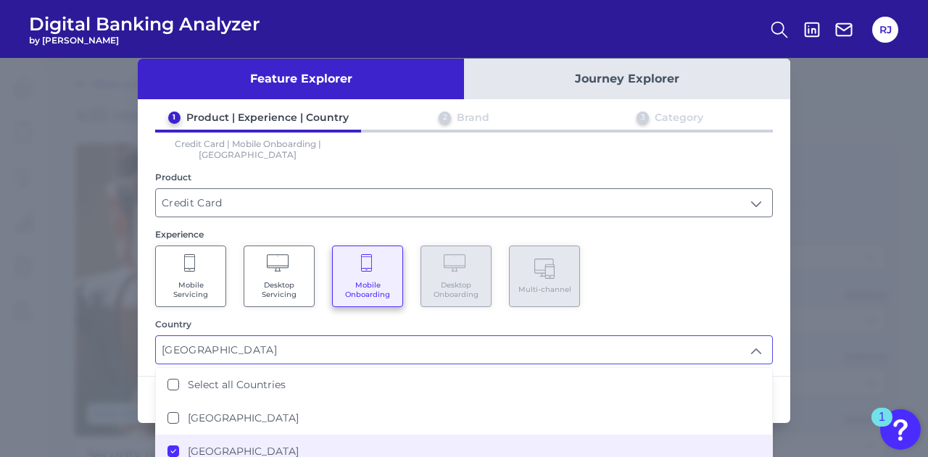
click at [614, 280] on div "Mobile Servicing Desktop Servicing Mobile Onboarding Desktop Onboarding Multi-c…" at bounding box center [463, 277] width 617 height 62
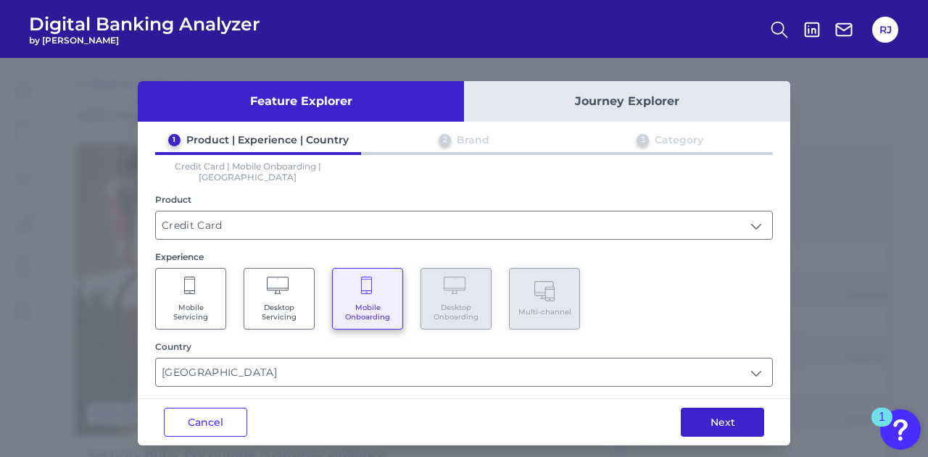
click at [710, 408] on button "Next" at bounding box center [721, 422] width 83 height 29
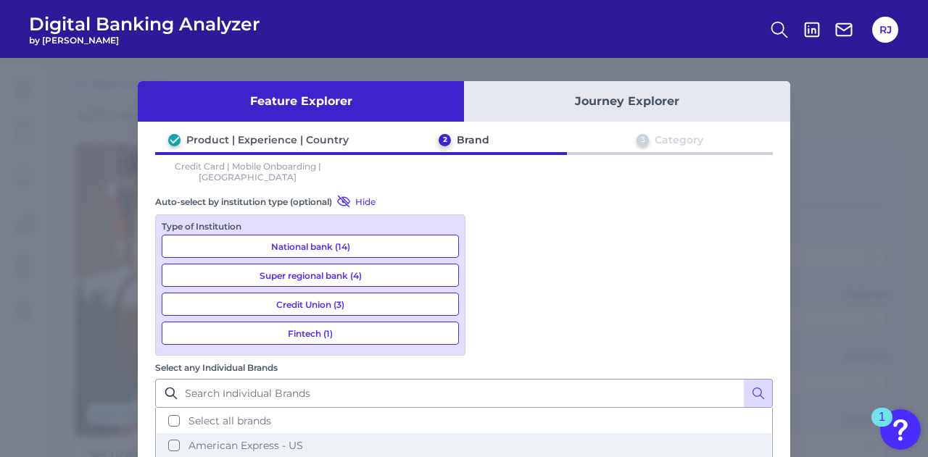
click at [486, 433] on button "American Express - US" at bounding box center [464, 445] width 614 height 25
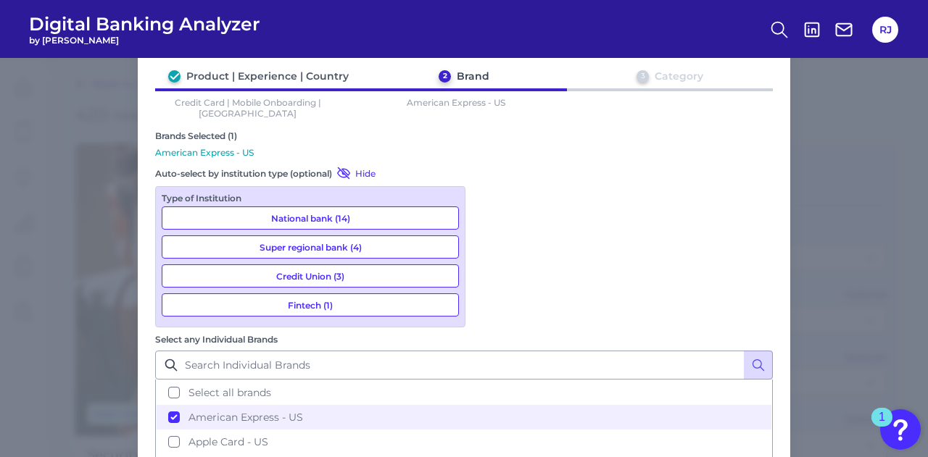
scroll to position [93, 0]
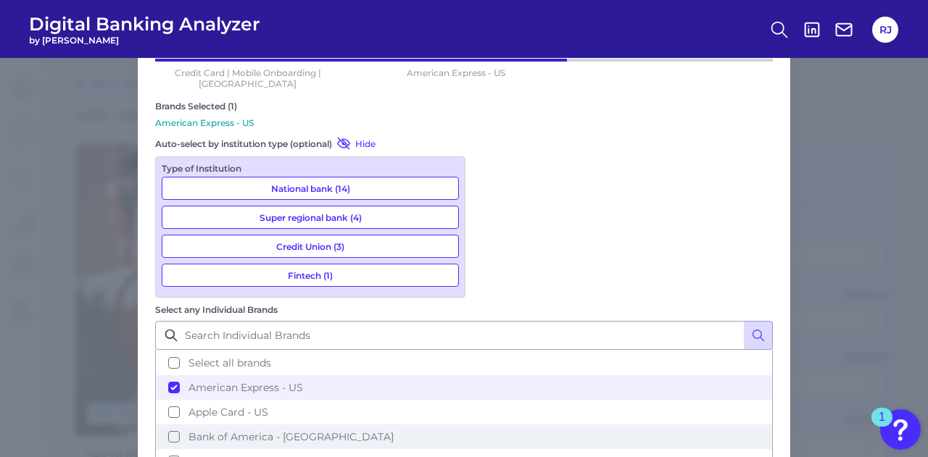
click at [486, 425] on button "Bank of America - [GEOGRAPHIC_DATA]" at bounding box center [464, 437] width 614 height 25
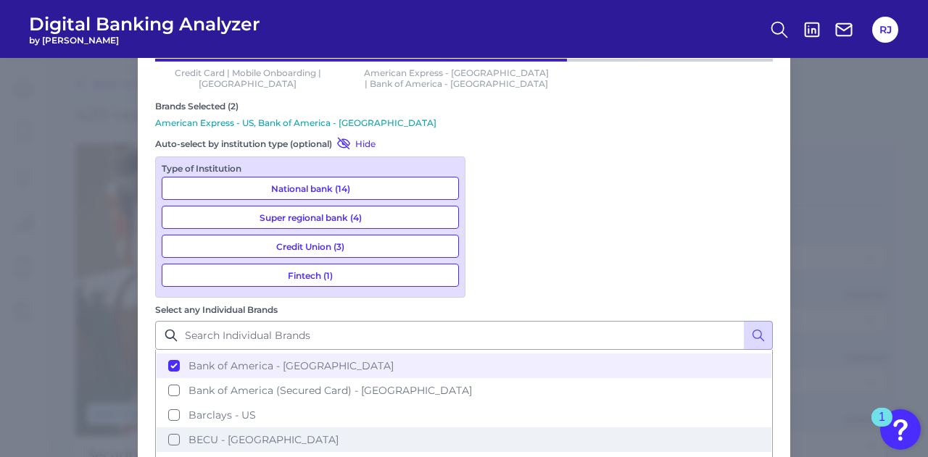
scroll to position [153, 0]
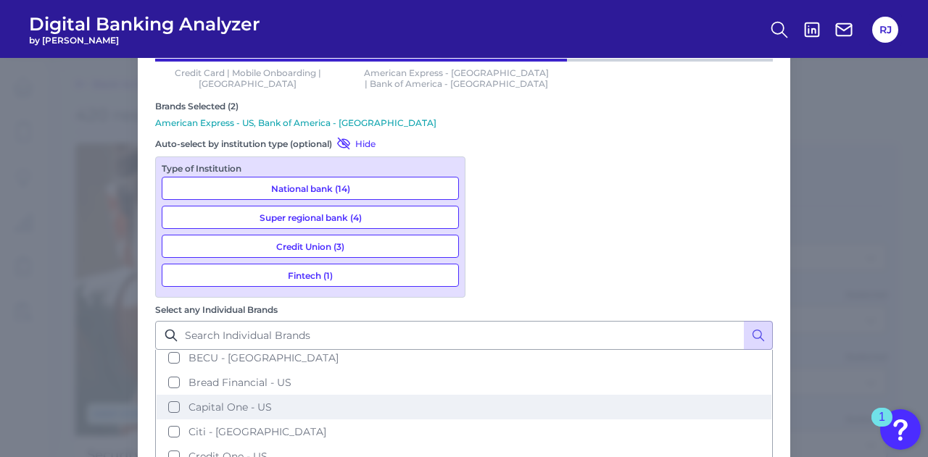
click at [486, 395] on button "Capital One - US" at bounding box center [464, 407] width 614 height 25
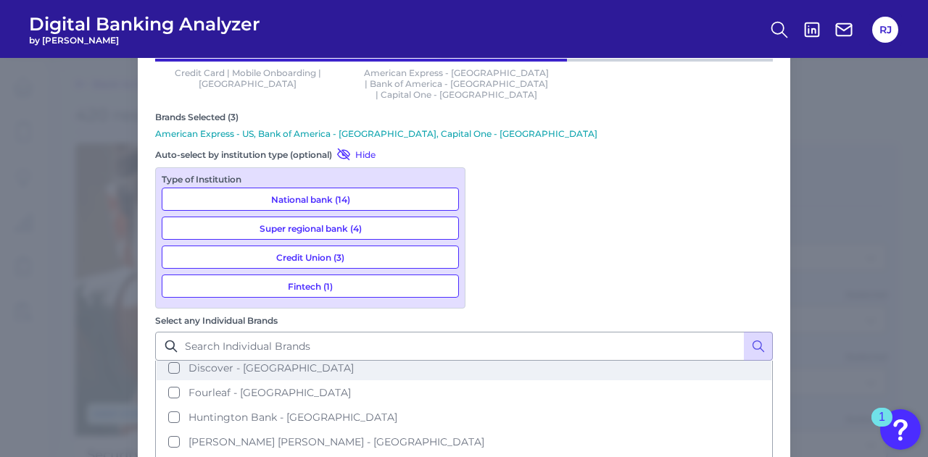
scroll to position [307, 0]
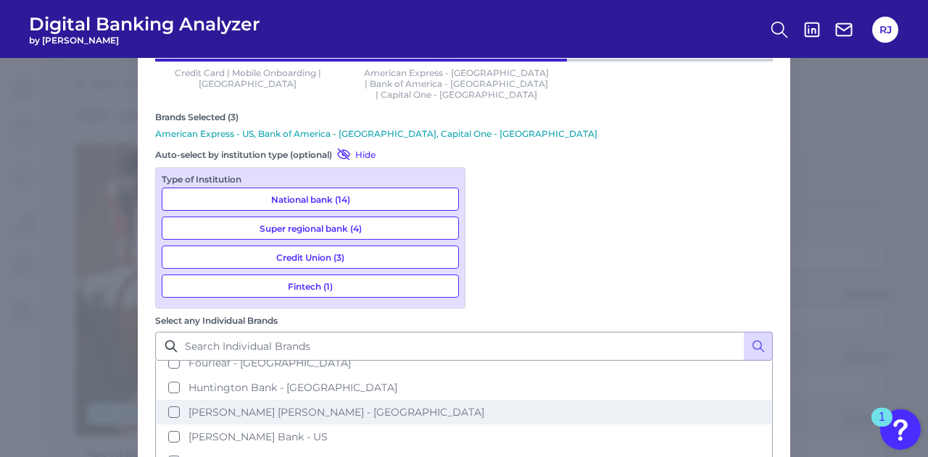
click at [484, 400] on button "[PERSON_NAME] [PERSON_NAME] - [GEOGRAPHIC_DATA]" at bounding box center [464, 412] width 614 height 25
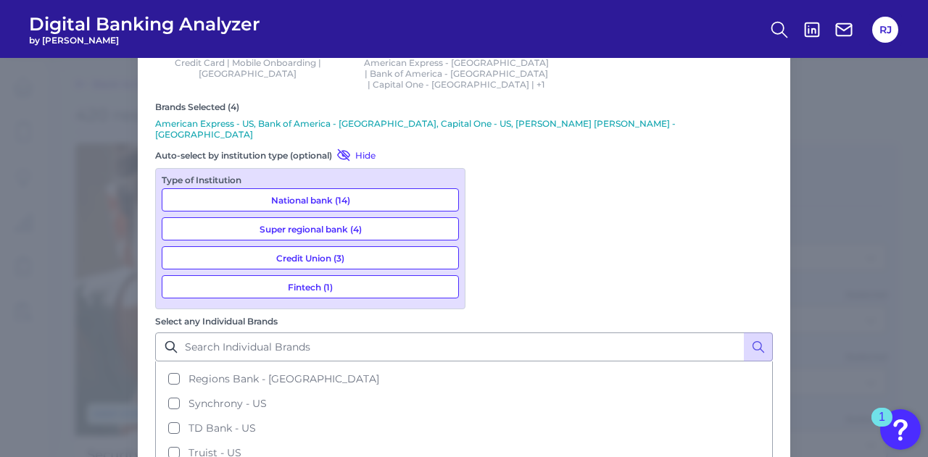
scroll to position [105, 0]
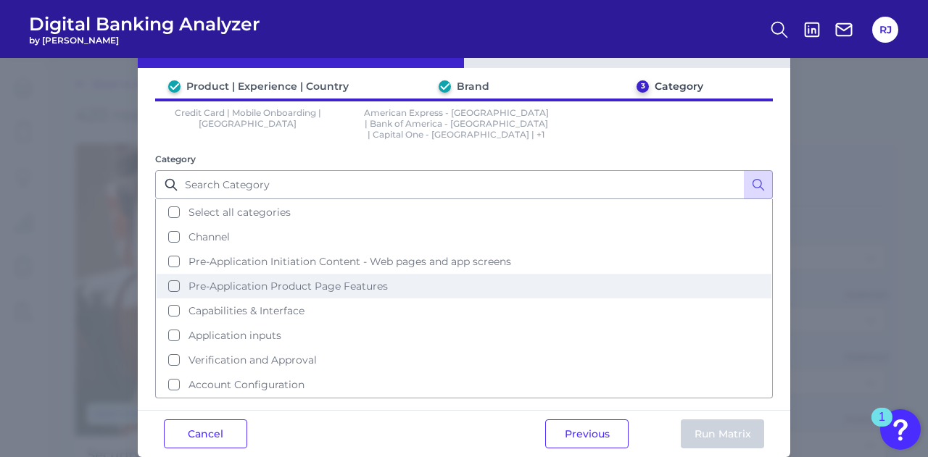
scroll to position [65, 0]
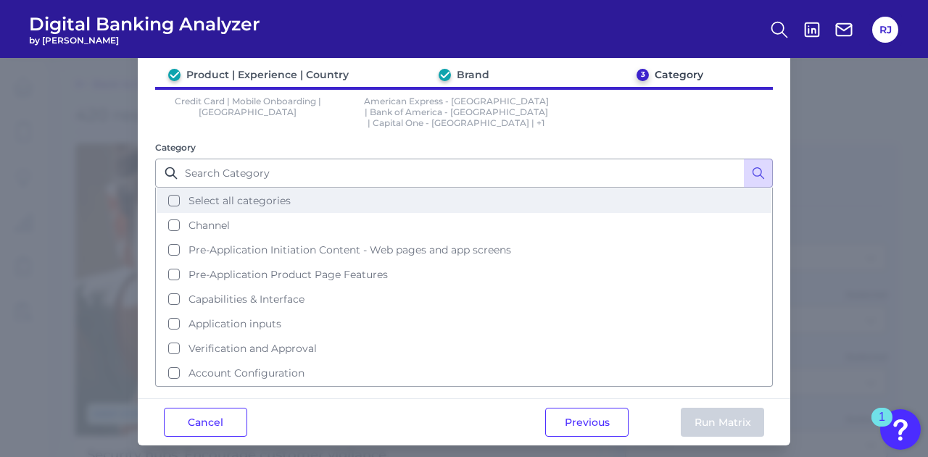
click at [171, 191] on button "Select all categories" at bounding box center [464, 200] width 614 height 25
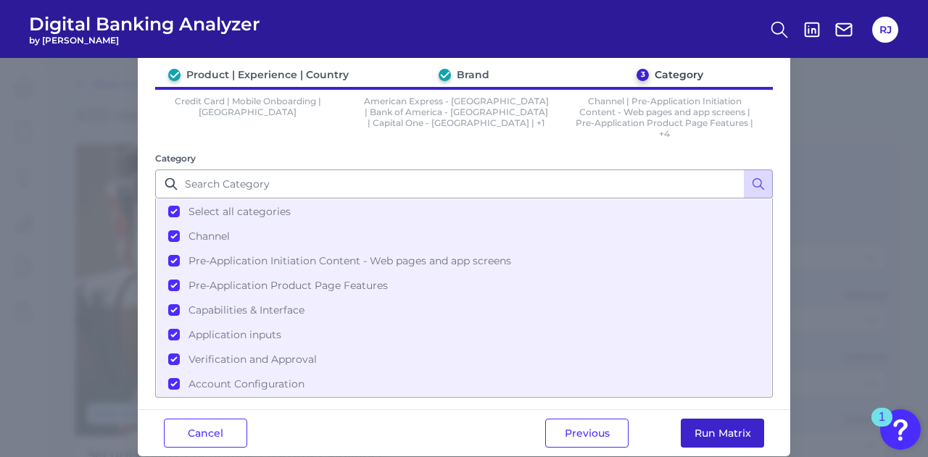
click at [699, 430] on button "Run Matrix" at bounding box center [721, 433] width 83 height 29
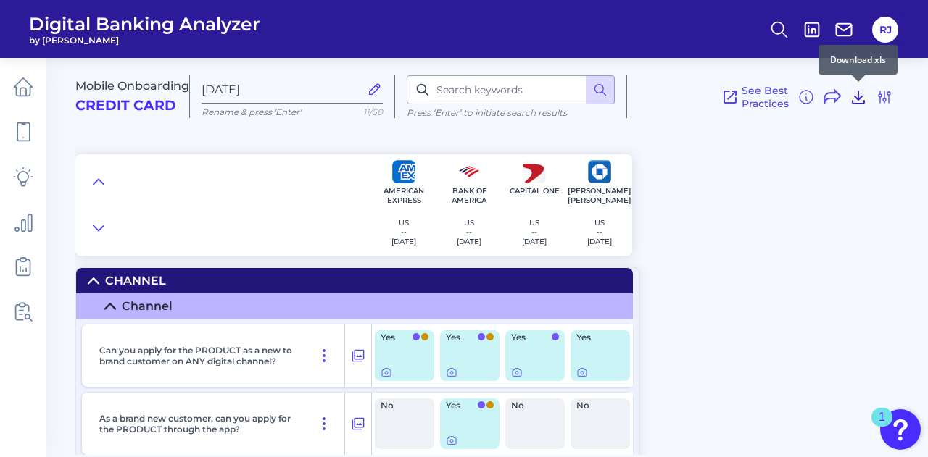
click at [858, 95] on icon at bounding box center [858, 97] width 12 height 12
